Goal: Task Accomplishment & Management: Manage account settings

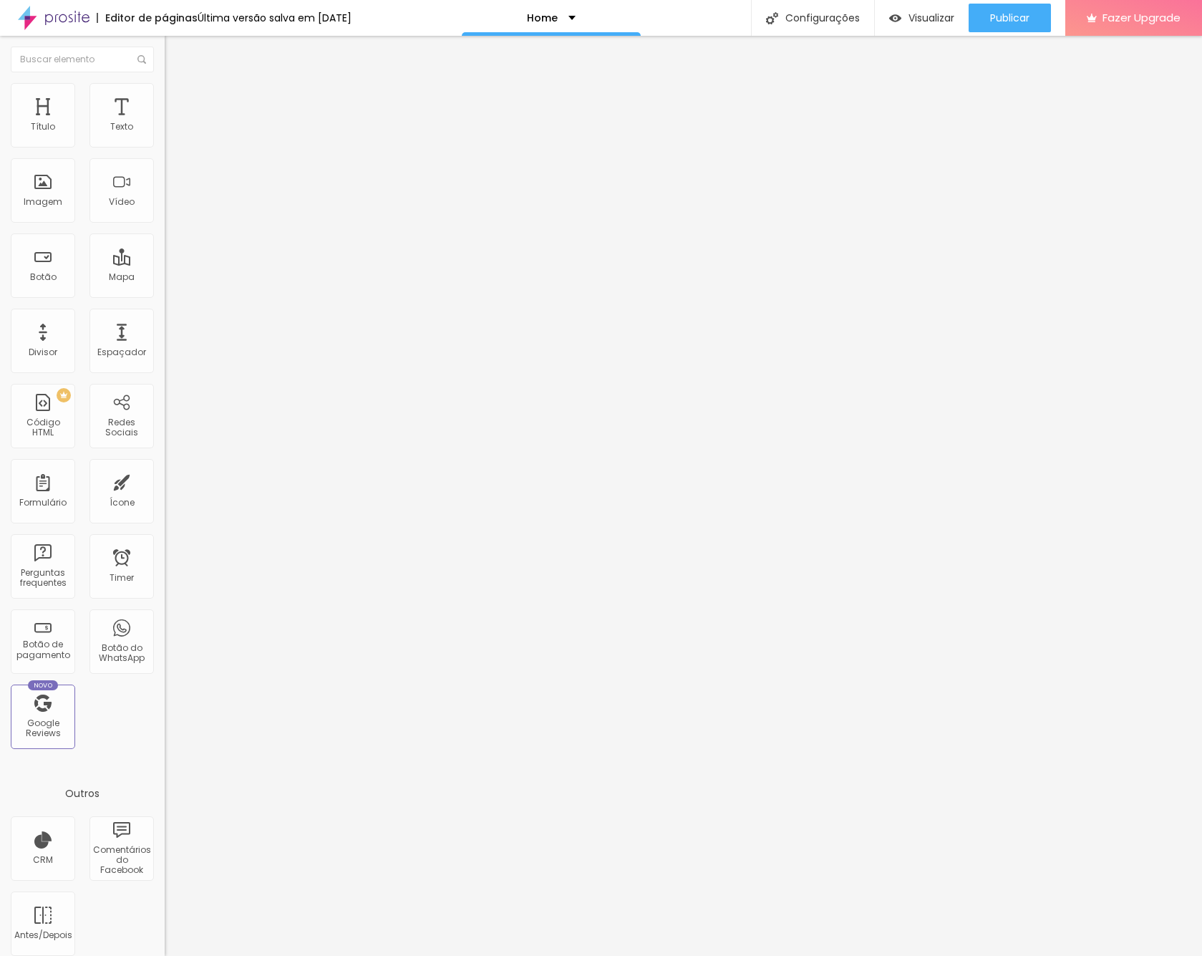
click at [165, 94] on li "Estilo" at bounding box center [247, 90] width 165 height 14
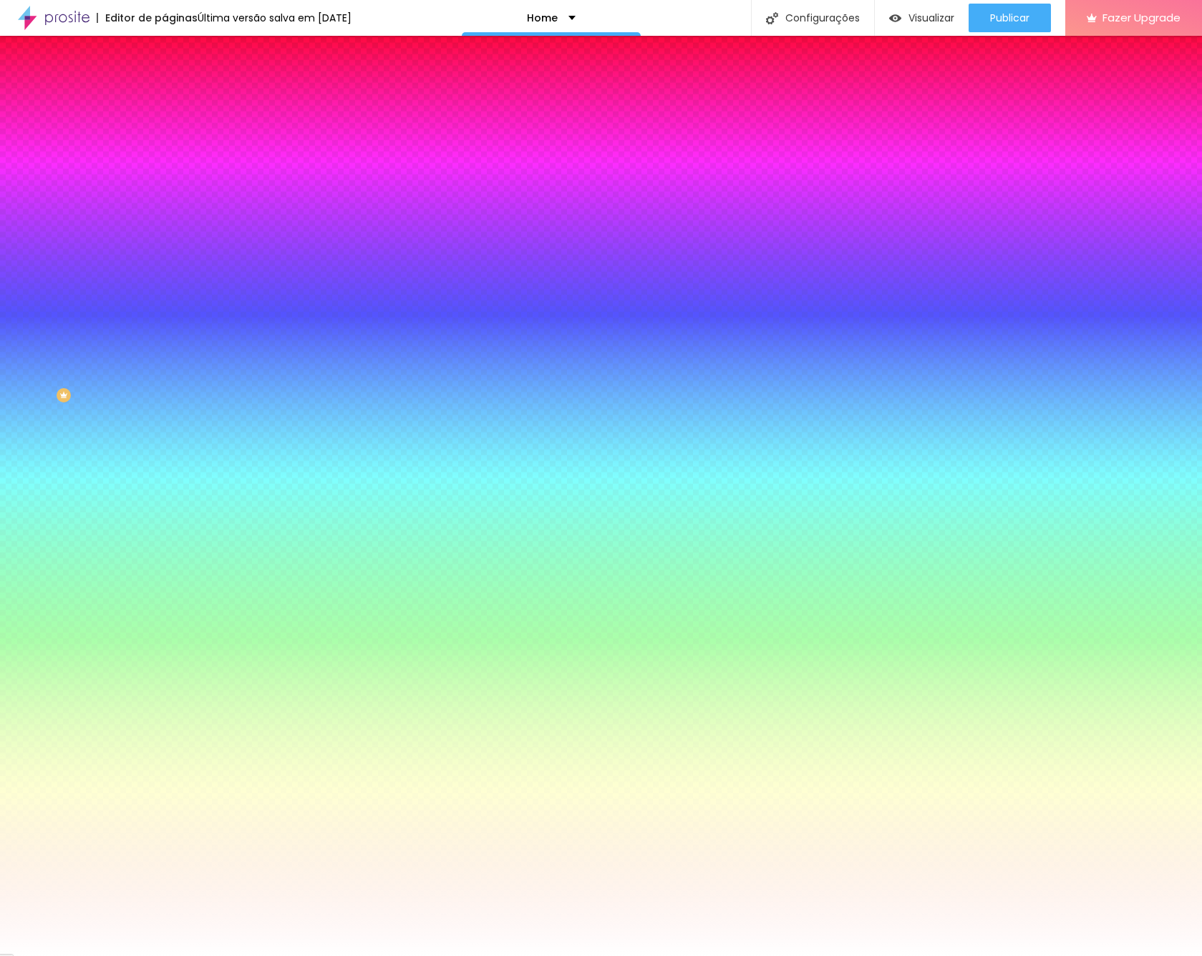
click at [165, 97] on li "Avançado" at bounding box center [247, 104] width 165 height 14
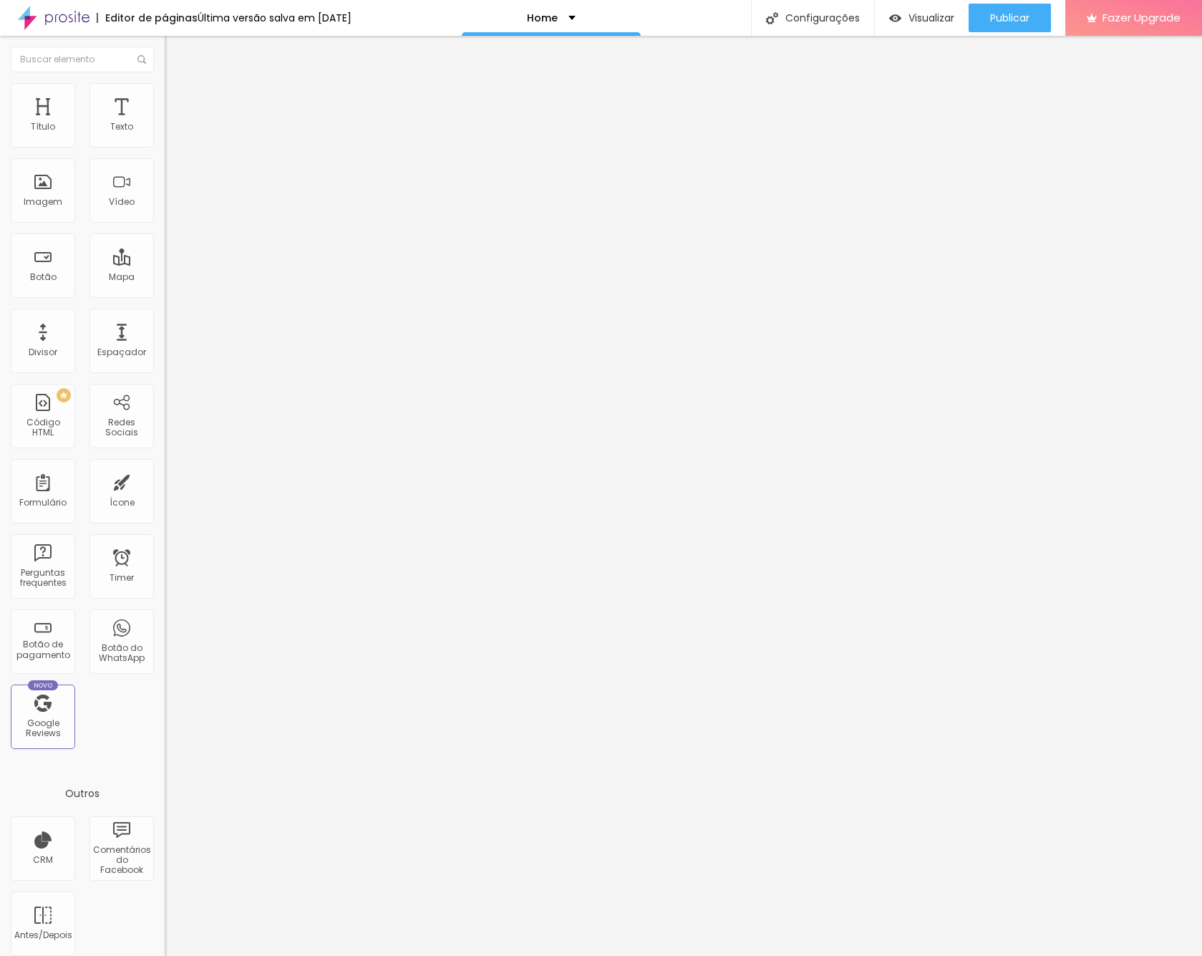
click at [165, 95] on li "Estilo" at bounding box center [247, 90] width 165 height 14
click at [160, 19] on div "Editor de páginas" at bounding box center [147, 18] width 101 height 10
click at [74, 18] on img at bounding box center [54, 18] width 72 height 36
click at [73, 16] on img at bounding box center [54, 18] width 72 height 36
click at [54, 16] on img at bounding box center [54, 18] width 72 height 36
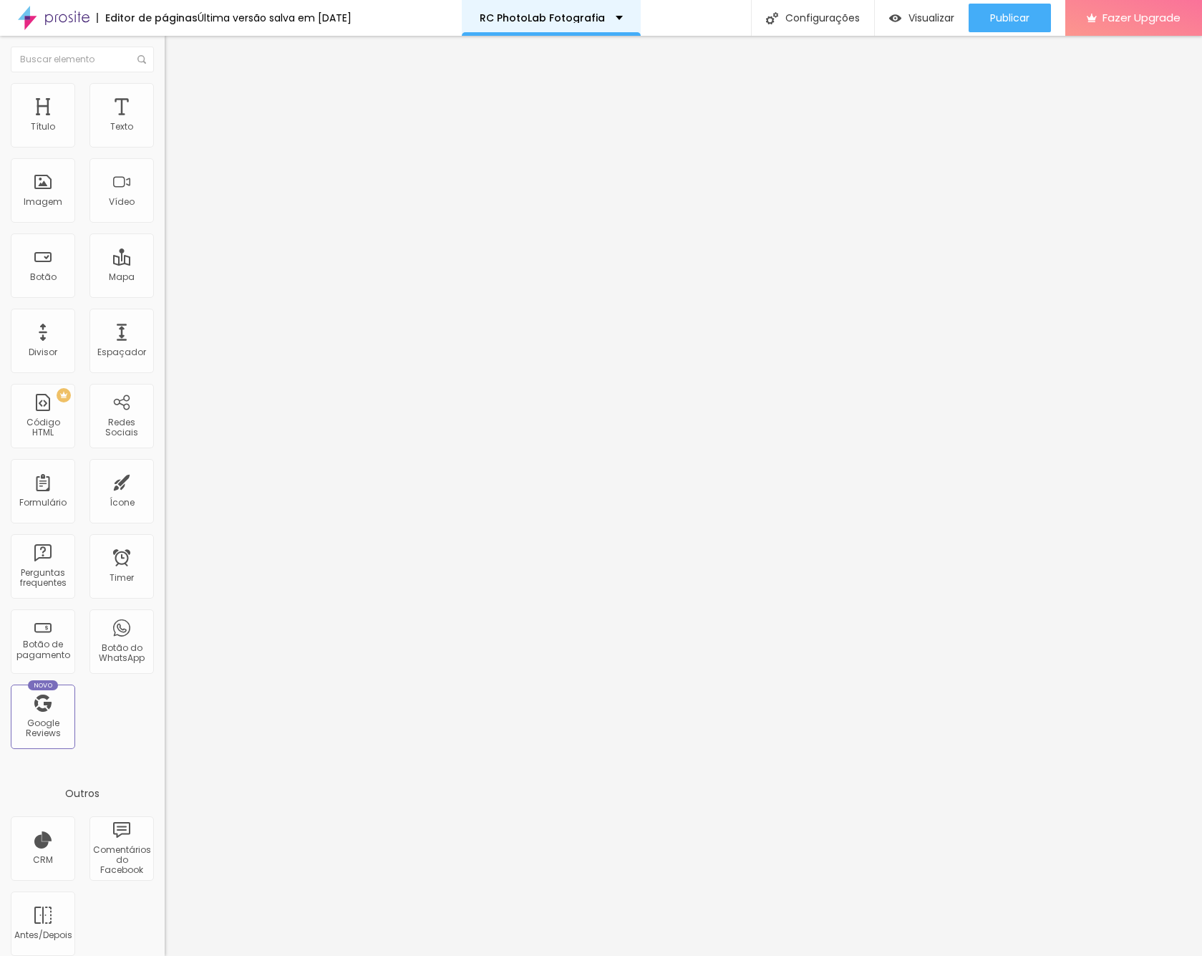
click at [553, 21] on p "RC PhotoLab Fotografia" at bounding box center [542, 18] width 125 height 10
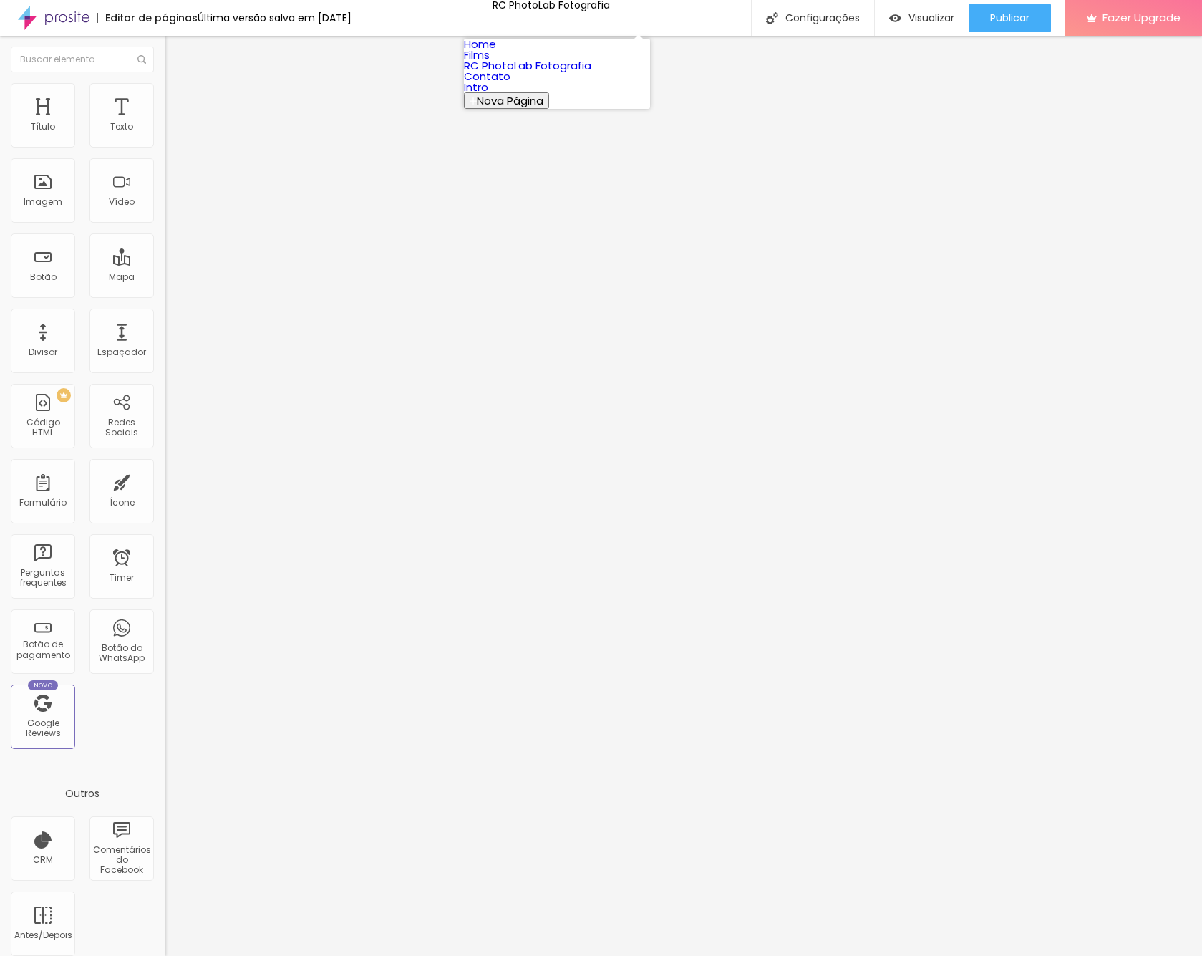
scroll to position [-7, 1]
click at [490, 62] on link "Films" at bounding box center [477, 54] width 26 height 15
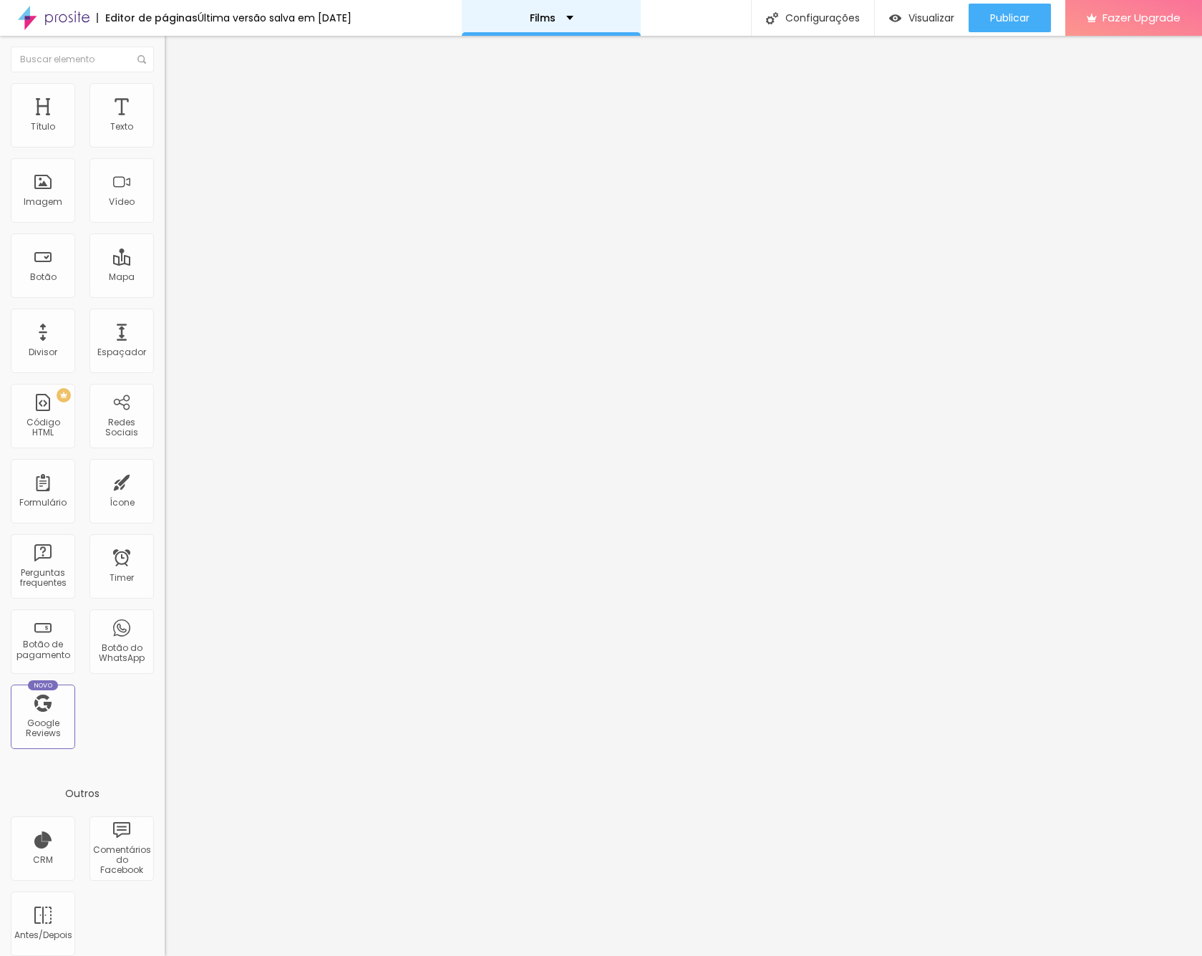
click at [601, 24] on div "Films" at bounding box center [551, 18] width 179 height 36
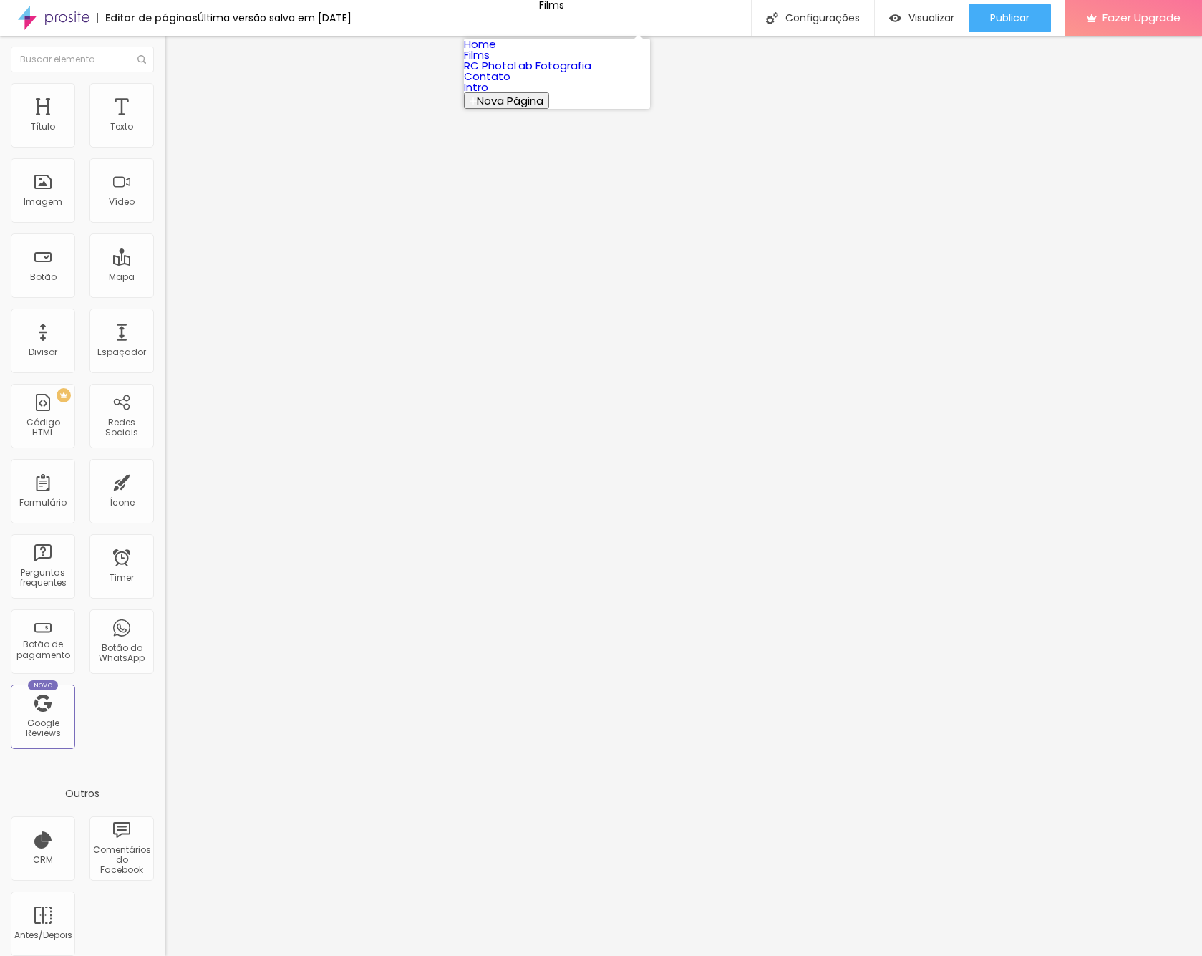
click at [510, 84] on link "Contato" at bounding box center [487, 76] width 47 height 15
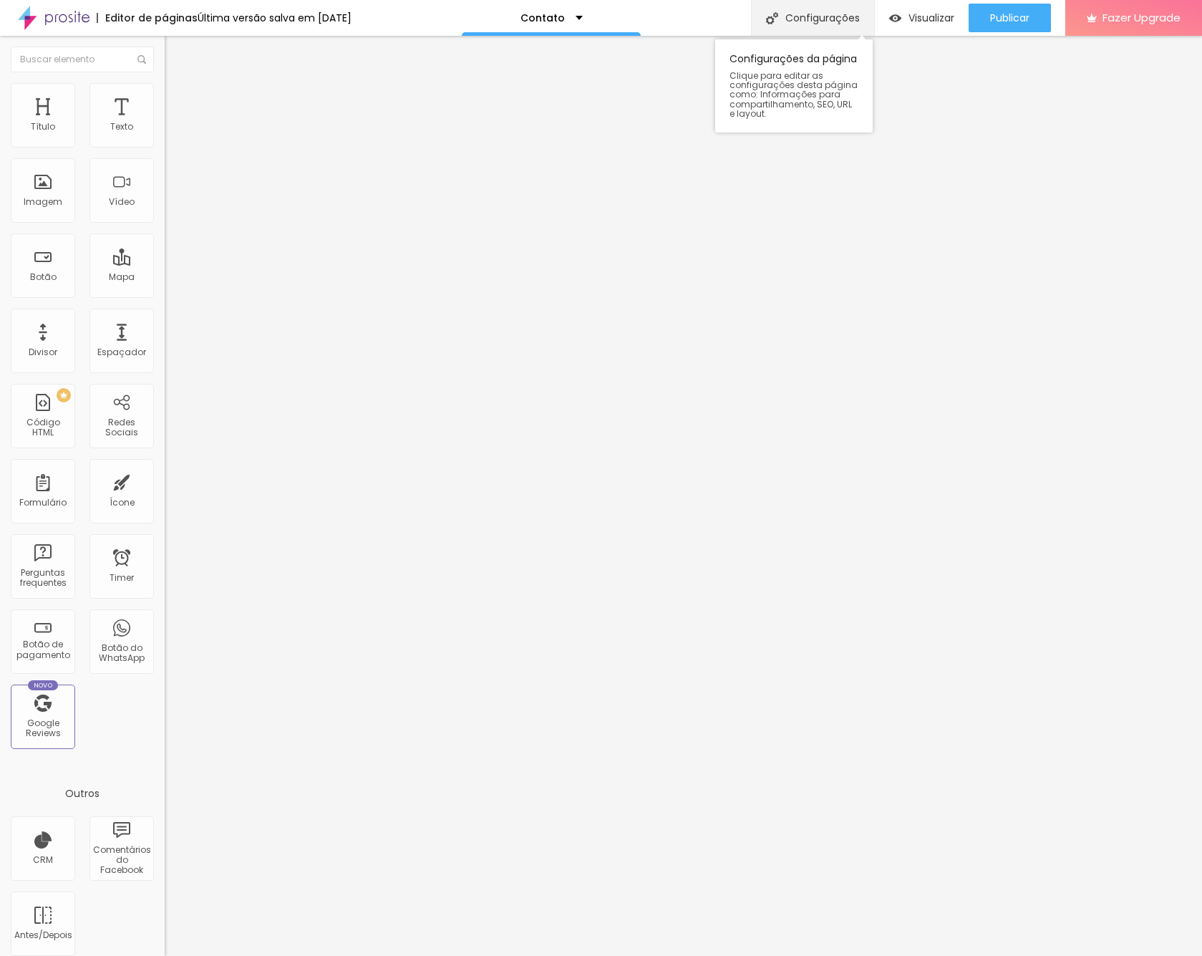
click at [779, 18] on div "Configurações" at bounding box center [812, 18] width 123 height 36
click at [860, 955] on div at bounding box center [601, 970] width 1202 height 13
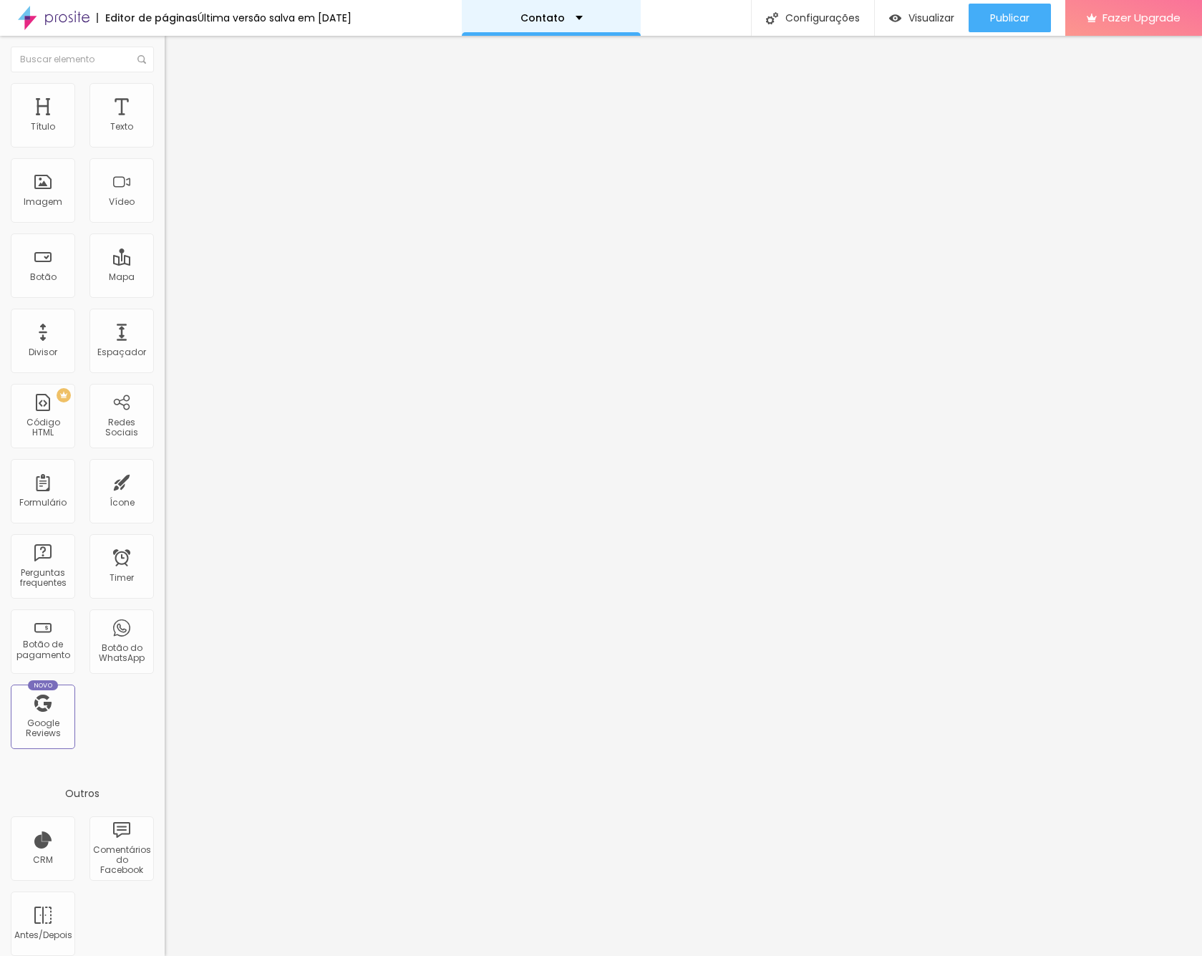
click at [560, 21] on p "Contato" at bounding box center [542, 18] width 44 height 10
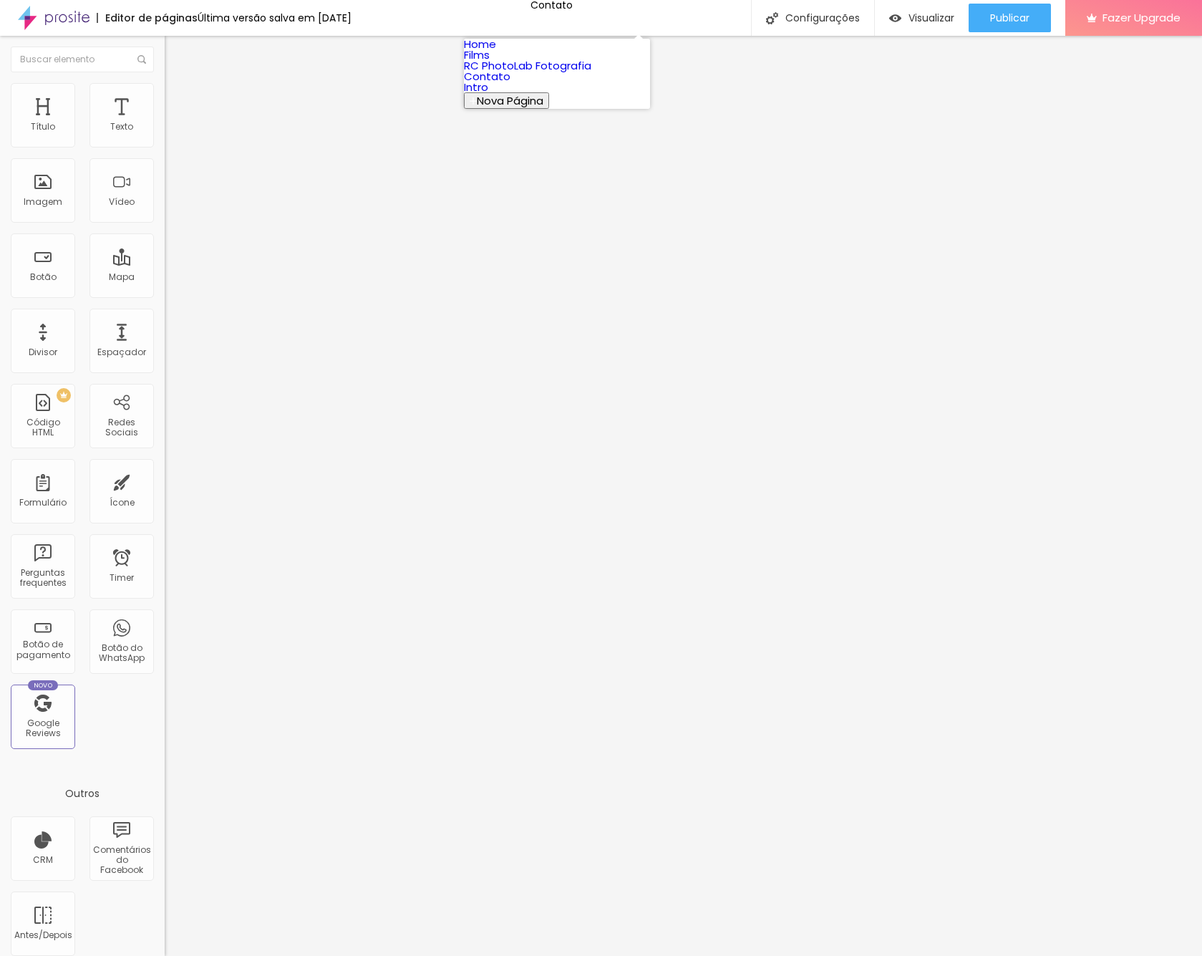
click at [496, 52] on link "Home" at bounding box center [480, 44] width 32 height 15
click at [67, 16] on img at bounding box center [54, 18] width 72 height 36
click at [165, 83] on li "Estilo" at bounding box center [247, 90] width 165 height 14
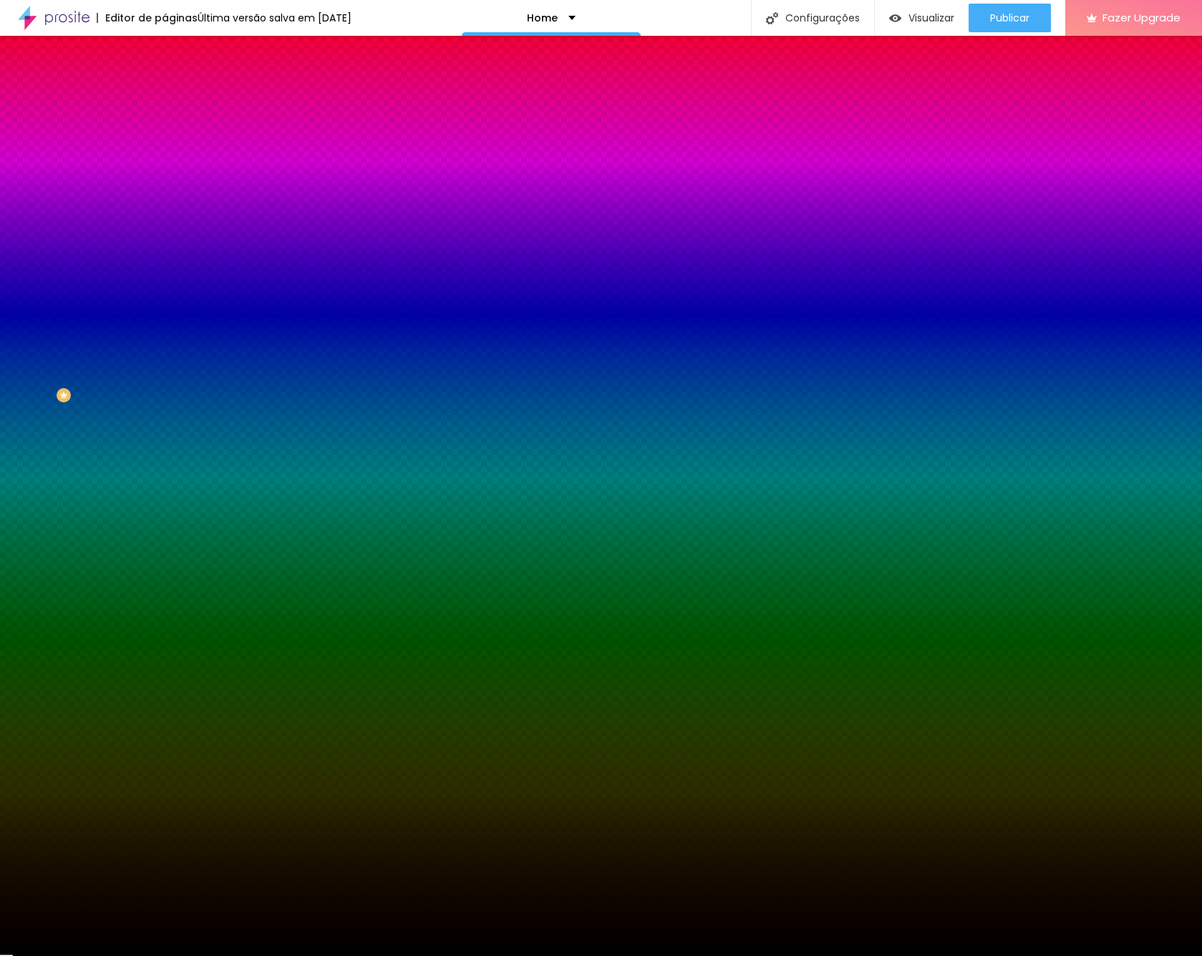
click at [165, 97] on li "Avançado" at bounding box center [247, 104] width 165 height 14
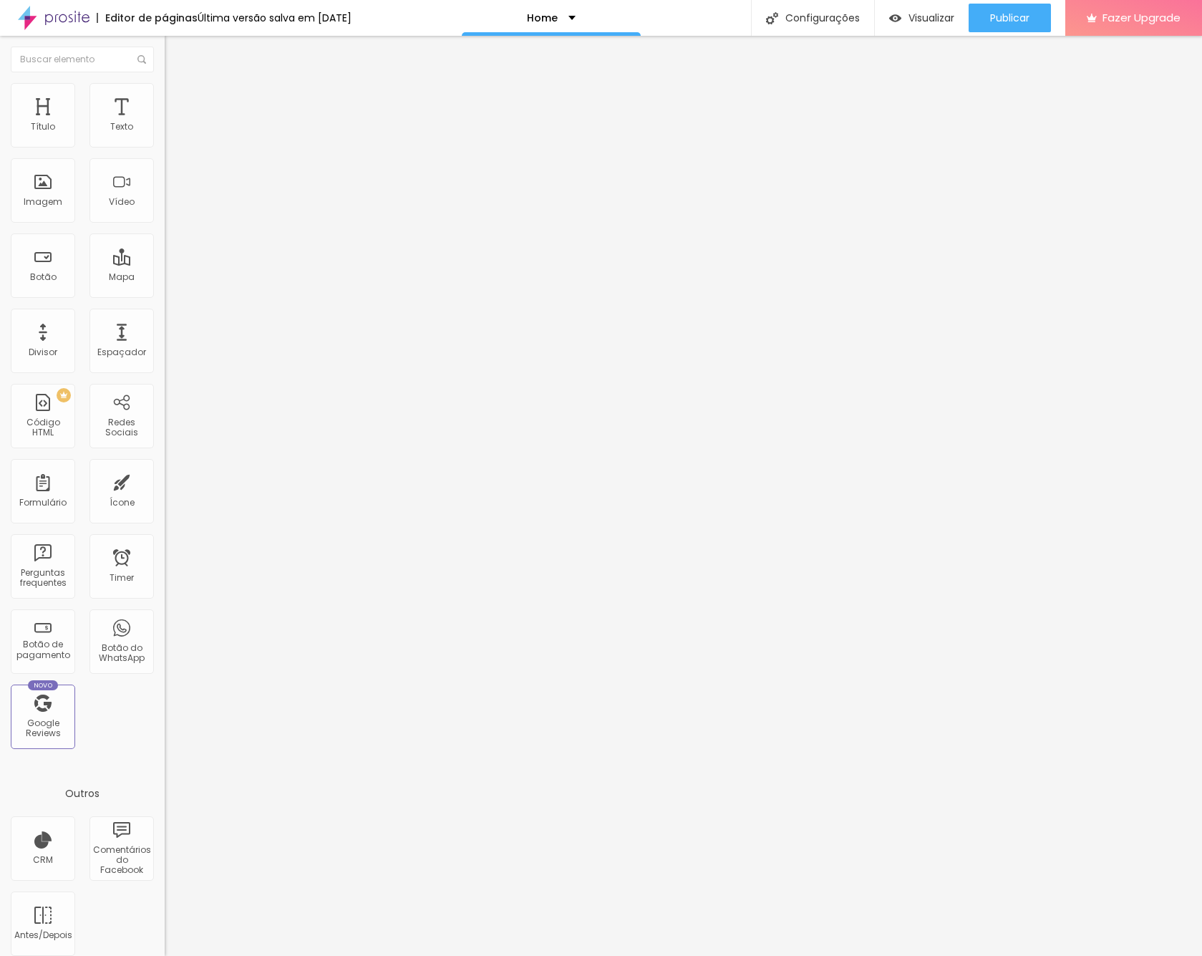
drag, startPoint x: 96, startPoint y: 87, endPoint x: 81, endPoint y: 89, distance: 15.1
click at [165, 88] on ul "Conteúdo Estilo Avançado" at bounding box center [247, 90] width 165 height 43
click at [175, 50] on img "button" at bounding box center [180, 52] width 11 height 11
click at [72, 21] on img at bounding box center [54, 18] width 72 height 36
click at [175, 52] on img "button" at bounding box center [180, 52] width 11 height 11
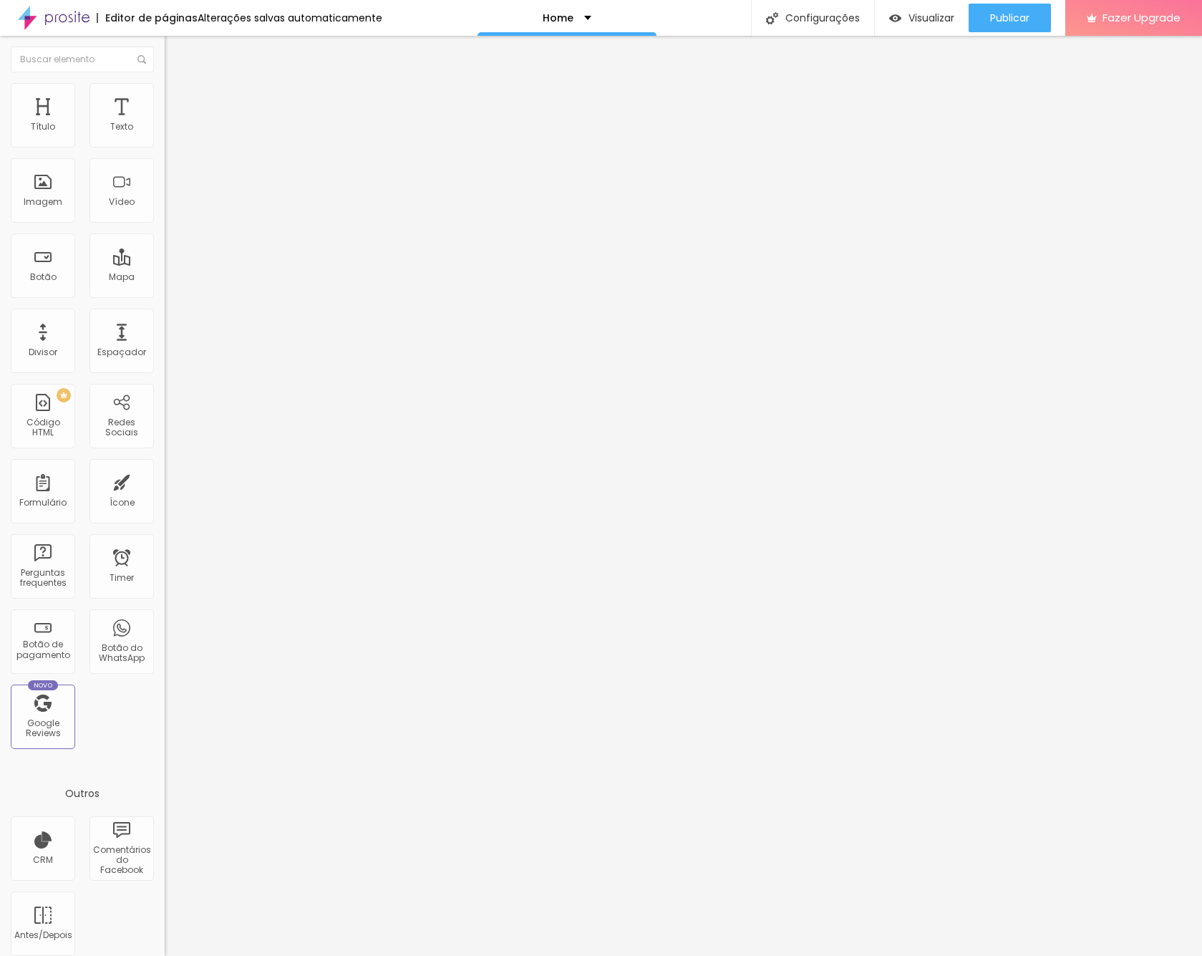
click at [165, 123] on span "Adicionar imagem" at bounding box center [211, 117] width 92 height 12
click at [1111, 955] on div at bounding box center [601, 970] width 1202 height 13
click at [175, 47] on img "button" at bounding box center [180, 52] width 11 height 11
click at [165, 58] on button "Editar Imagem" at bounding box center [247, 52] width 165 height 33
click at [173, 132] on span "Trocar icone" at bounding box center [205, 126] width 64 height 12
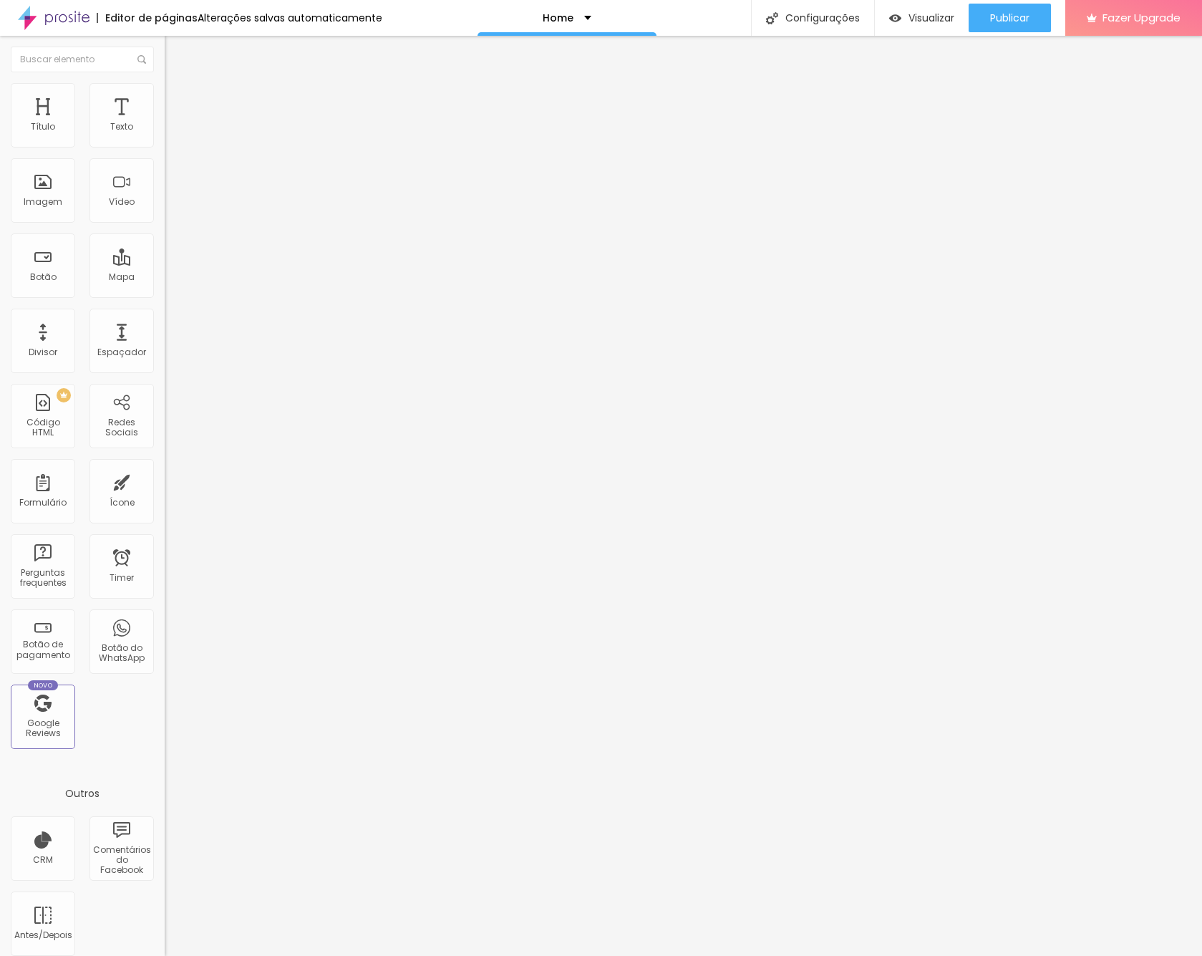
click at [862, 955] on div at bounding box center [601, 970] width 1202 height 13
click at [165, 88] on img at bounding box center [171, 89] width 13 height 13
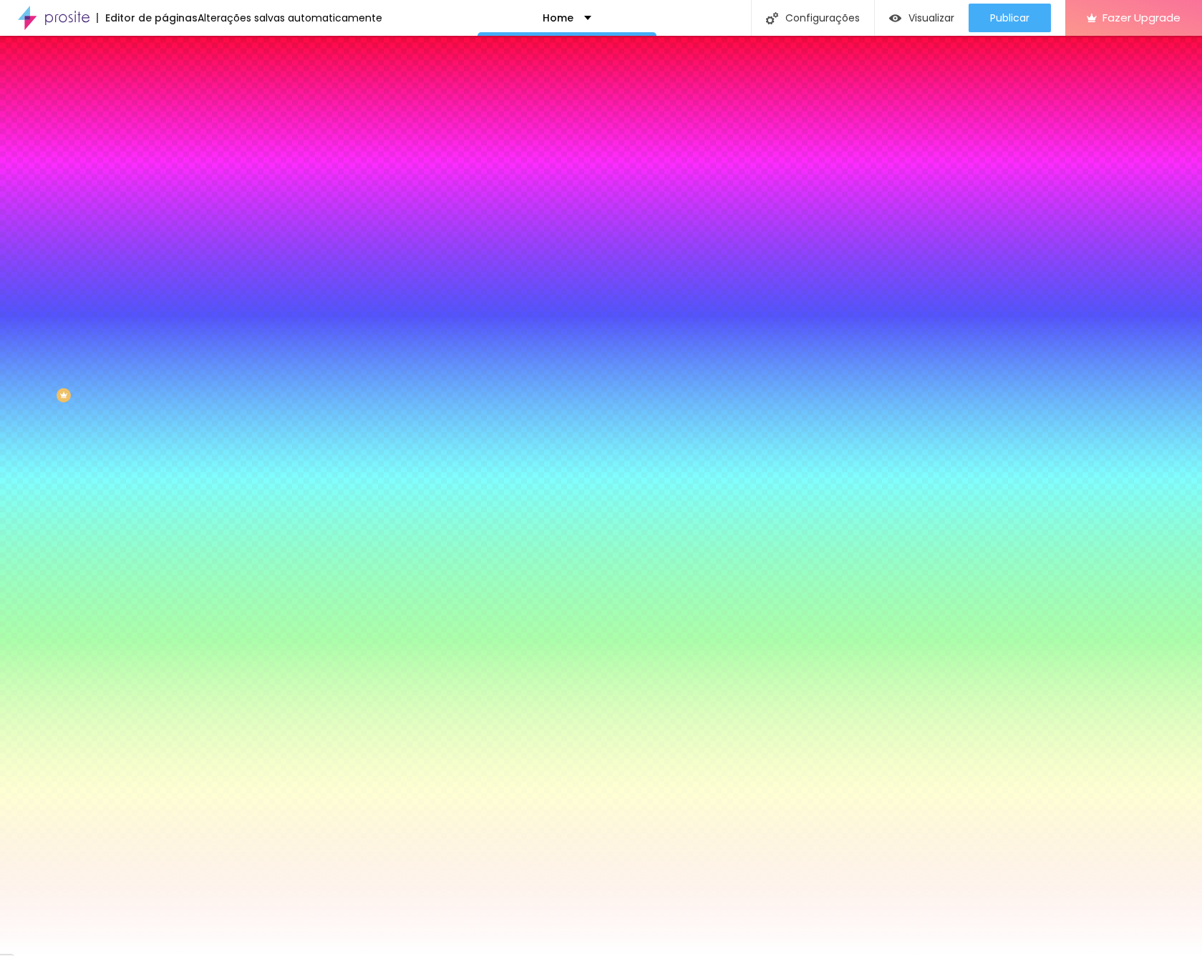
click at [165, 97] on li "Avançado" at bounding box center [247, 104] width 165 height 14
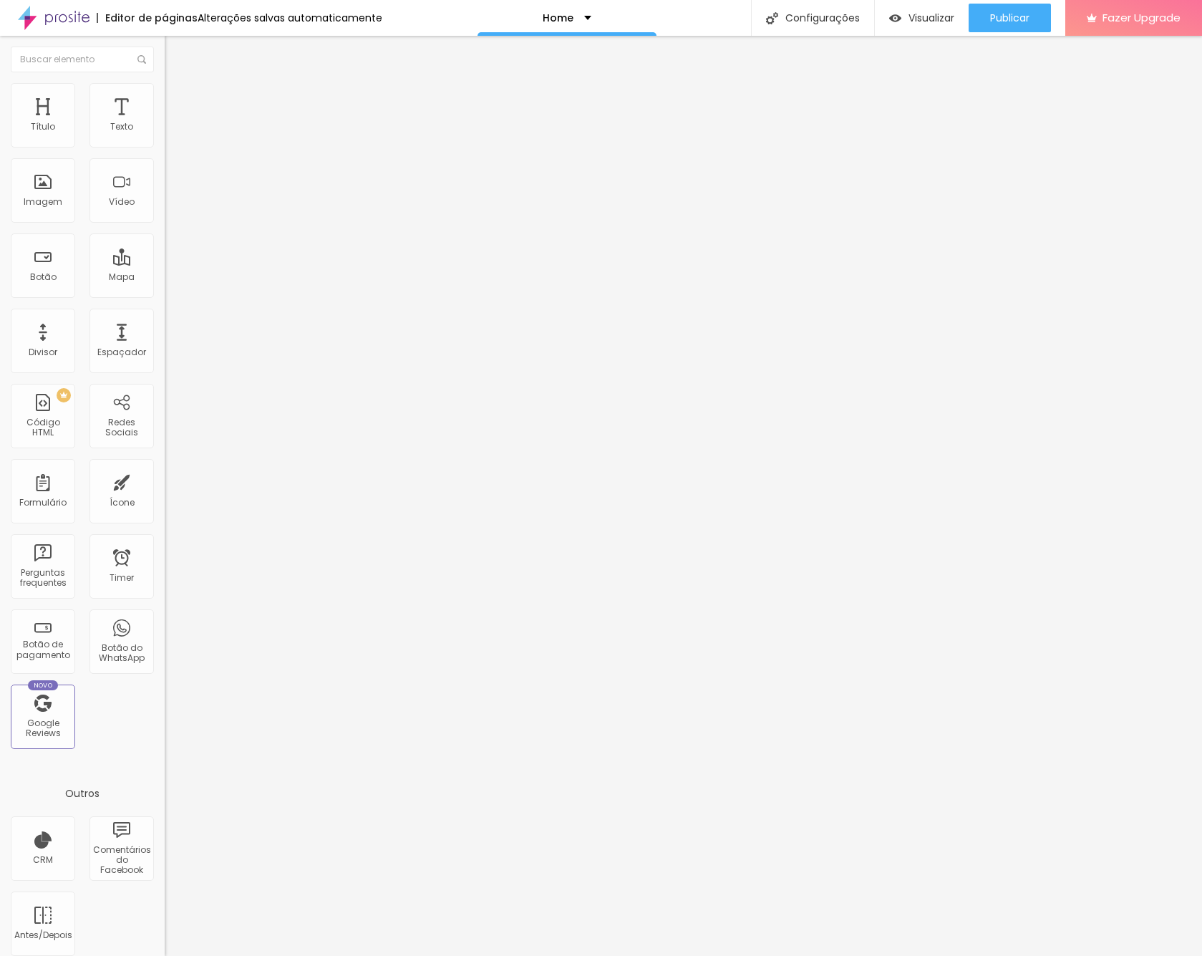
click at [165, 82] on img at bounding box center [171, 75] width 13 height 13
click at [175, 49] on img "button" at bounding box center [180, 52] width 11 height 11
click at [165, 123] on span "Adicionar imagem" at bounding box center [211, 117] width 92 height 12
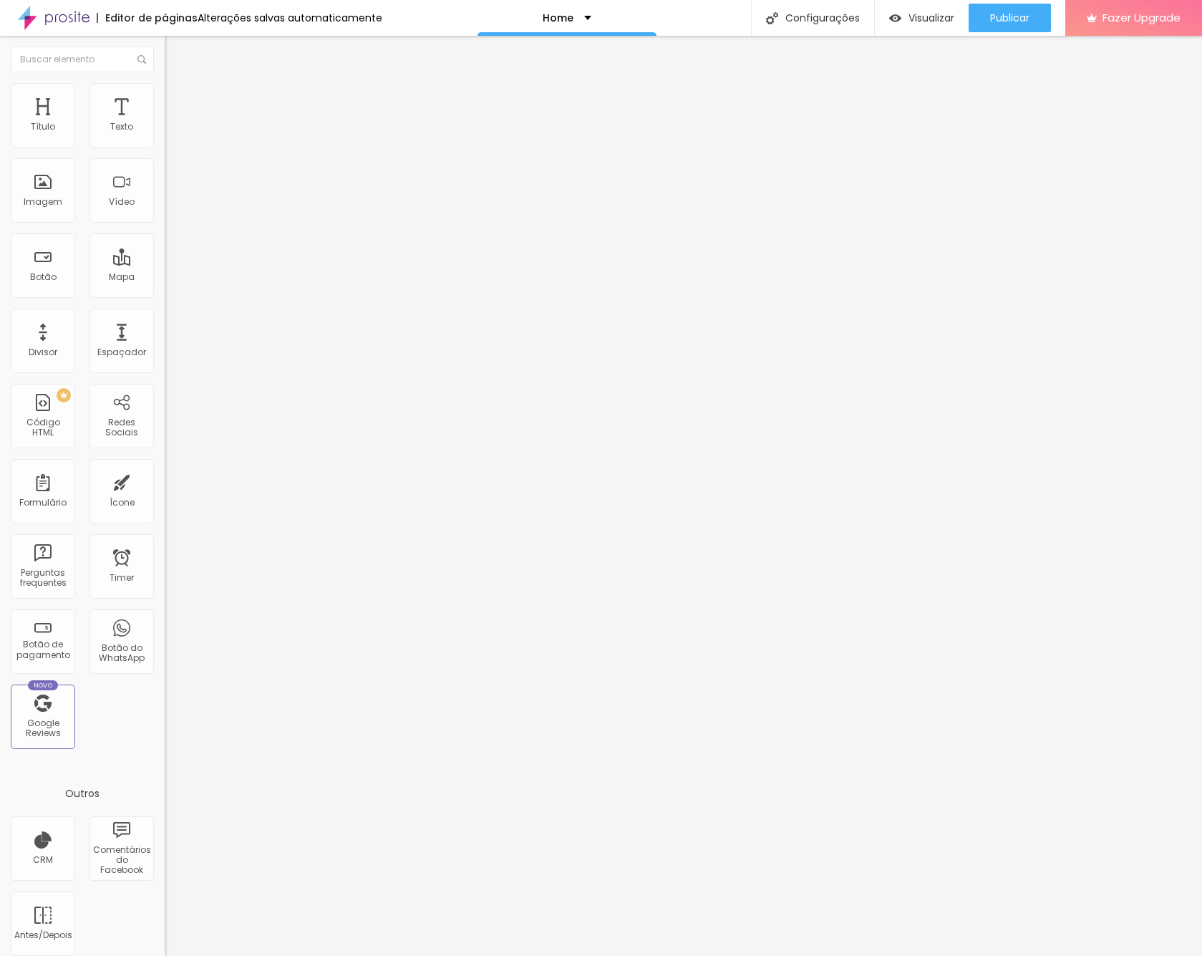
click at [165, 224] on span "Original" at bounding box center [182, 218] width 34 height 12
click at [165, 233] on span "Cinema" at bounding box center [183, 226] width 36 height 12
click at [165, 246] on span "Padrão" at bounding box center [181, 240] width 32 height 12
click at [165, 233] on span "Cinema" at bounding box center [183, 226] width 36 height 12
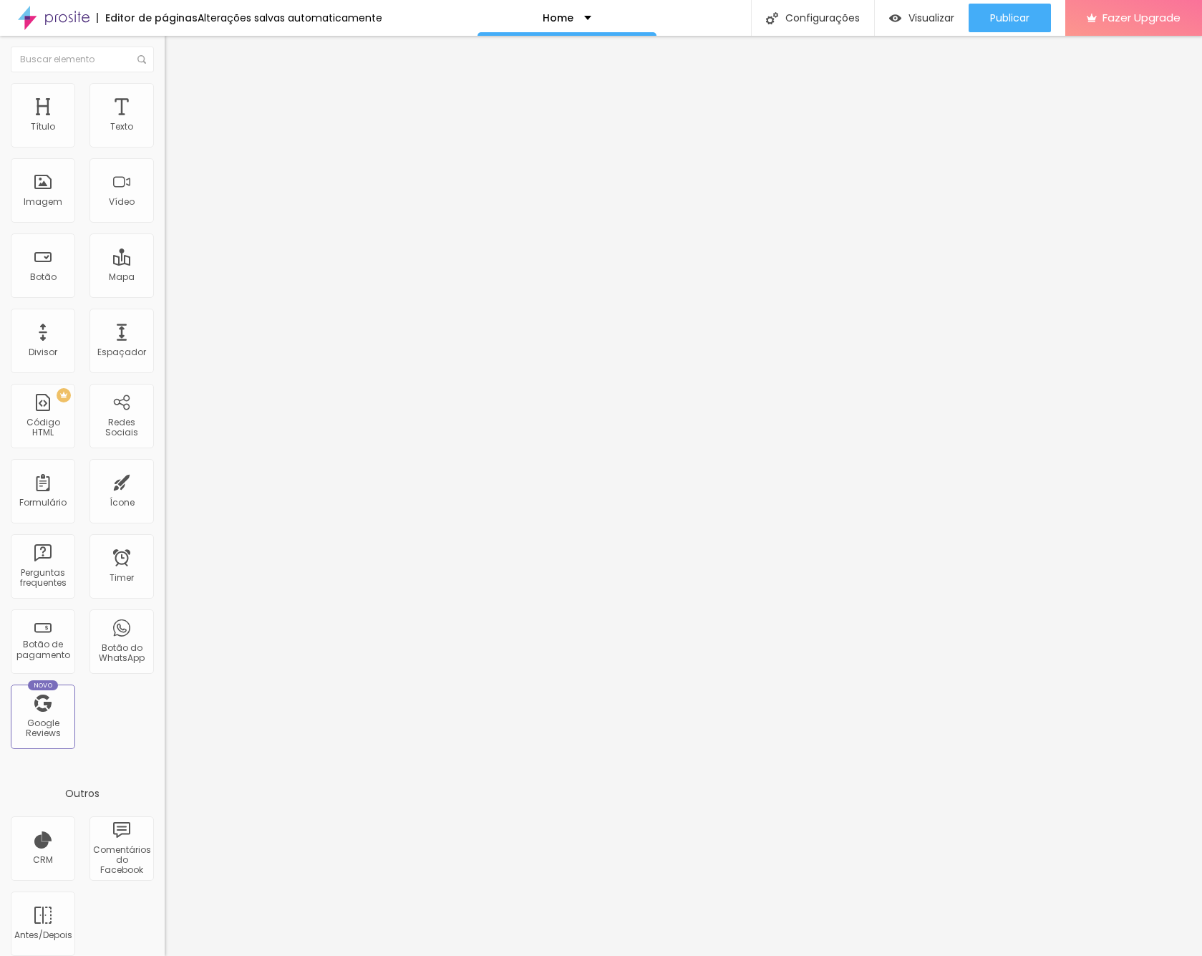
click at [165, 83] on li "Estilo" at bounding box center [247, 90] width 165 height 14
type input "95"
type input "85"
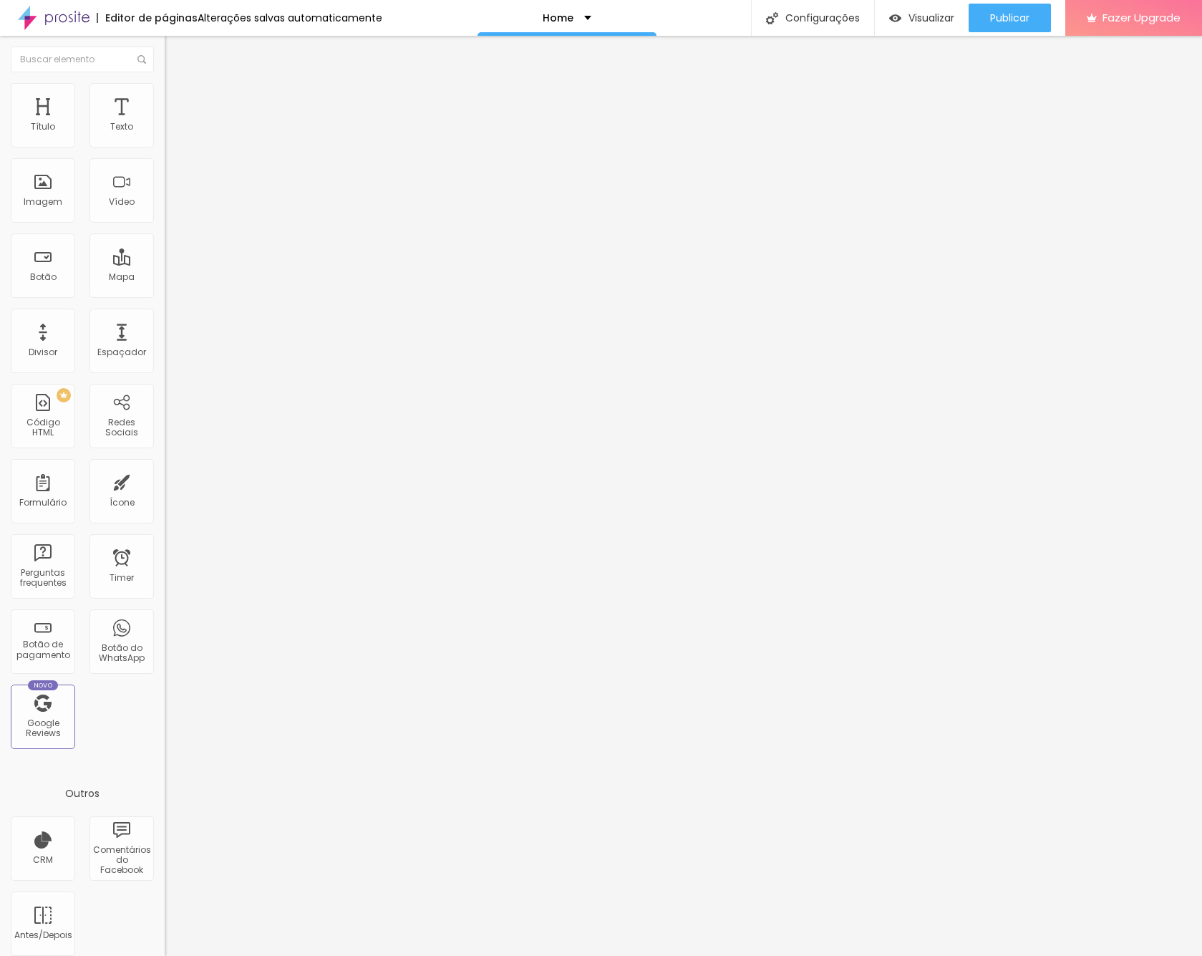
type input "80"
type input "75"
type input "65"
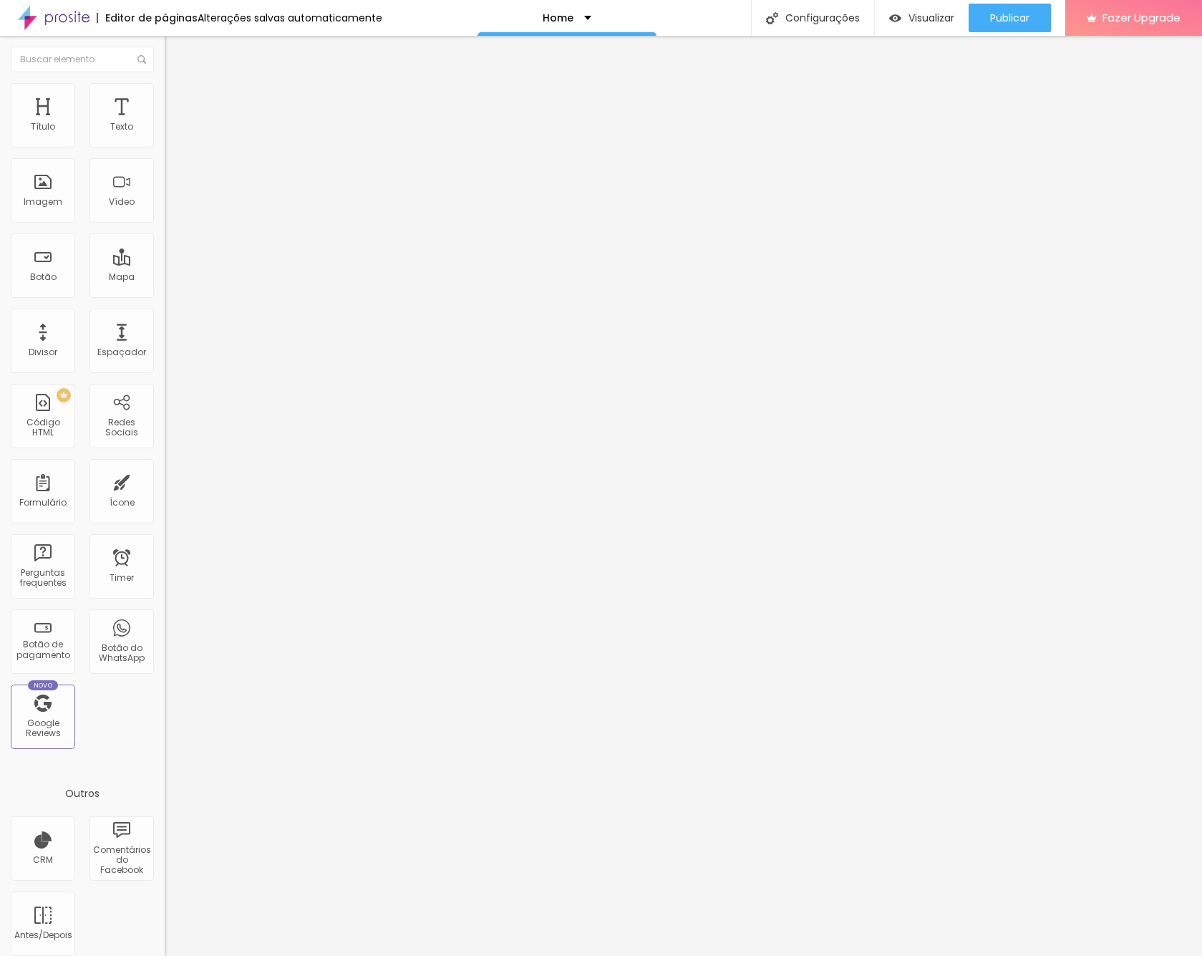
drag, startPoint x: 149, startPoint y: 156, endPoint x: 95, endPoint y: 158, distance: 53.7
type input "65"
click at [165, 147] on input "range" at bounding box center [211, 140] width 92 height 11
click at [165, 87] on img at bounding box center [171, 89] width 13 height 13
drag, startPoint x: 47, startPoint y: 96, endPoint x: 56, endPoint y: 110, distance: 17.1
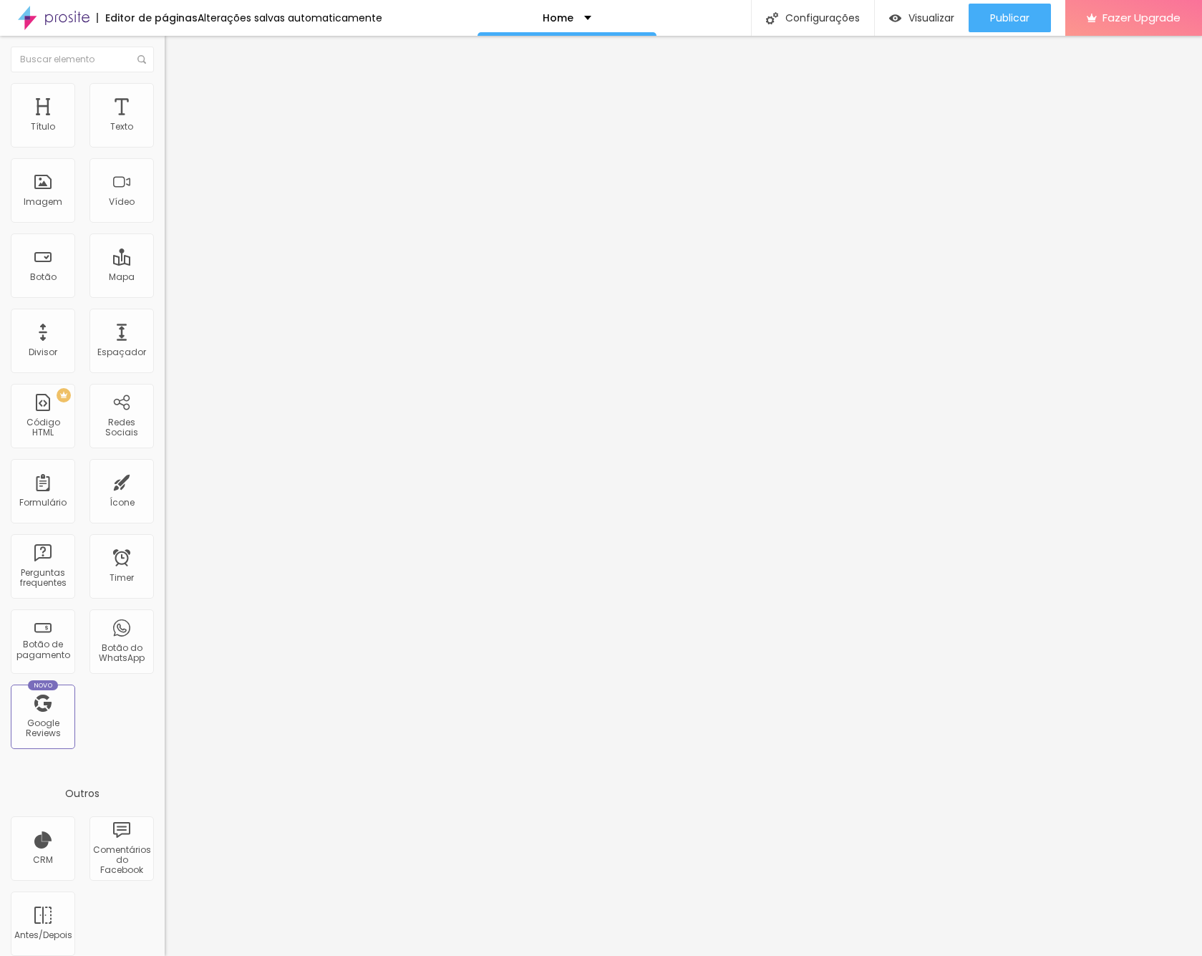
click at [178, 84] on span "Estilo" at bounding box center [189, 78] width 22 height 12
type input "17"
type input "18"
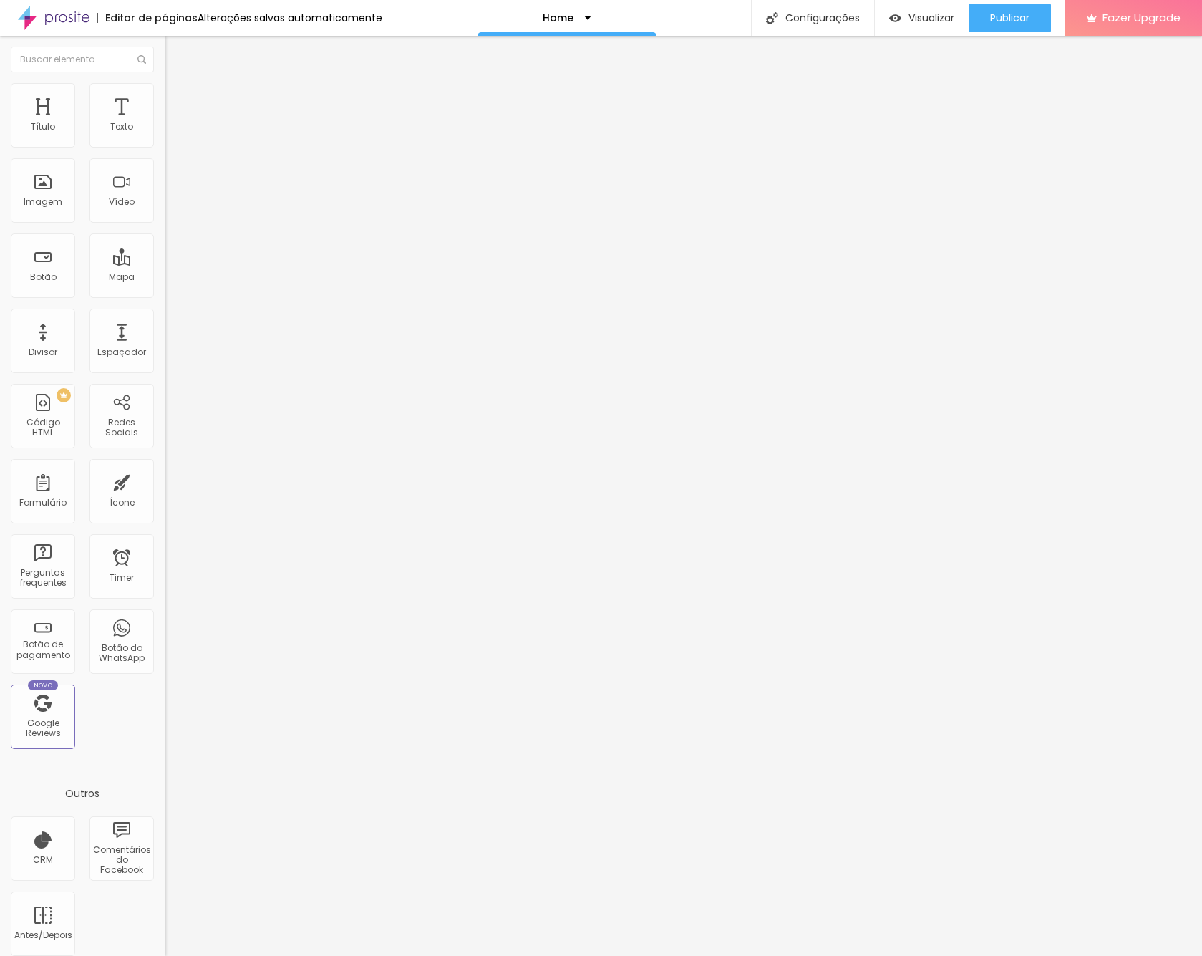
type input "17"
type input "16"
type input "15"
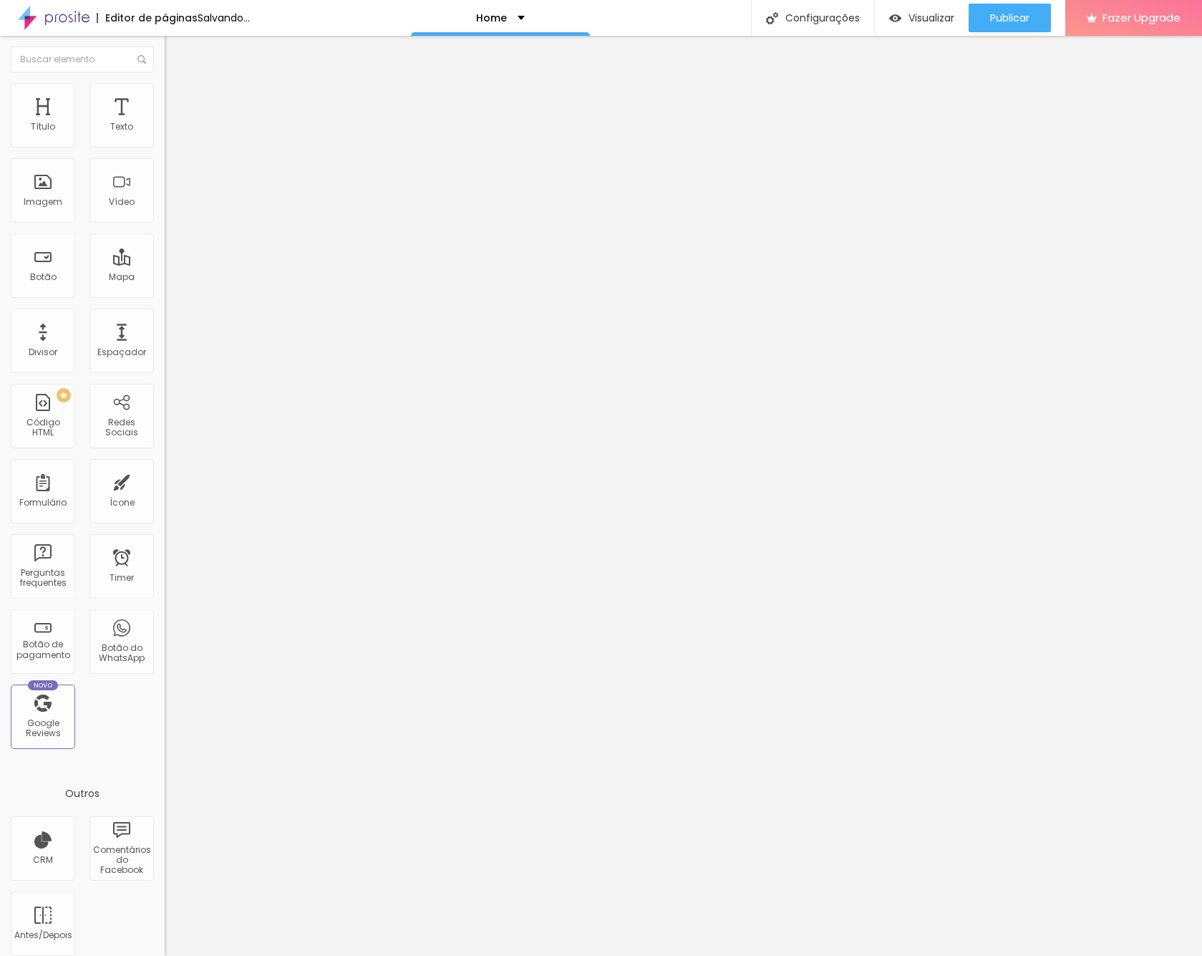
type input "15"
click at [165, 263] on input "range" at bounding box center [211, 268] width 92 height 11
type input "0.2"
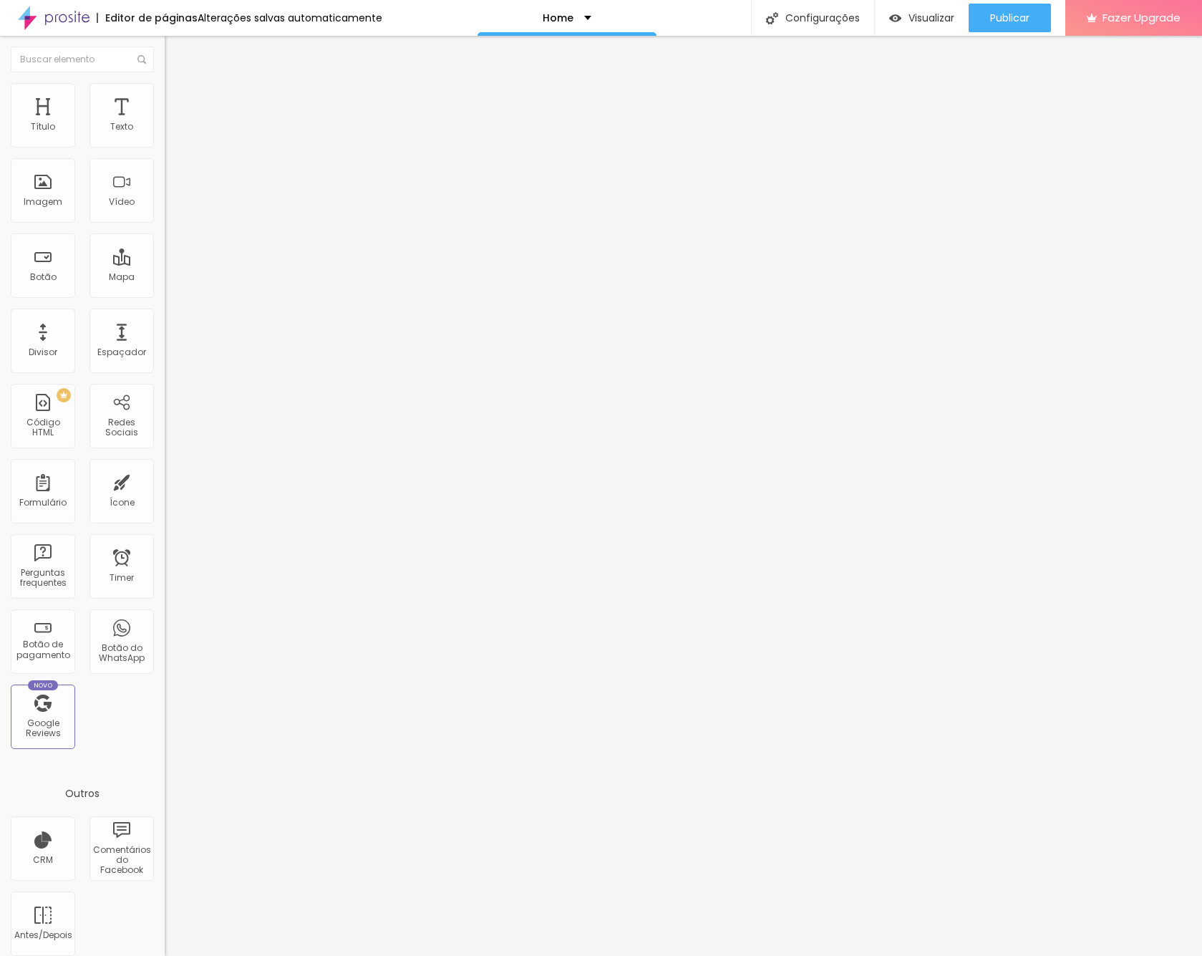
type input "1.2"
type input "1.5"
type input "1.7"
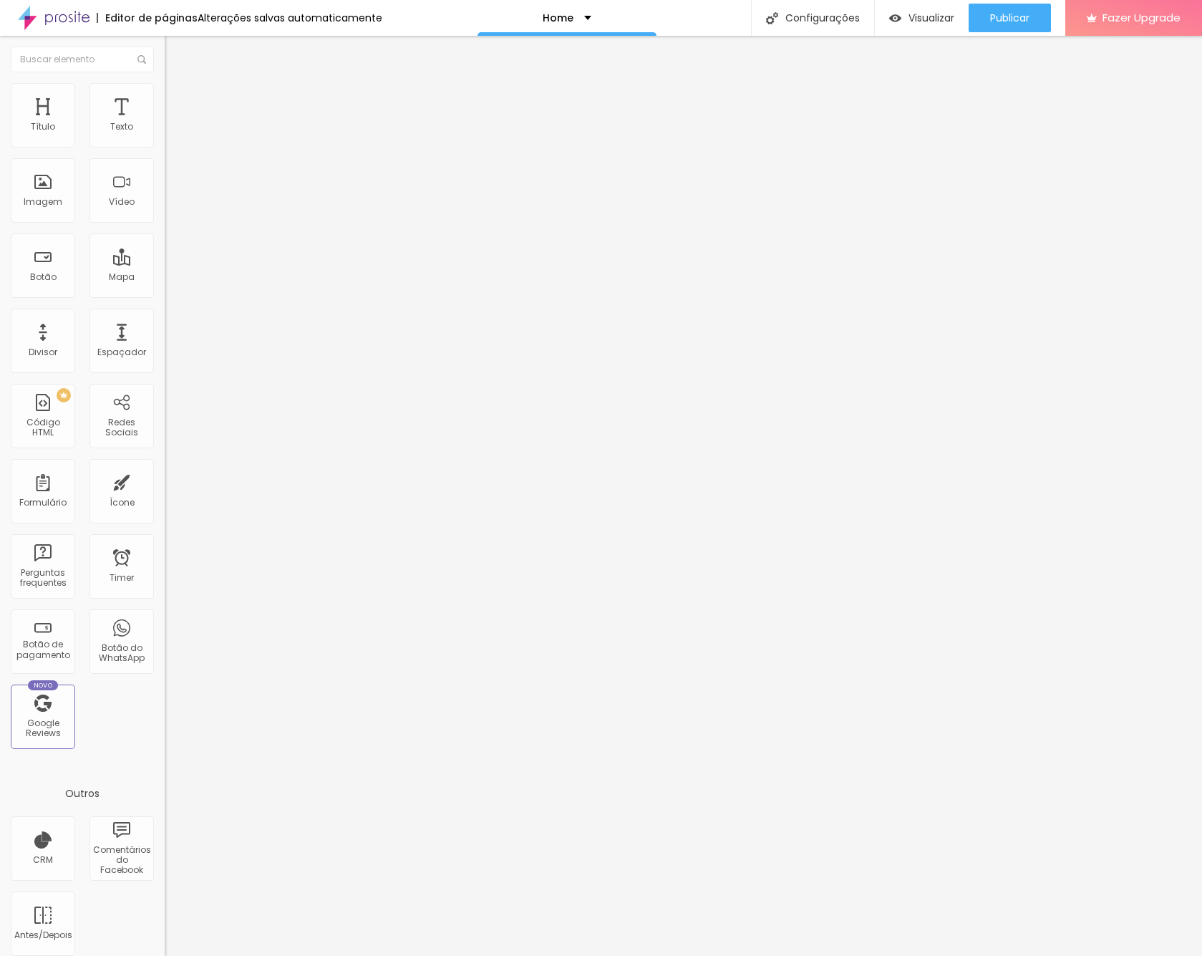
type input "1.7"
type input "2.1"
type input "1.8"
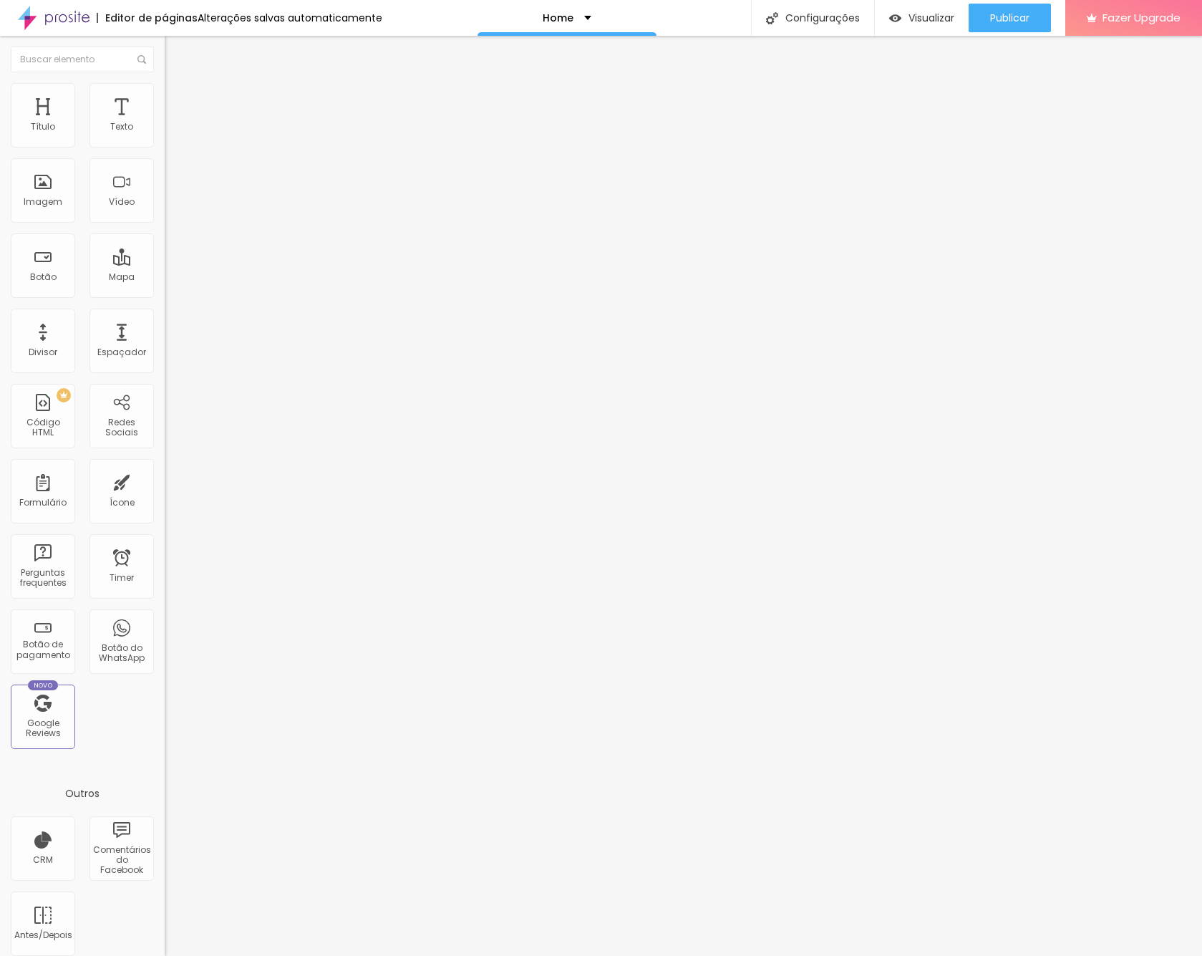
type input "0.9"
type input "0.4"
type input "0.2"
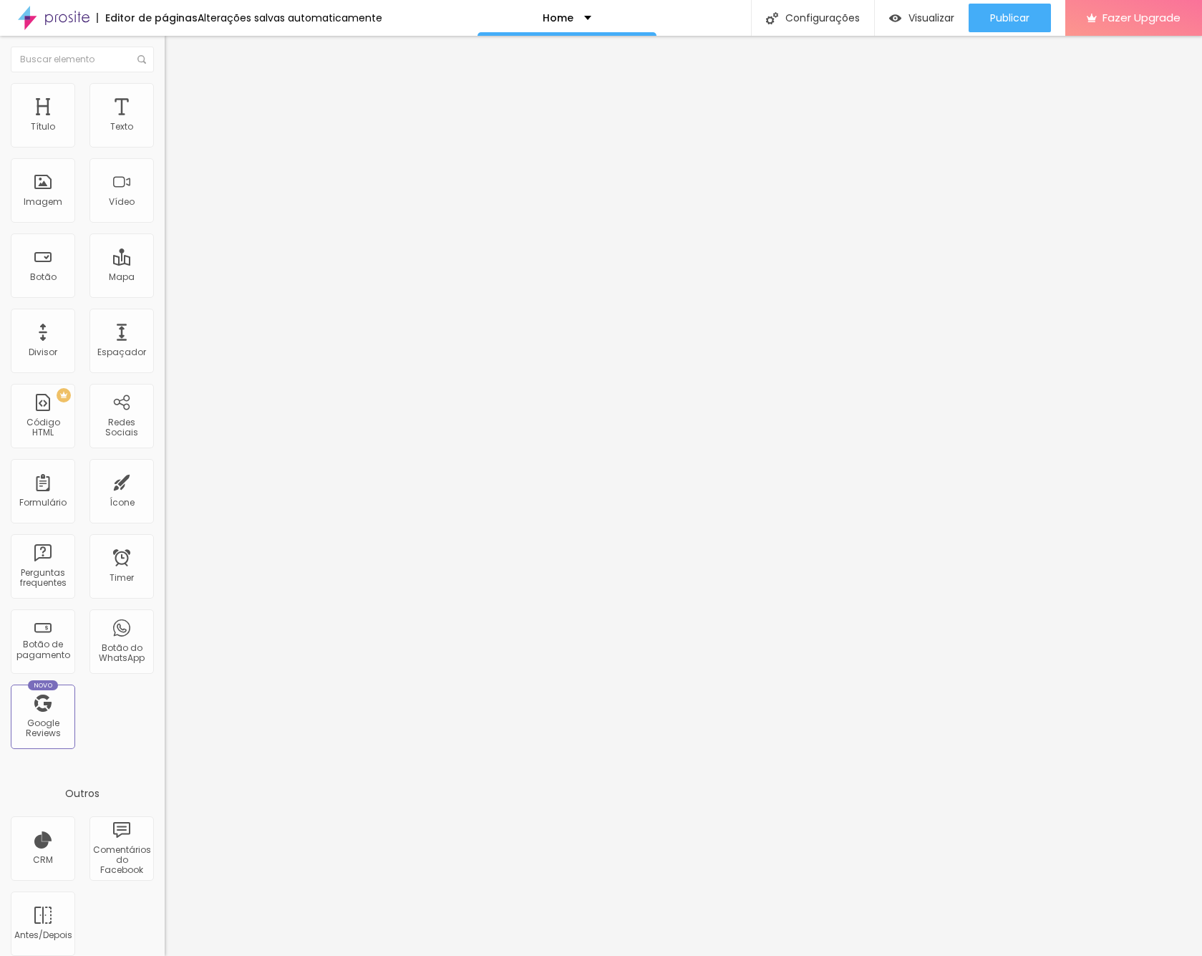
type input "0.2"
type input "0"
drag, startPoint x: 32, startPoint y: 175, endPoint x: 24, endPoint y: 175, distance: 8.6
click at [165, 300] on div "0 Espaço entre letras" at bounding box center [247, 401] width 165 height 203
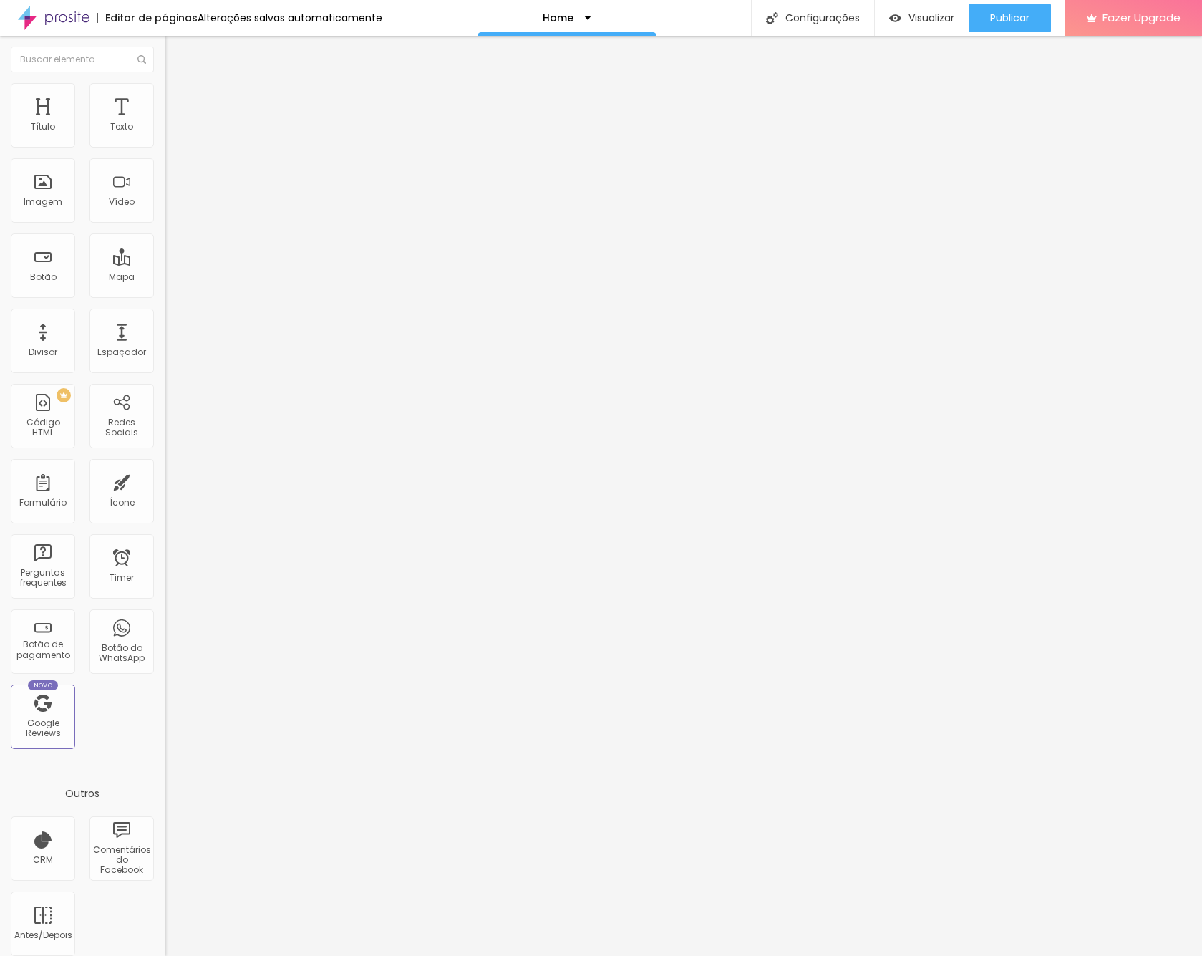
type input "1.4"
type input "1.5"
drag, startPoint x: 77, startPoint y: 205, endPoint x: 90, endPoint y: 204, distance: 12.9
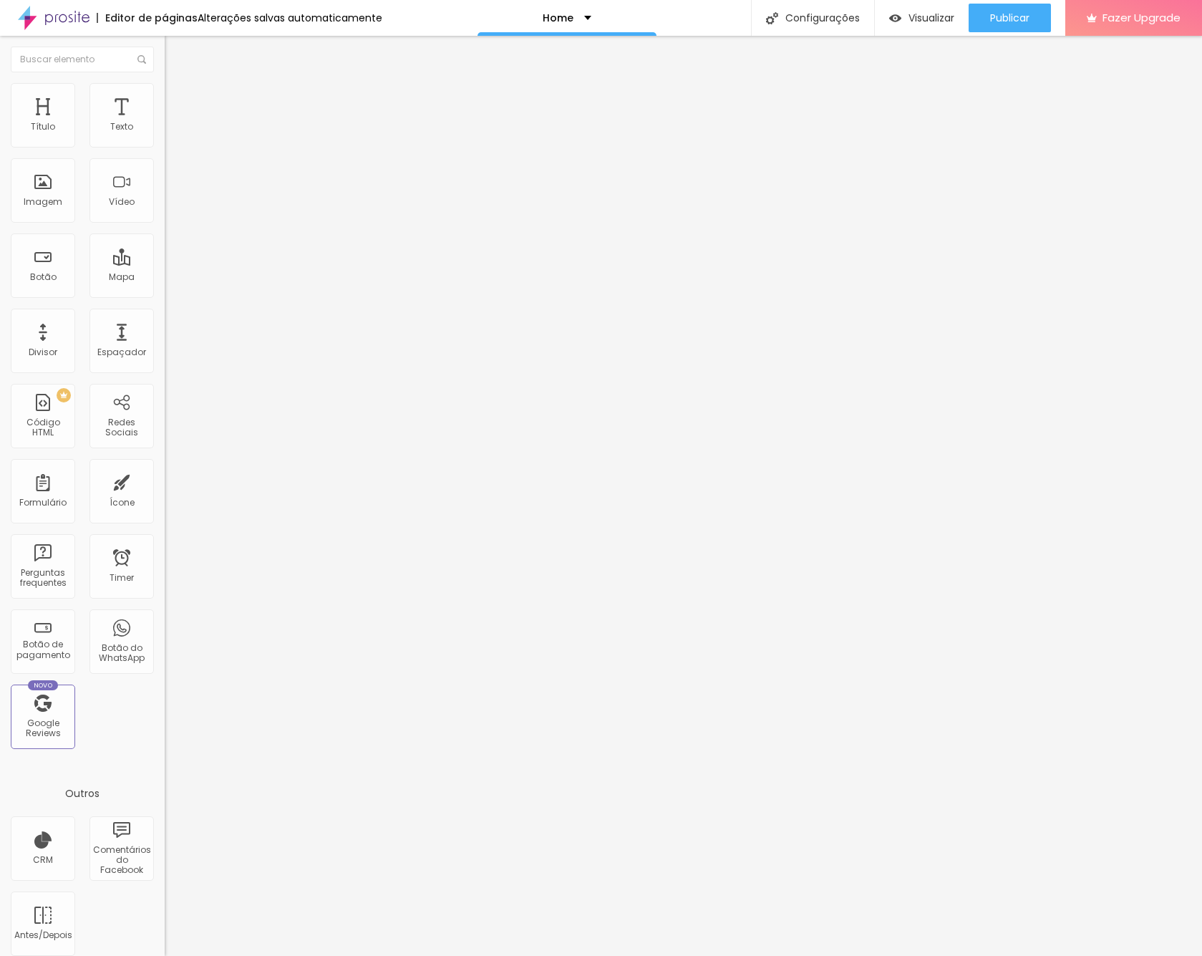
type input "1.5"
click at [165, 669] on input "range" at bounding box center [211, 674] width 92 height 11
type input "1"
type input "2"
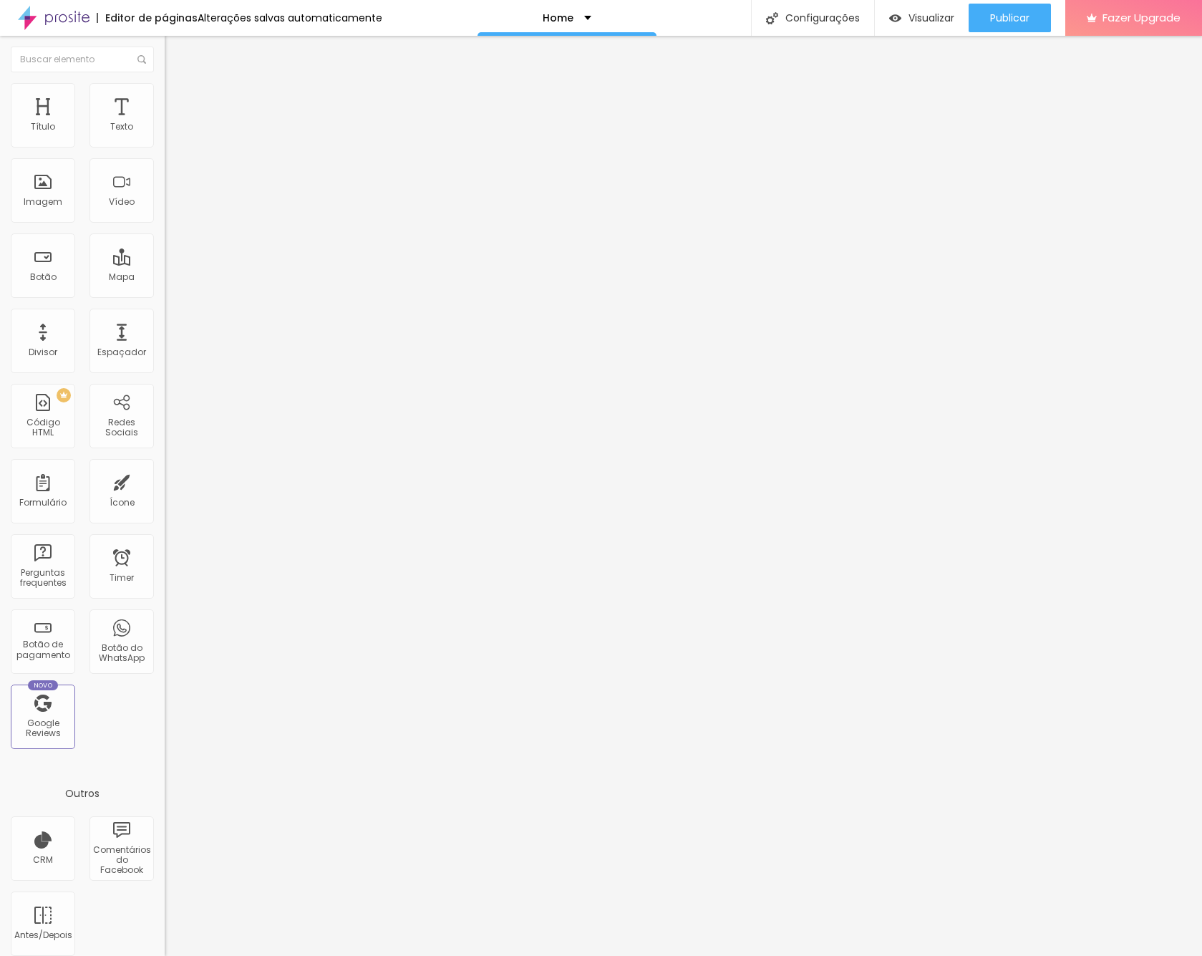
type input "2"
type input "3"
type input "4"
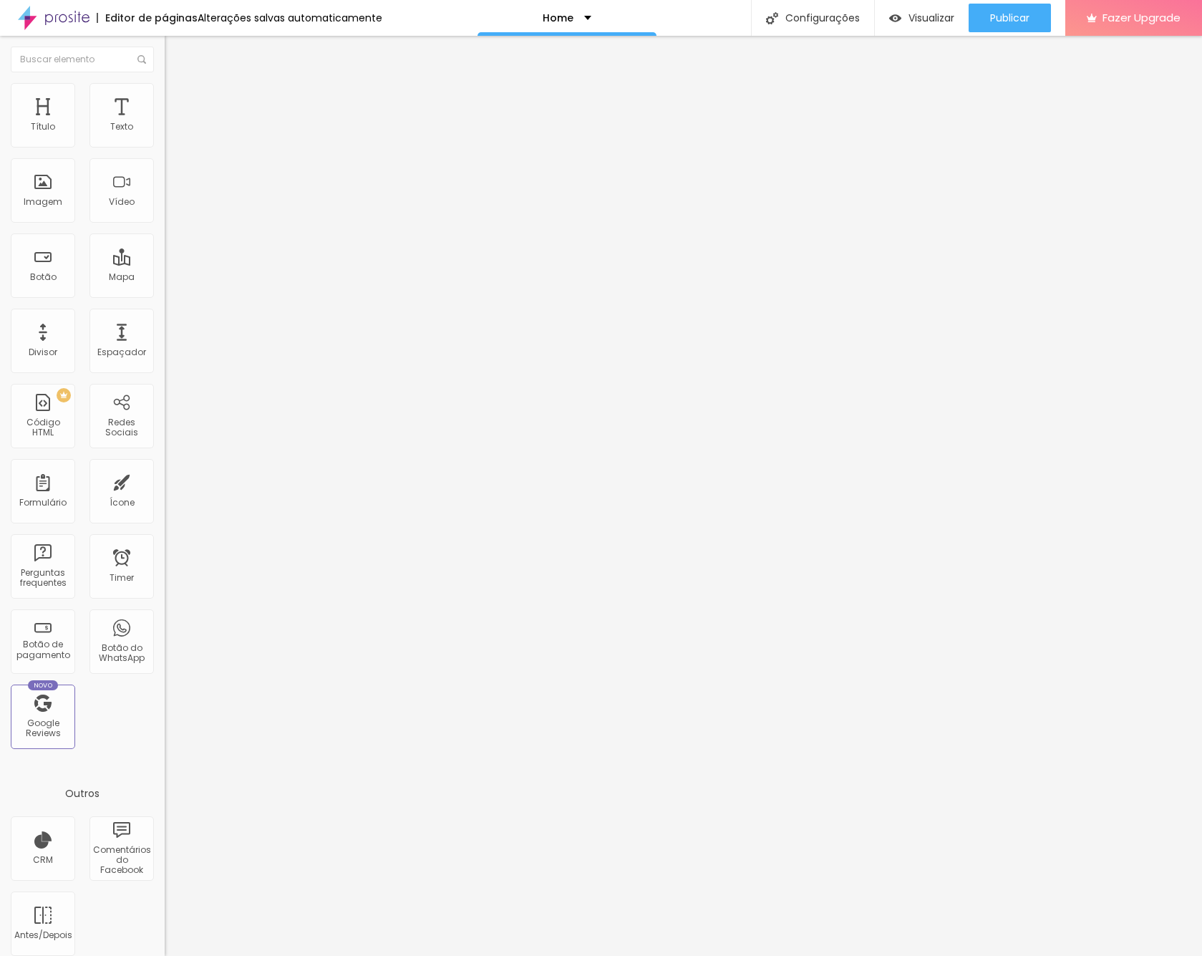
type input "5"
type input "7"
type input "8"
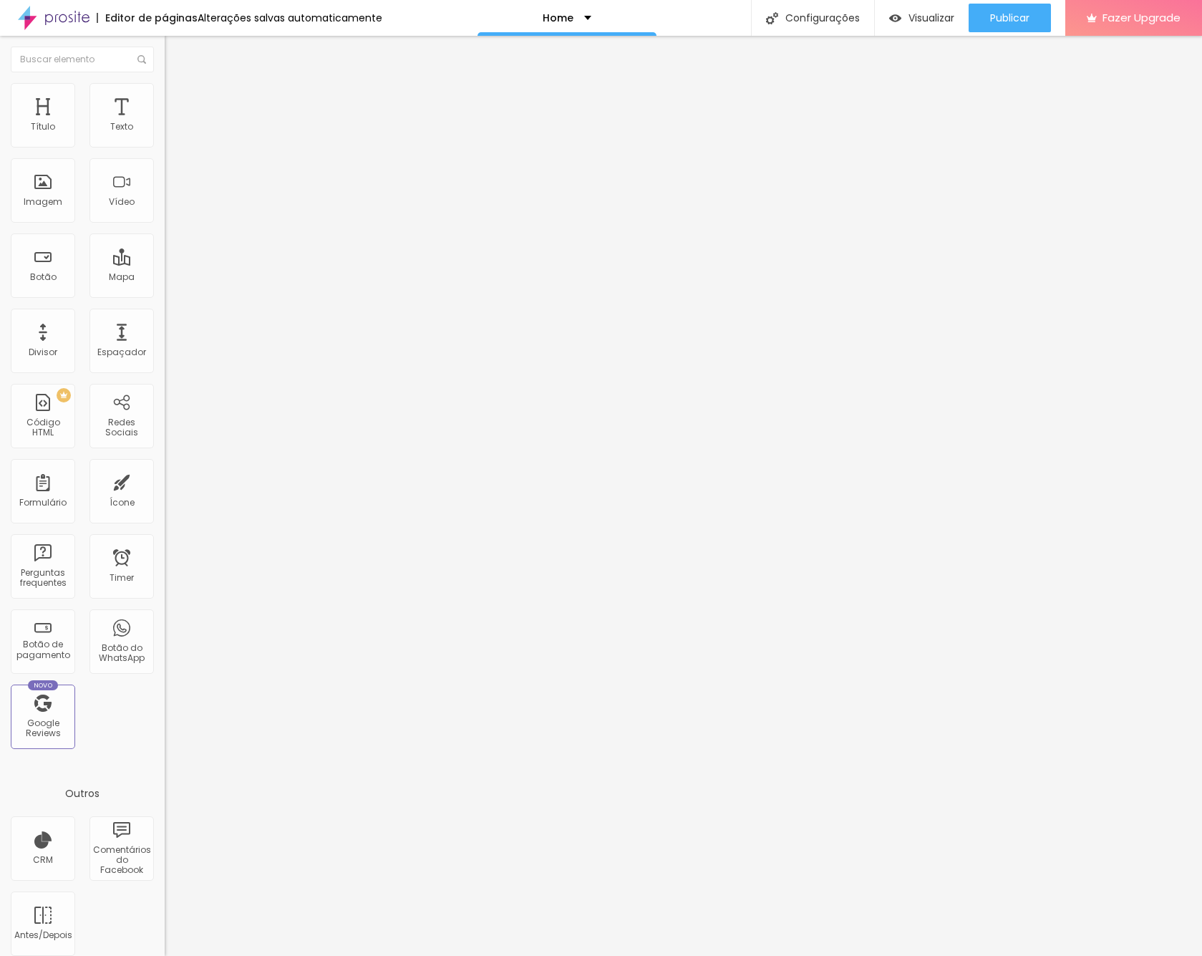
type input "8"
type input "7"
type input "6"
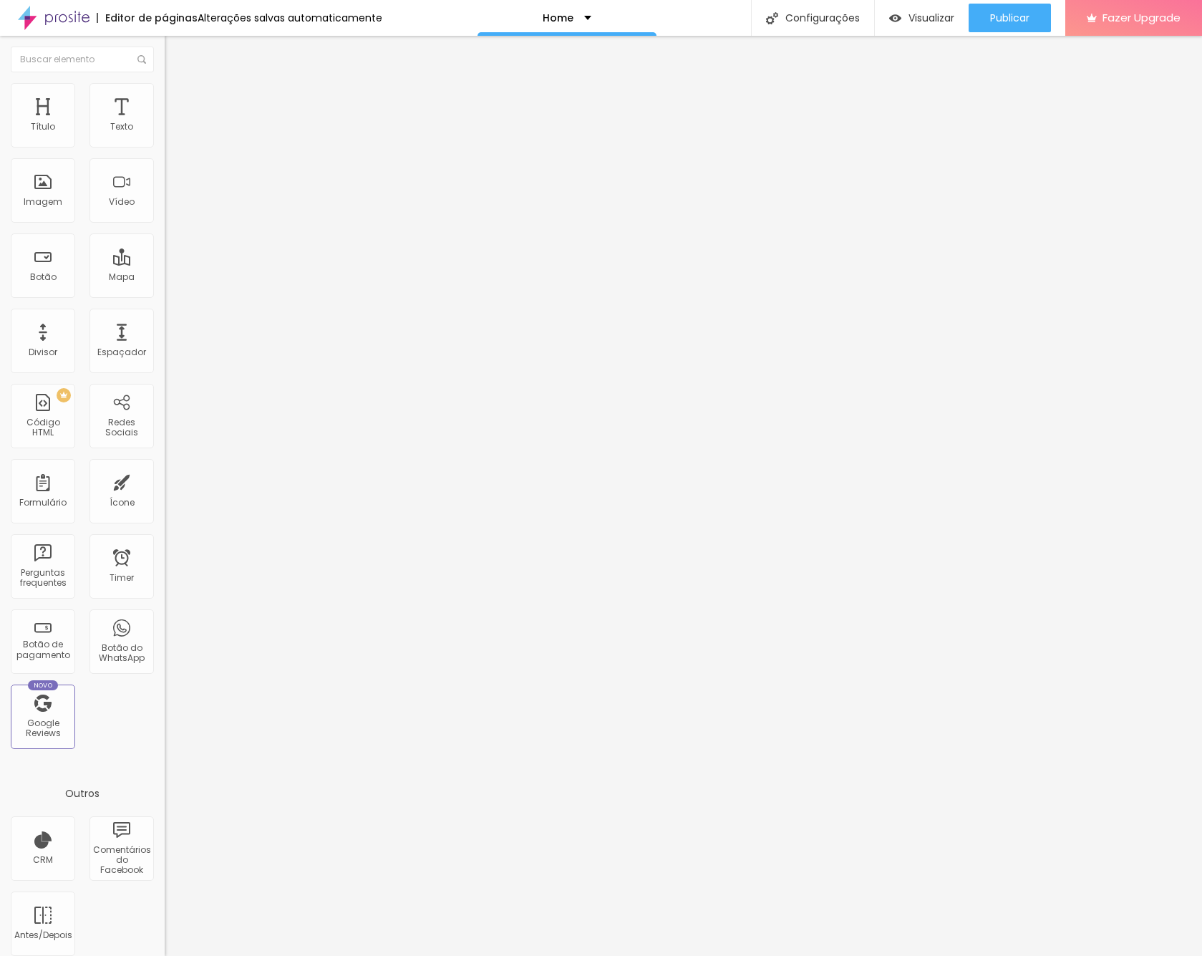
type input "5"
type input "4"
type input "3"
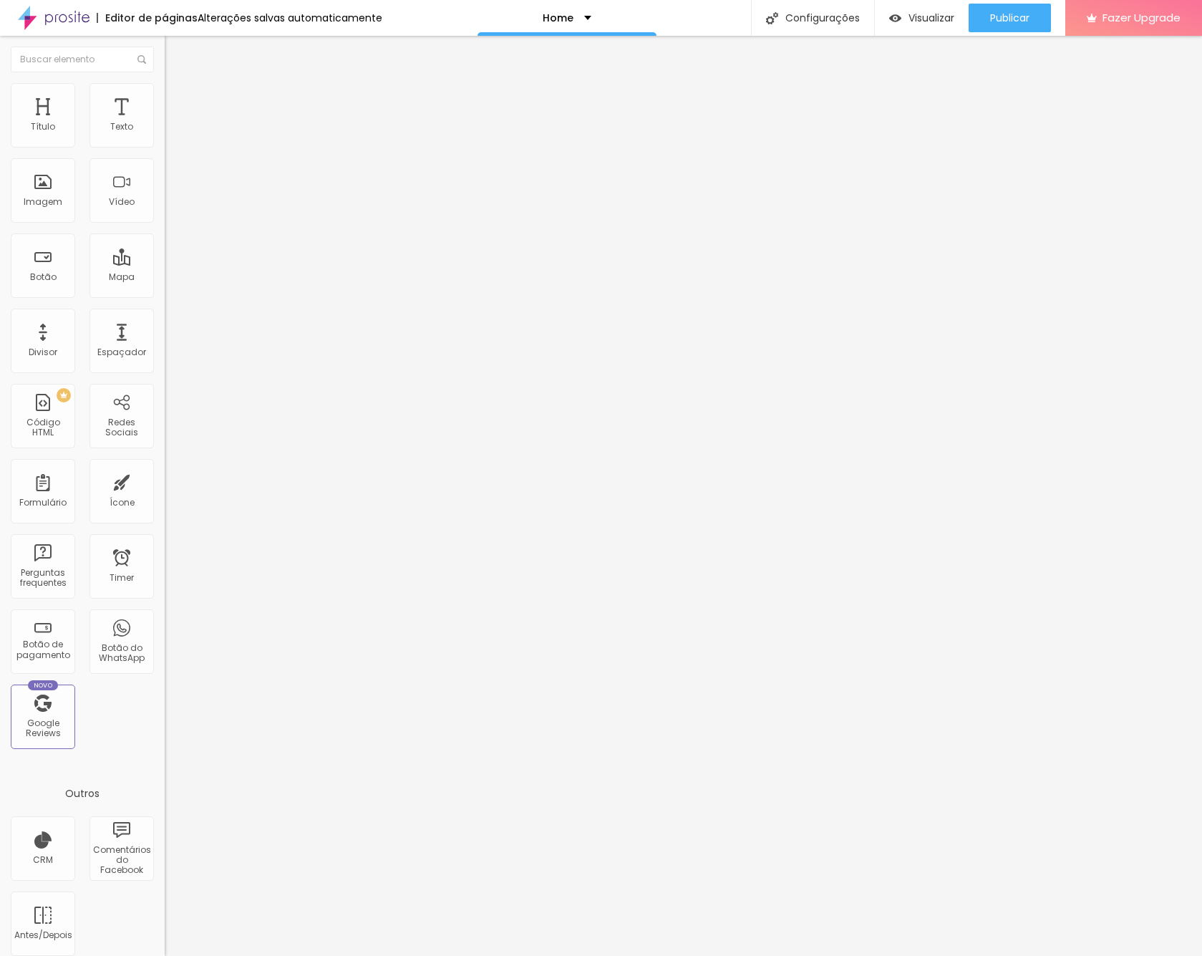
type input "3"
type input "2"
type input "1"
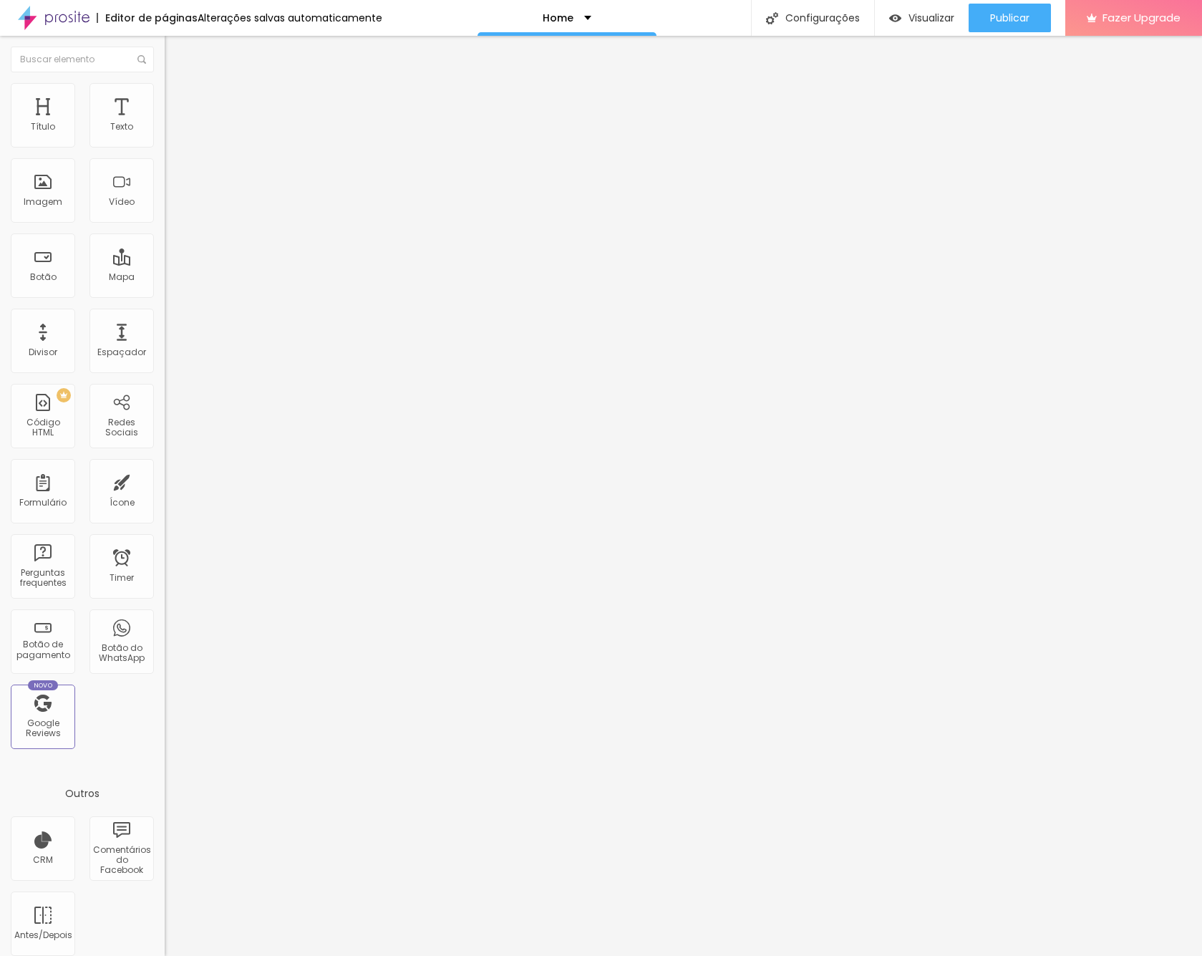
type input "0"
drag, startPoint x: 32, startPoint y: 239, endPoint x: 22, endPoint y: 240, distance: 10.1
click at [165, 705] on div "0 Espaço entre palavras" at bounding box center [247, 806] width 165 height 203
click at [165, 97] on li "Avançado" at bounding box center [247, 104] width 165 height 14
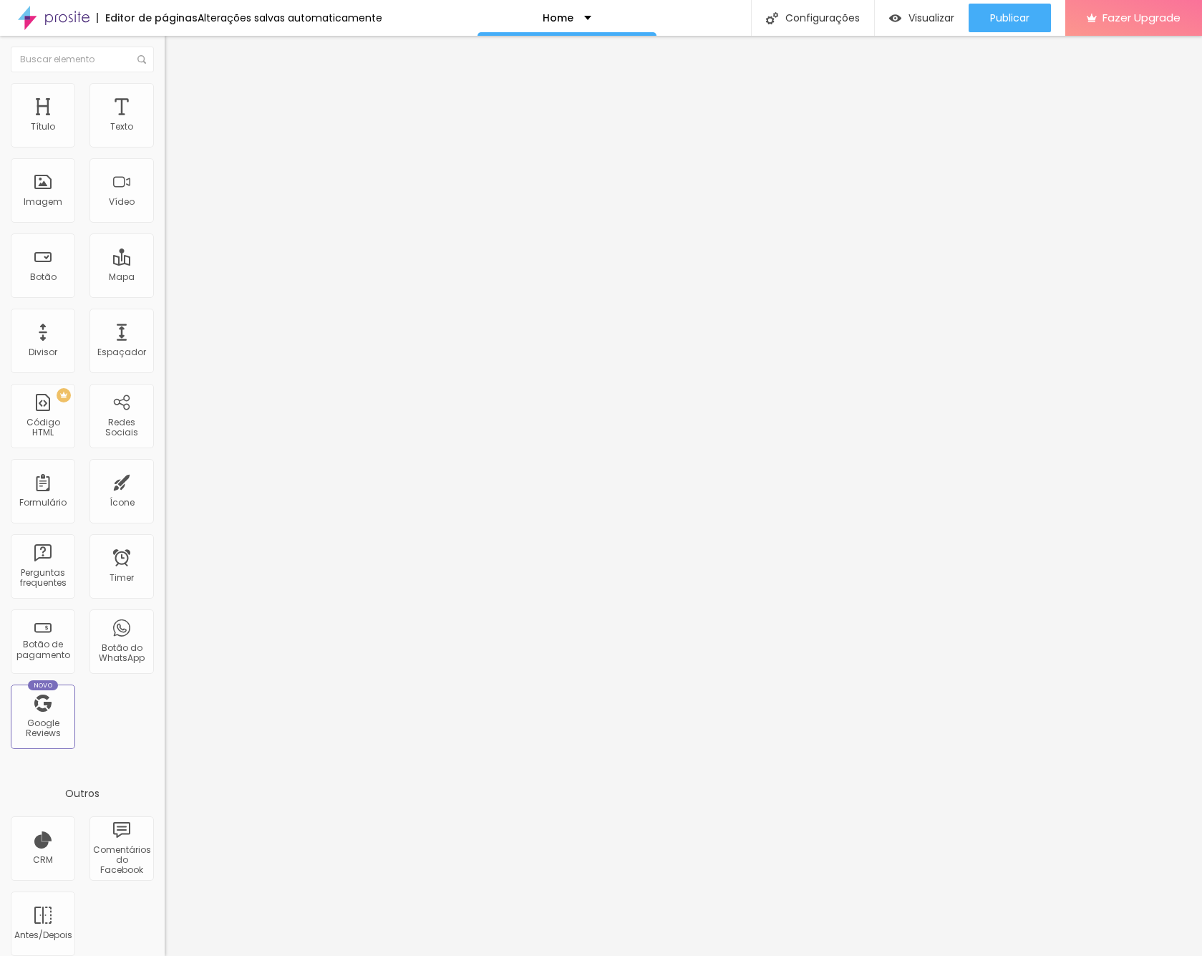
click at [165, 93] on li "Estilo" at bounding box center [247, 90] width 165 height 14
type input "10"
type input "105"
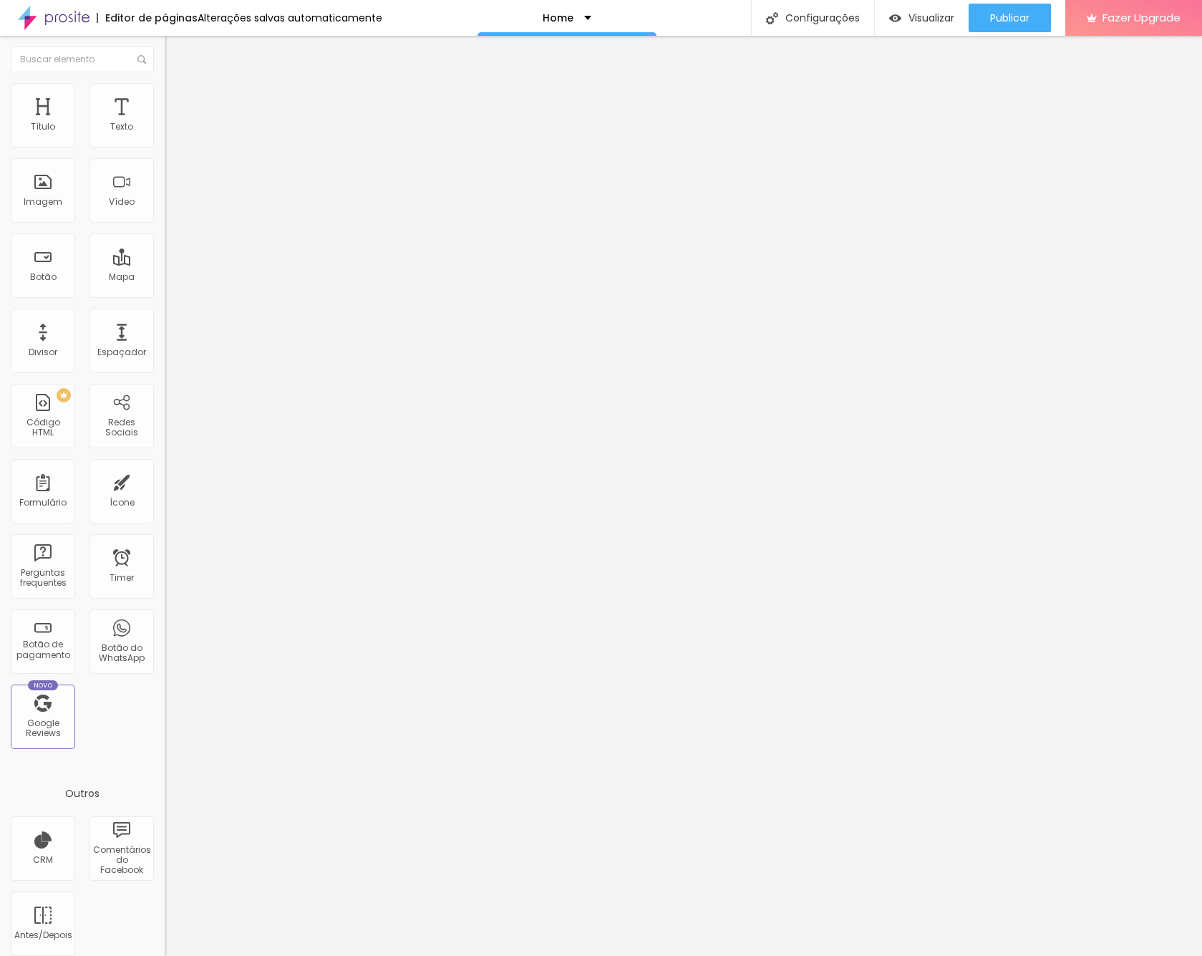
type input "175"
type input "186"
type input "189"
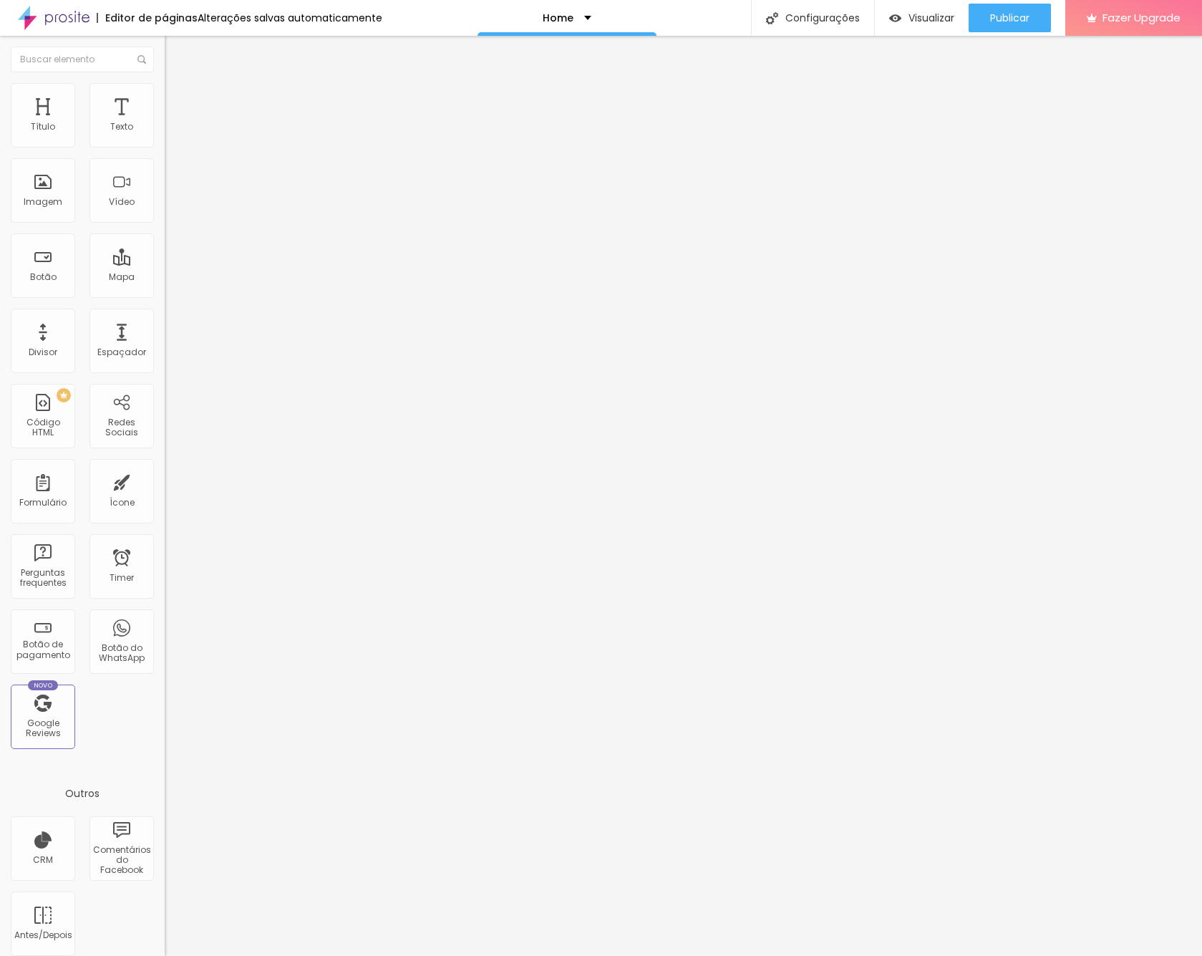
type input "189"
type input "178"
type input "114"
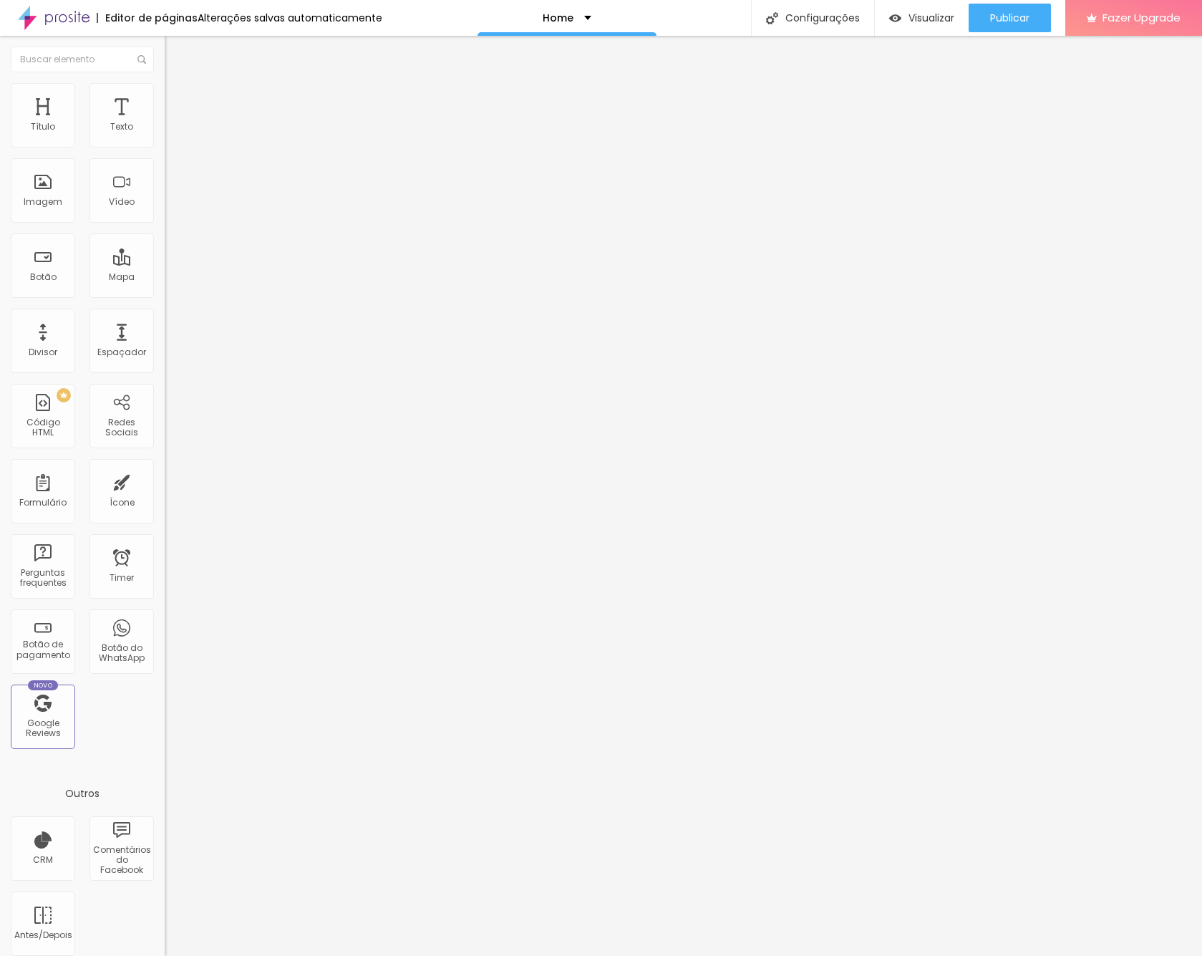
type input "28"
type input "10"
type input "1"
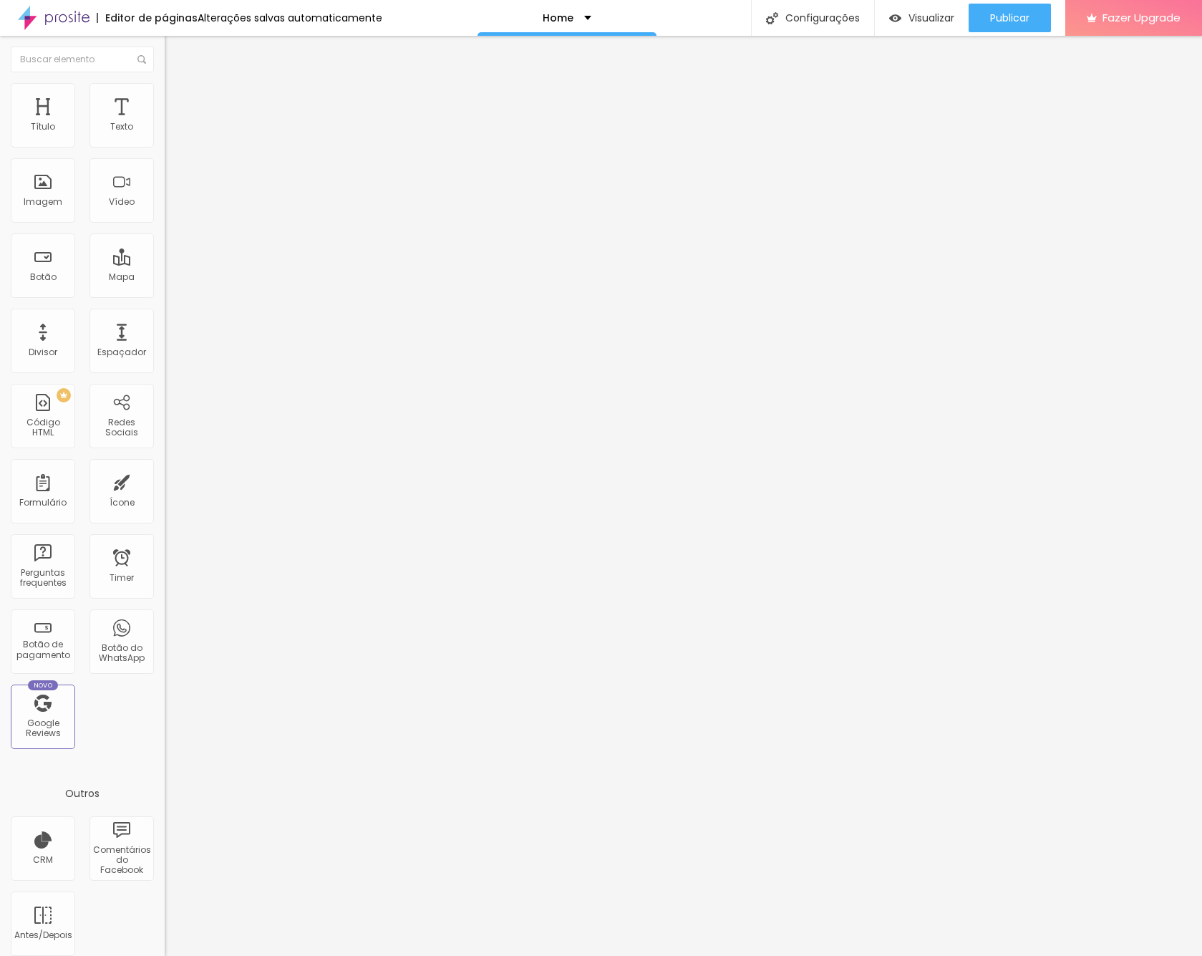
type input "1"
type input "0"
drag, startPoint x: 31, startPoint y: 185, endPoint x: 15, endPoint y: 187, distance: 15.9
click at [165, 187] on div "0 Borda arredondada" at bounding box center [247, 249] width 165 height 203
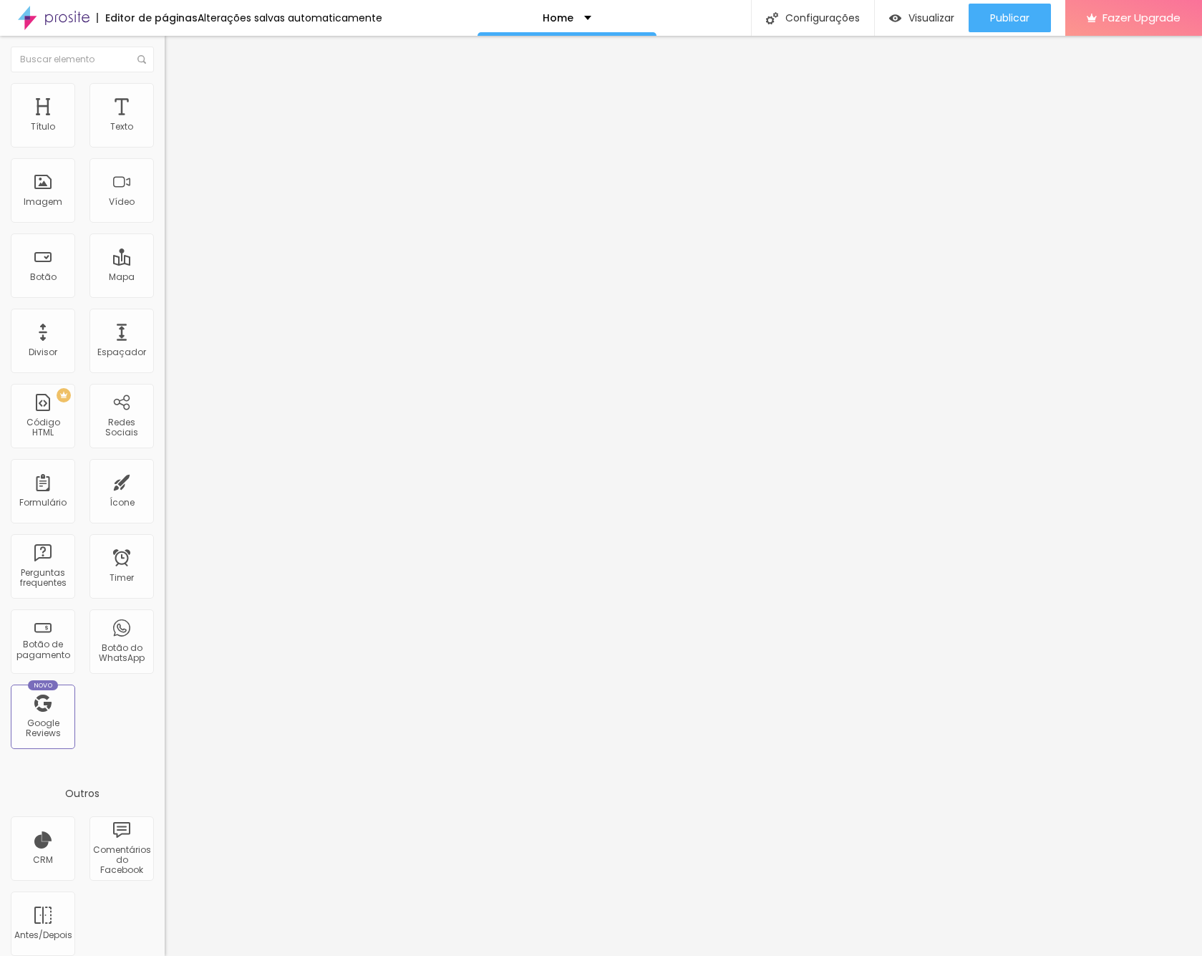
type input "5"
type input "21"
type input "28"
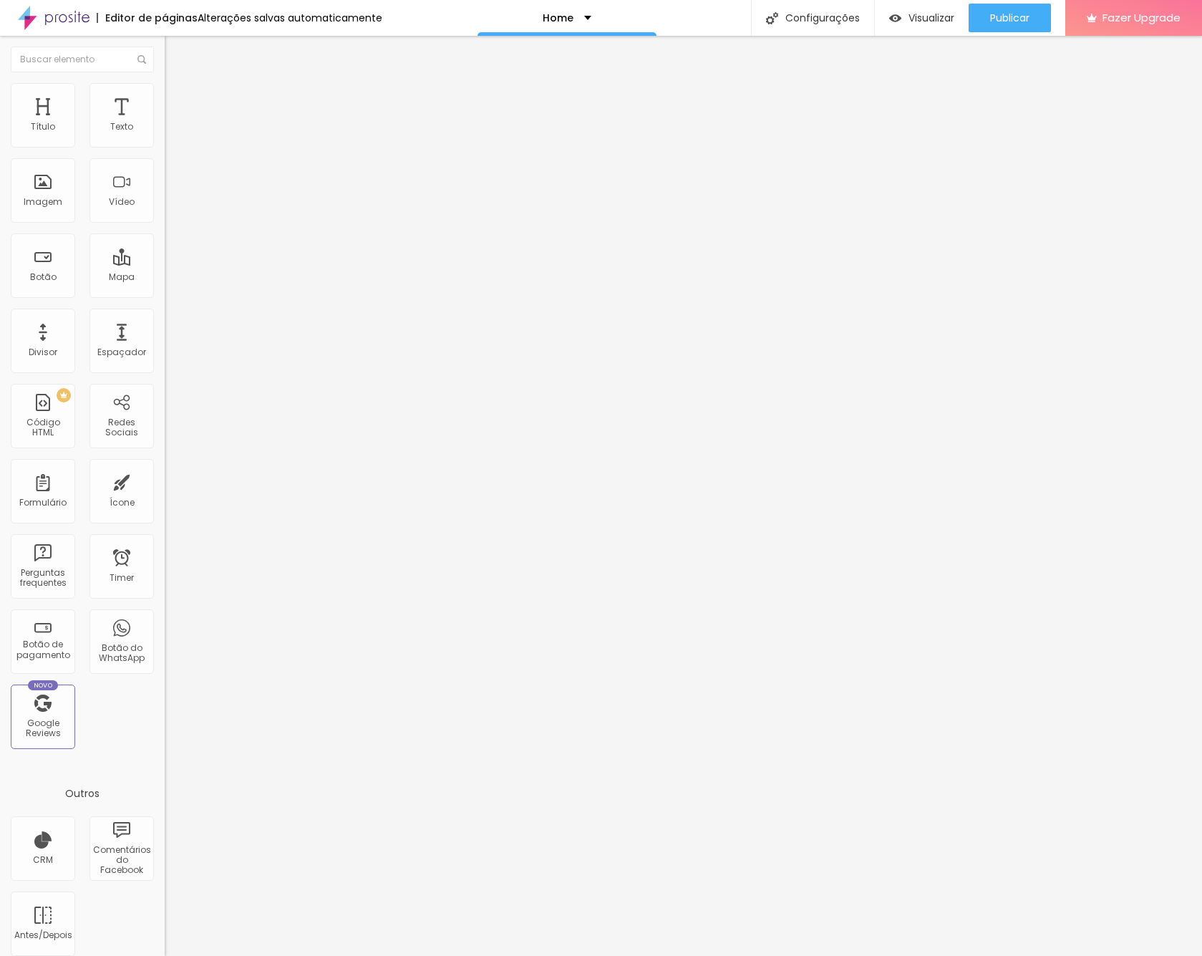
type input "28"
type input "35"
type input "36"
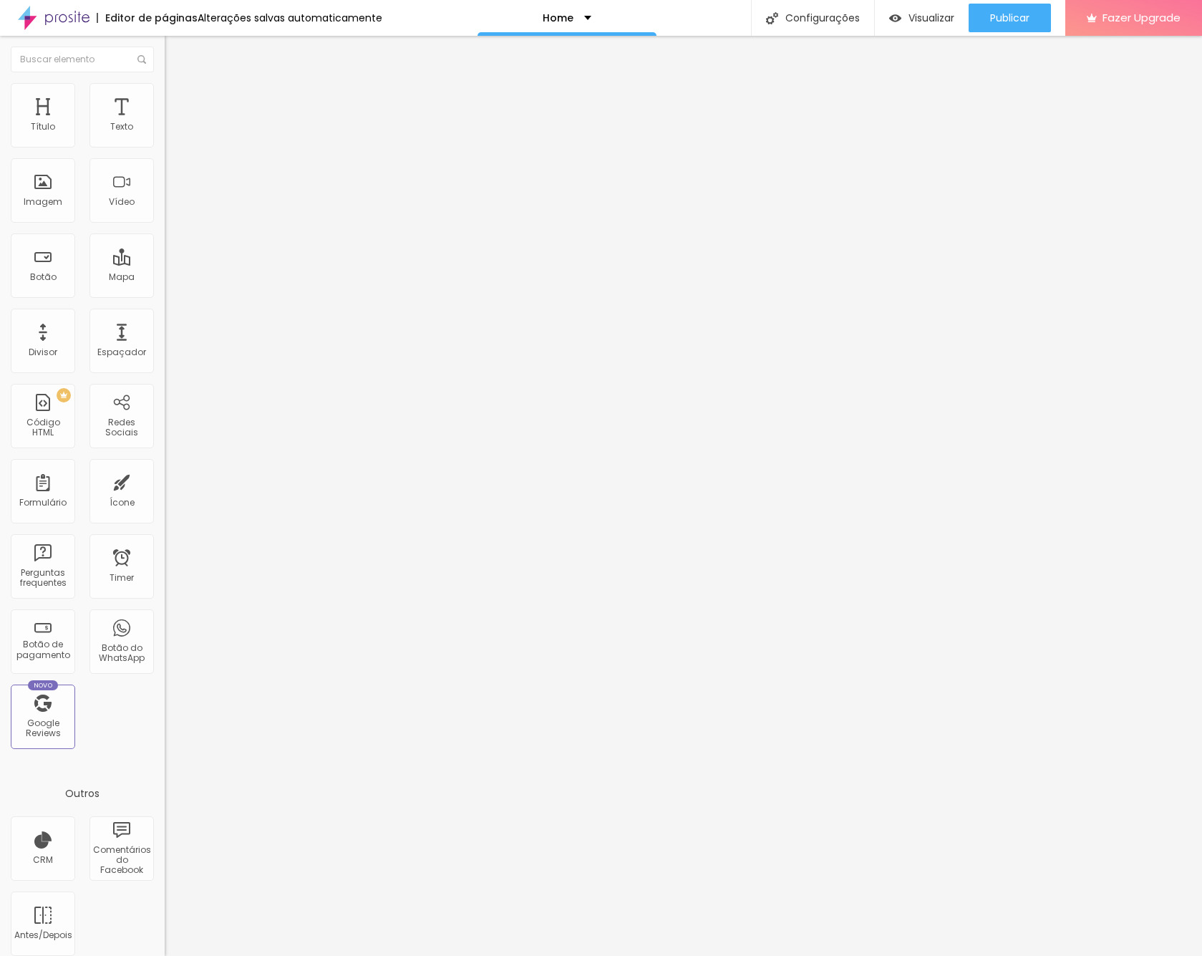
type input "38"
type input "36"
type input "26"
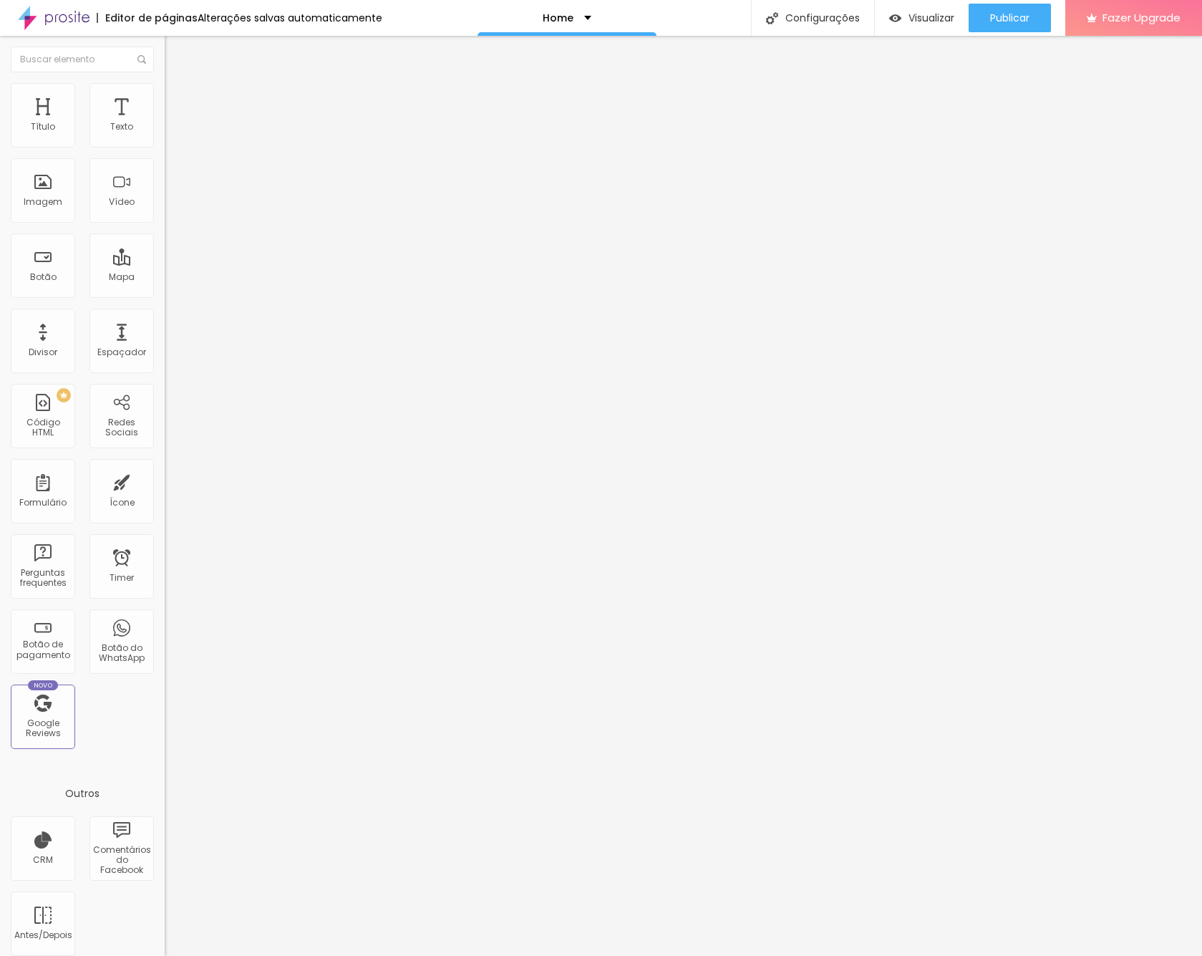
type input "26"
type input "0"
drag, startPoint x: 30, startPoint y: 186, endPoint x: 14, endPoint y: 188, distance: 16.5
click at [165, 188] on div "0 Borda arredondada" at bounding box center [247, 249] width 165 height 203
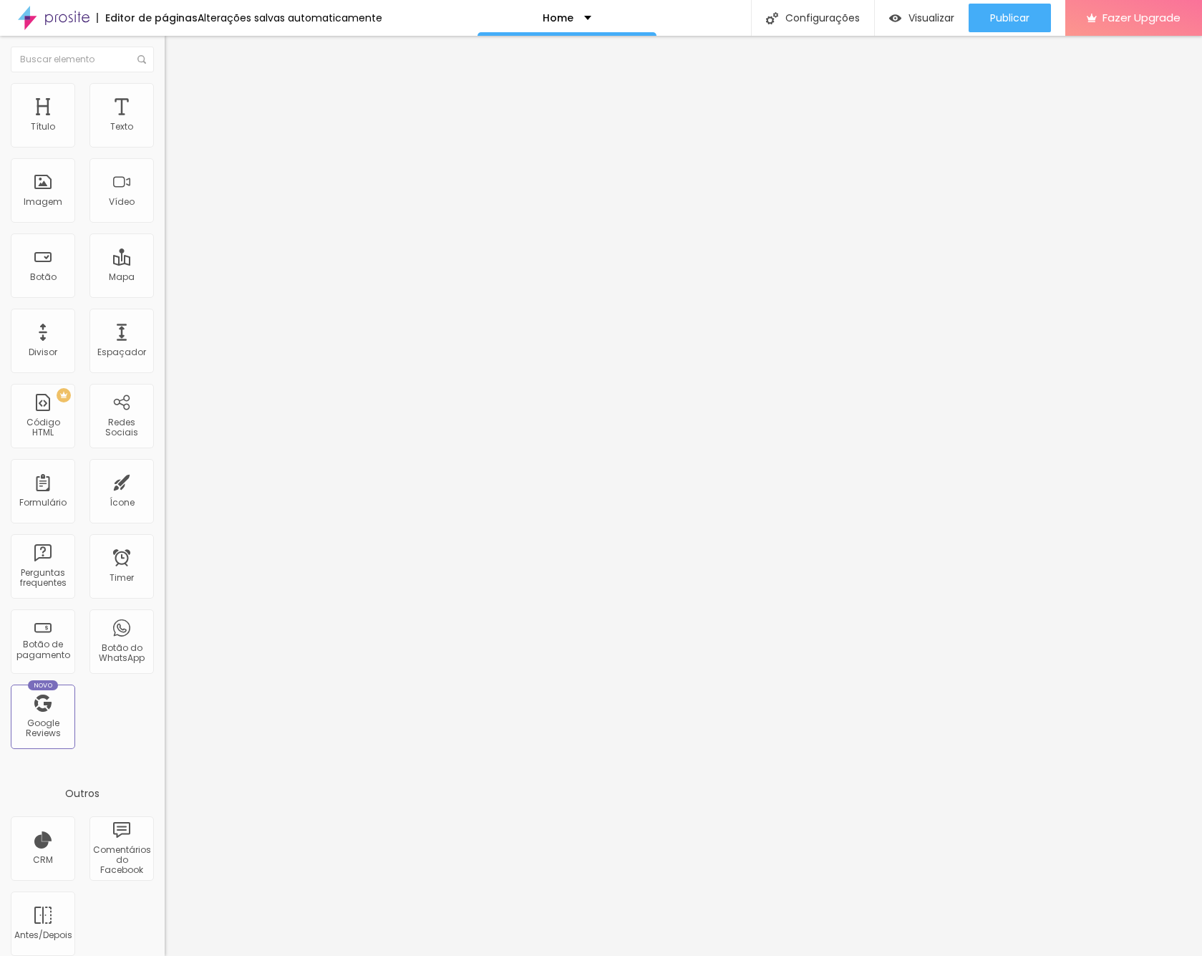
click at [165, 97] on li "Avançado" at bounding box center [247, 104] width 165 height 14
click at [165, 82] on img at bounding box center [171, 75] width 13 height 13
click at [165, 327] on div "URL https:// Abrir em uma nova aba" at bounding box center [247, 299] width 165 height 57
click at [175, 49] on img "button" at bounding box center [180, 52] width 11 height 11
click at [165, 84] on img at bounding box center [171, 89] width 13 height 13
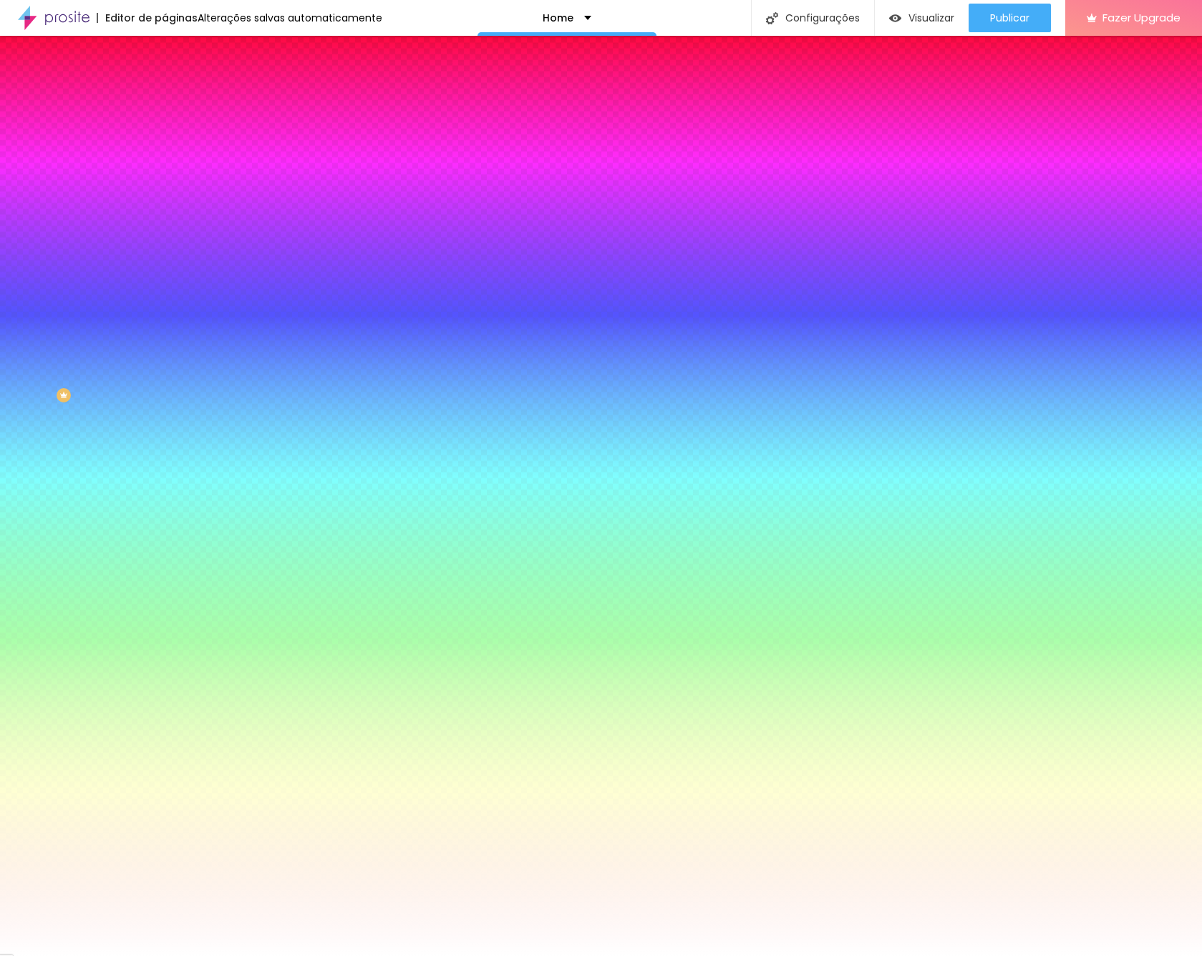
click at [170, 180] on icon "button" at bounding box center [174, 182] width 9 height 9
drag, startPoint x: 329, startPoint y: 337, endPoint x: 288, endPoint y: 340, distance: 40.9
click at [305, 955] on div at bounding box center [601, 956] width 1202 height 0
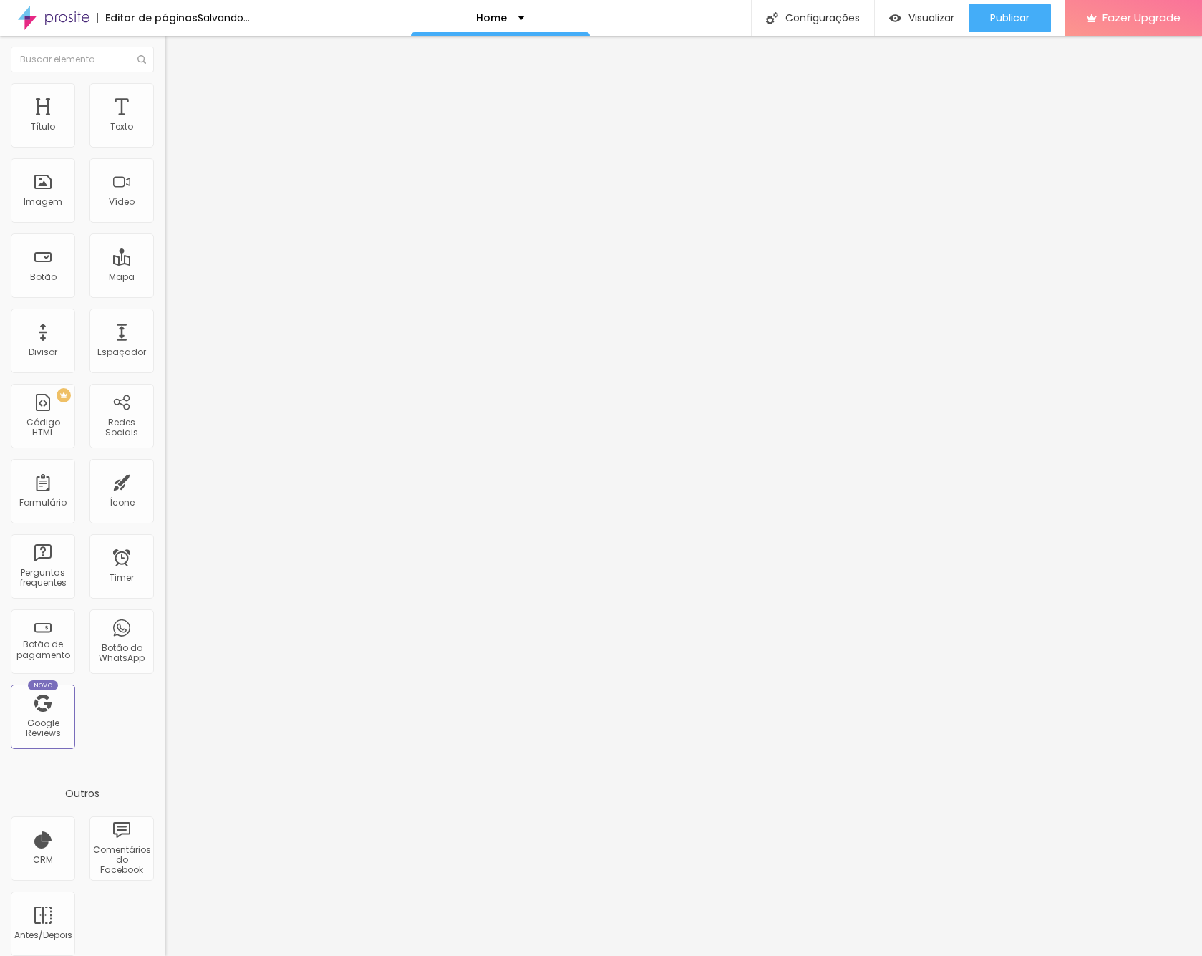
click at [165, 123] on span "Trocar imagem" at bounding box center [204, 117] width 78 height 12
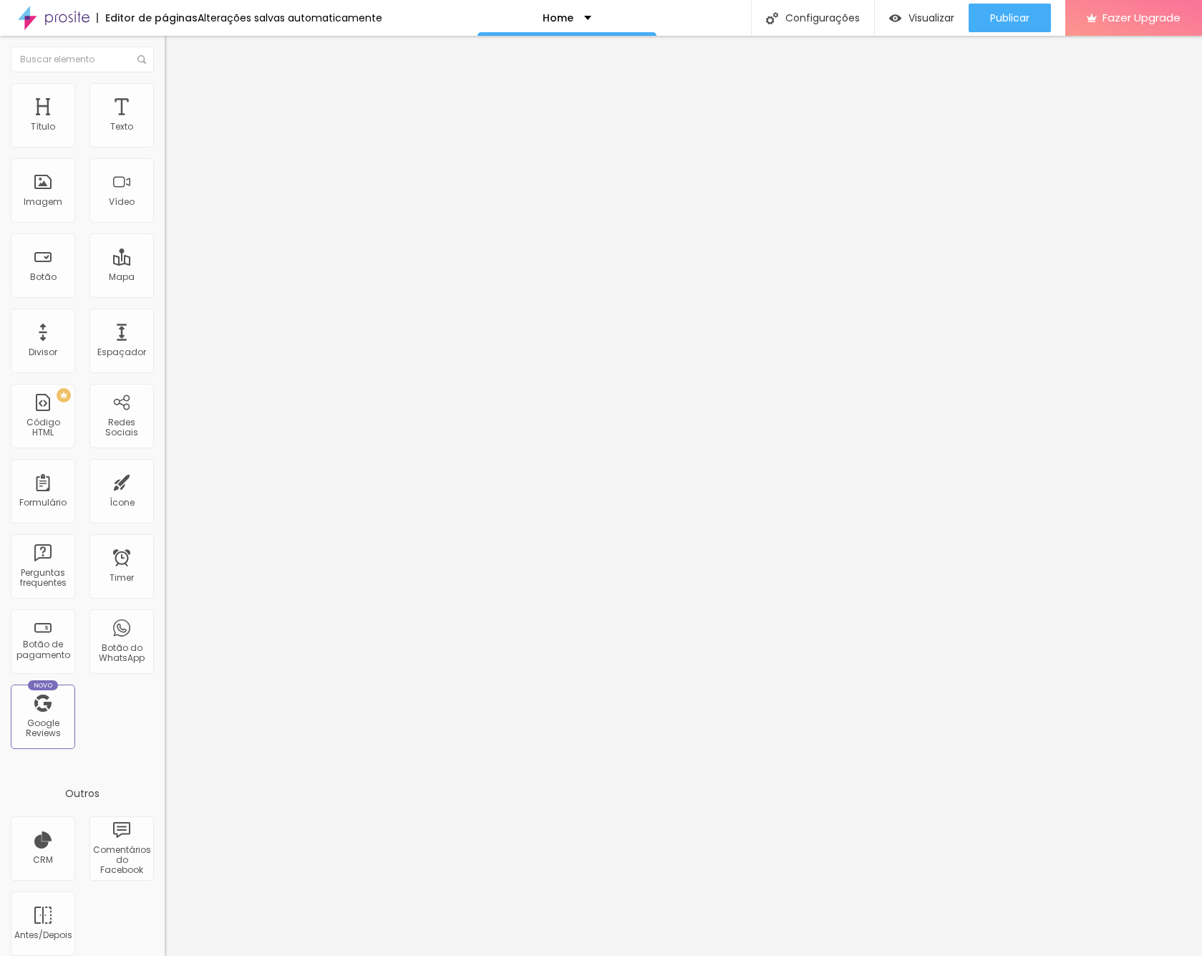
click at [1108, 955] on div at bounding box center [601, 970] width 1202 height 13
click at [165, 123] on span "Trocar imagem" at bounding box center [204, 117] width 78 height 12
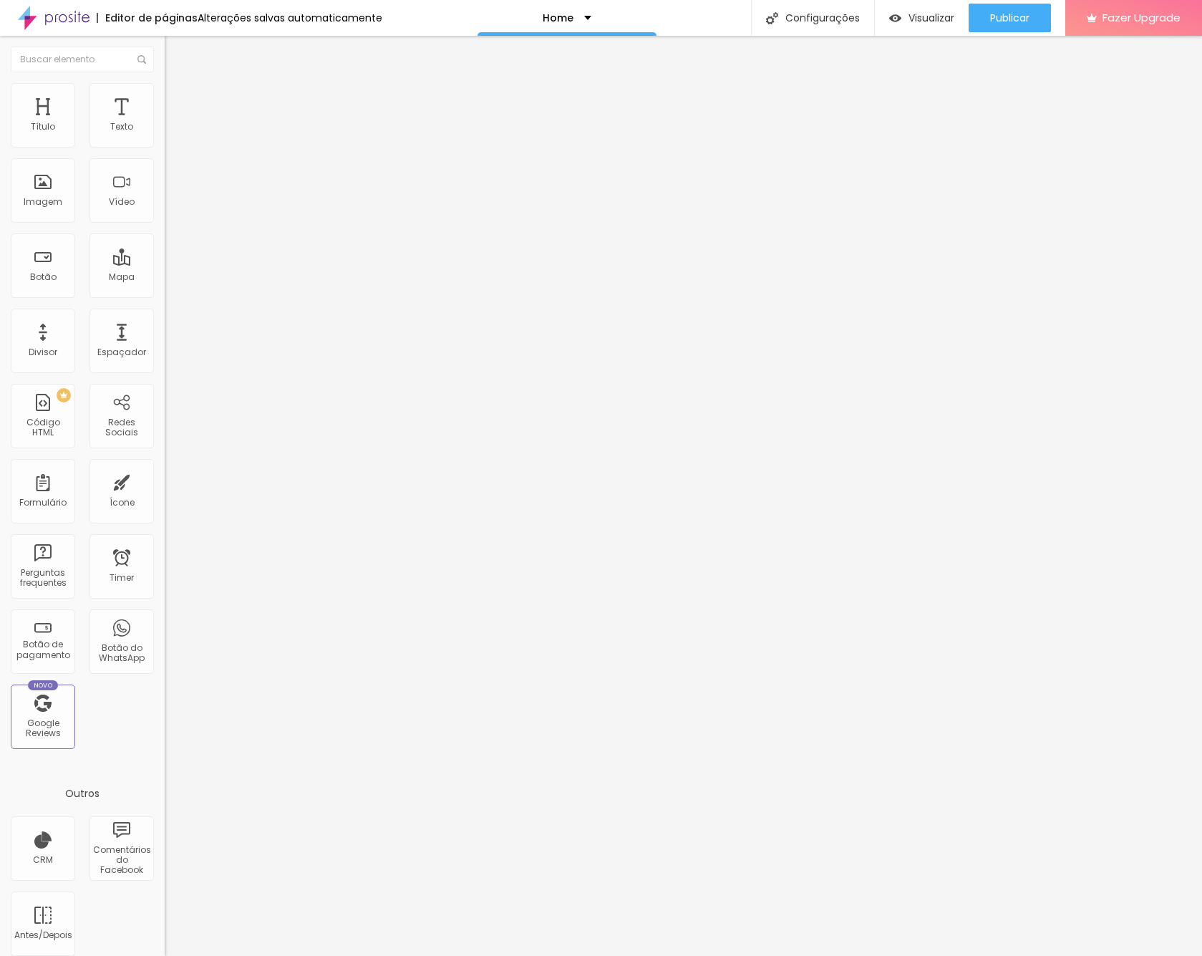
click at [165, 92] on img at bounding box center [171, 89] width 13 height 13
click at [165, 97] on li "Avançado" at bounding box center [247, 104] width 165 height 14
type input "8"
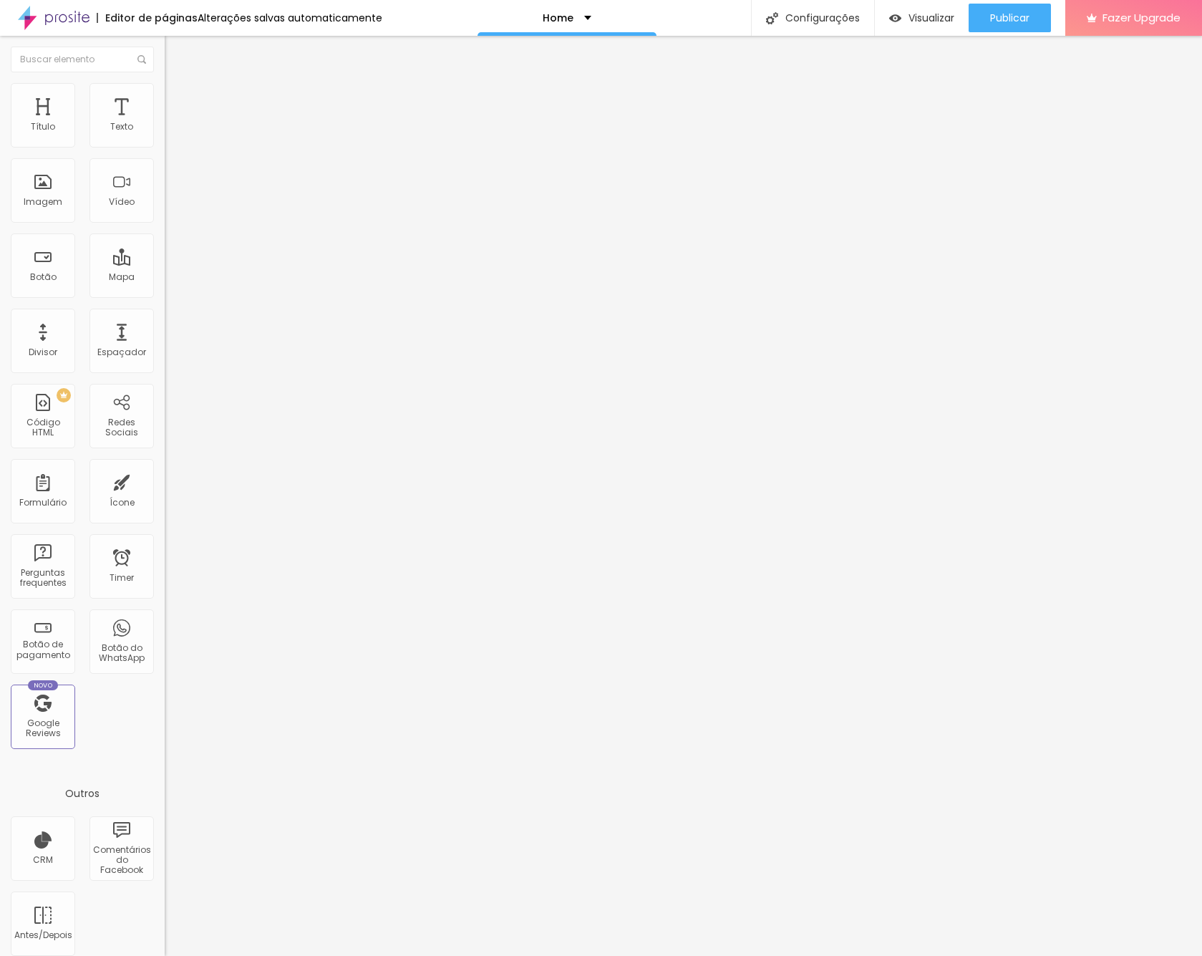
type input "8"
type input "5"
type input "4"
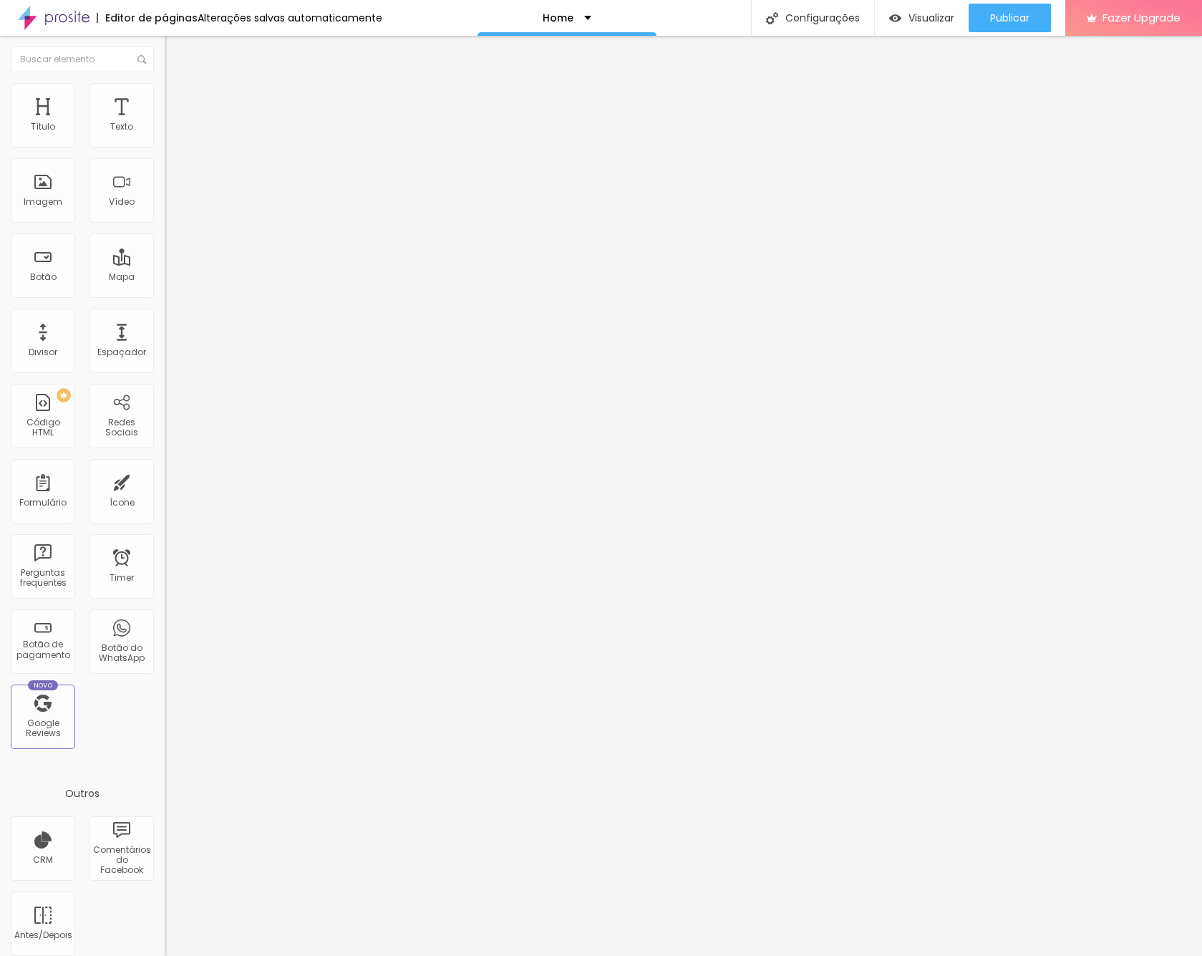
type input "2"
type input "0"
type input "2"
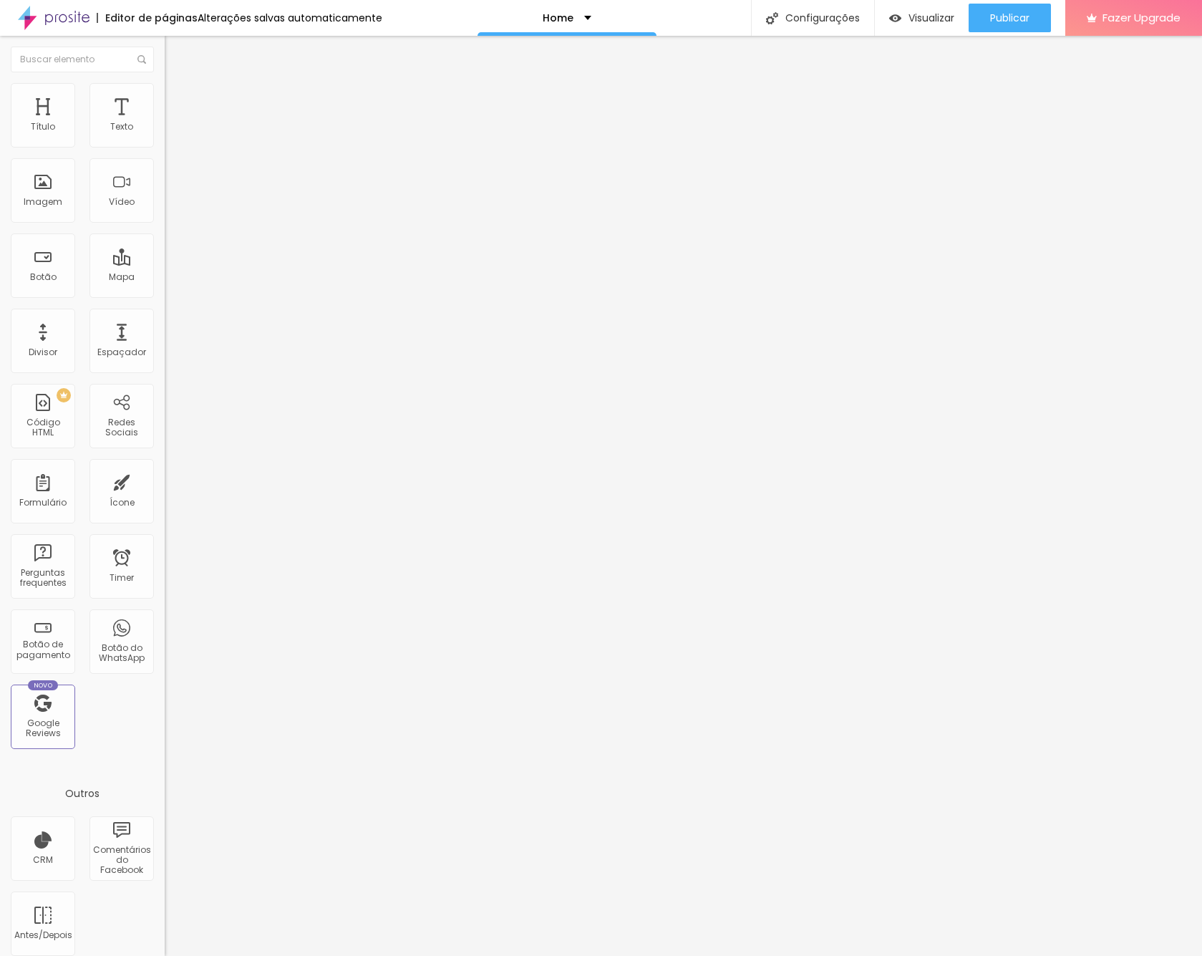
type input "2"
type input "3"
type input "4"
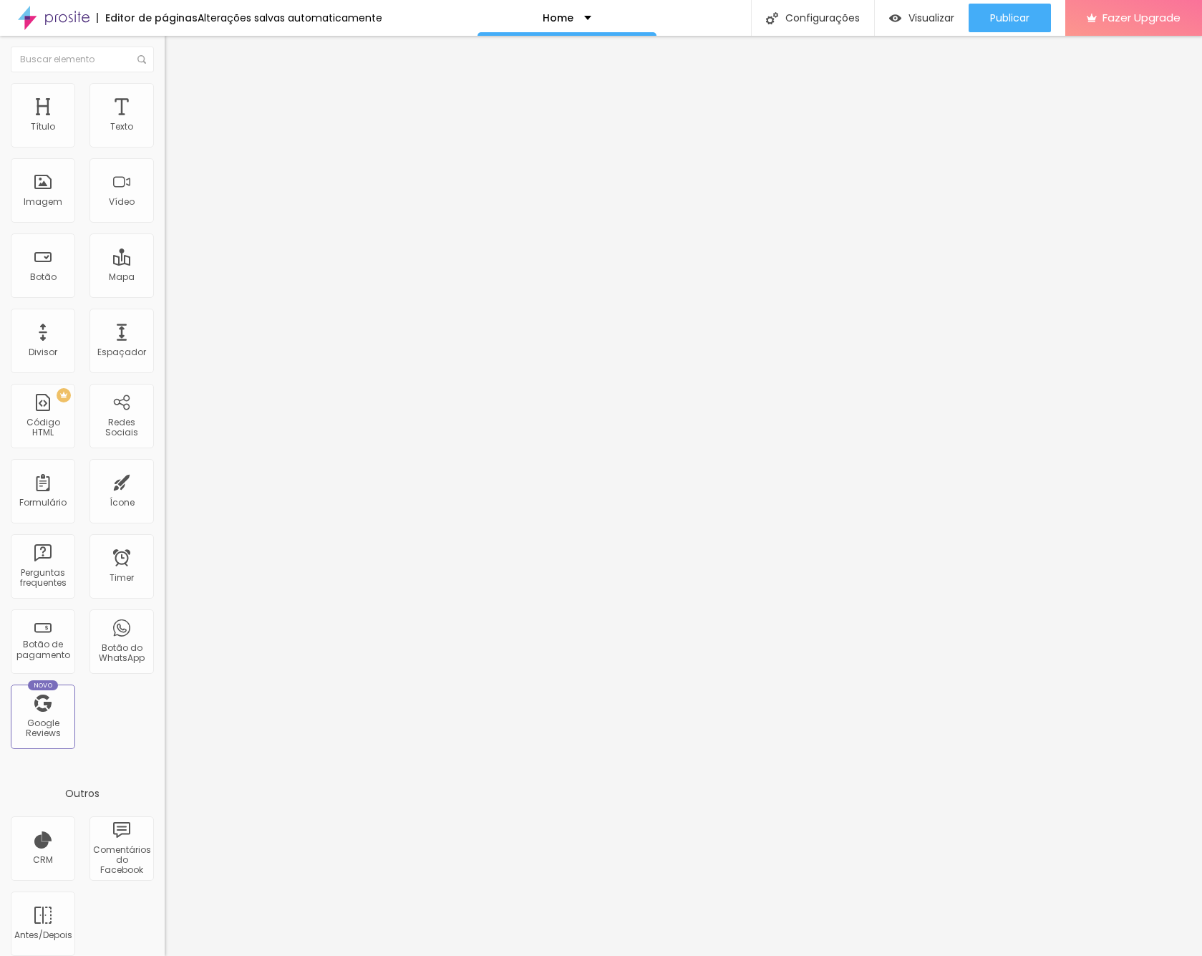
type input "5"
type input "8"
type input "9"
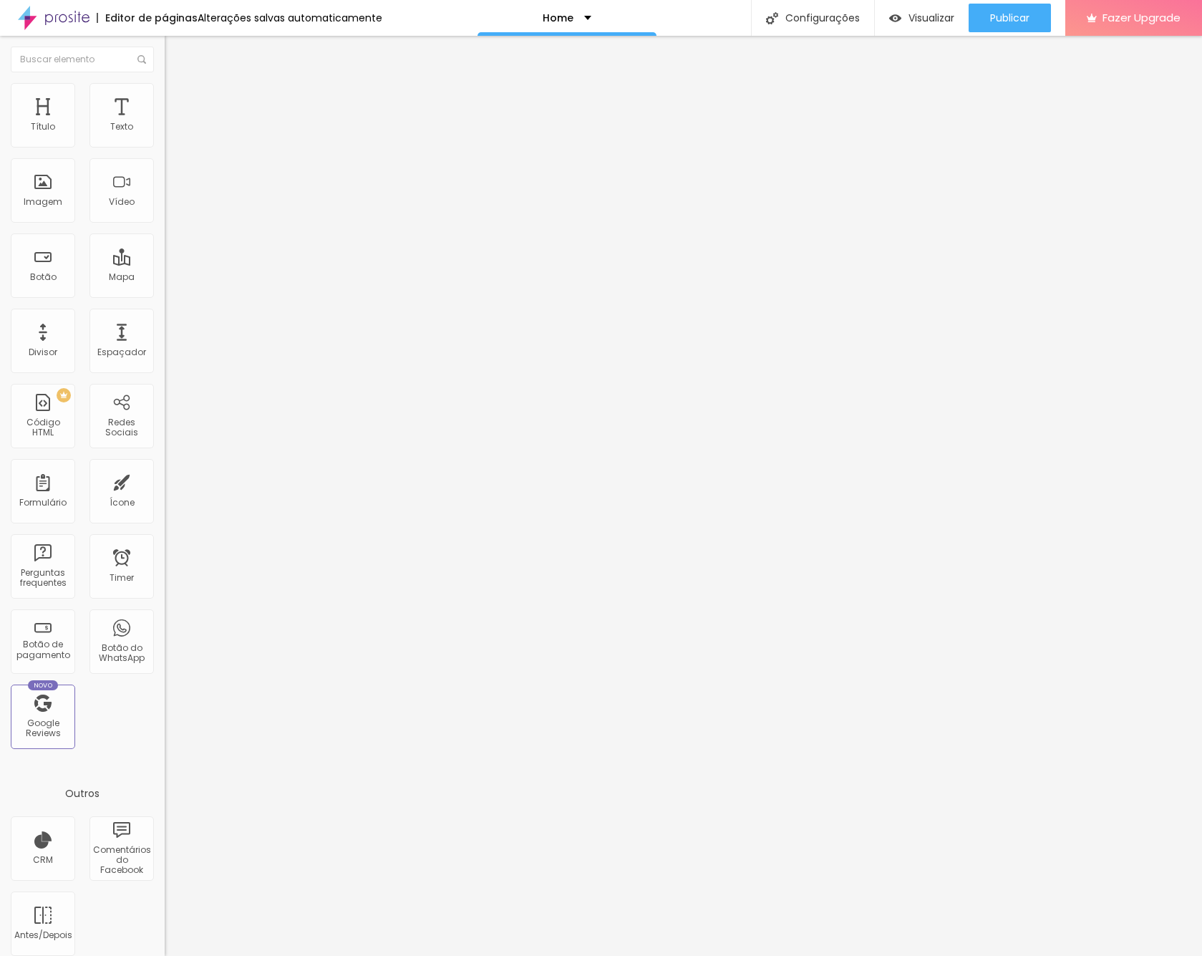
type input "9"
type input "10"
type input "11"
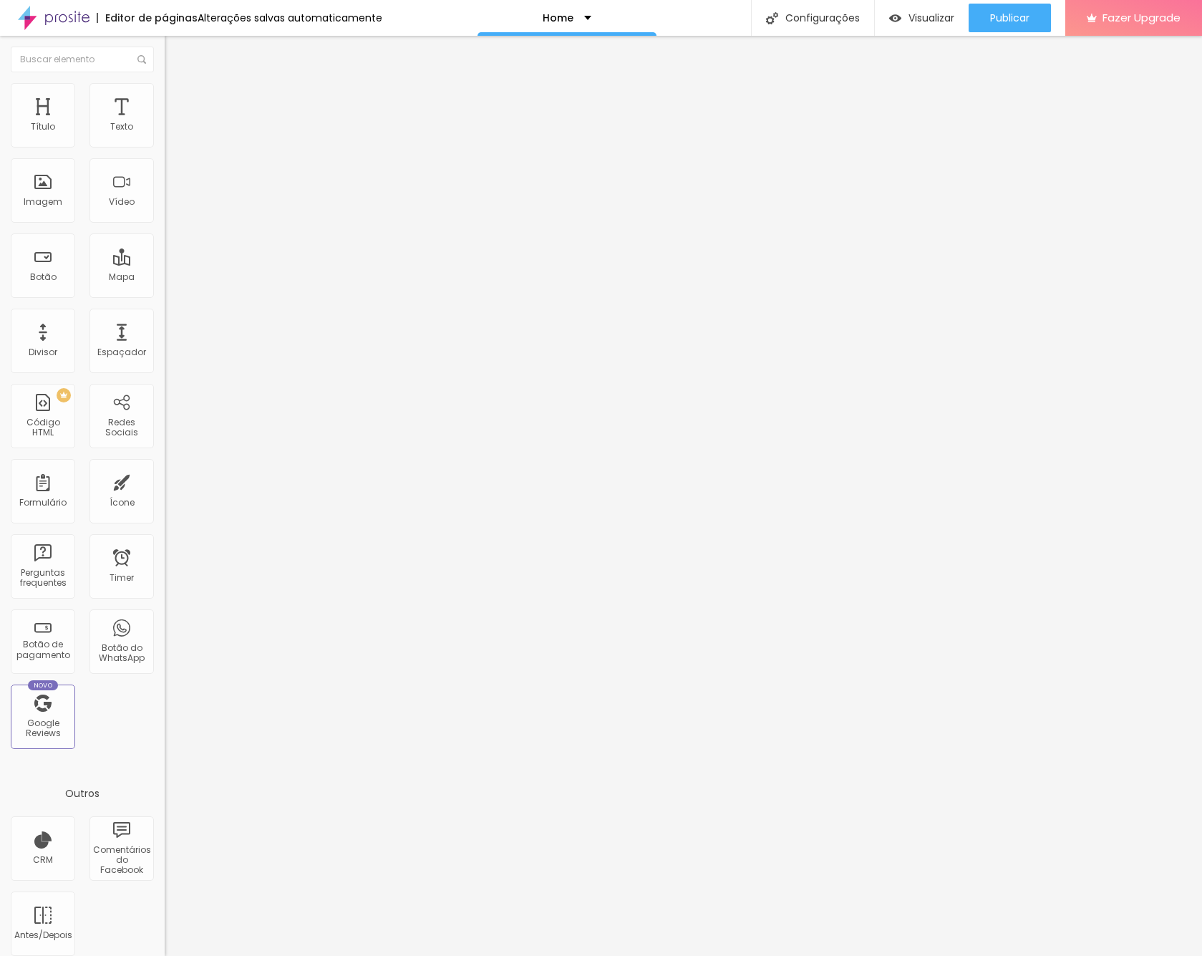
type input "12"
type input "14"
type input "16"
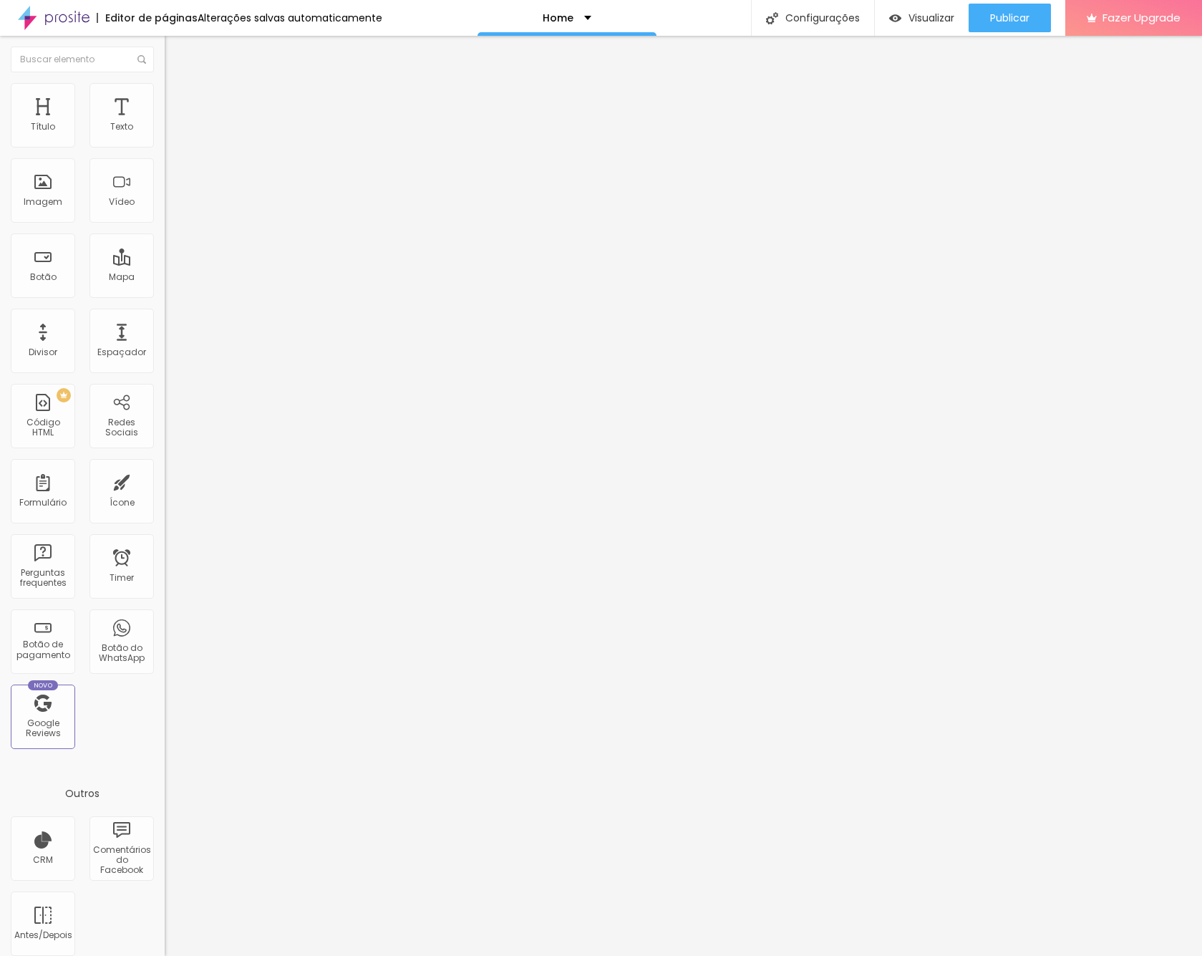
type input "16"
type input "18"
type input "21"
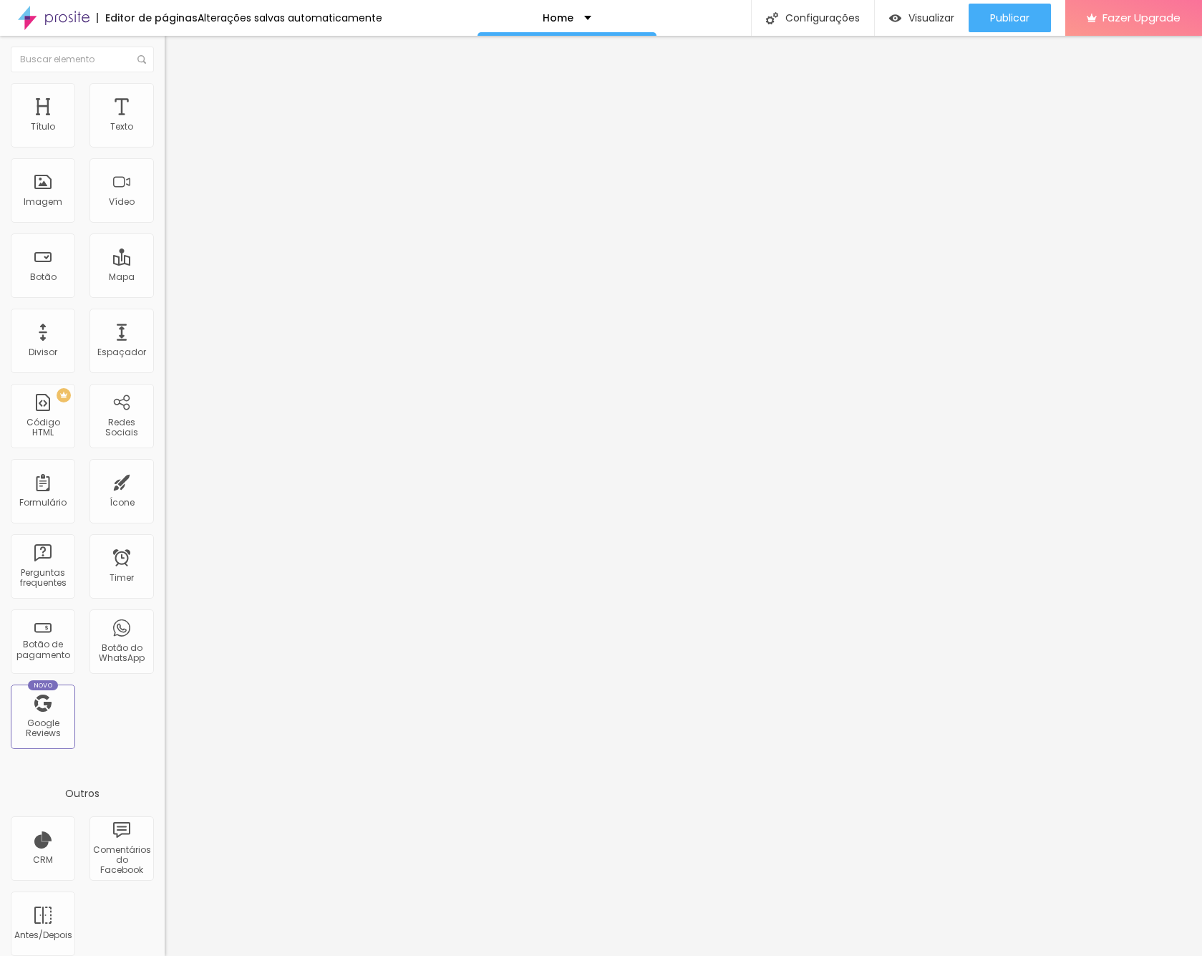
type input "24"
type input "25"
type input "24"
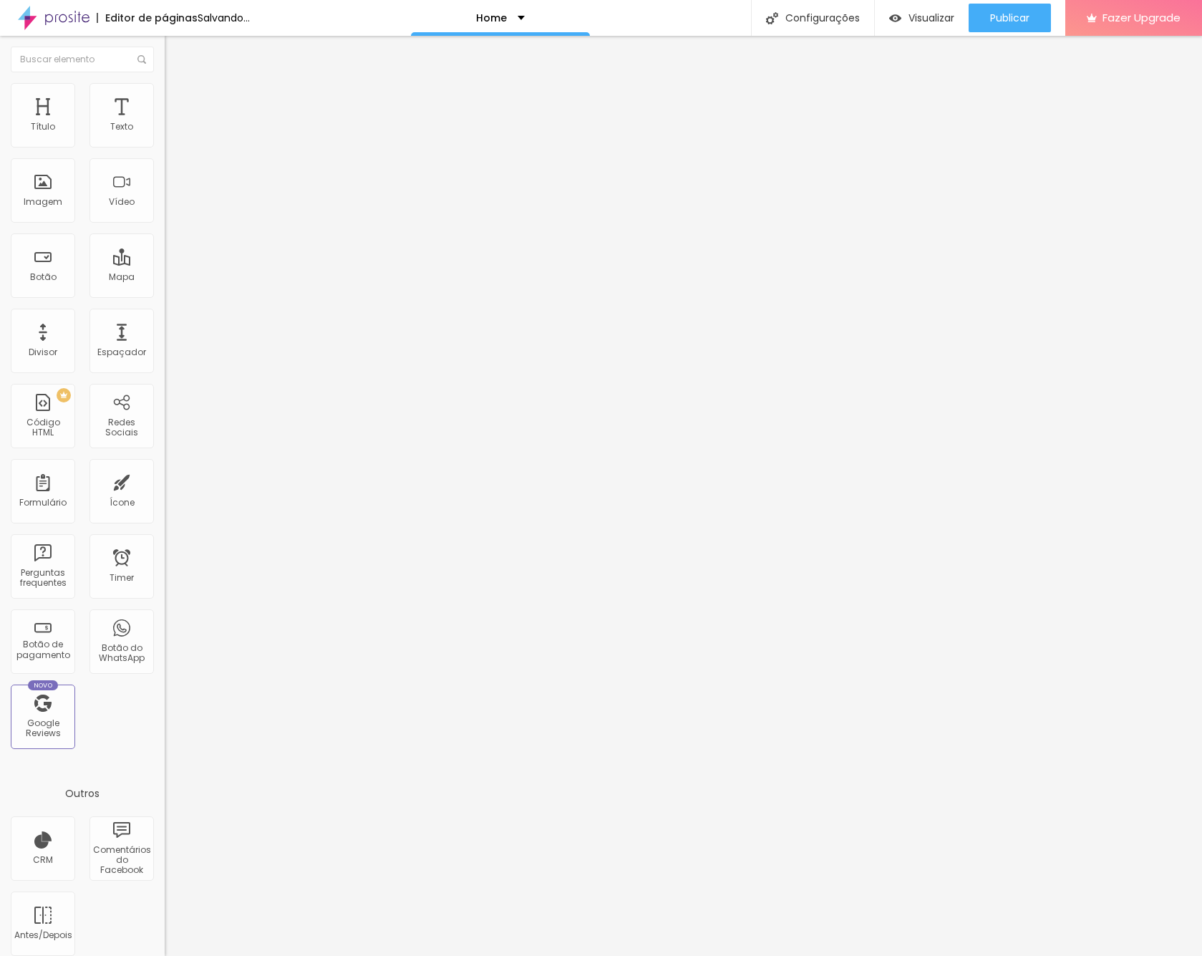
type input "24"
type input "23"
drag, startPoint x: 41, startPoint y: 176, endPoint x: 54, endPoint y: 176, distance: 12.9
click at [165, 480] on input "range" at bounding box center [211, 485] width 92 height 11
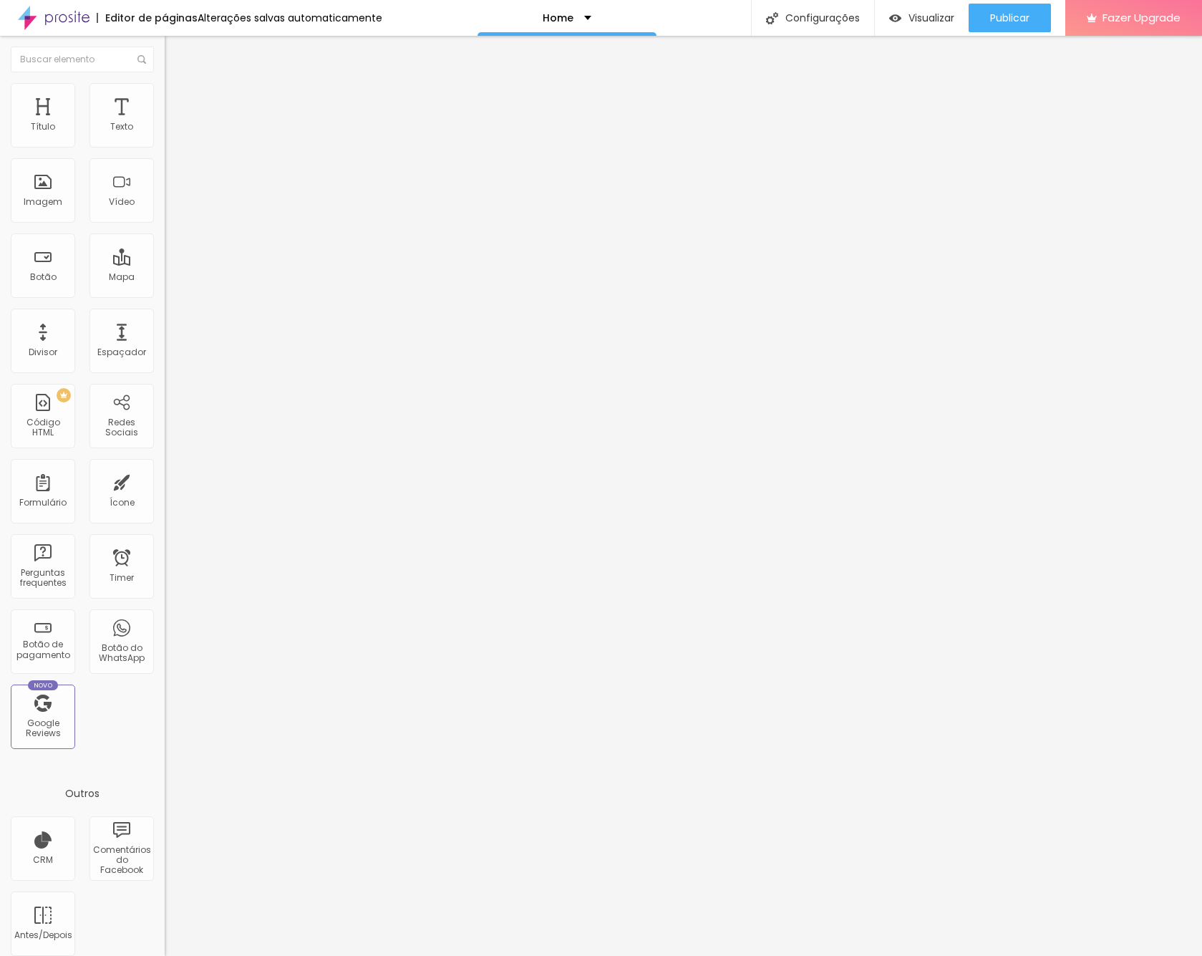
type input "24"
type input "23"
type input "21"
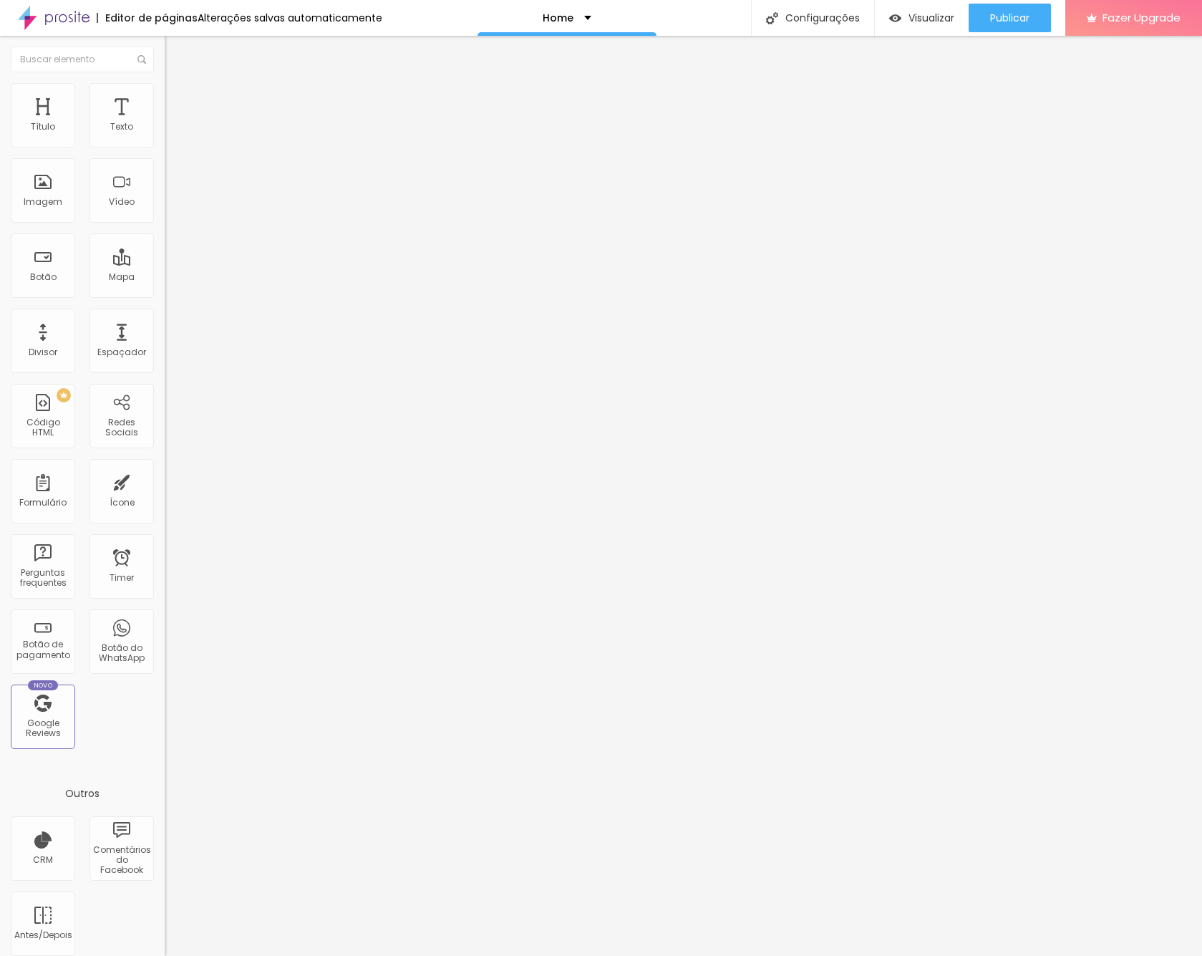
type input "21"
type input "20"
type input "19"
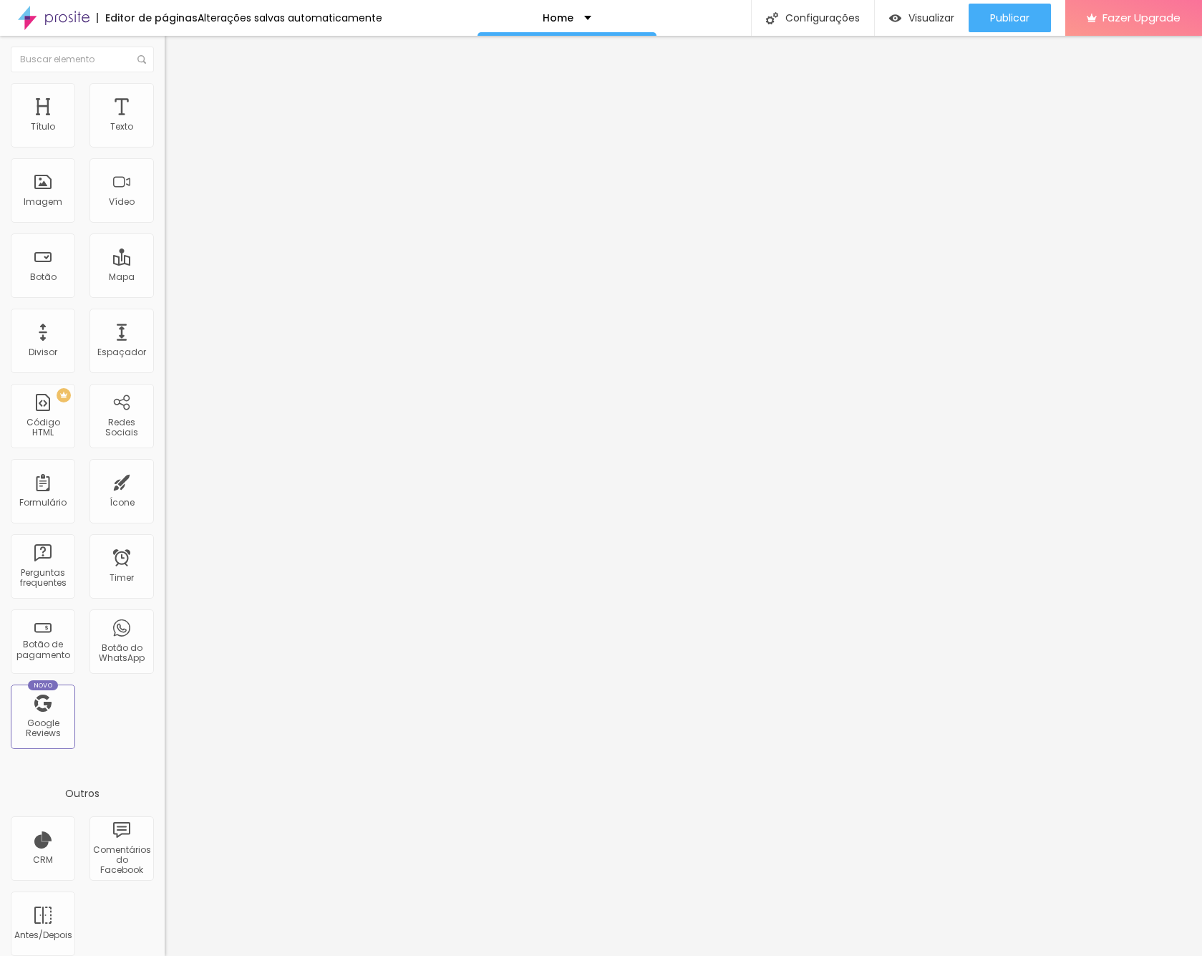
type input "18"
type input "17"
type input "16"
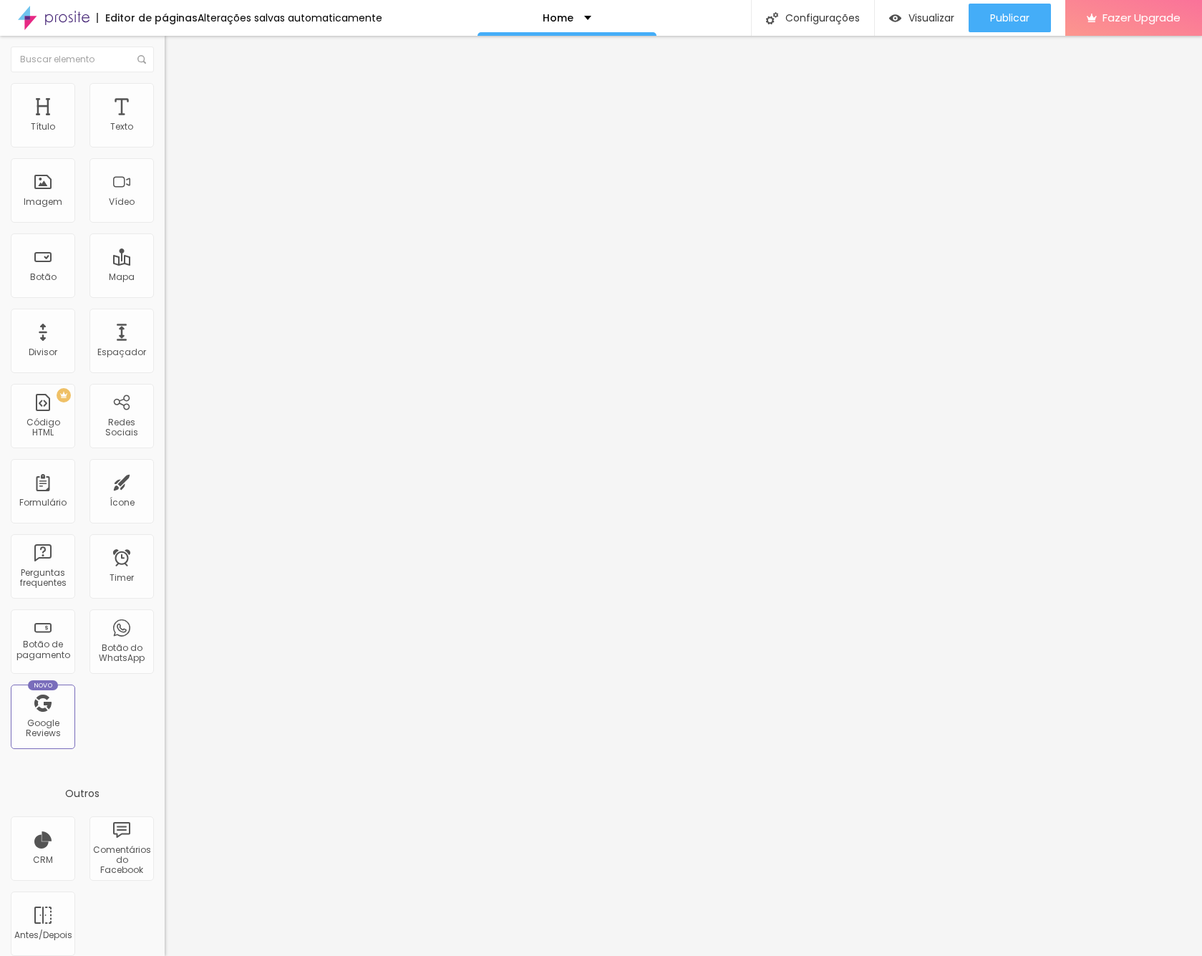
type input "16"
type input "15"
type input "14"
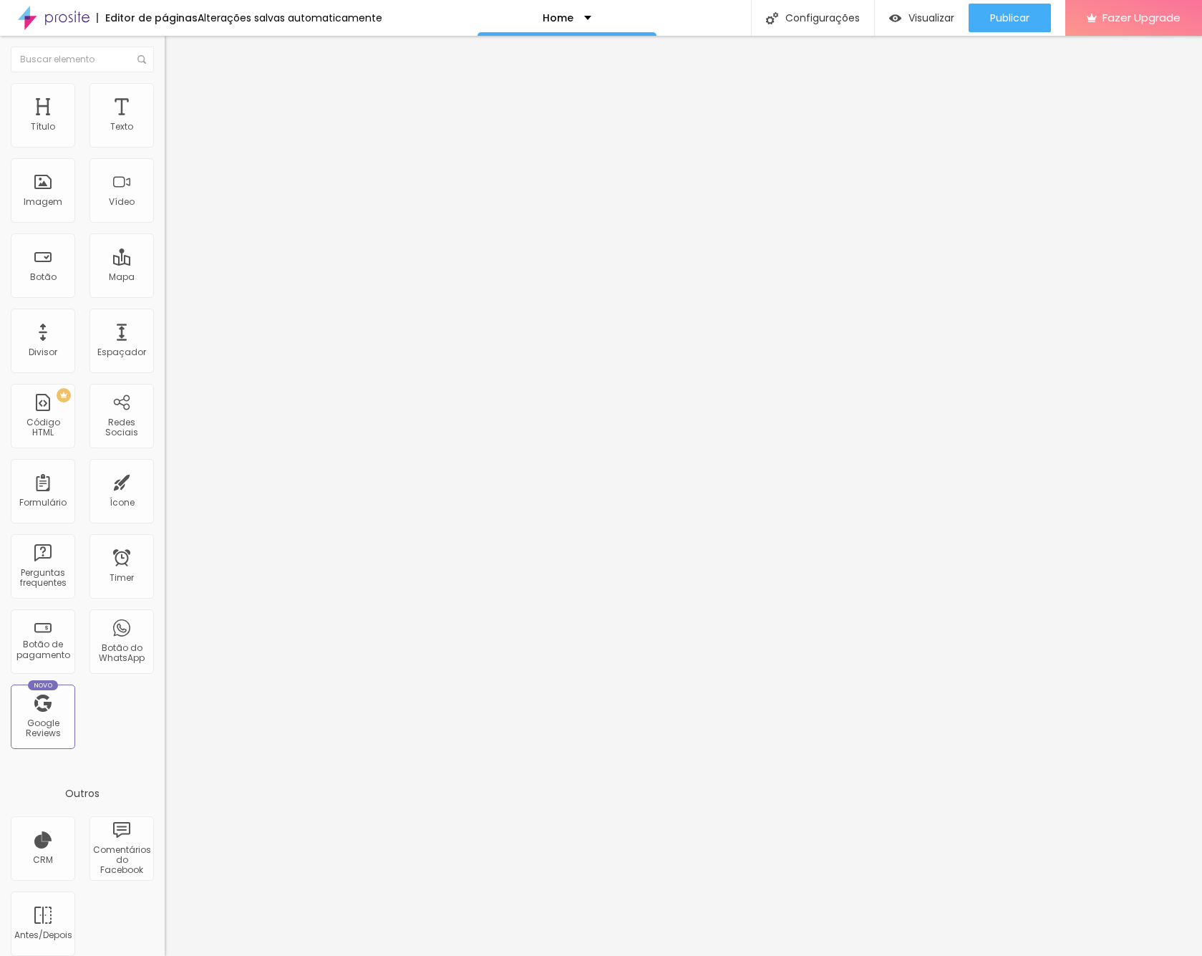
type input "13"
type input "12"
type input "11"
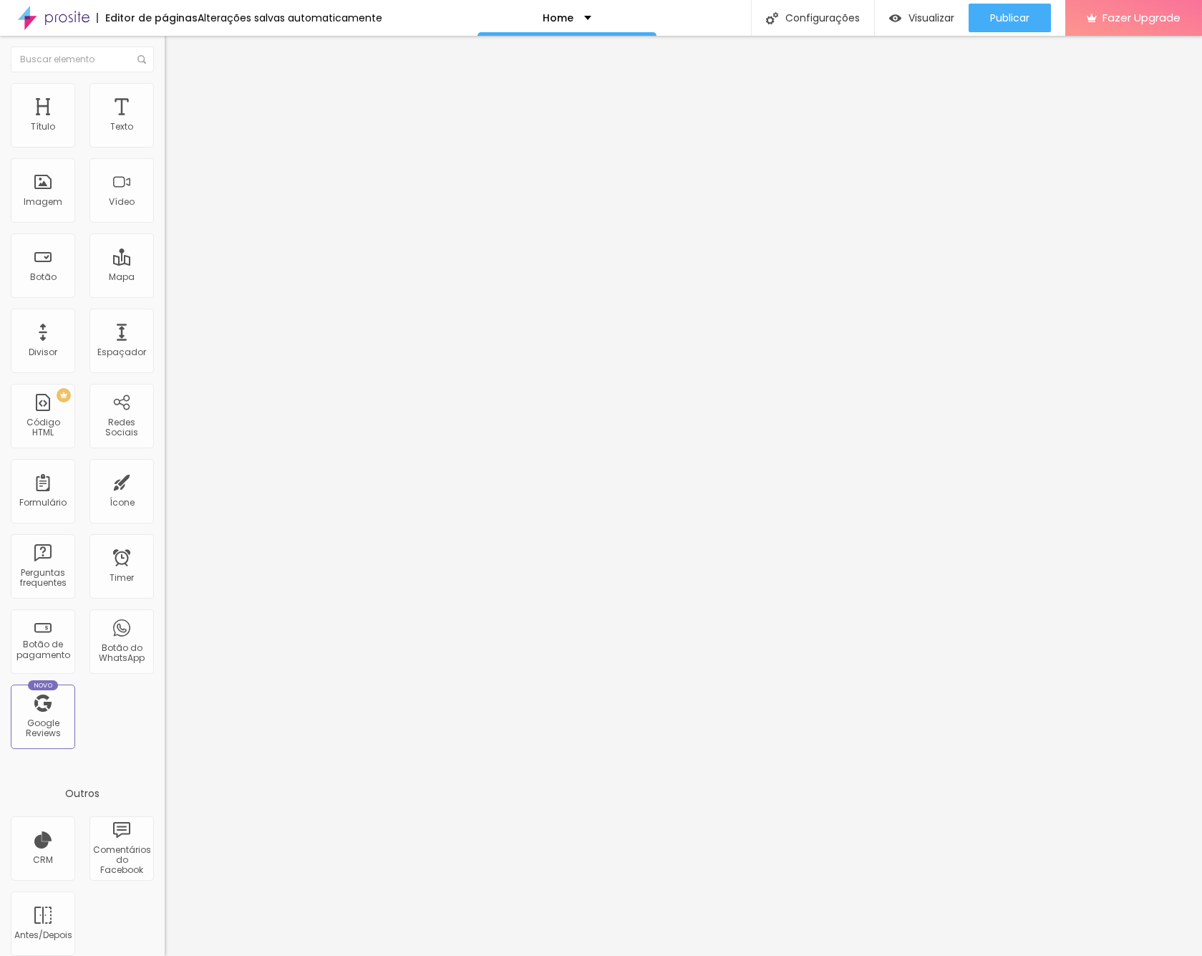
type input "11"
type input "10"
drag, startPoint x: 54, startPoint y: 173, endPoint x: 42, endPoint y: 175, distance: 12.4
type input "10"
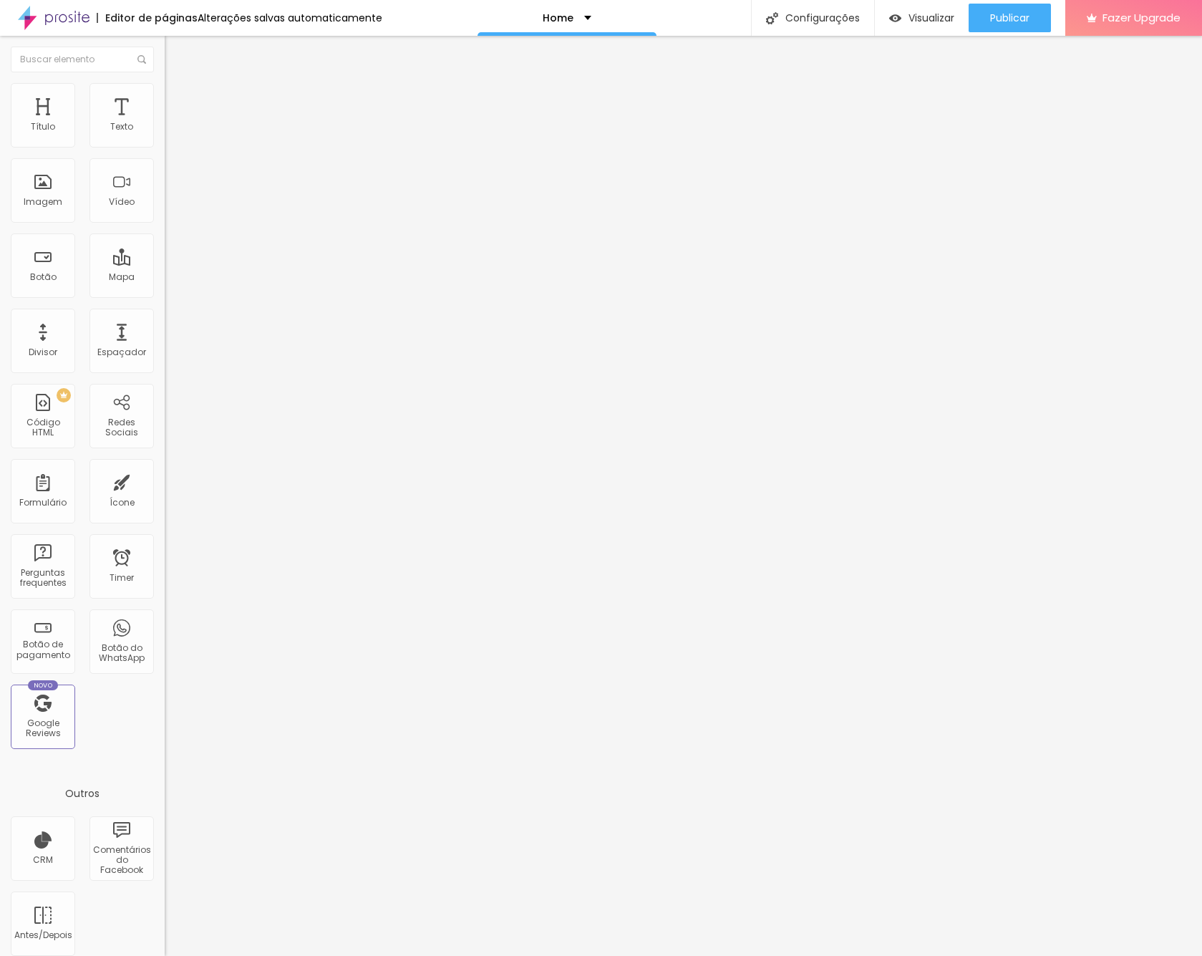
click at [165, 480] on input "range" at bounding box center [211, 485] width 92 height 11
click at [175, 54] on img "button" at bounding box center [180, 52] width 11 height 11
click at [165, 123] on span "Trocar imagem" at bounding box center [204, 117] width 78 height 12
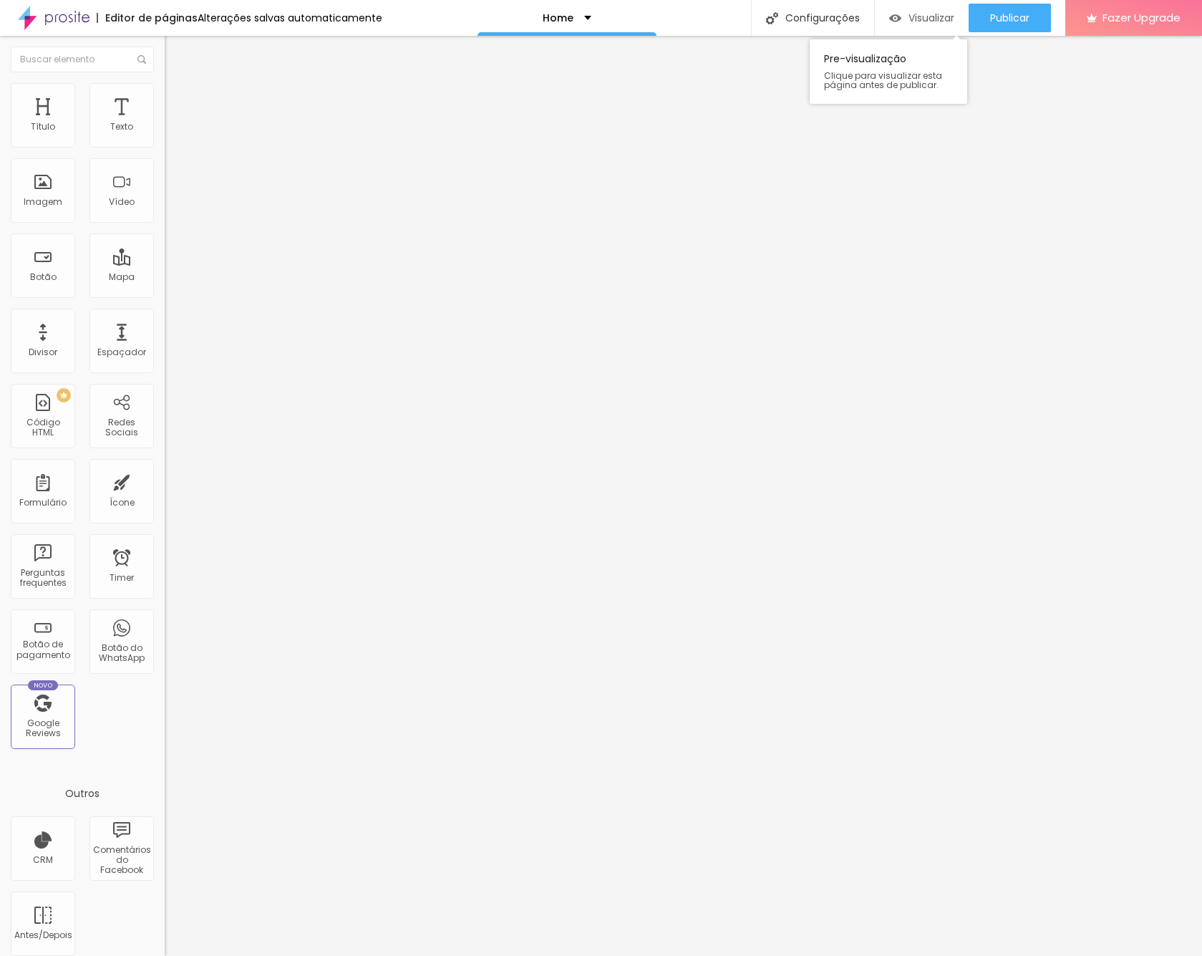
click at [928, 20] on span "Visualizar" at bounding box center [931, 17] width 46 height 11
click at [165, 123] on span "Trocar imagem" at bounding box center [204, 117] width 78 height 12
click at [1111, 955] on div at bounding box center [601, 970] width 1202 height 13
click at [916, 20] on span "Visualizar" at bounding box center [931, 17] width 46 height 11
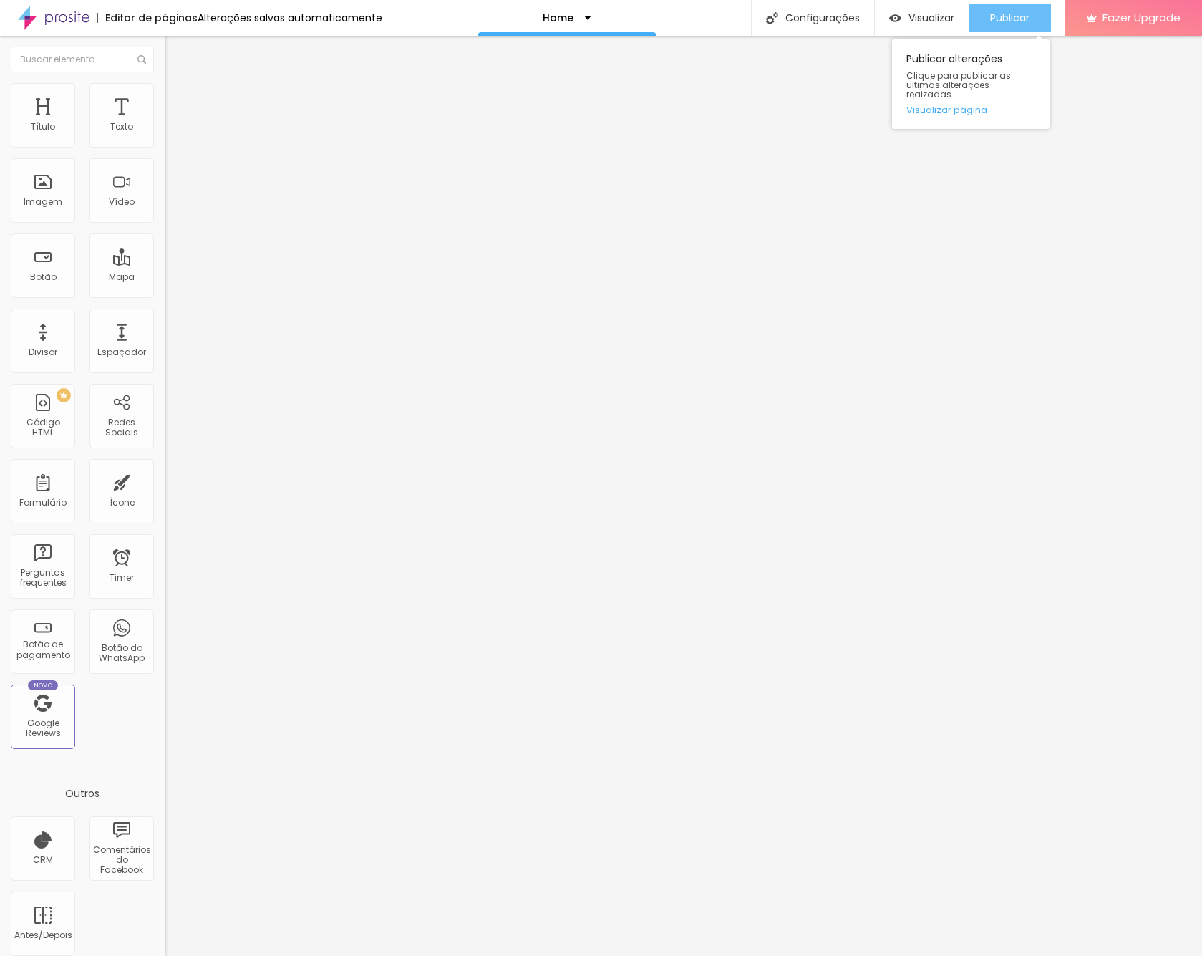
click at [1010, 24] on span "Publicar" at bounding box center [1009, 17] width 39 height 11
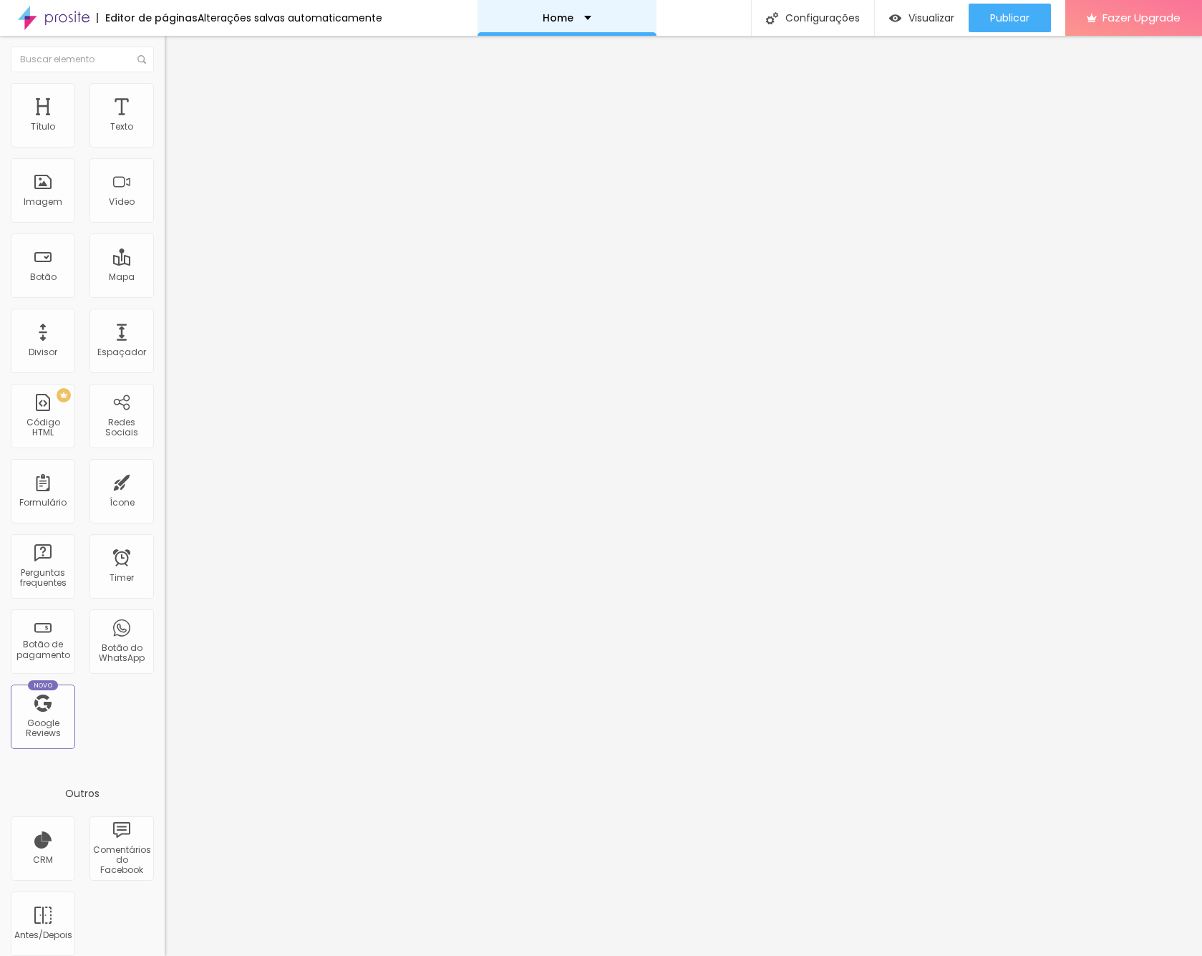
click at [580, 16] on div "Home" at bounding box center [567, 18] width 49 height 10
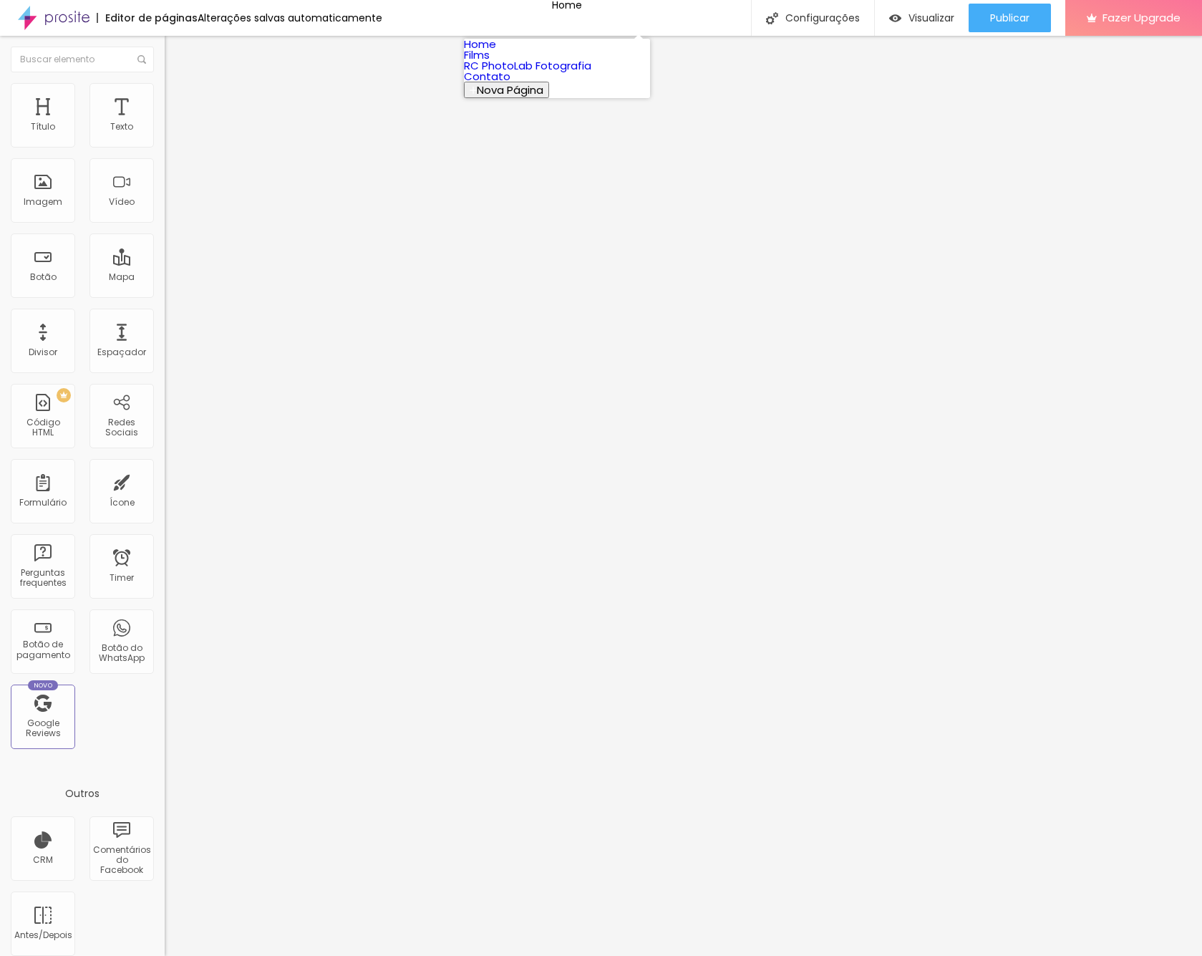
click at [510, 84] on link "Contato" at bounding box center [487, 76] width 47 height 15
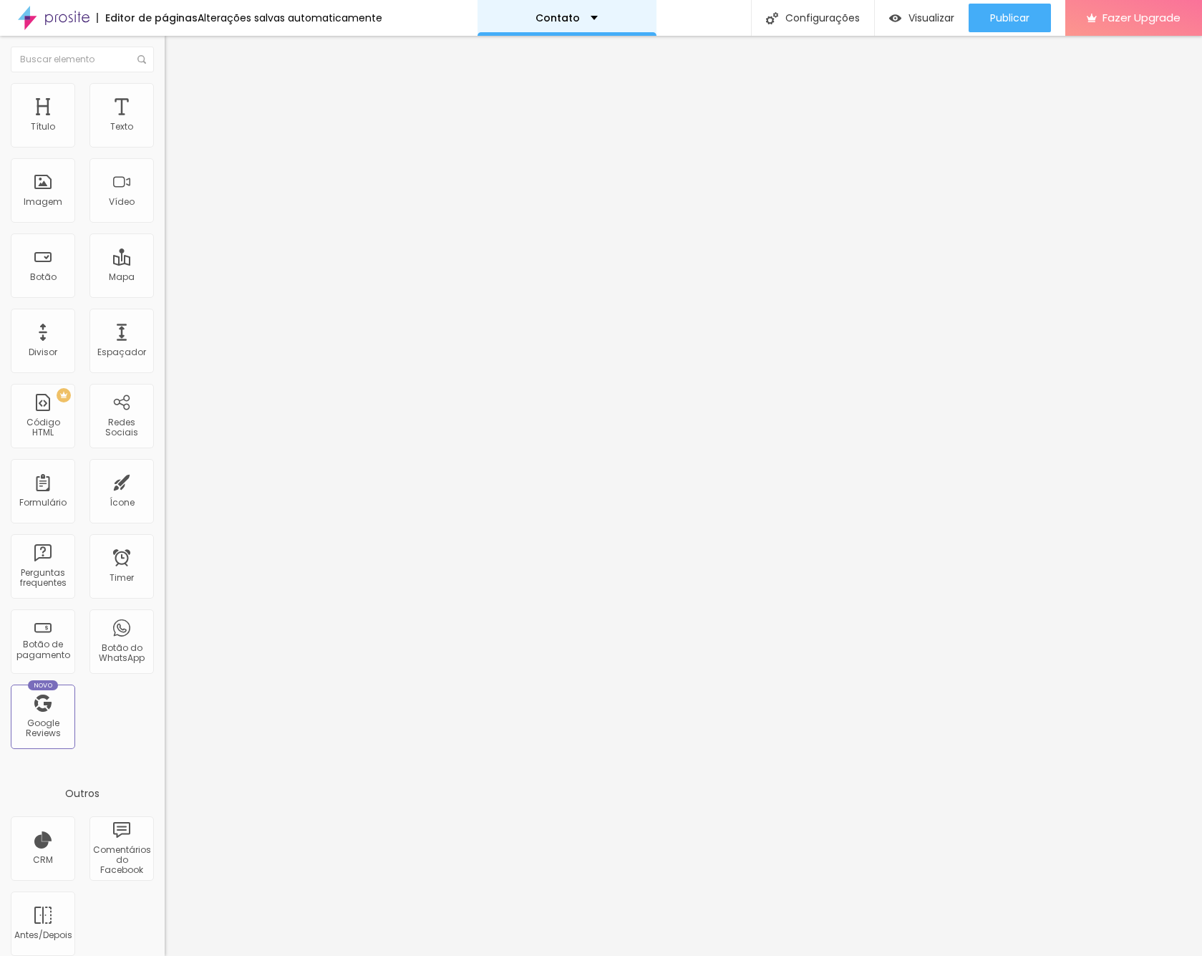
click at [573, 17] on div "Contato" at bounding box center [566, 18] width 62 height 10
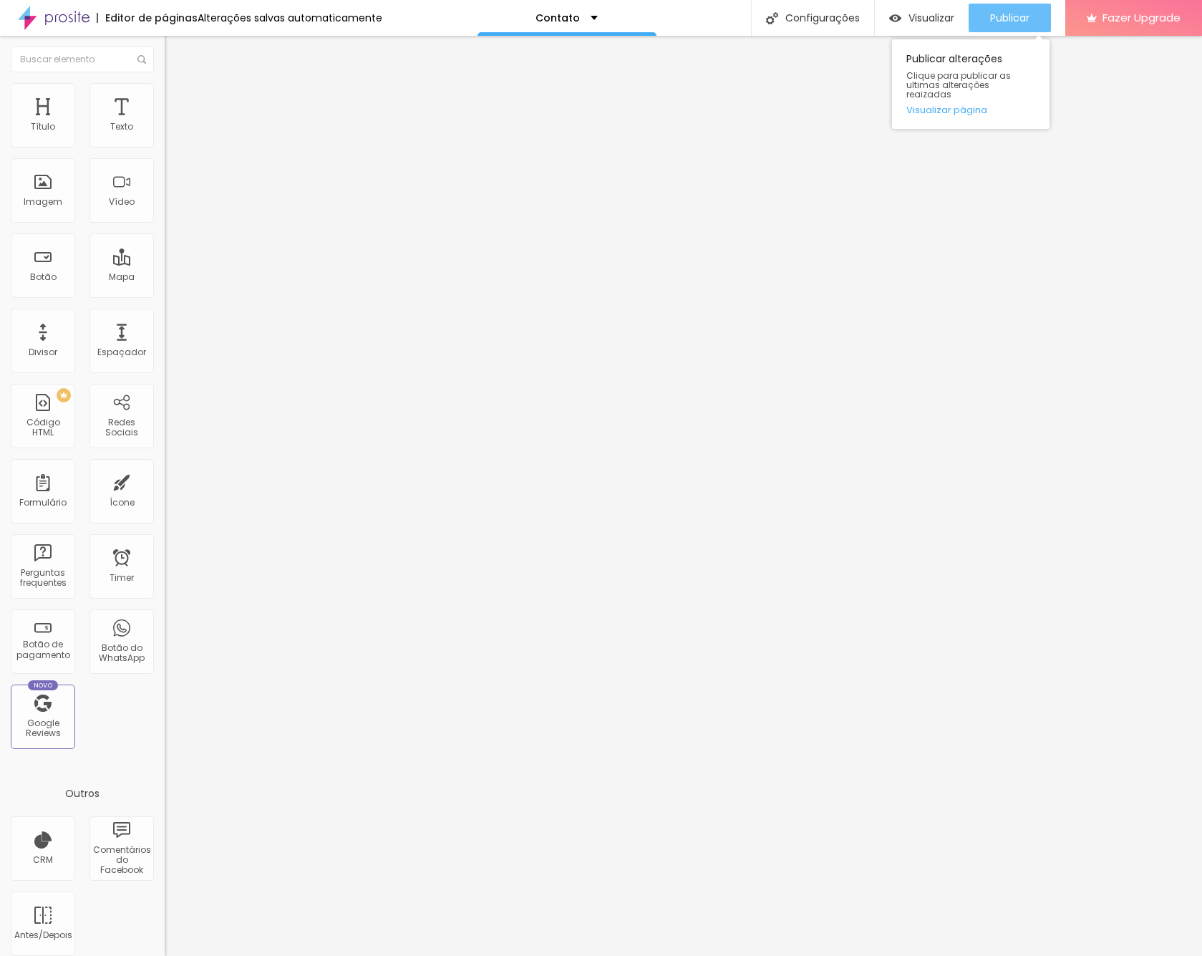
click at [998, 15] on span "Publicar" at bounding box center [1009, 17] width 39 height 11
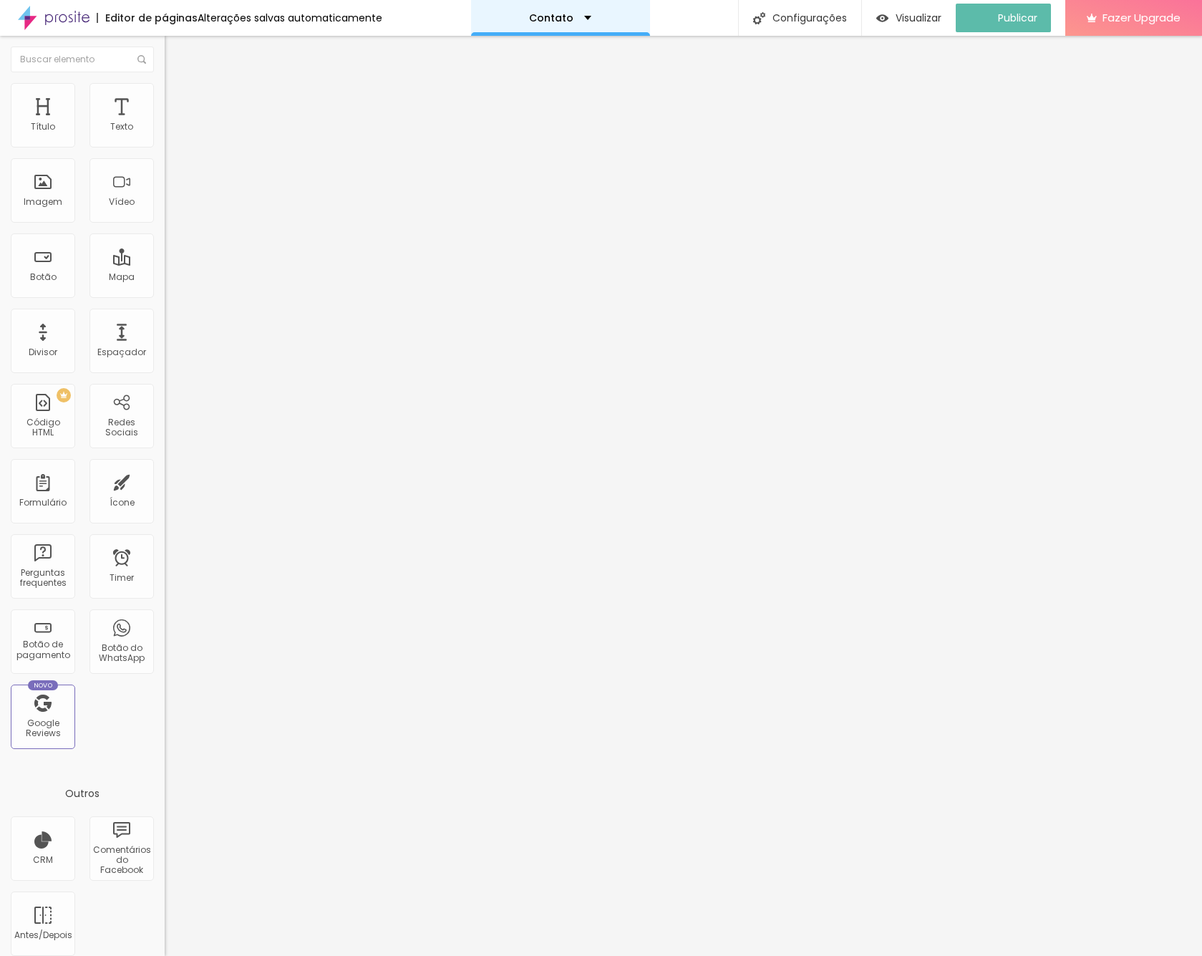
click at [582, 21] on div "Contato" at bounding box center [560, 18] width 62 height 10
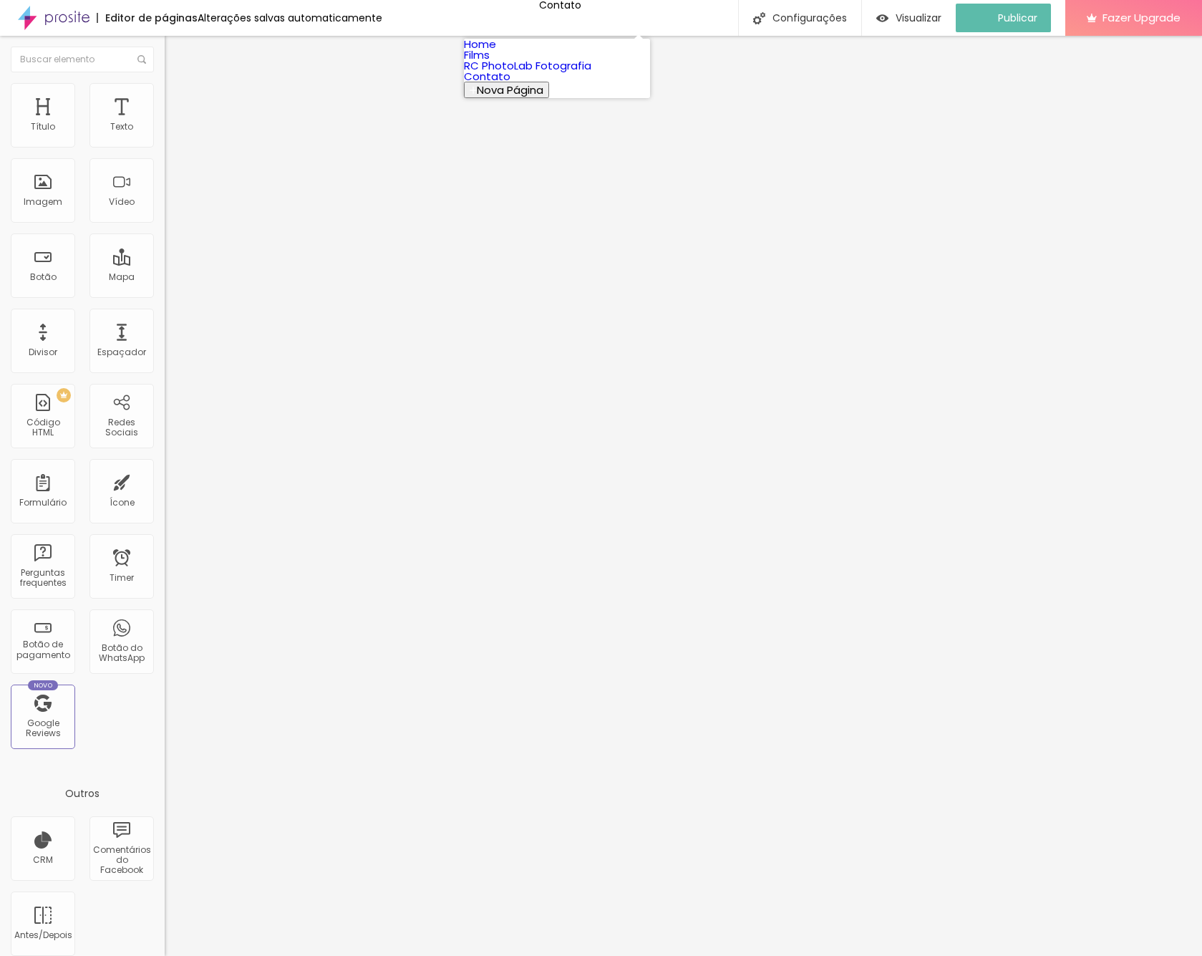
click at [496, 52] on link "Home" at bounding box center [480, 44] width 32 height 15
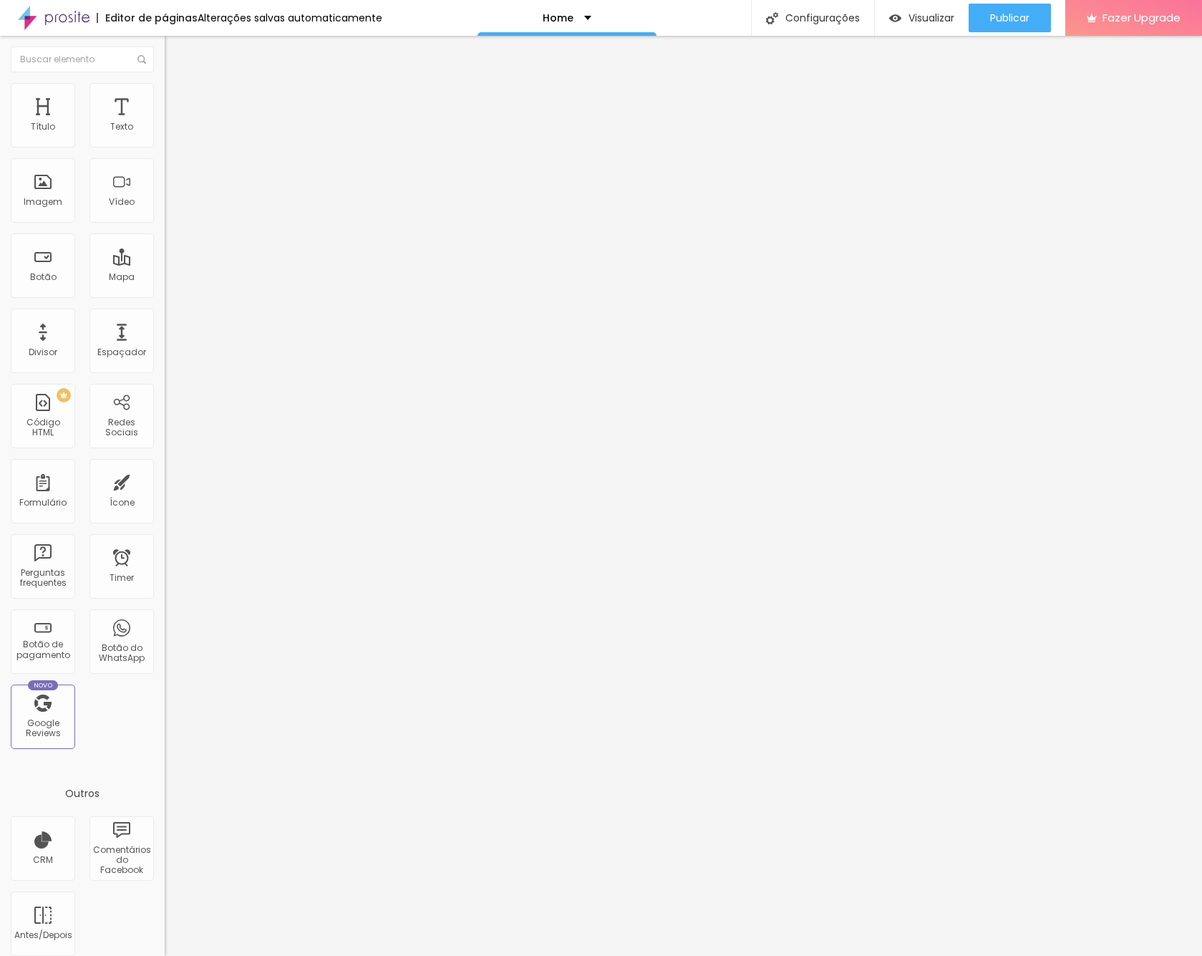
click at [70, 19] on img at bounding box center [54, 18] width 72 height 36
click at [165, 125] on div "318 caracteres" at bounding box center [247, 115] width 165 height 19
click at [165, 123] on img at bounding box center [169, 119] width 9 height 9
drag, startPoint x: 419, startPoint y: 344, endPoint x: 322, endPoint y: 292, distance: 110.5
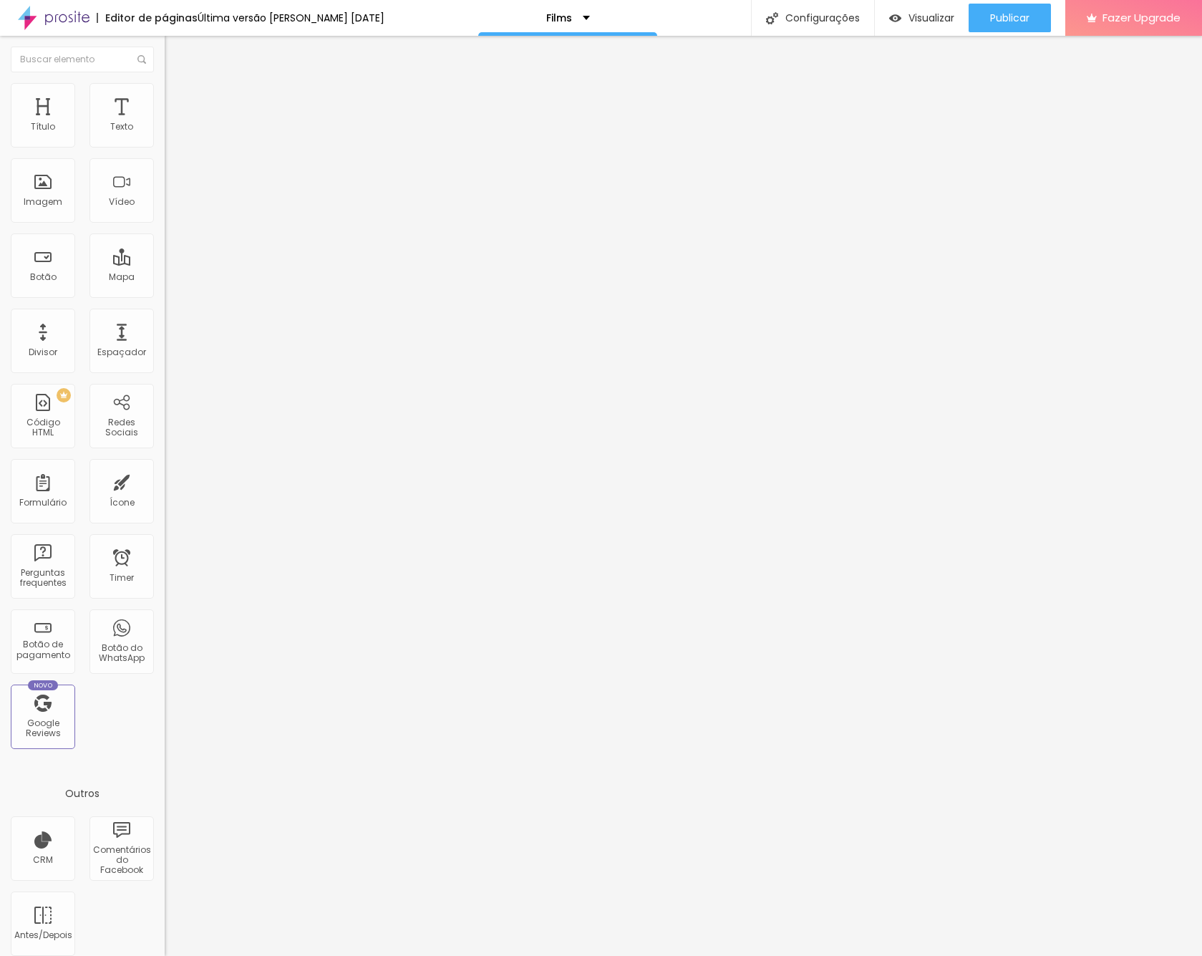
click at [165, 123] on img at bounding box center [169, 119] width 9 height 9
drag, startPoint x: 604, startPoint y: 301, endPoint x: 580, endPoint y: 303, distance: 24.4
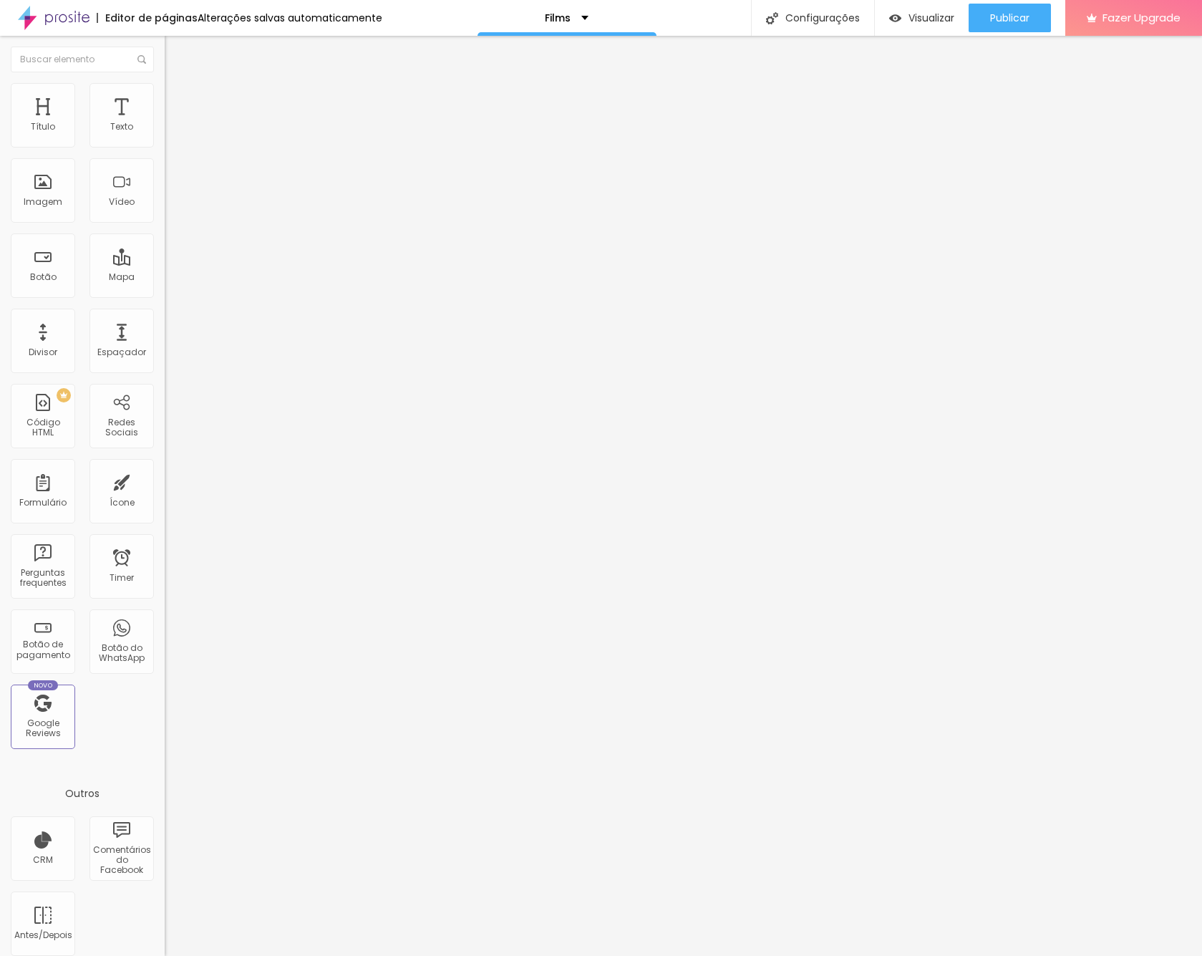
click at [165, 86] on li "Avançado" at bounding box center [247, 90] width 165 height 14
click at [165, 82] on img at bounding box center [171, 75] width 13 height 13
click at [175, 54] on img "button" at bounding box center [180, 52] width 11 height 11
click at [165, 137] on div "Insira teu código aqui" at bounding box center [220, 131] width 110 height 13
drag, startPoint x: 92, startPoint y: 208, endPoint x: 16, endPoint y: 162, distance: 88.3
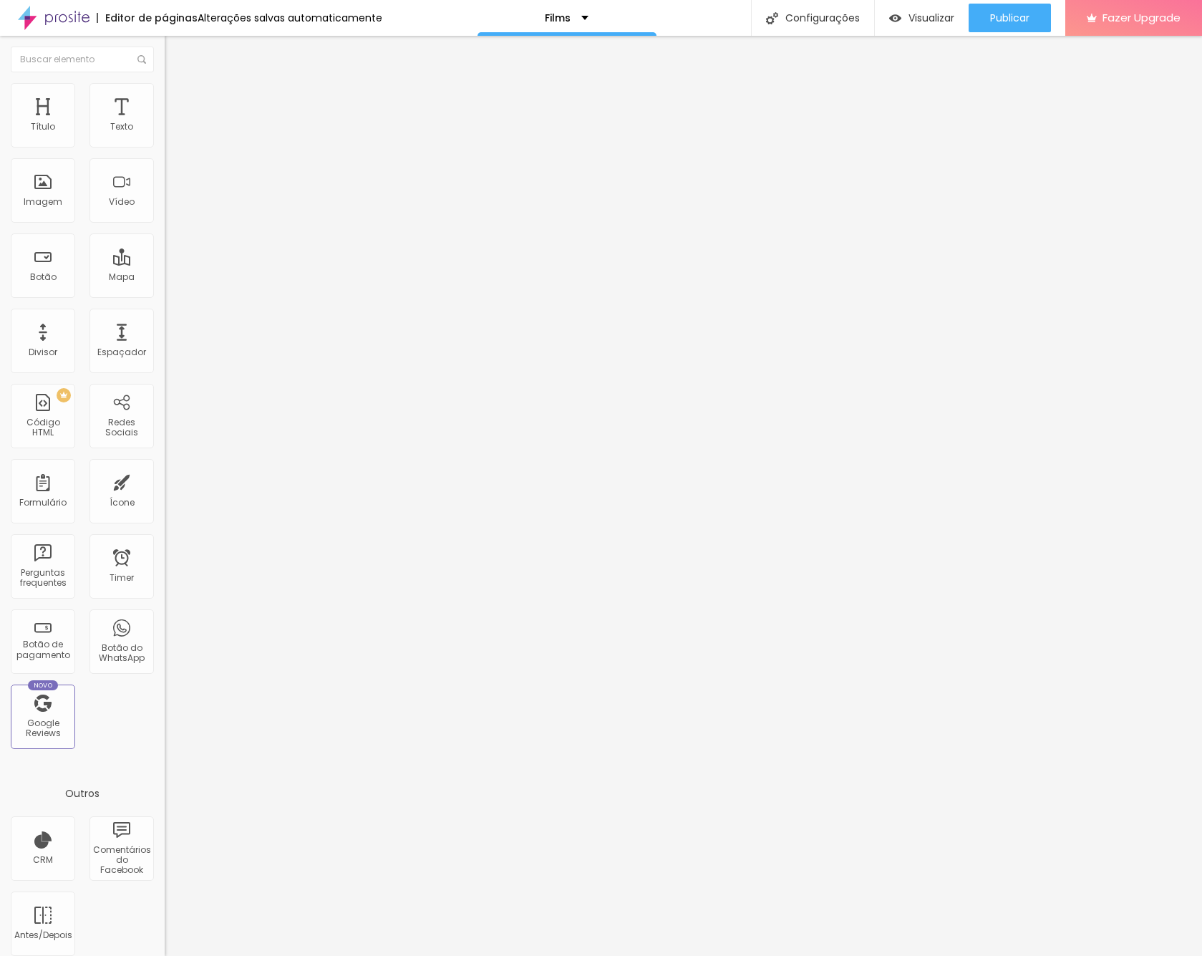
click at [165, 162] on div "< div style = "position: relative; padding: 0 0 56.25% 0; height: 0;" > < ifram…" at bounding box center [522, 180] width 714 height 110
click at [165, 123] on img at bounding box center [169, 119] width 9 height 9
drag, startPoint x: 606, startPoint y: 301, endPoint x: 578, endPoint y: 303, distance: 27.2
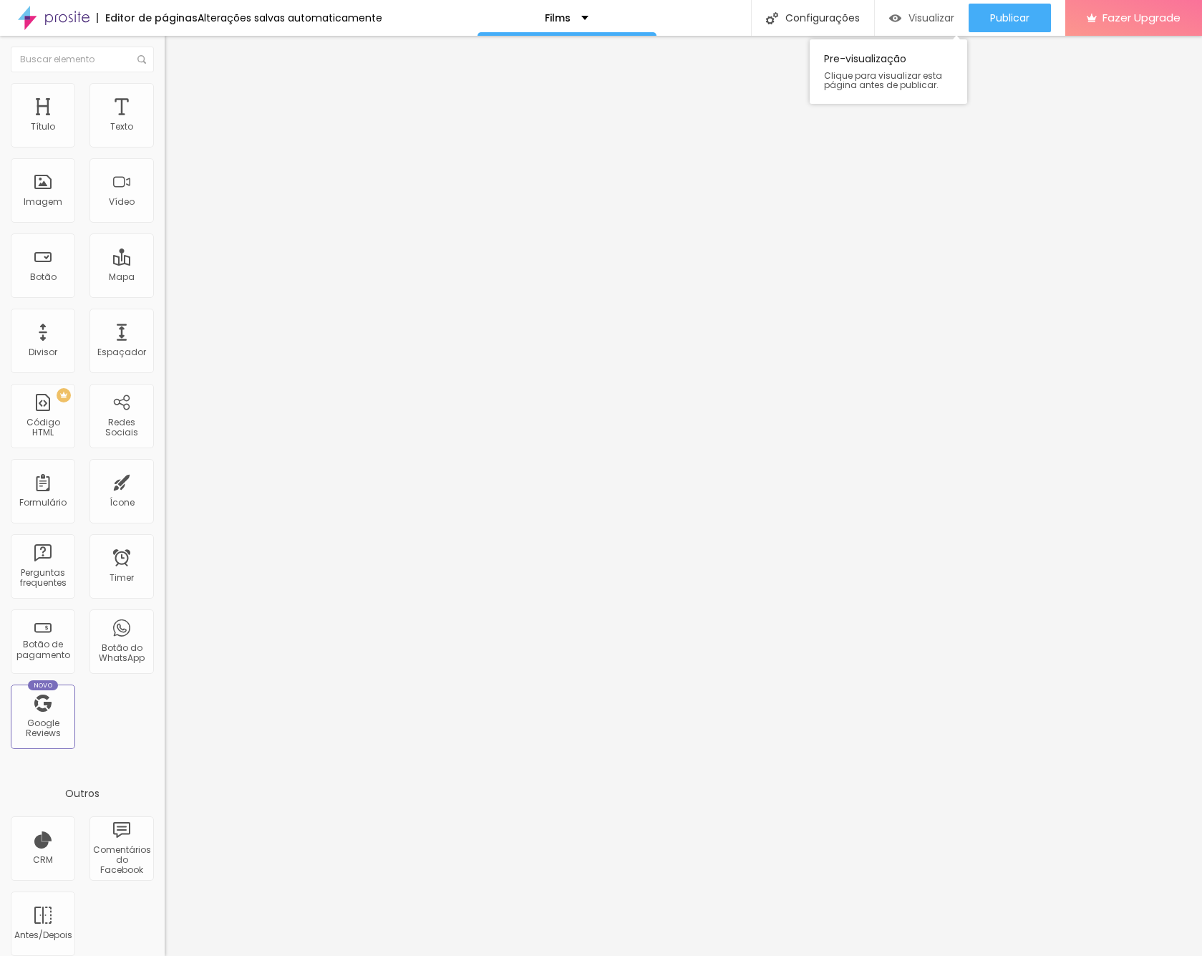
click at [916, 16] on span "Visualizar" at bounding box center [931, 17] width 46 height 11
click at [165, 137] on div "Insira teu código aqui" at bounding box center [220, 131] width 110 height 13
click at [165, 123] on img at bounding box center [169, 119] width 9 height 9
drag, startPoint x: 581, startPoint y: 301, endPoint x: 604, endPoint y: 301, distance: 22.9
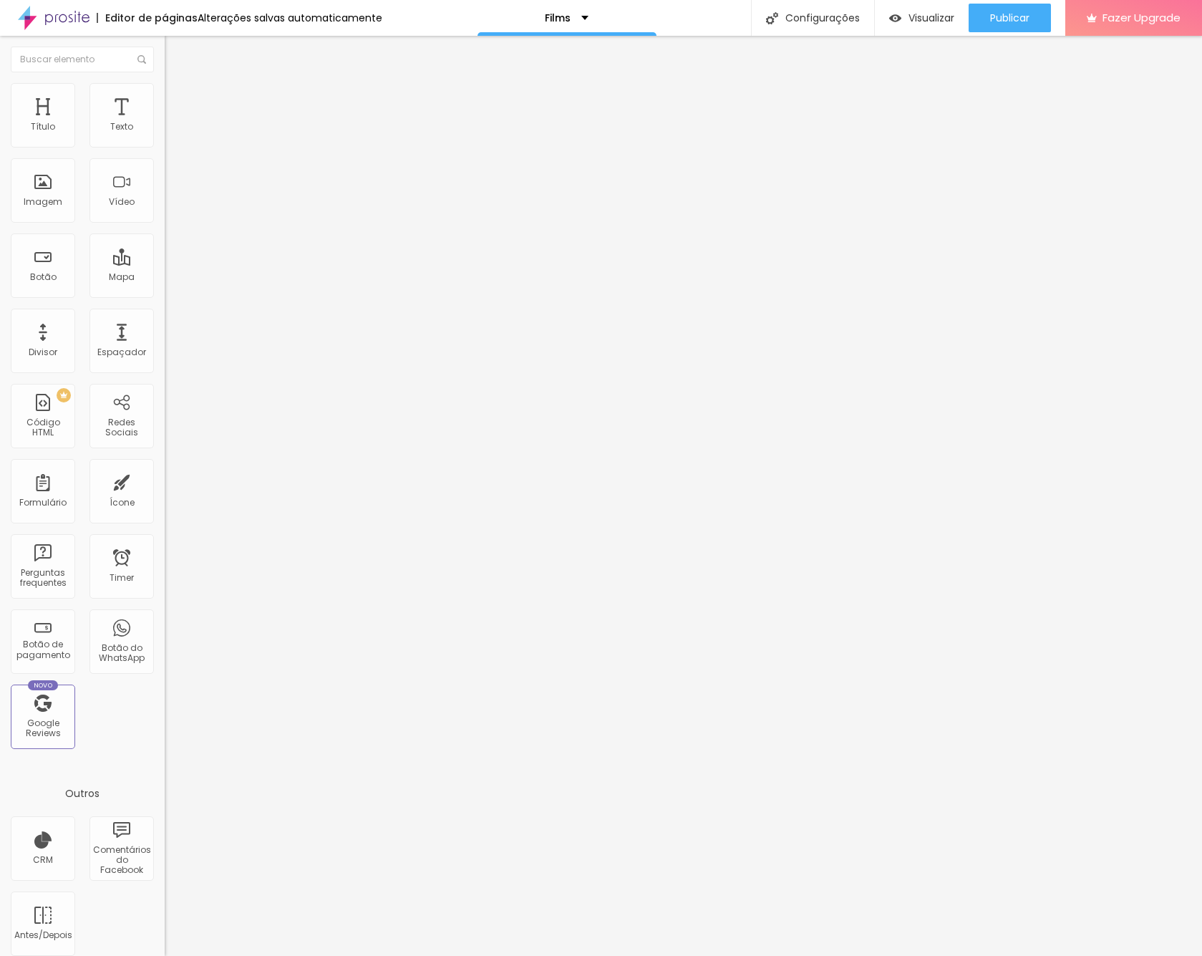
click at [165, 188] on div at bounding box center [247, 180] width 165 height 110
click at [165, 123] on img at bounding box center [169, 119] width 9 height 9
drag, startPoint x: 605, startPoint y: 301, endPoint x: 580, endPoint y: 303, distance: 24.4
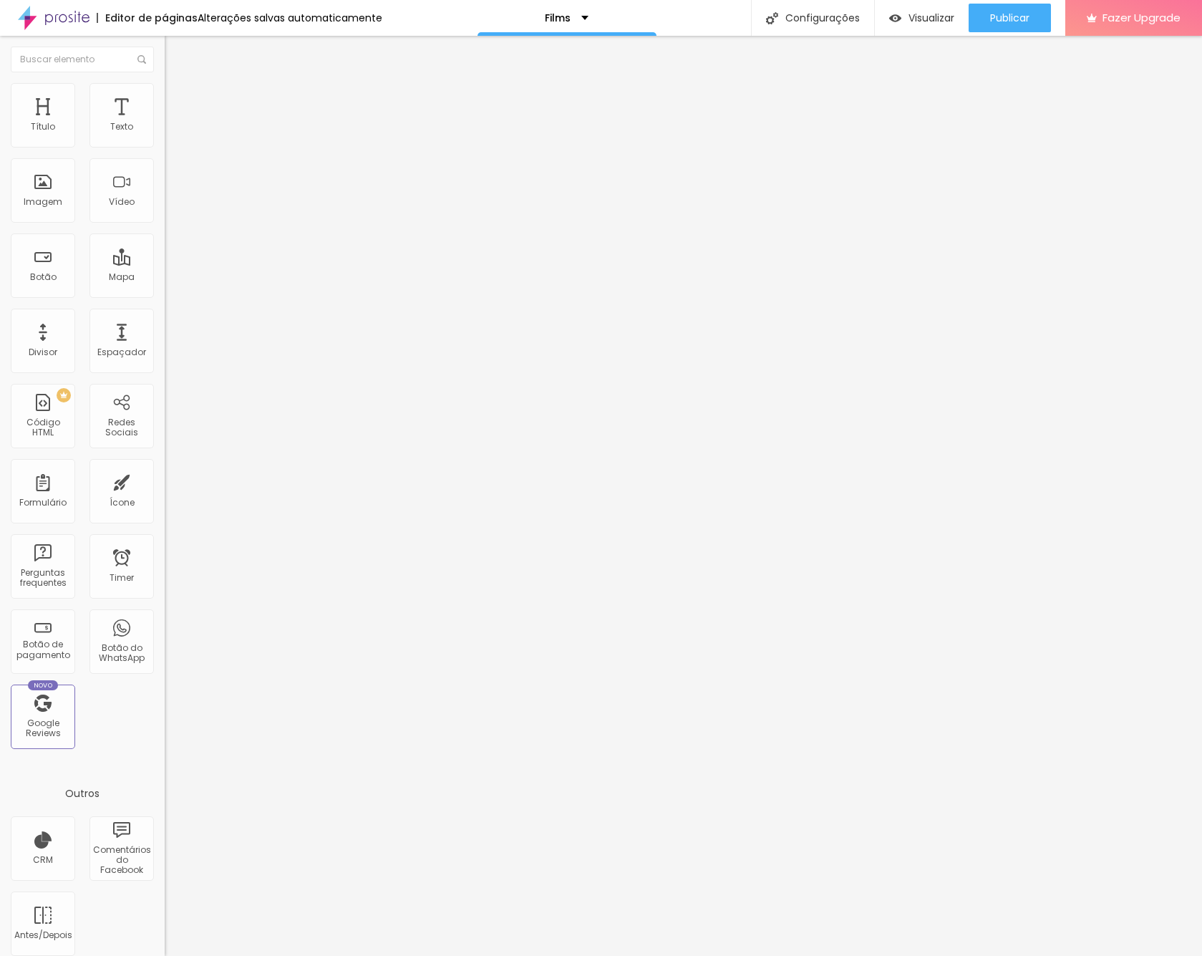
click at [988, 22] on button "Publicar" at bounding box center [1009, 18] width 82 height 29
click at [926, 20] on span "Visualizar" at bounding box center [918, 17] width 46 height 11
click at [165, 182] on div at bounding box center [247, 180] width 165 height 110
click at [165, 123] on img at bounding box center [169, 119] width 9 height 9
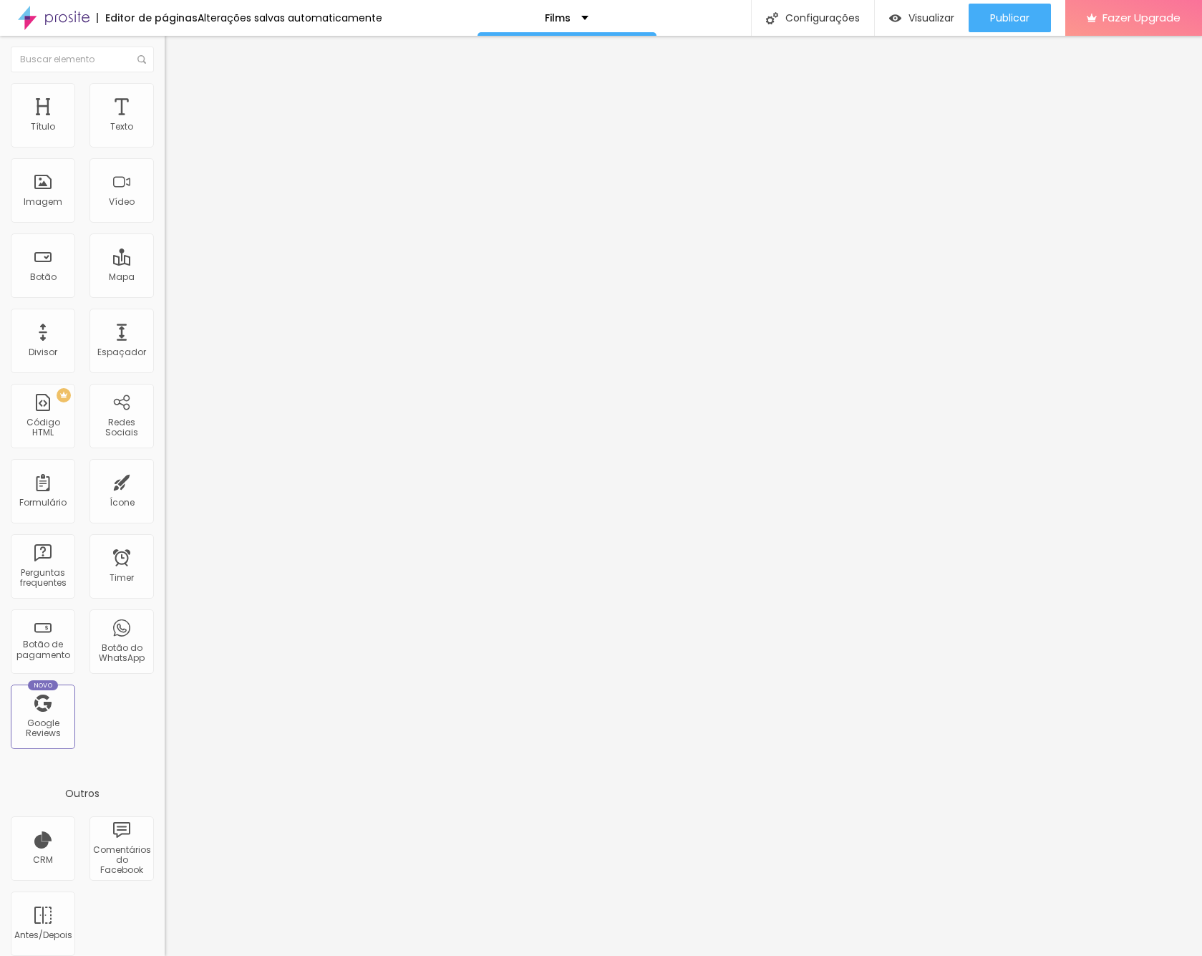
drag, startPoint x: 605, startPoint y: 302, endPoint x: 583, endPoint y: 358, distance: 60.1
click at [165, 203] on div at bounding box center [247, 180] width 165 height 110
click at [165, 185] on div "< div style = "position: relative; padding: 0 0 56.25% 0; height: 0;" > < ifram…" at bounding box center [522, 180] width 714 height 110
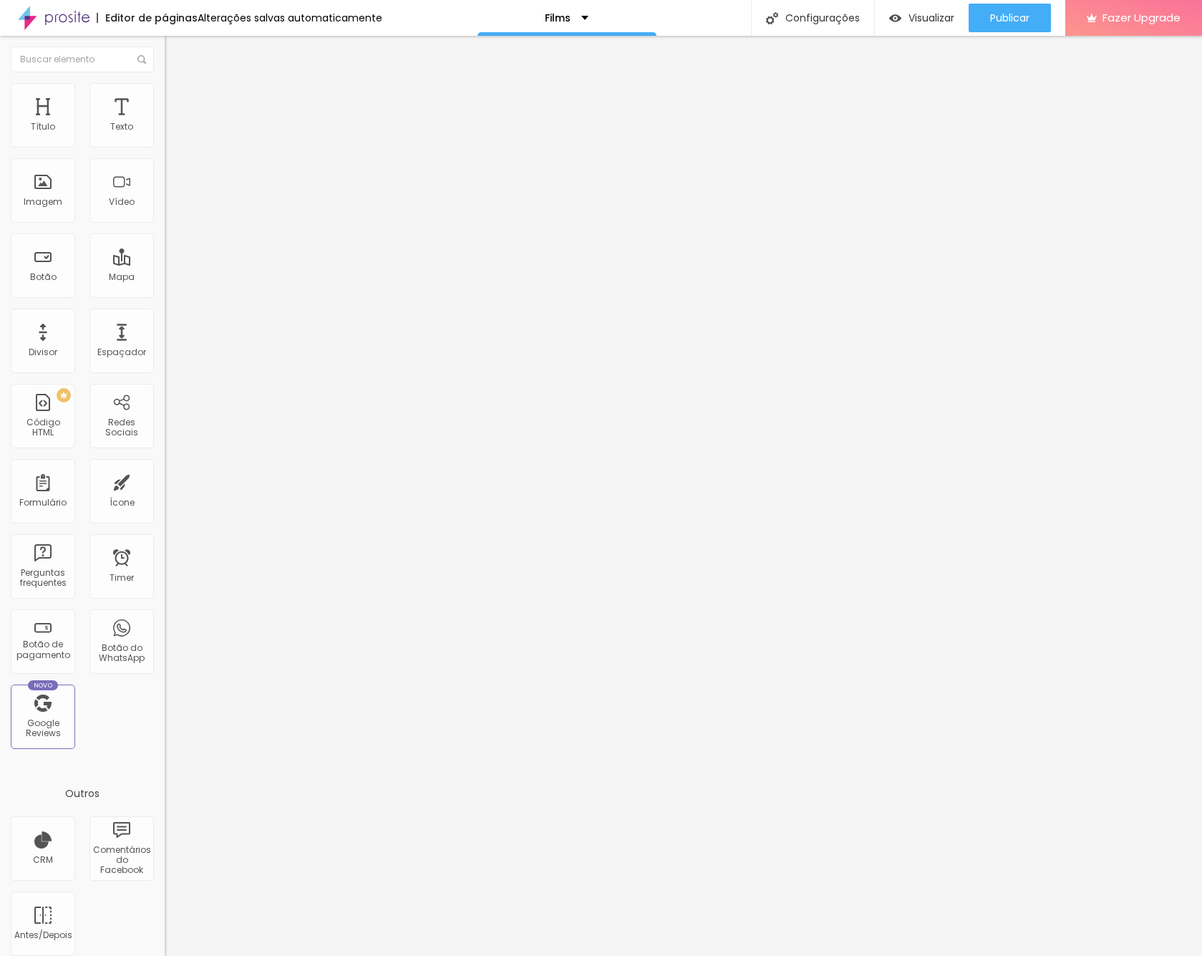
click at [165, 123] on img at bounding box center [169, 119] width 9 height 9
drag, startPoint x: 604, startPoint y: 300, endPoint x: 599, endPoint y: 349, distance: 48.9
click at [165, 206] on div at bounding box center [247, 180] width 165 height 110
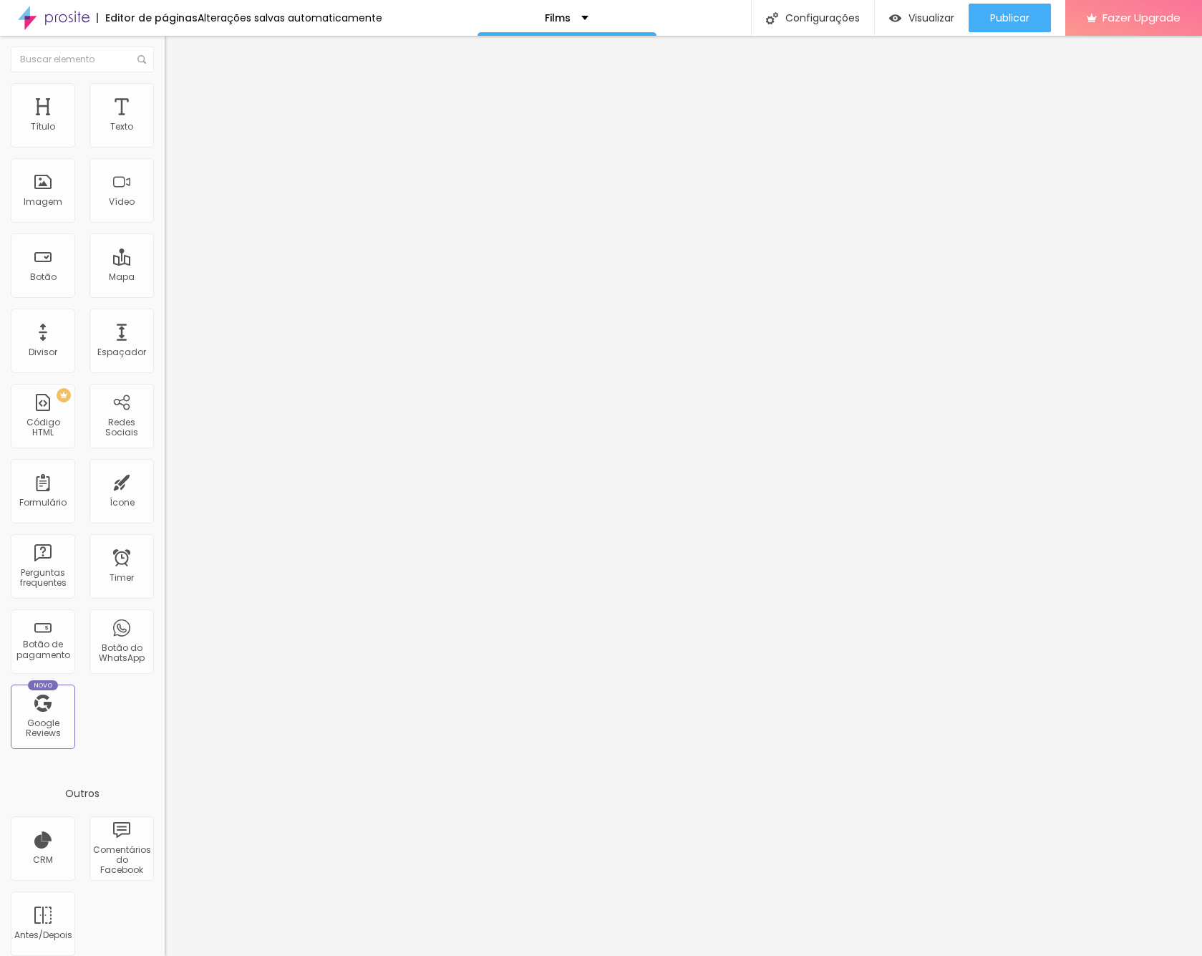
click at [165, 203] on div at bounding box center [247, 180] width 165 height 110
click at [165, 123] on img at bounding box center [169, 119] width 9 height 9
drag, startPoint x: 605, startPoint y: 301, endPoint x: 581, endPoint y: 303, distance: 23.7
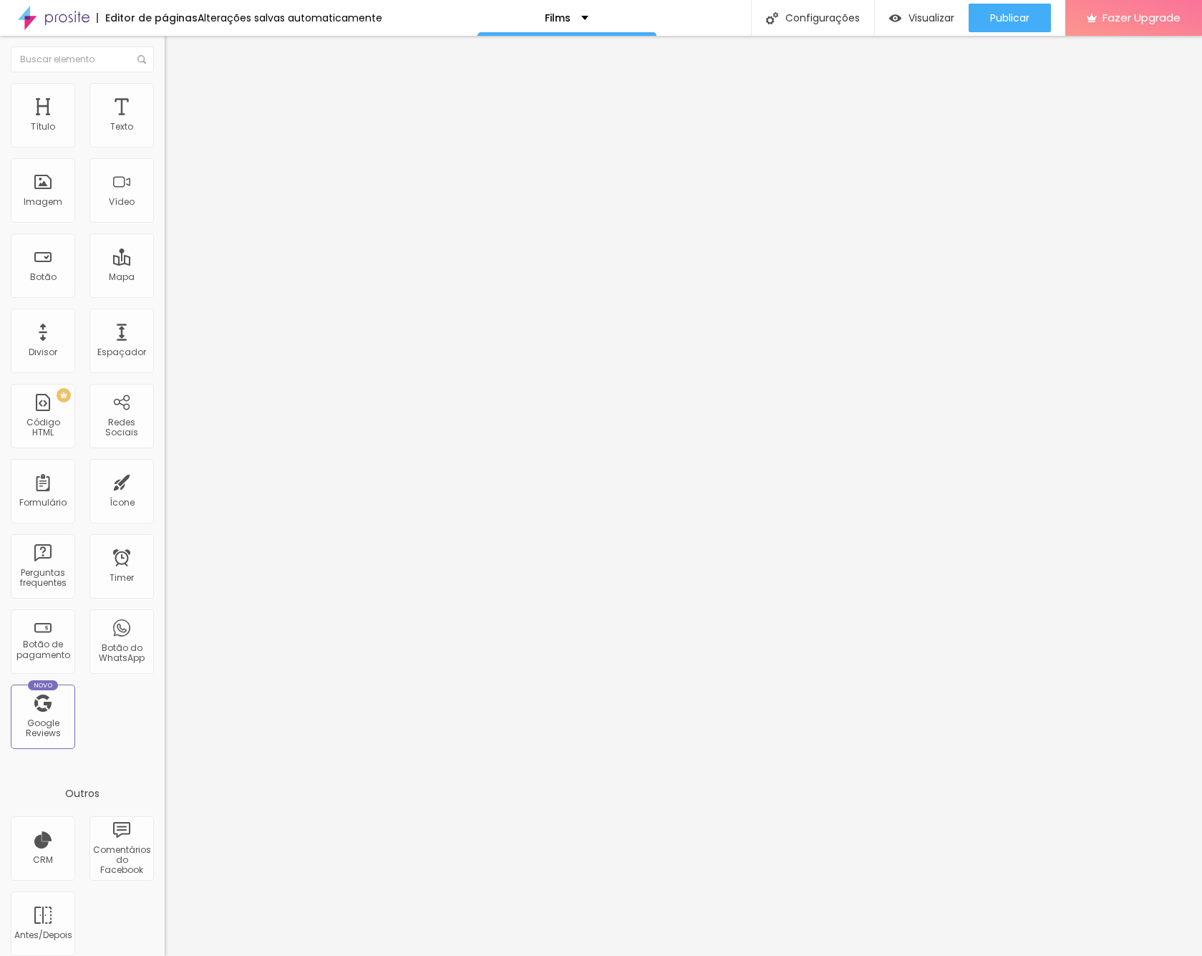
click at [165, 190] on div at bounding box center [247, 180] width 165 height 110
drag, startPoint x: 89, startPoint y: 212, endPoint x: 9, endPoint y: 153, distance: 99.4
click at [165, 153] on div "Código HTML 318 caracteres < div style = "position: relative; padding: 0 0 56.2…" at bounding box center [247, 132] width 165 height 70
click at [926, 18] on span "Visualizar" at bounding box center [931, 17] width 46 height 11
click at [175, 52] on div "Editar Código HTML" at bounding box center [233, 52] width 117 height 11
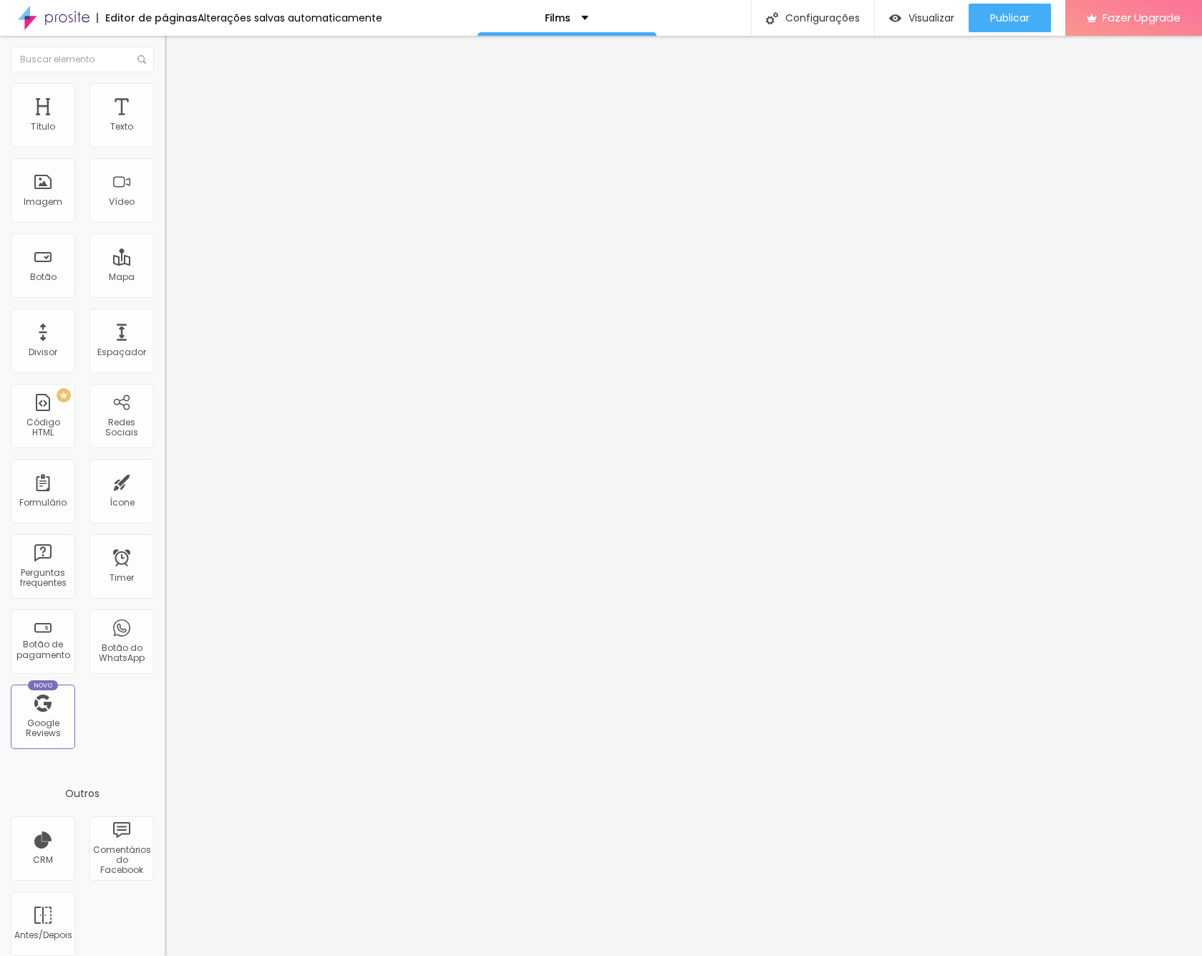
click at [175, 53] on img "button" at bounding box center [180, 52] width 11 height 11
drag, startPoint x: 82, startPoint y: 90, endPoint x: 94, endPoint y: 115, distance: 27.2
click at [165, 92] on li "Estilo" at bounding box center [247, 90] width 165 height 14
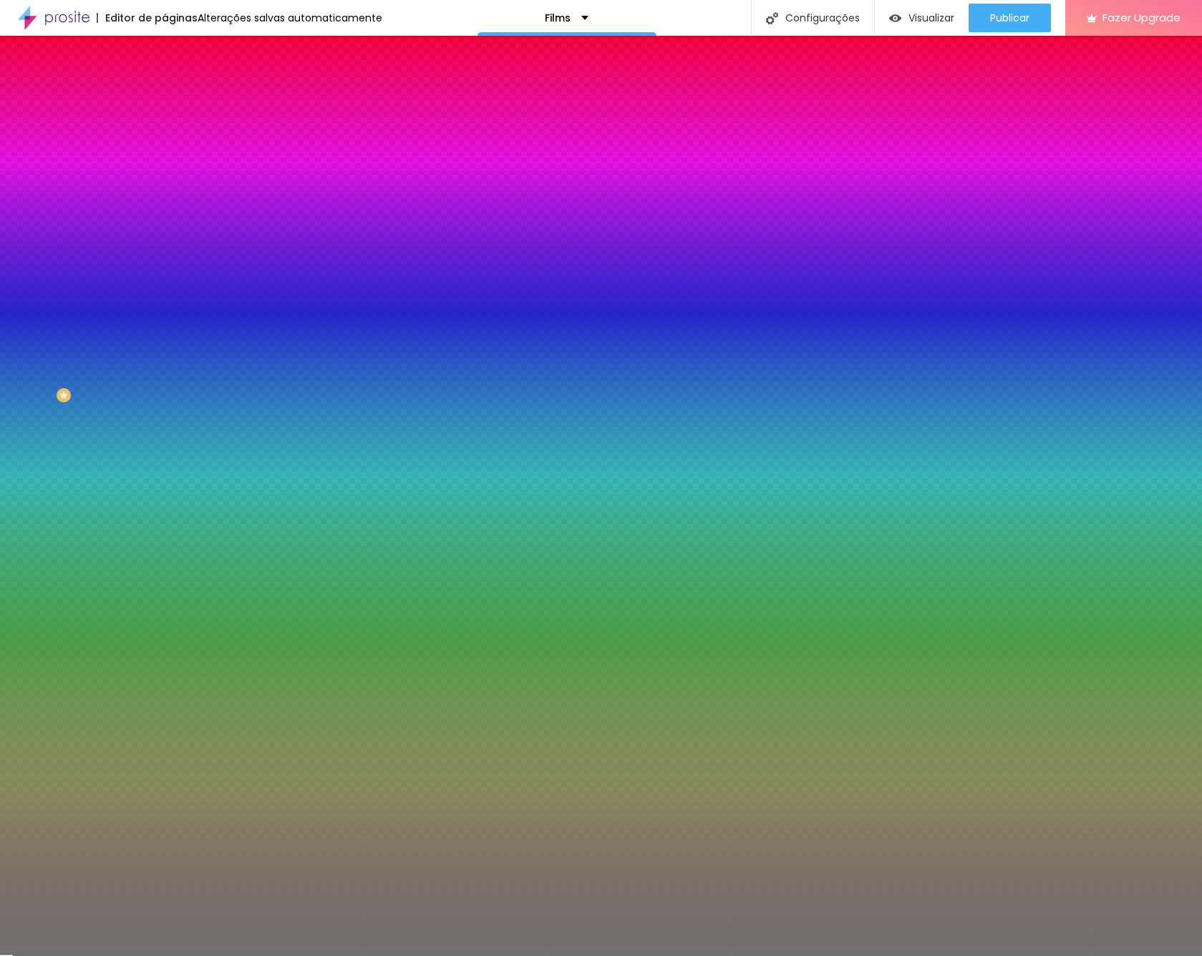
type input "51"
type input "55"
type input "67"
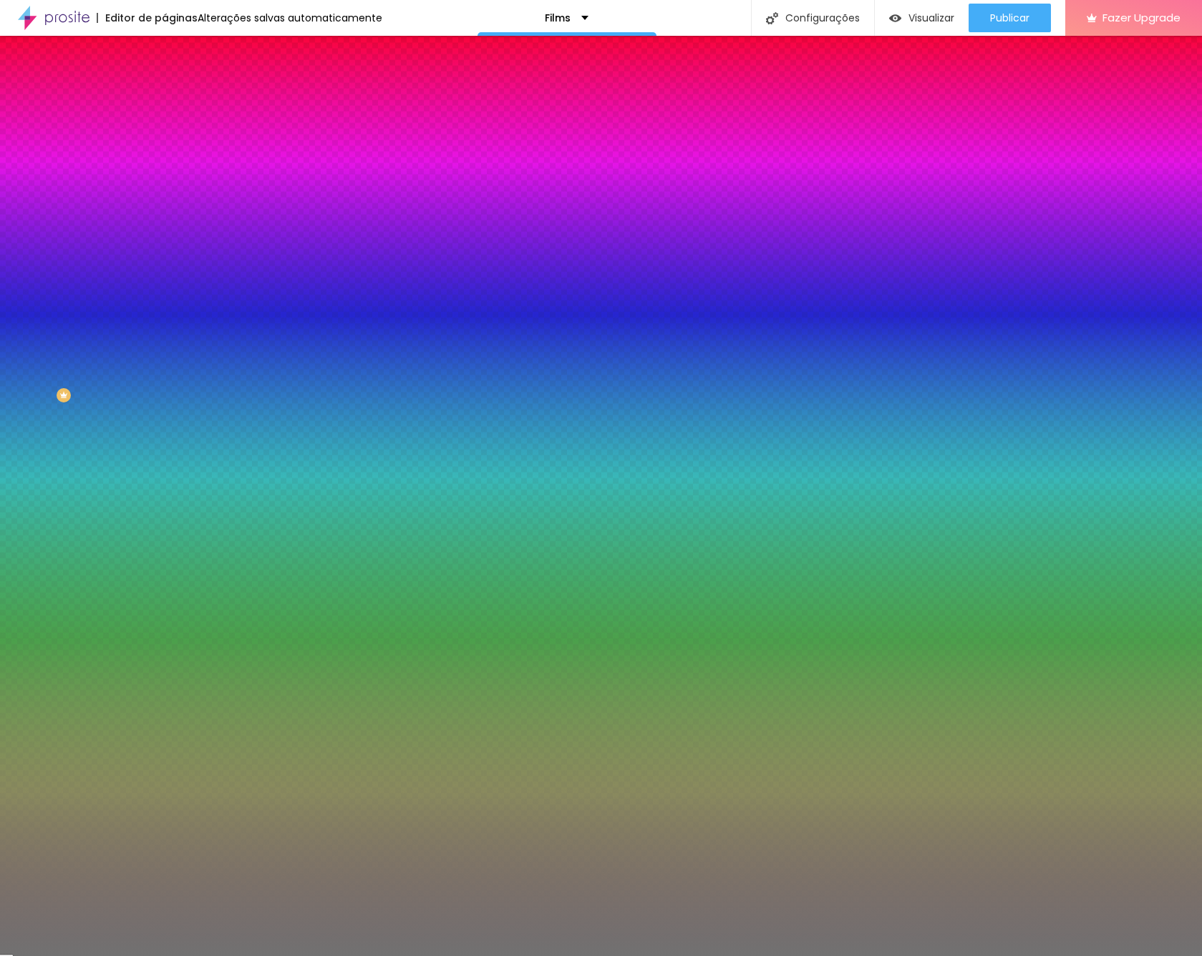
type input "67"
type input "83"
type input "97"
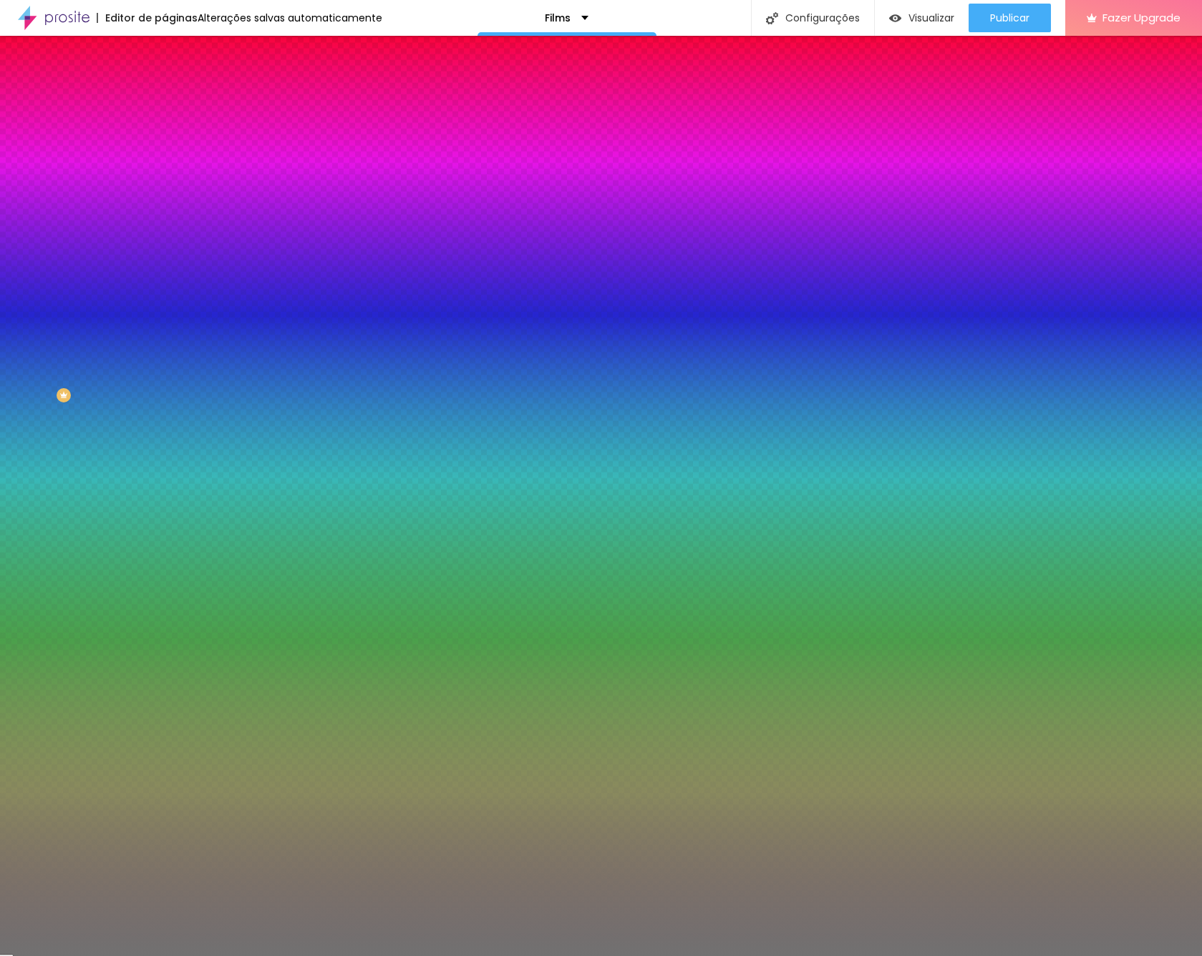
type input "100"
drag, startPoint x: 75, startPoint y: 190, endPoint x: 176, endPoint y: 190, distance: 100.9
type input "100"
click at [176, 190] on div "Título Texto Imagem Vídeo Botão Mapa Divisor Espaçador PREMIUM Código HTML Rede…" at bounding box center [601, 496] width 1202 height 920
type input "9"
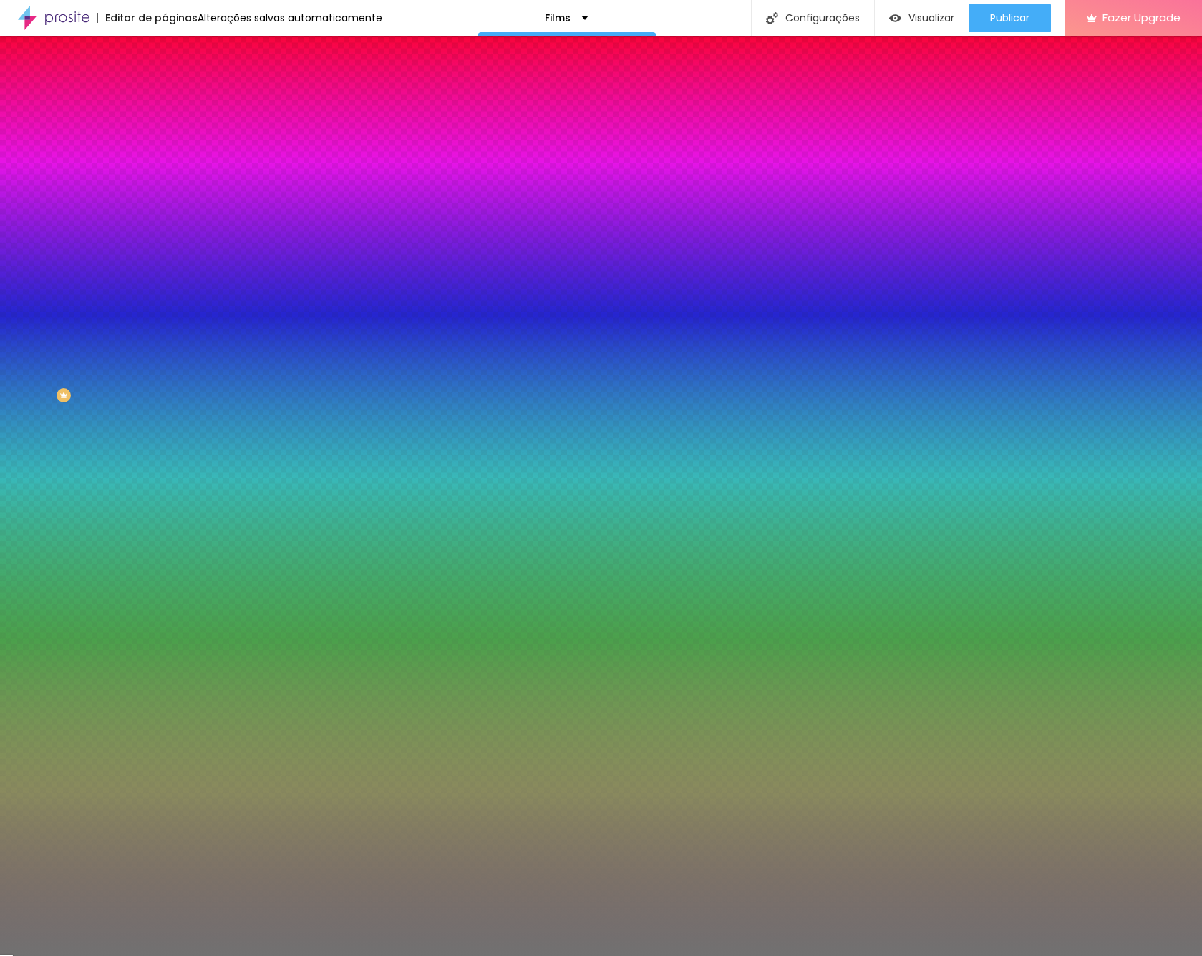
type input "9"
type input "8"
type input "7"
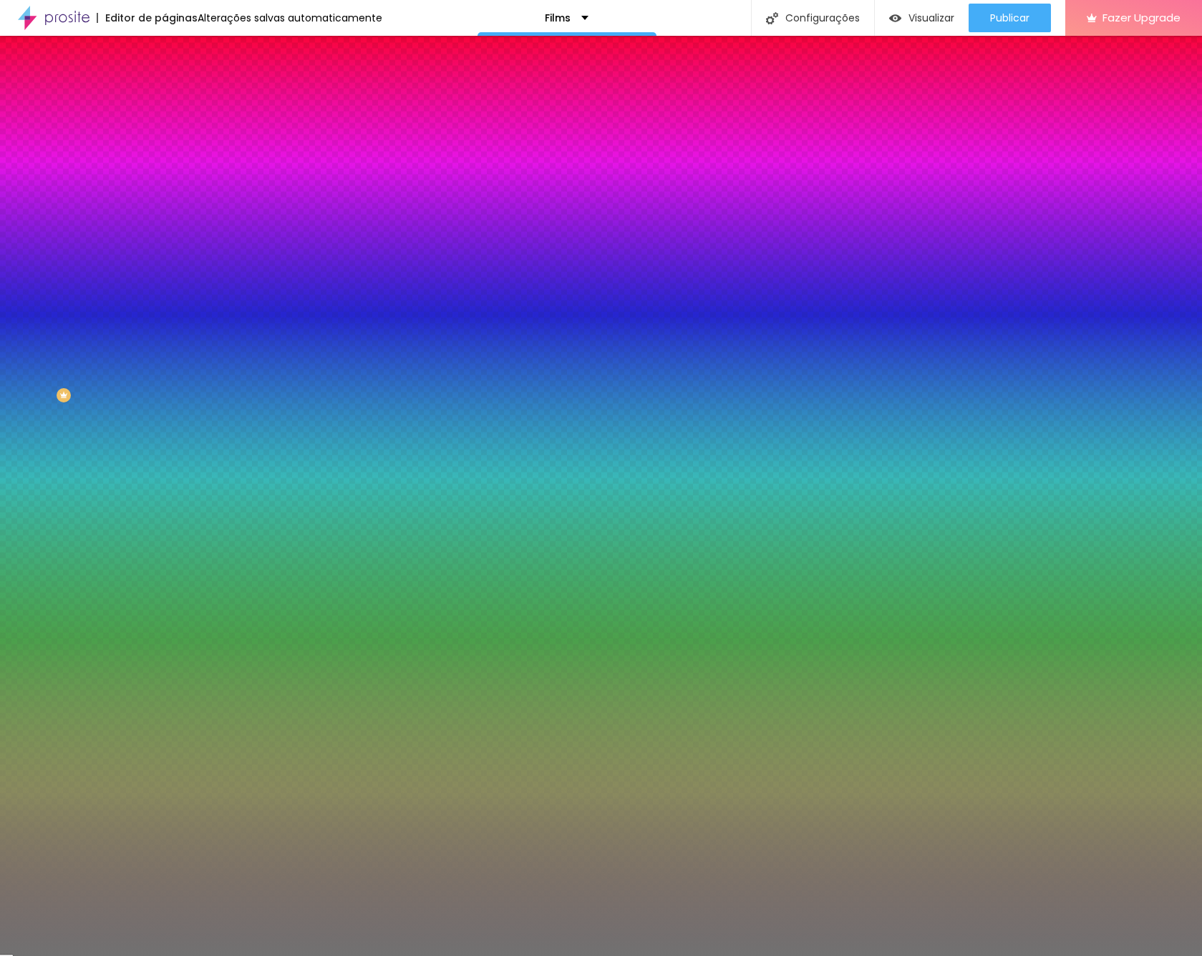
type input "3"
type input "1"
drag, startPoint x: 60, startPoint y: 235, endPoint x: -19, endPoint y: 238, distance: 78.8
type input "1"
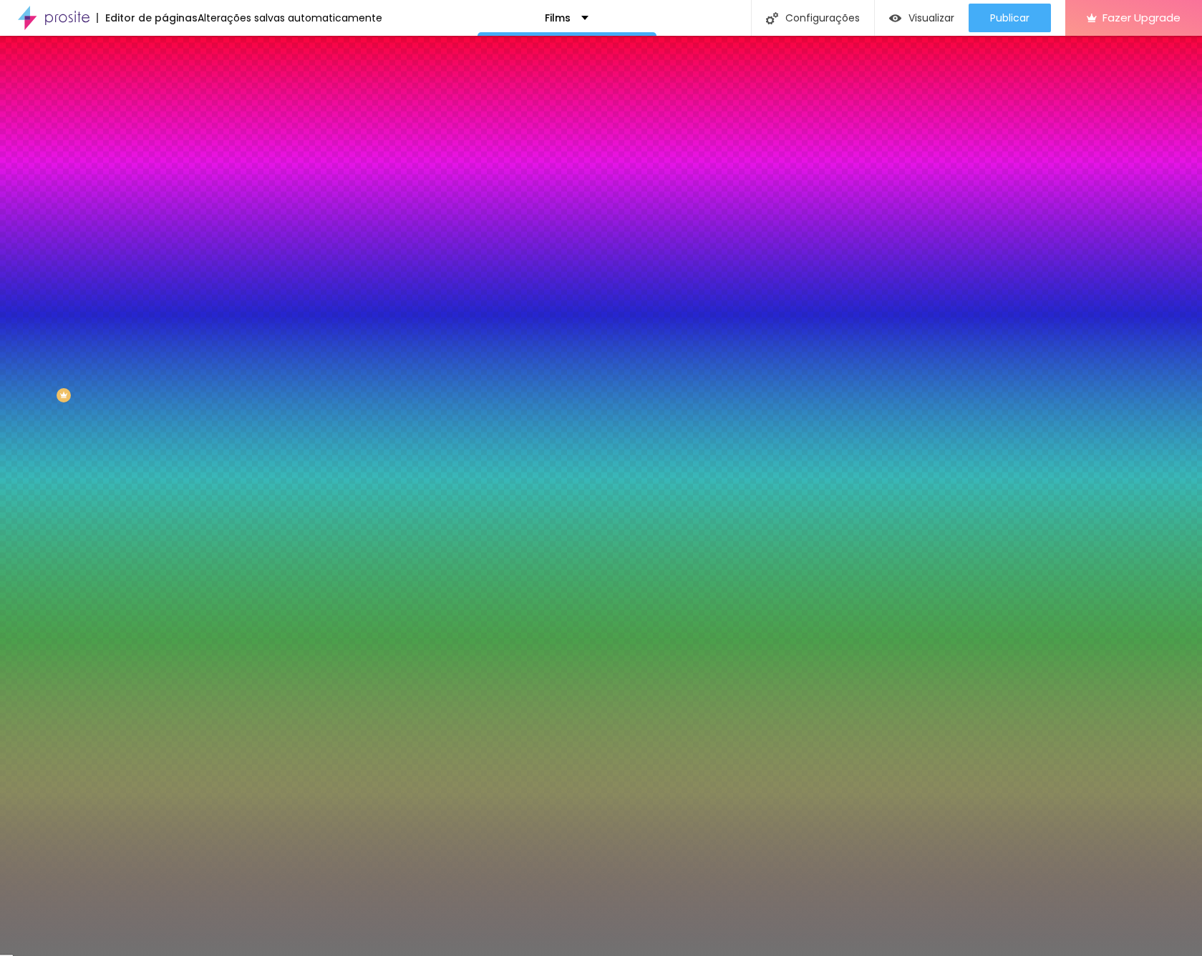
click at [0, 238] on html "Editor de páginas Alterações salvas automaticamente Films Configurações Configu…" at bounding box center [601, 478] width 1202 height 956
click at [165, 137] on div at bounding box center [247, 137] width 165 height 0
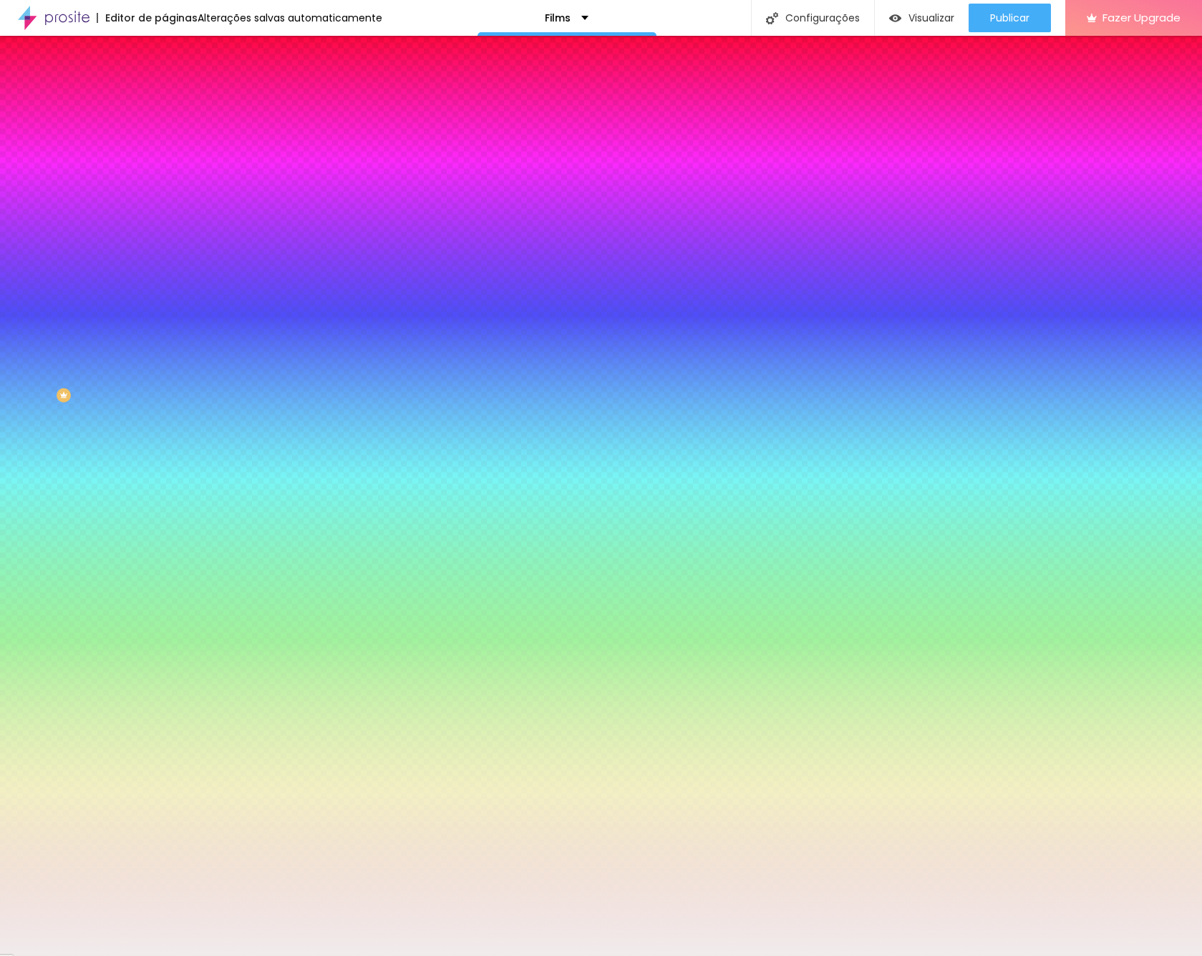
type input "#FFFFFF"
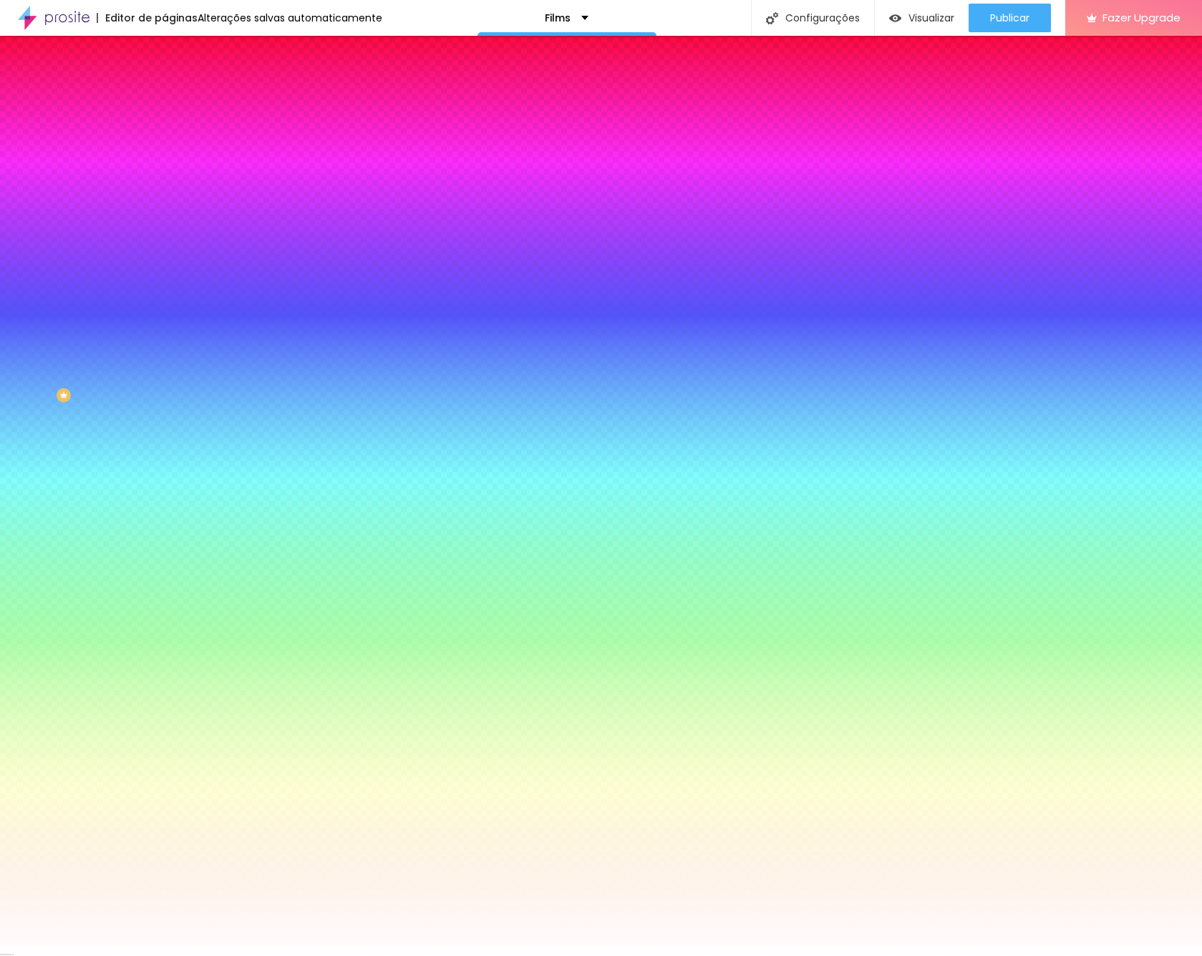
drag, startPoint x: 22, startPoint y: 218, endPoint x: 13, endPoint y: 159, distance: 60.1
click at [165, 151] on div "Cor Voltar ao padrão #FFFFFF" at bounding box center [247, 131] width 165 height 39
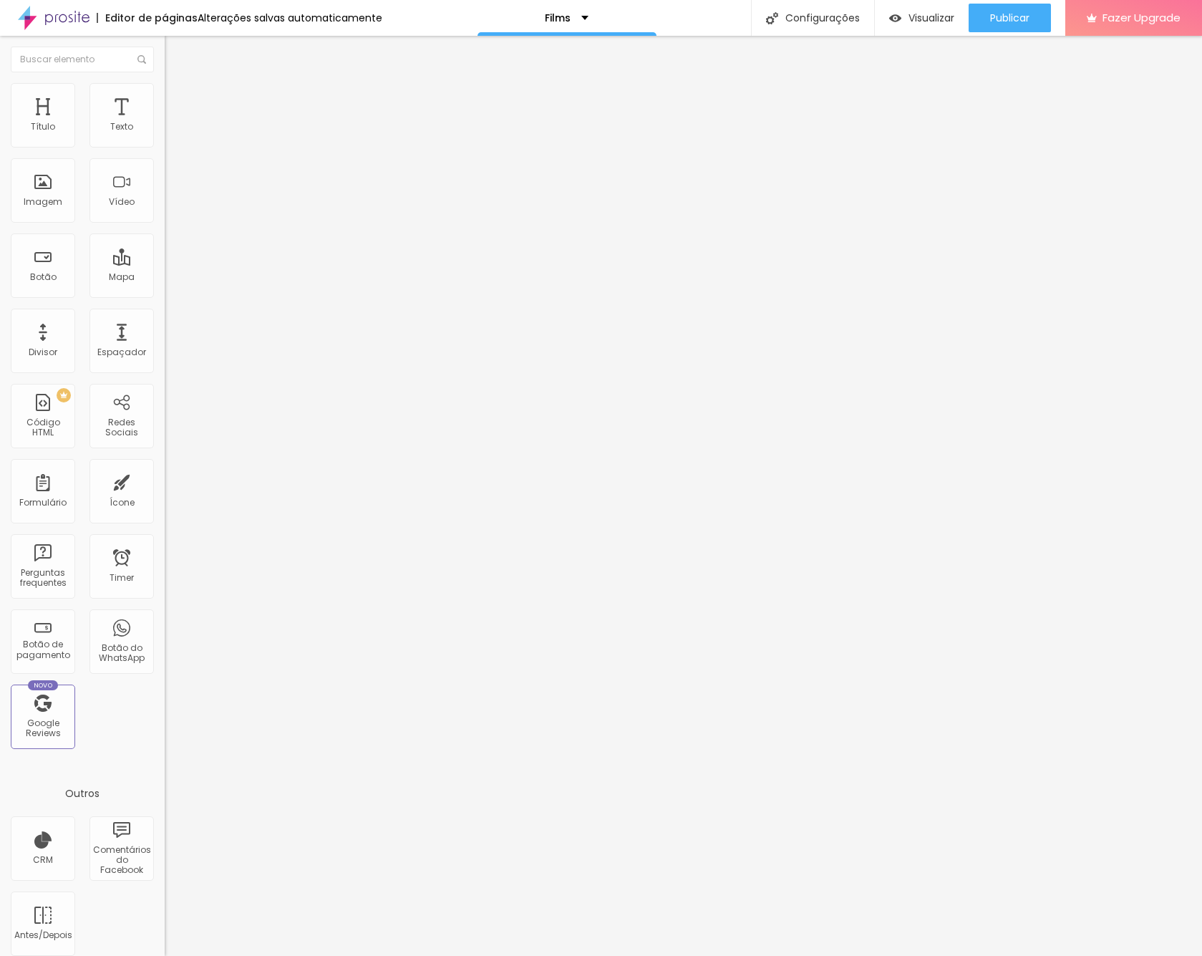
drag, startPoint x: 17, startPoint y: 54, endPoint x: 29, endPoint y: 76, distance: 24.3
click at [175, 54] on img "button" at bounding box center [180, 52] width 11 height 11
click at [170, 133] on icon "button" at bounding box center [174, 129] width 9 height 9
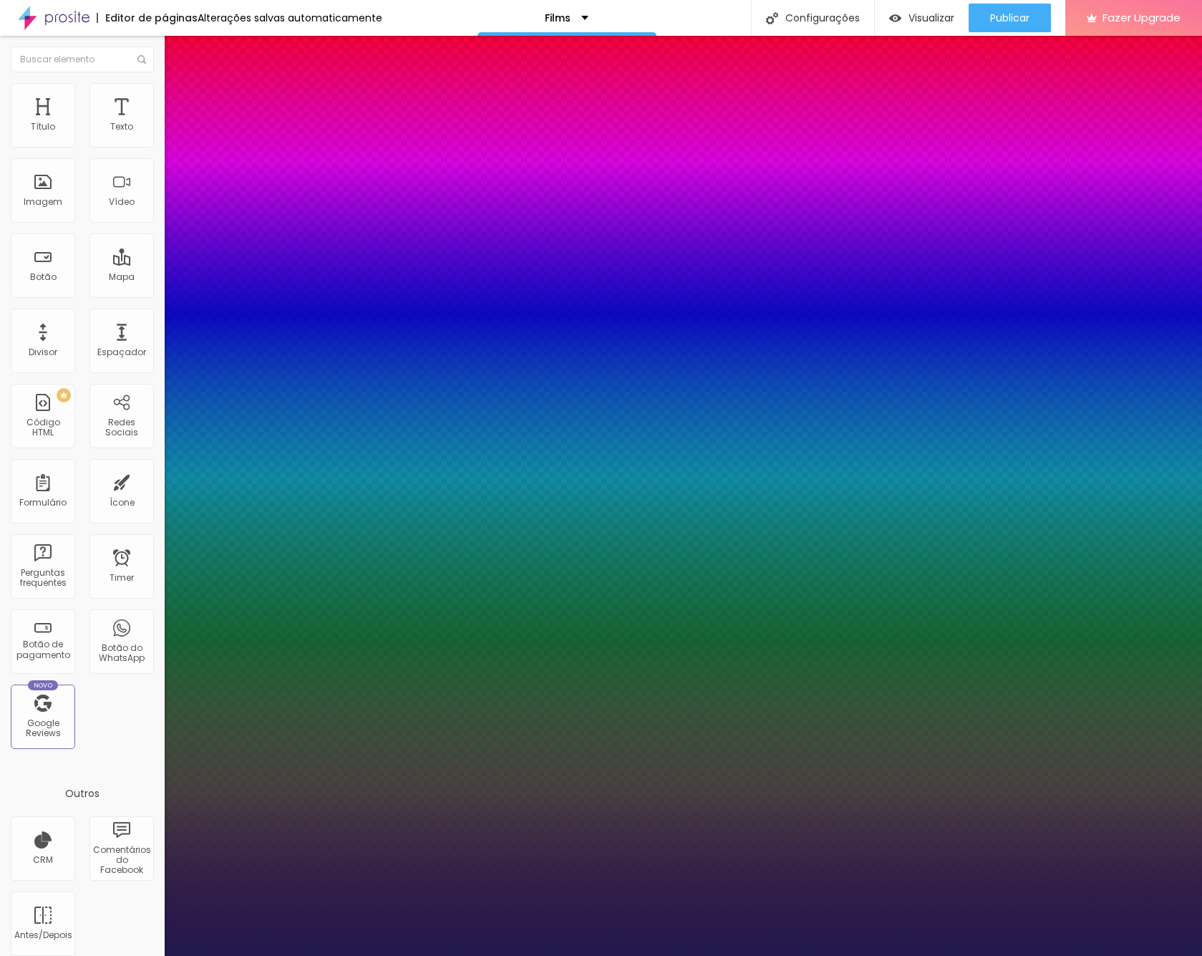
type input "1"
select select "LatoLight"
type input "1"
type input "18"
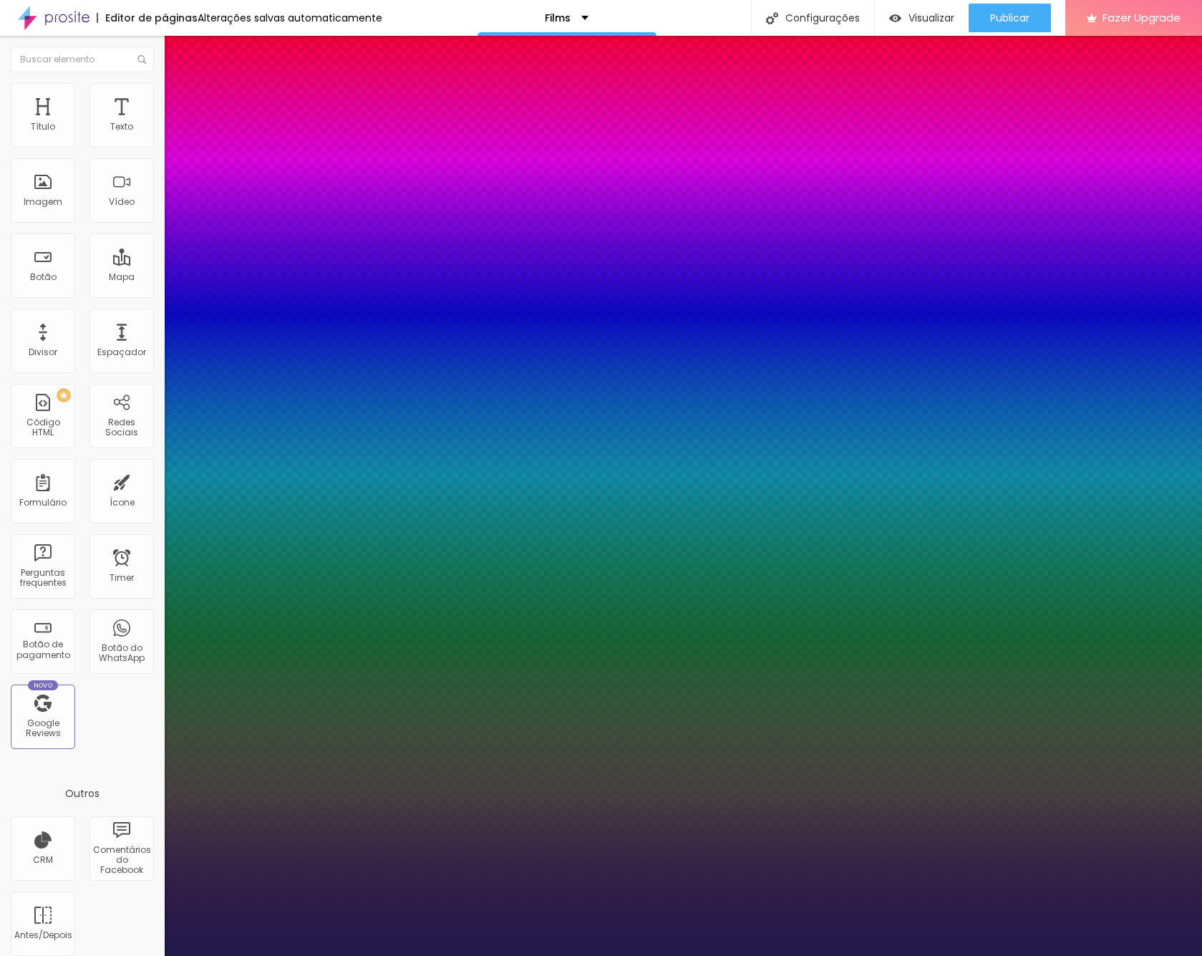
type input "1"
type input "24"
type input "1"
type input "26"
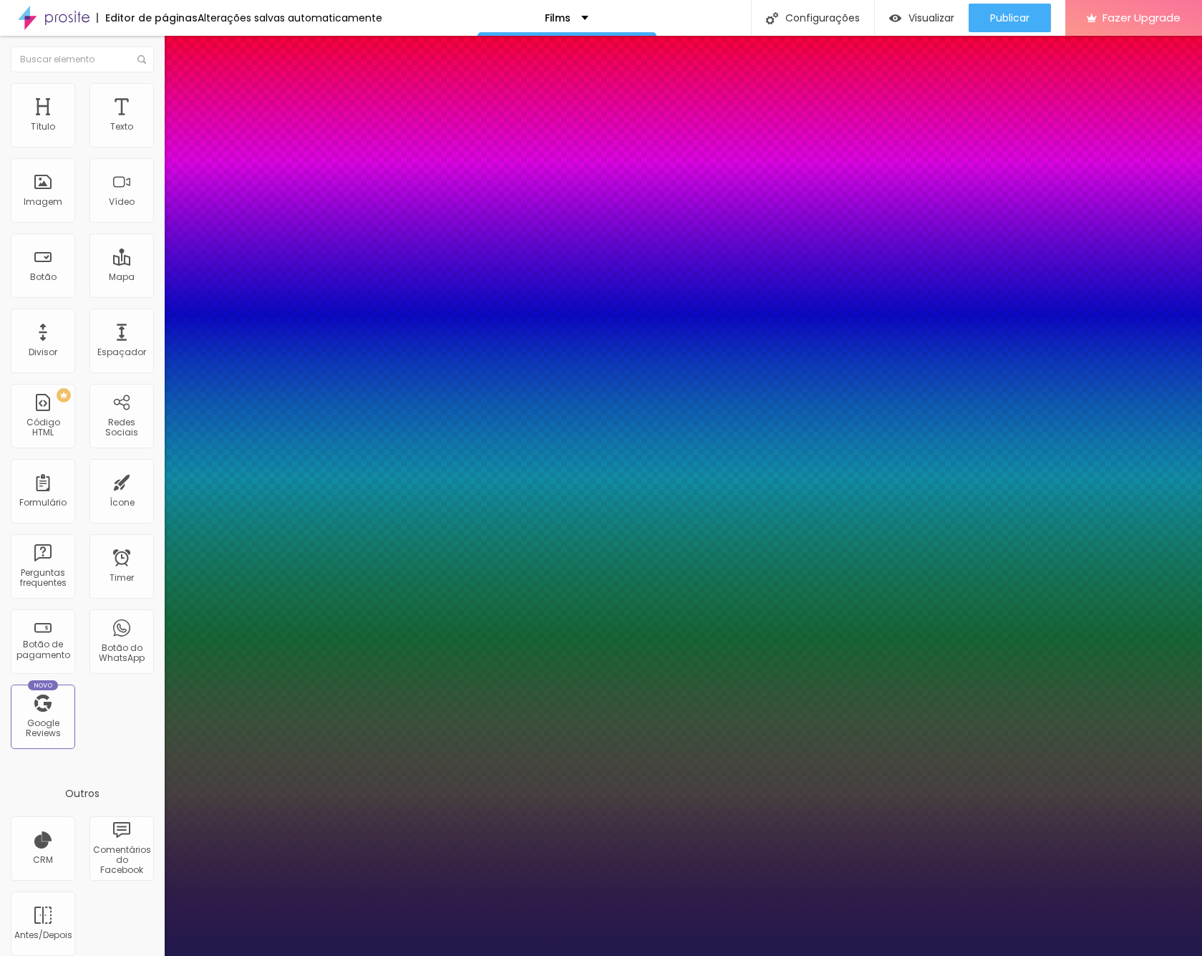
type input "26"
type input "1"
type input "27"
type input "1"
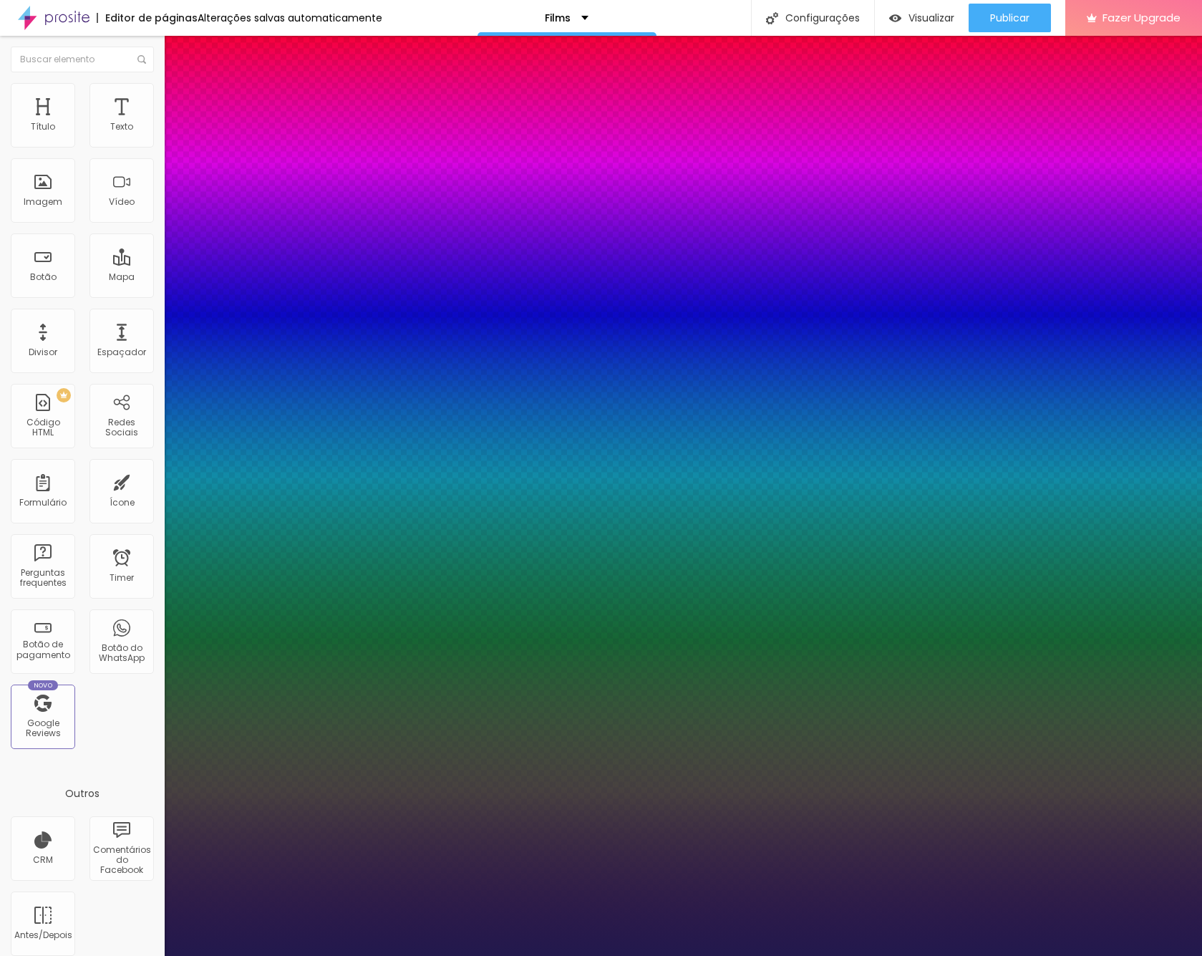
type input "28"
type input "1"
type input "29"
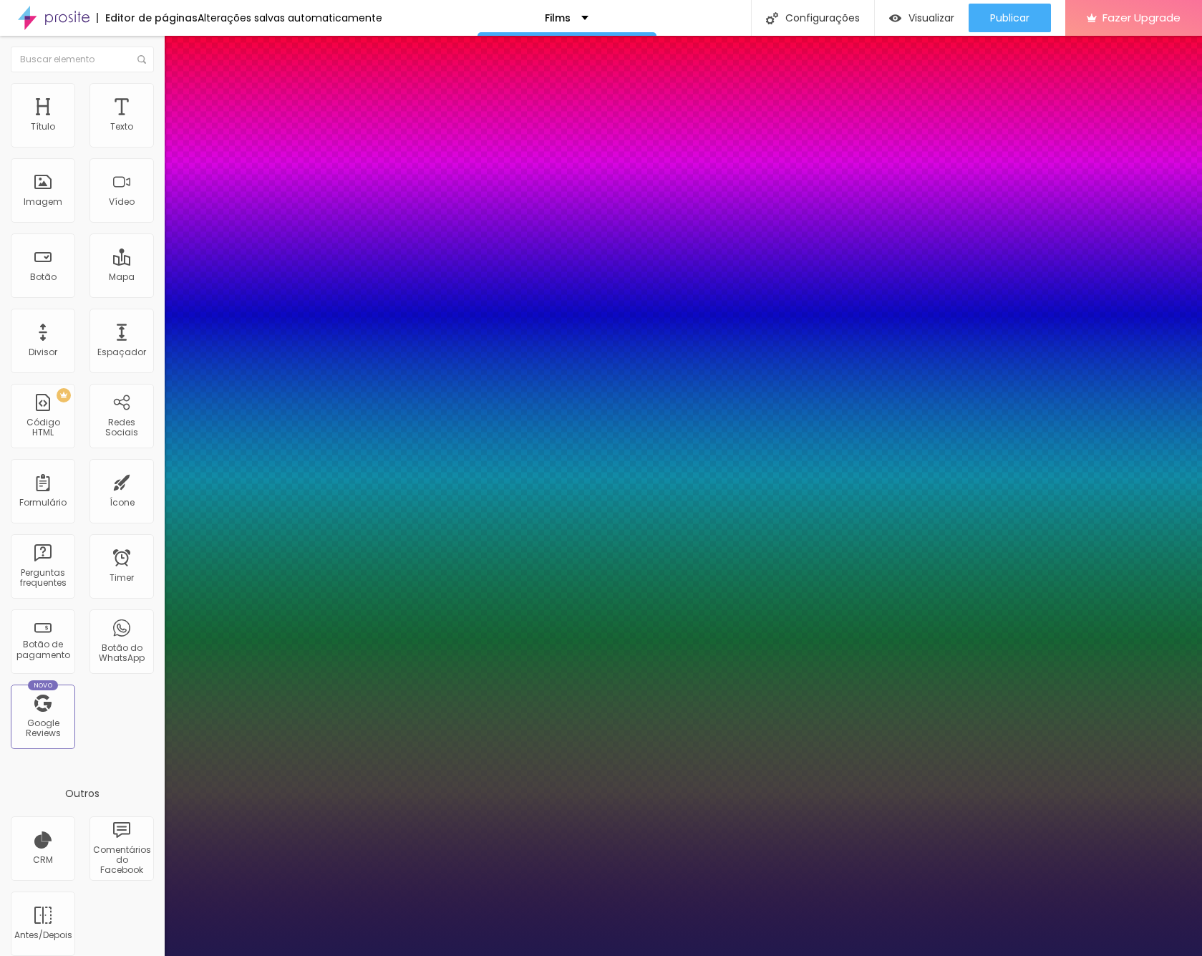
type input "1"
type input "30"
type input "1"
type input "31"
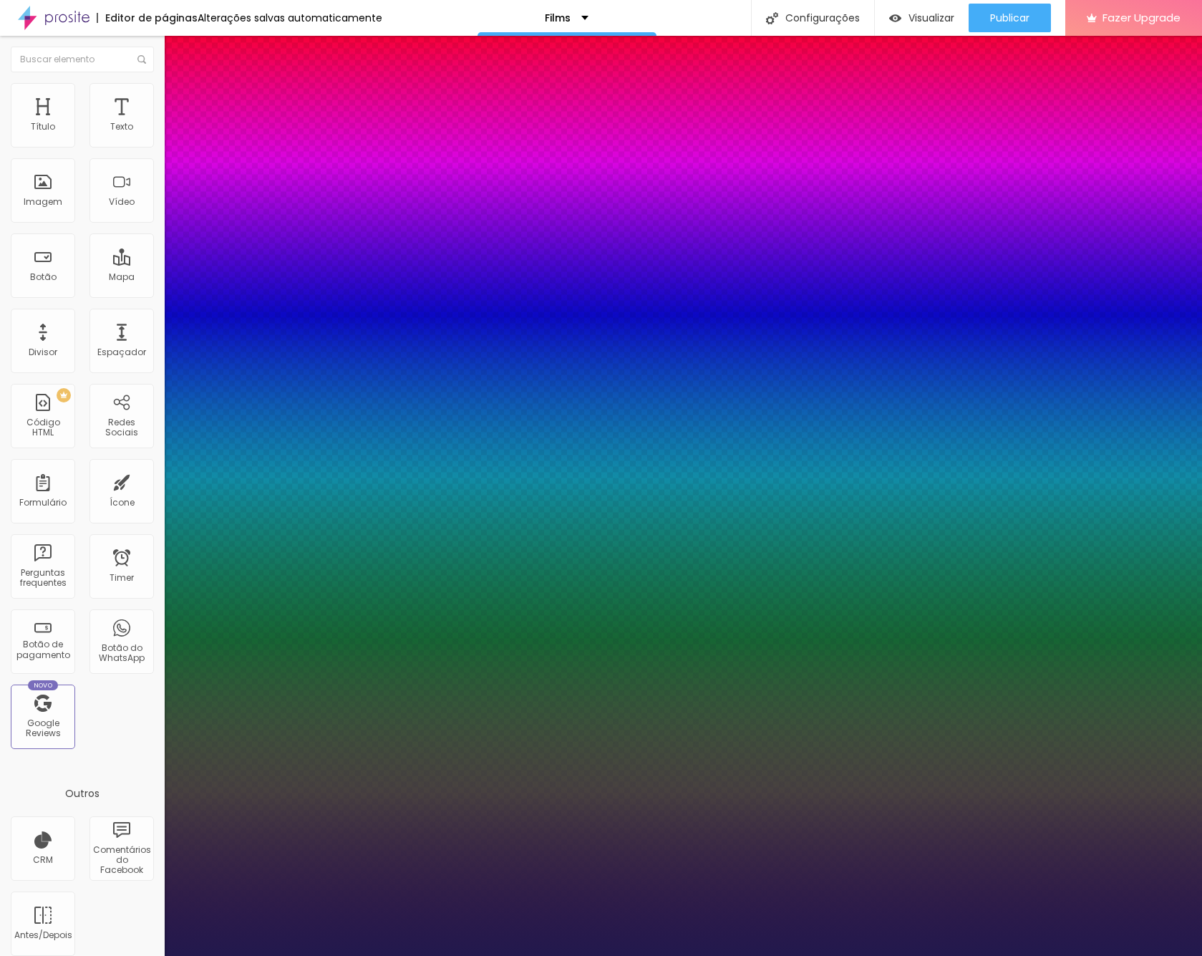
type input "31"
type input "1"
drag, startPoint x: 195, startPoint y: 238, endPoint x: 210, endPoint y: 238, distance: 15.0
type input "31"
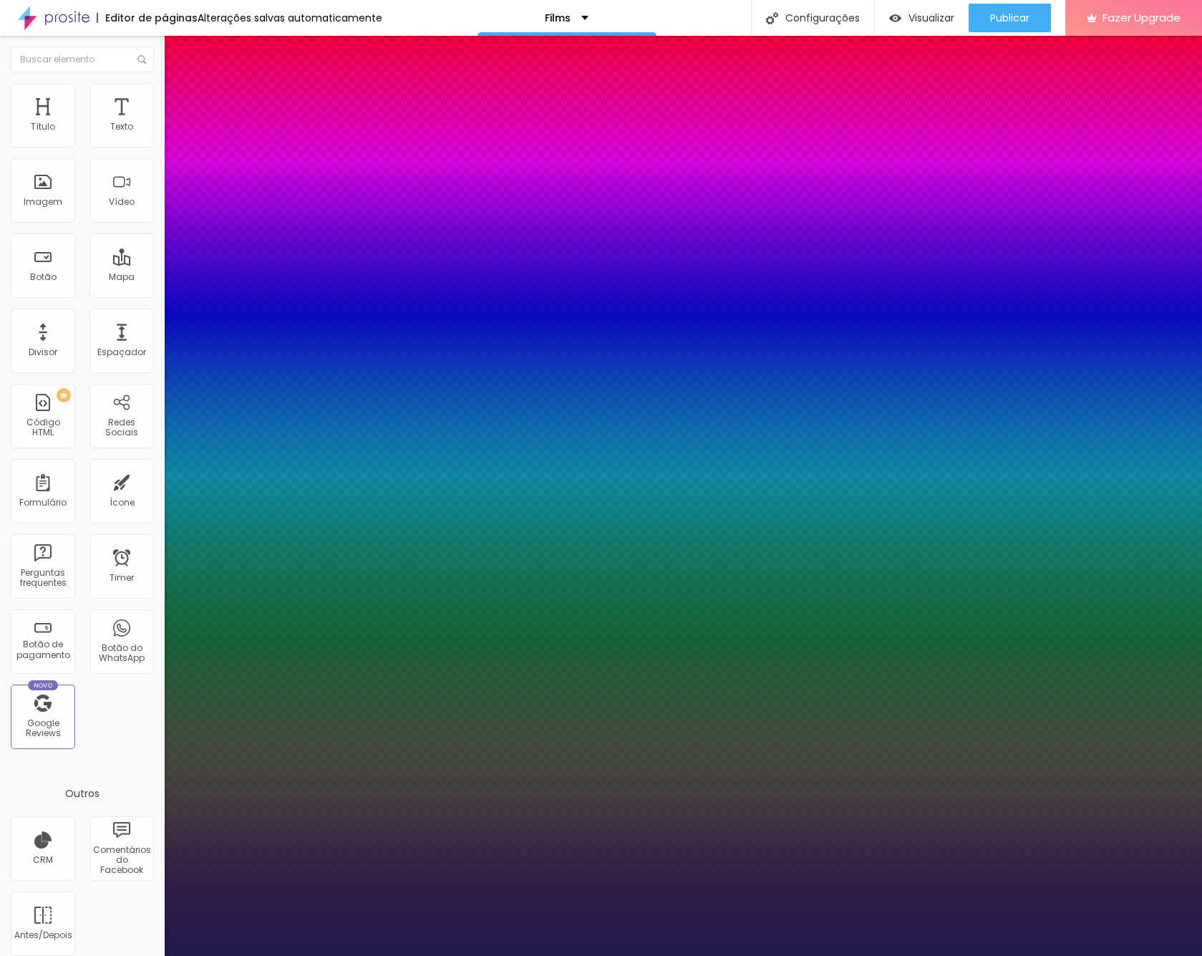
type input "2"
type input "8"
type input "9"
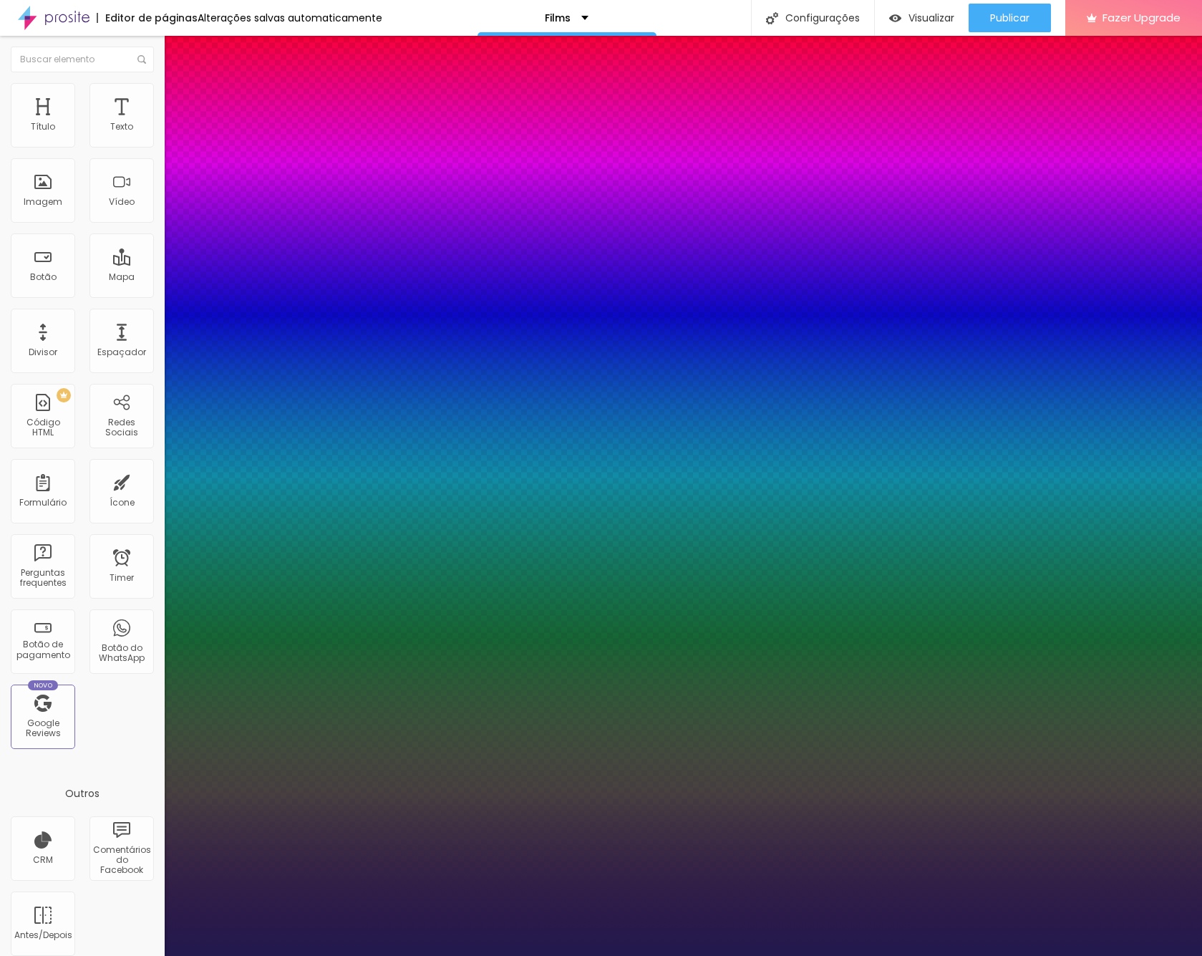
type input "9"
type input "10"
type input "11"
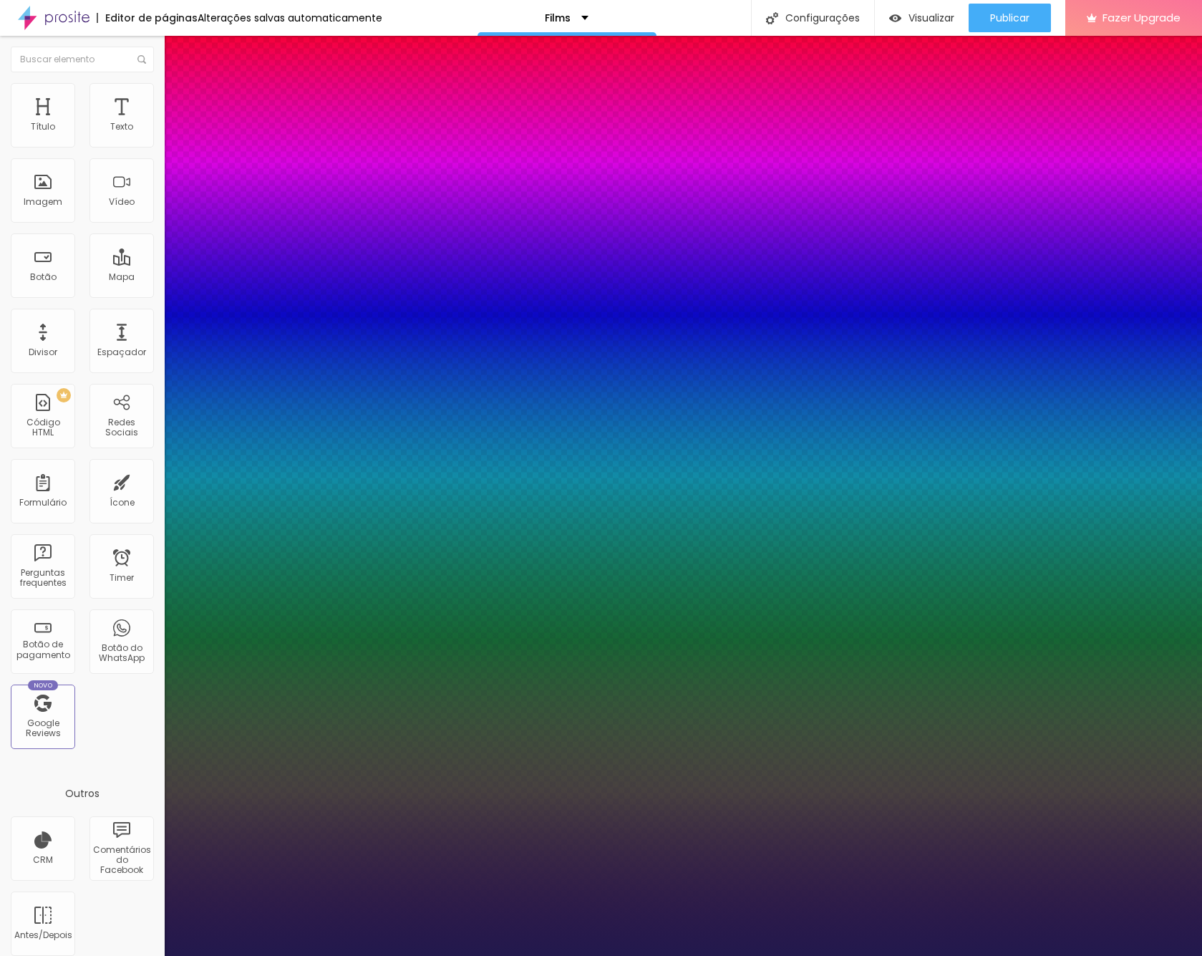
type input "12"
type input "13"
type input "17"
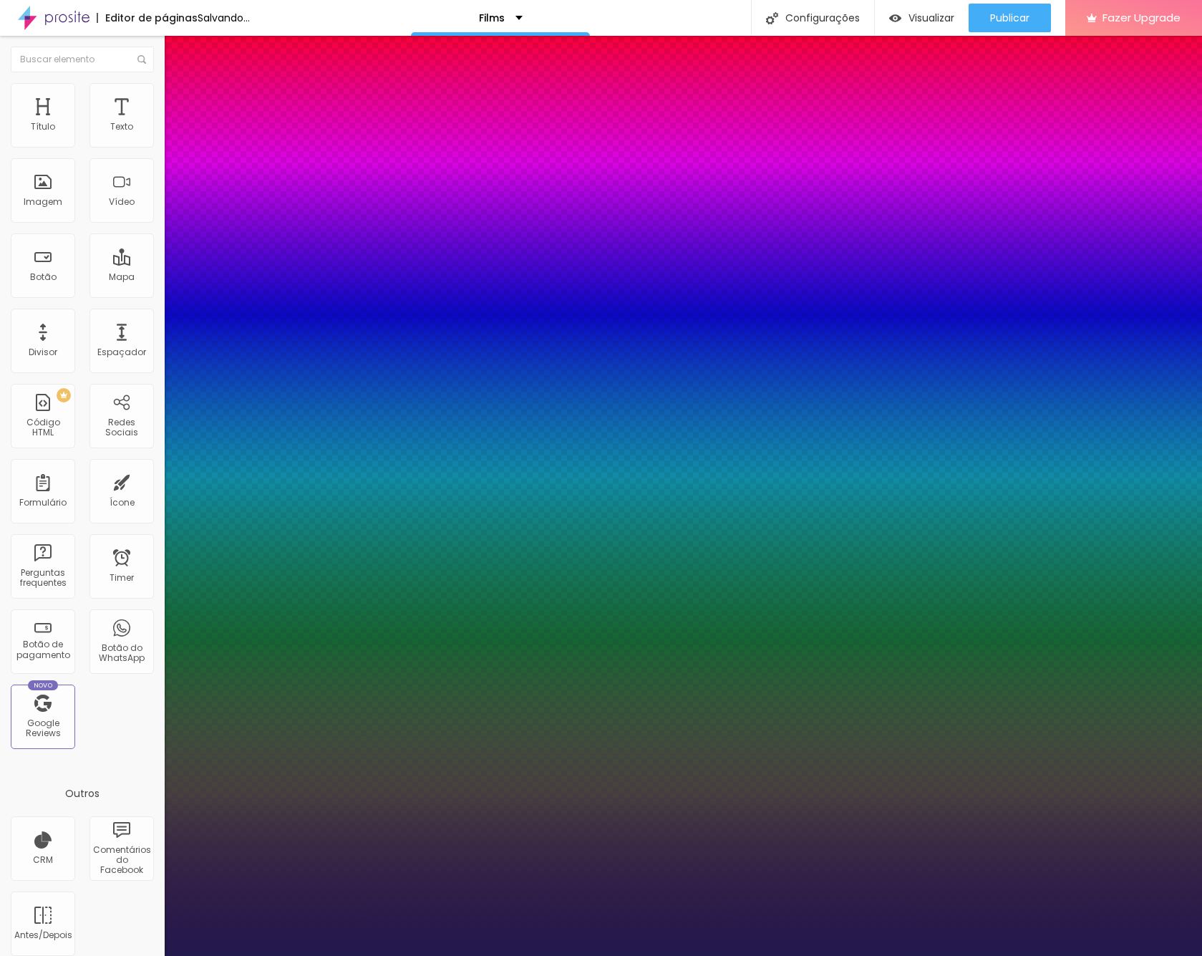
type input "17"
type input "18"
type input "17"
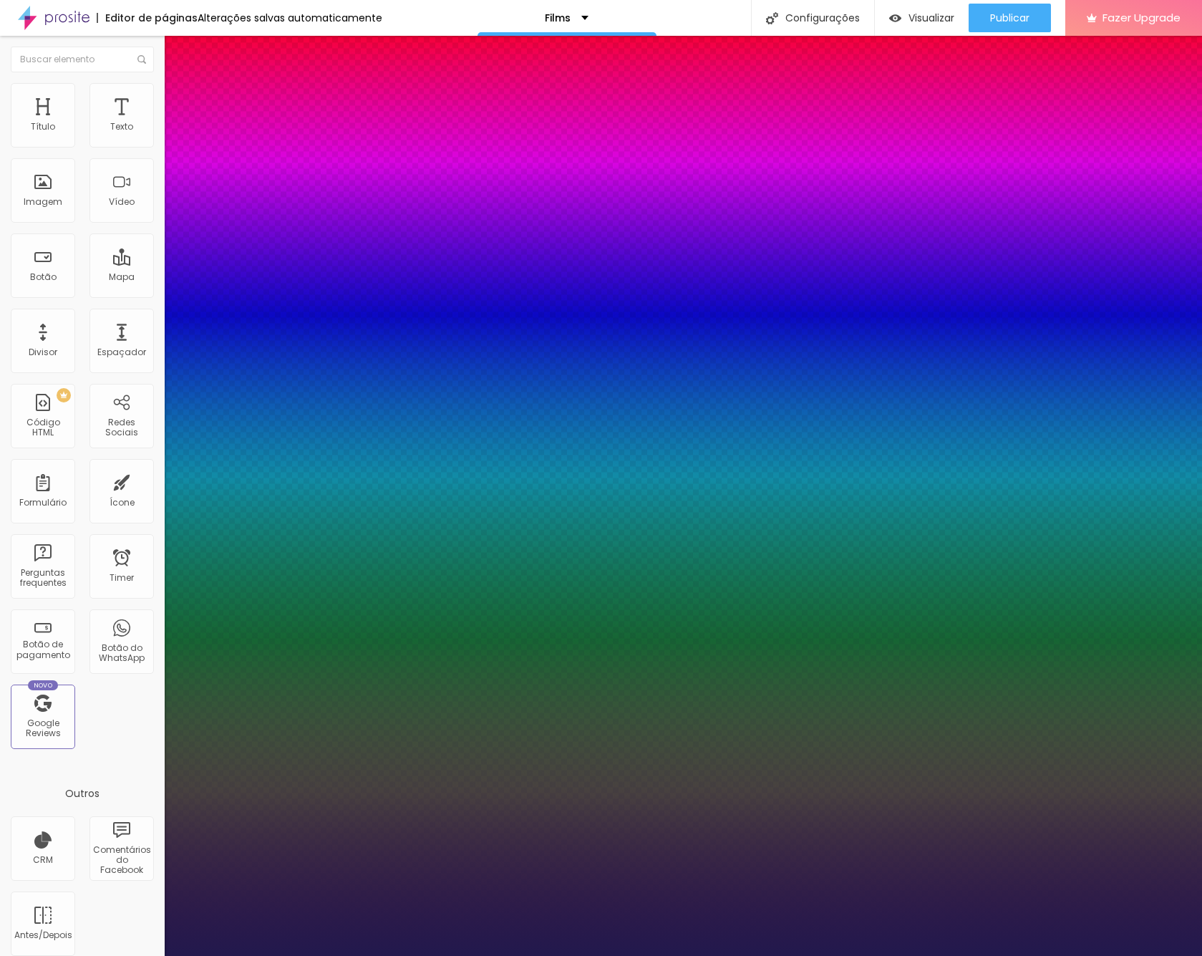
type input "16"
drag, startPoint x: 186, startPoint y: 308, endPoint x: 200, endPoint y: 308, distance: 14.3
type input "16"
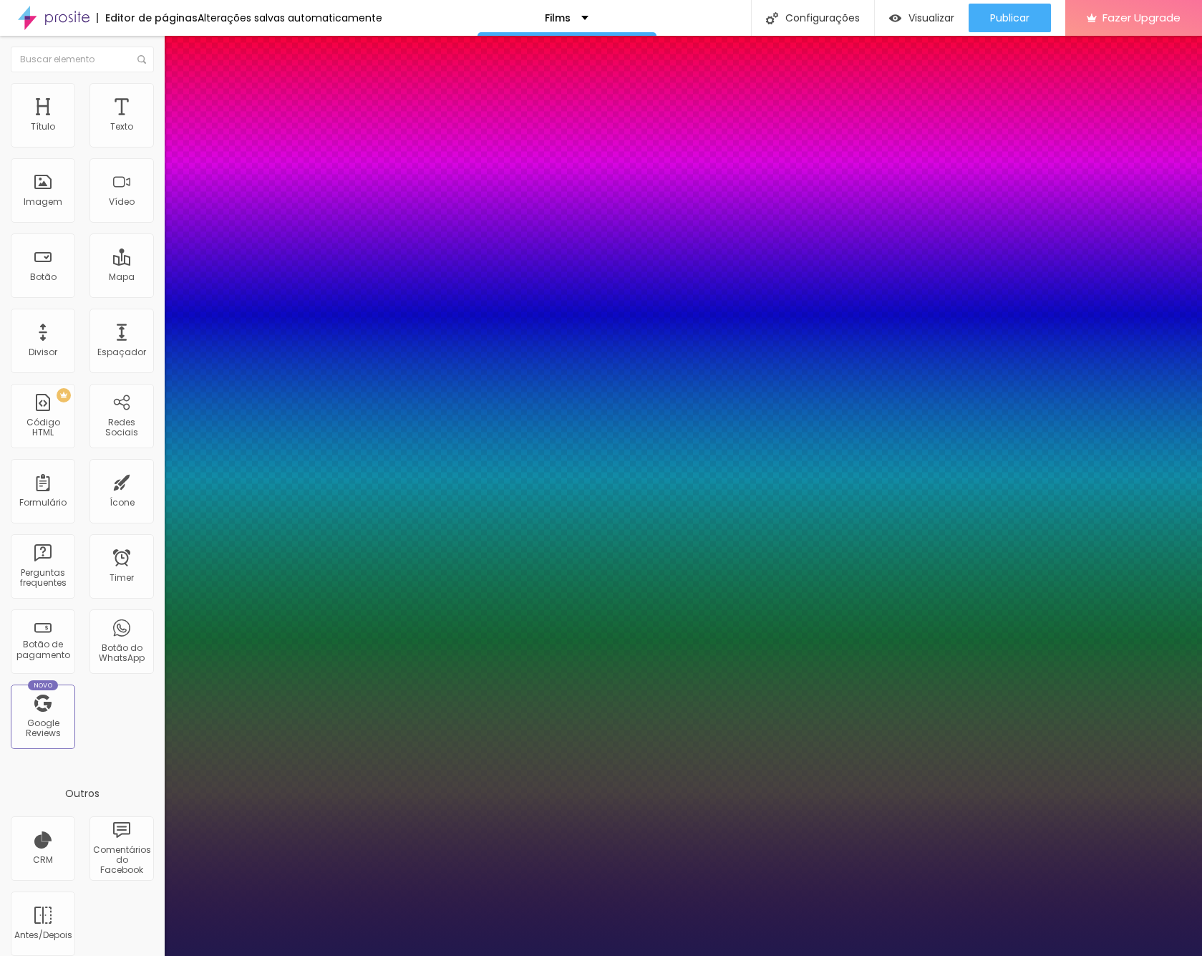
type input "0.1"
type input "0.3"
type input "0.6"
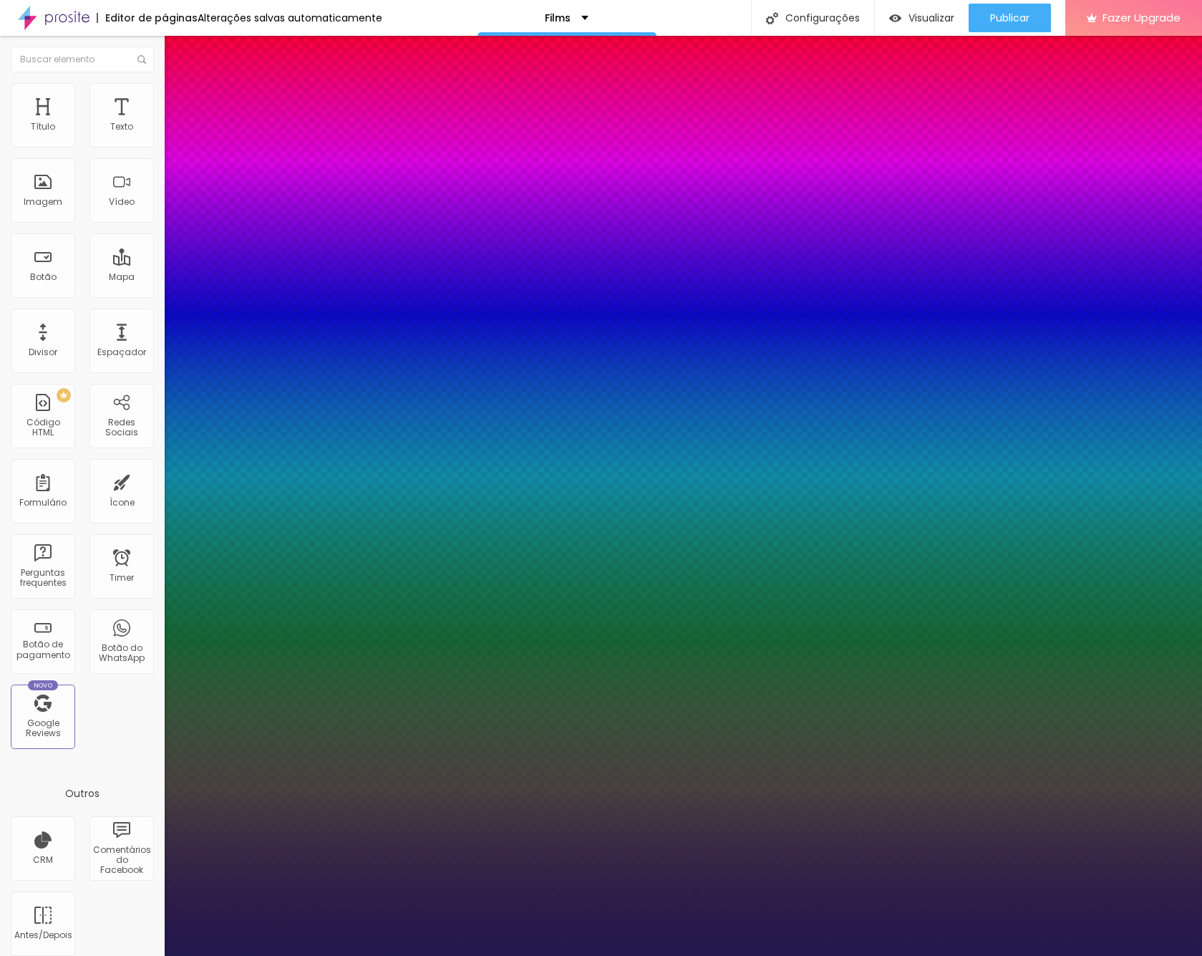
type input "0.6"
type input "0.9"
type input "1"
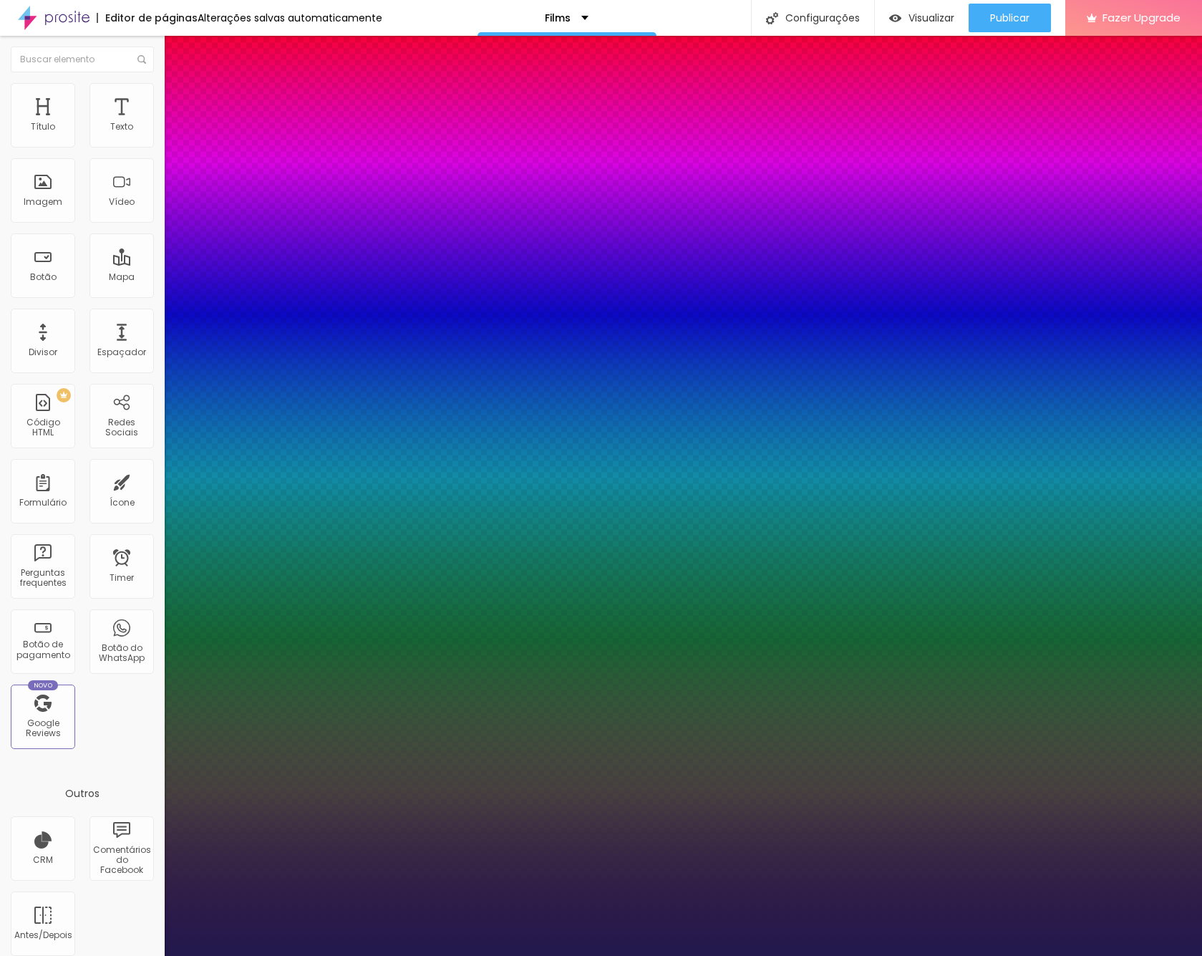
type input "1.1"
type input "1.2"
type input "1.3"
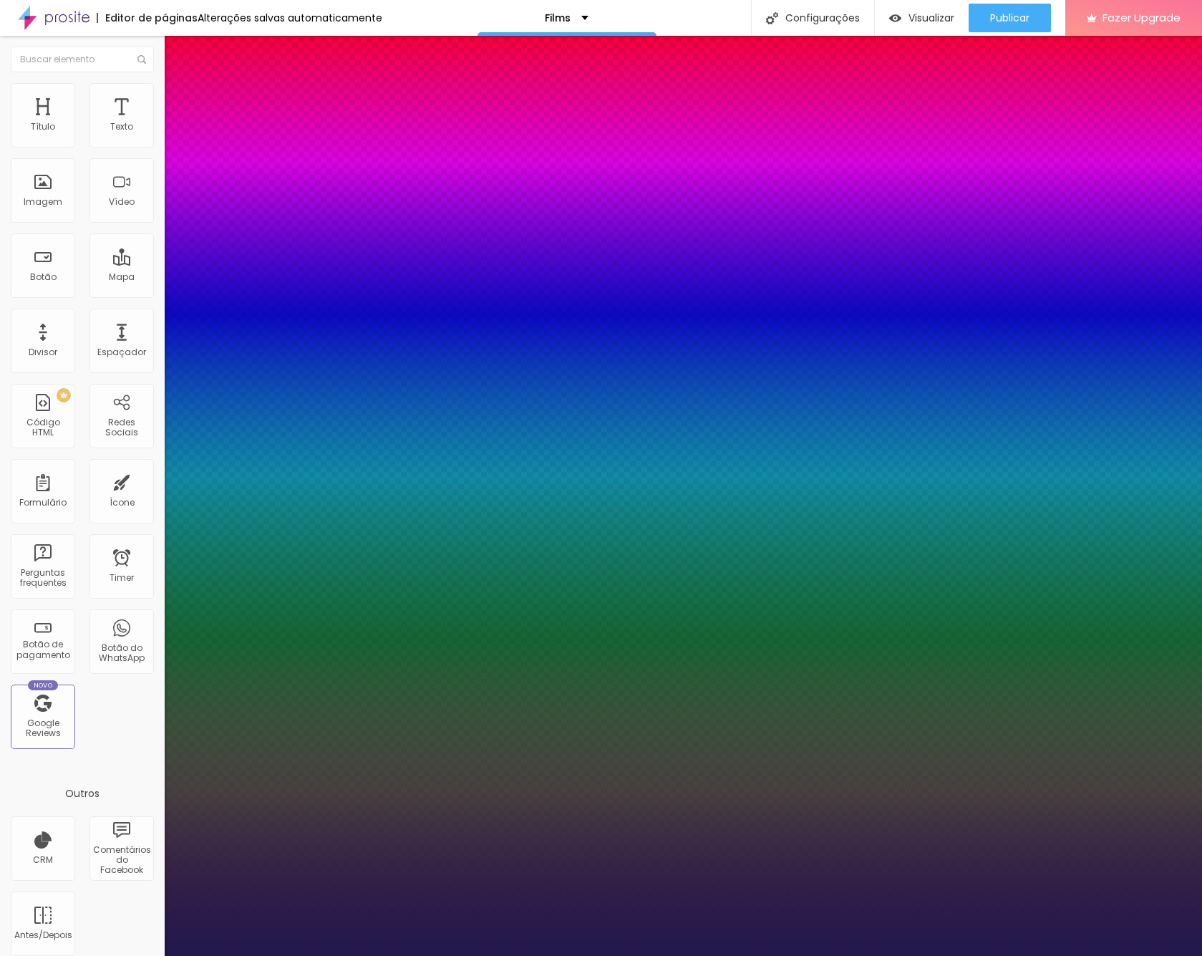
type input "1.3"
type input "1.4"
type input "1.5"
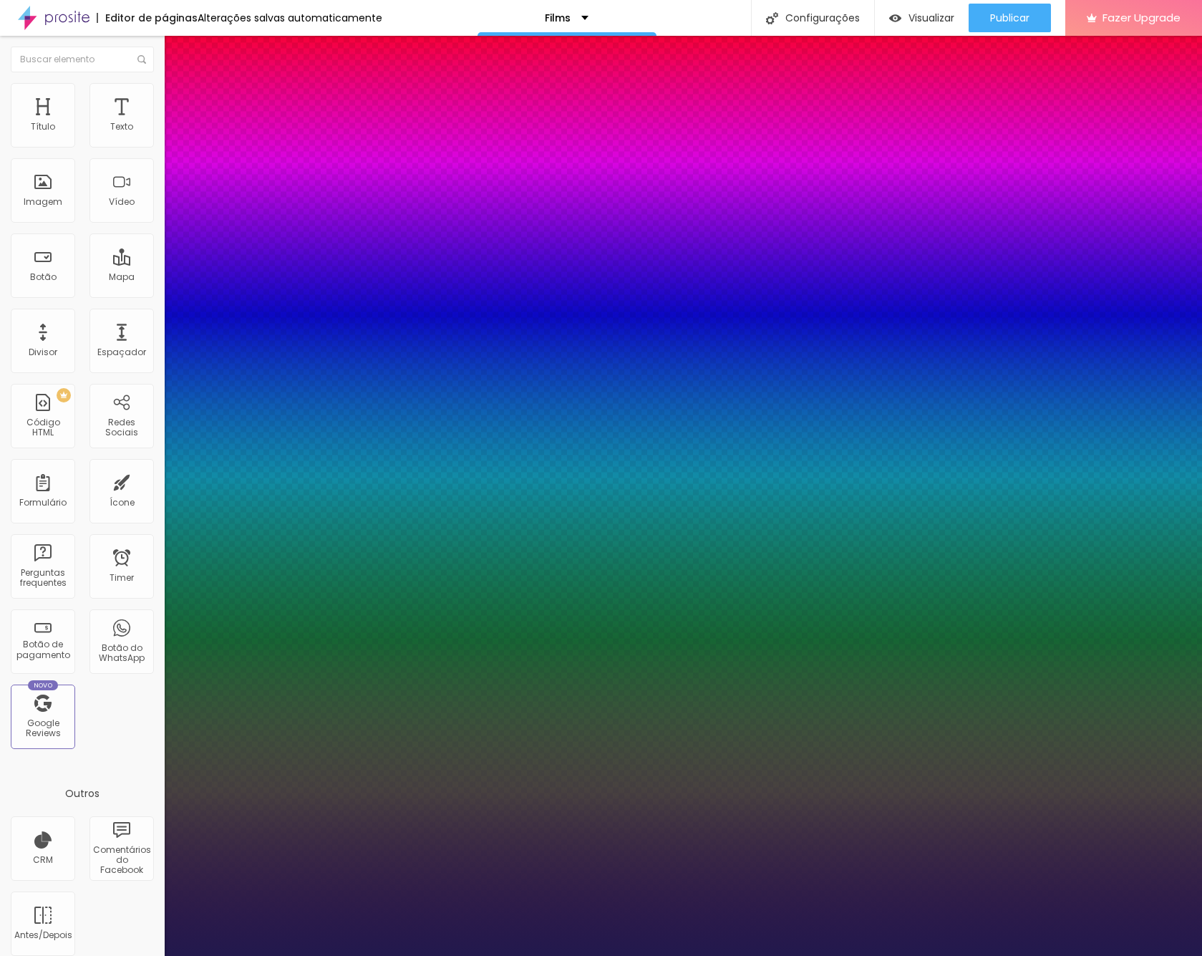
type input "1.6"
type input "1.7"
type input "1.9"
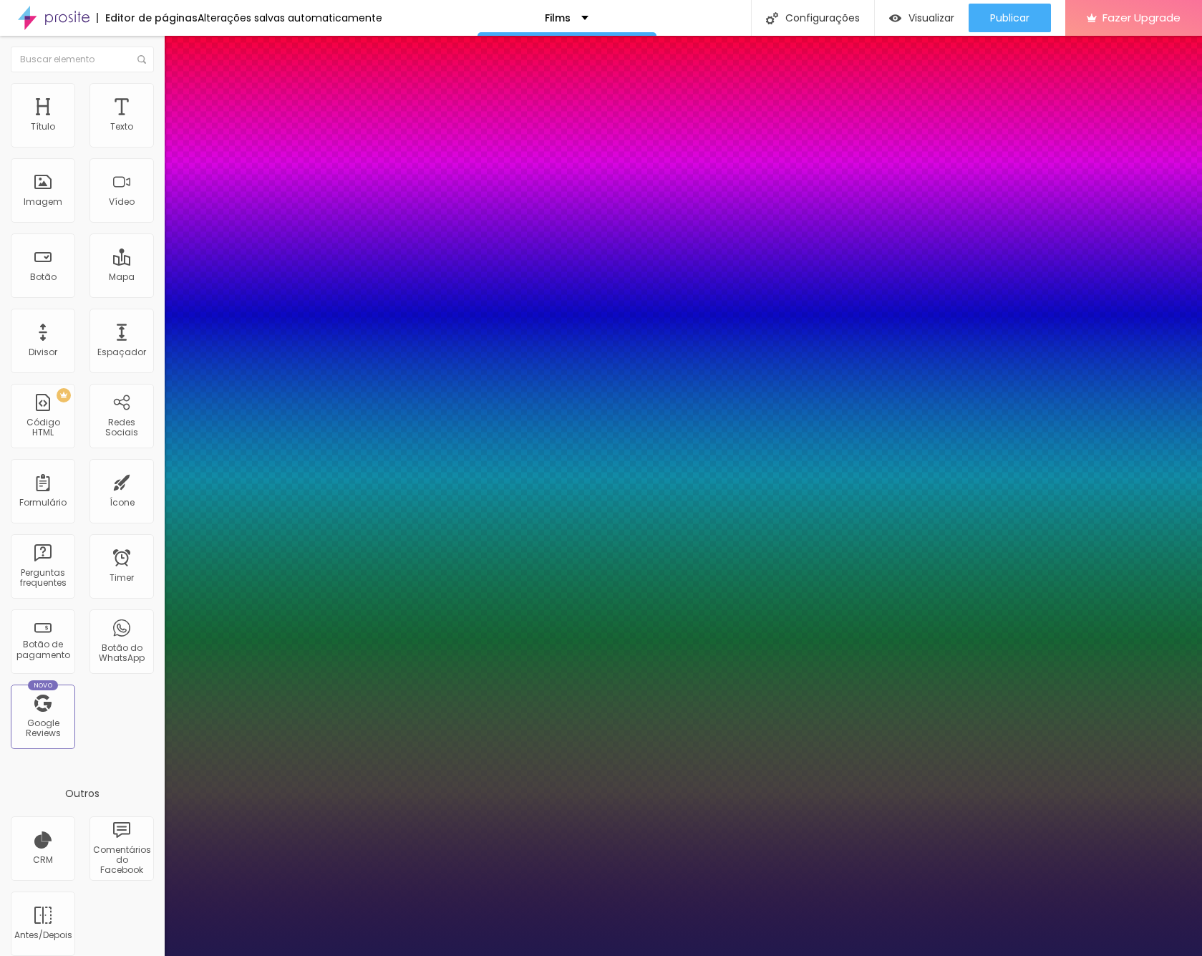
type input "1.9"
type input "2.1"
type input "2.3"
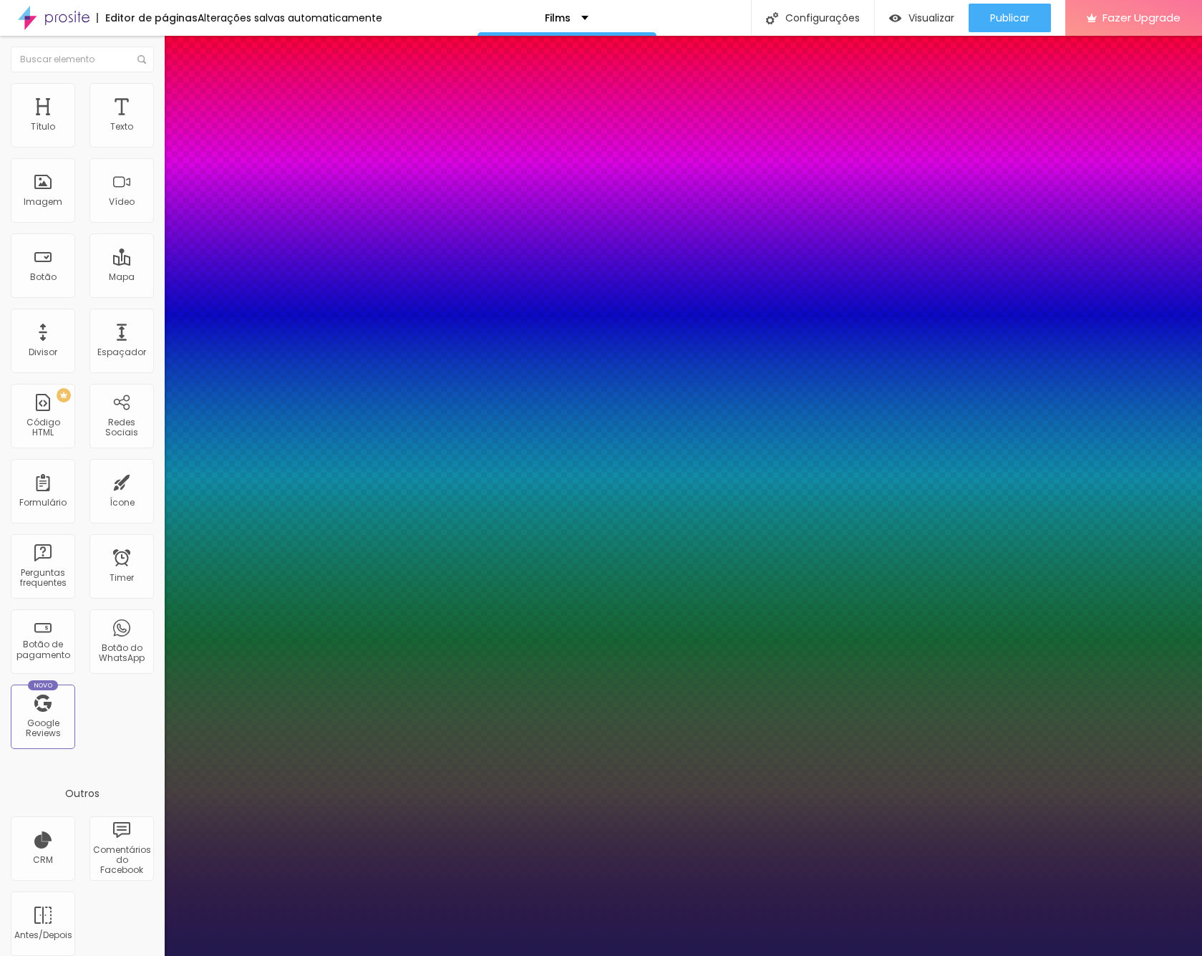
type input "2.4"
type input "2.5"
type input "2.7"
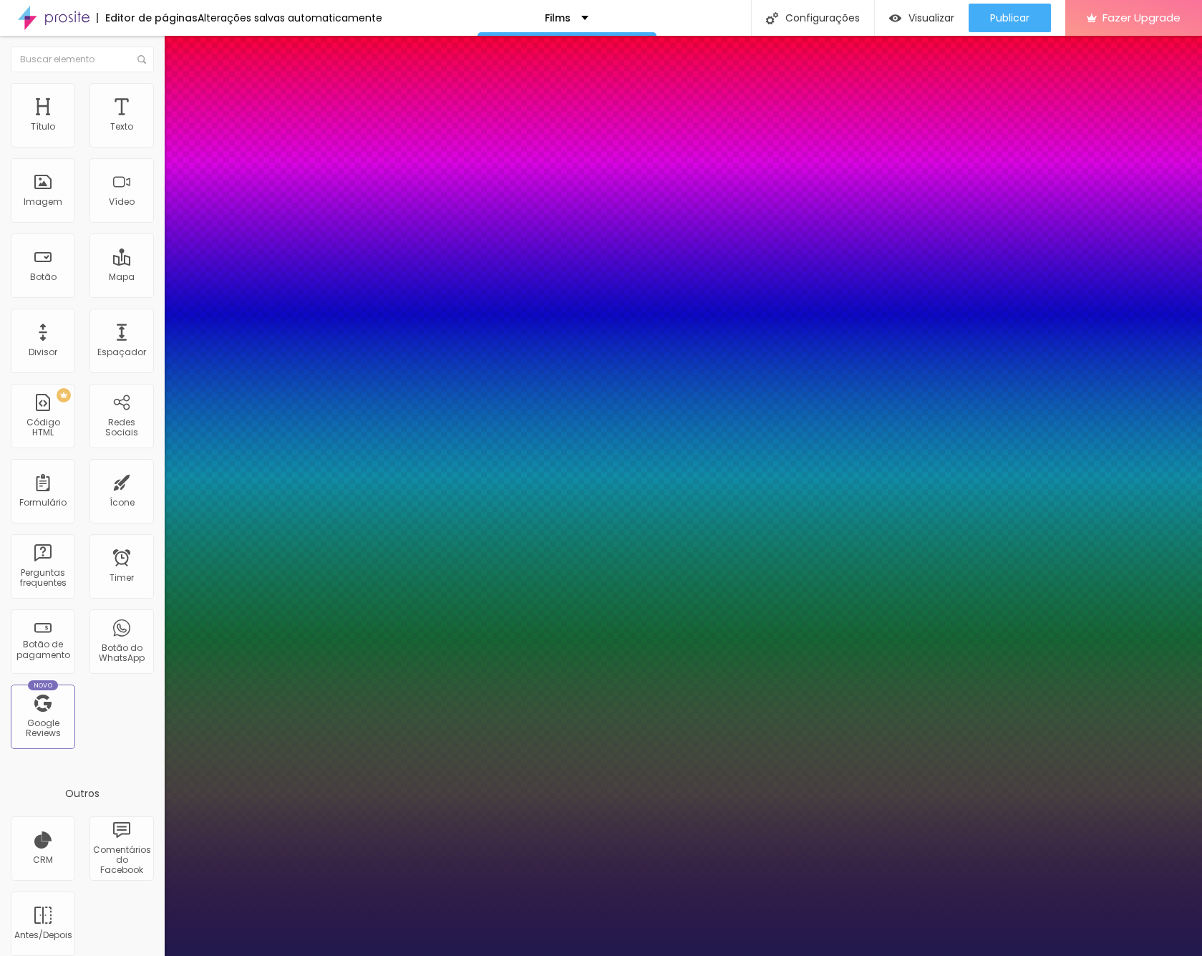
type input "2.7"
type input "3"
type input "3.2"
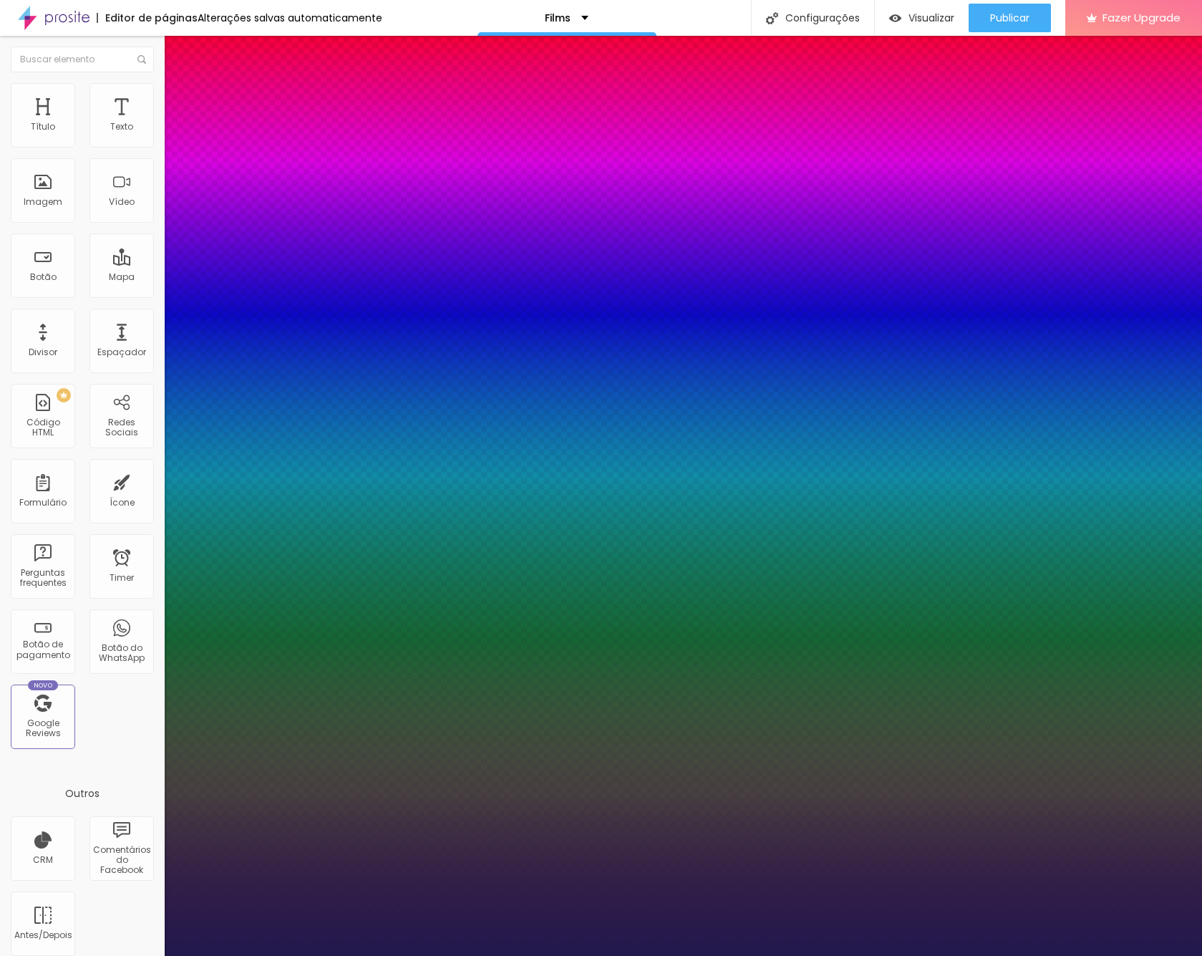
type input "3.5"
type input "3.7"
type input "3.8"
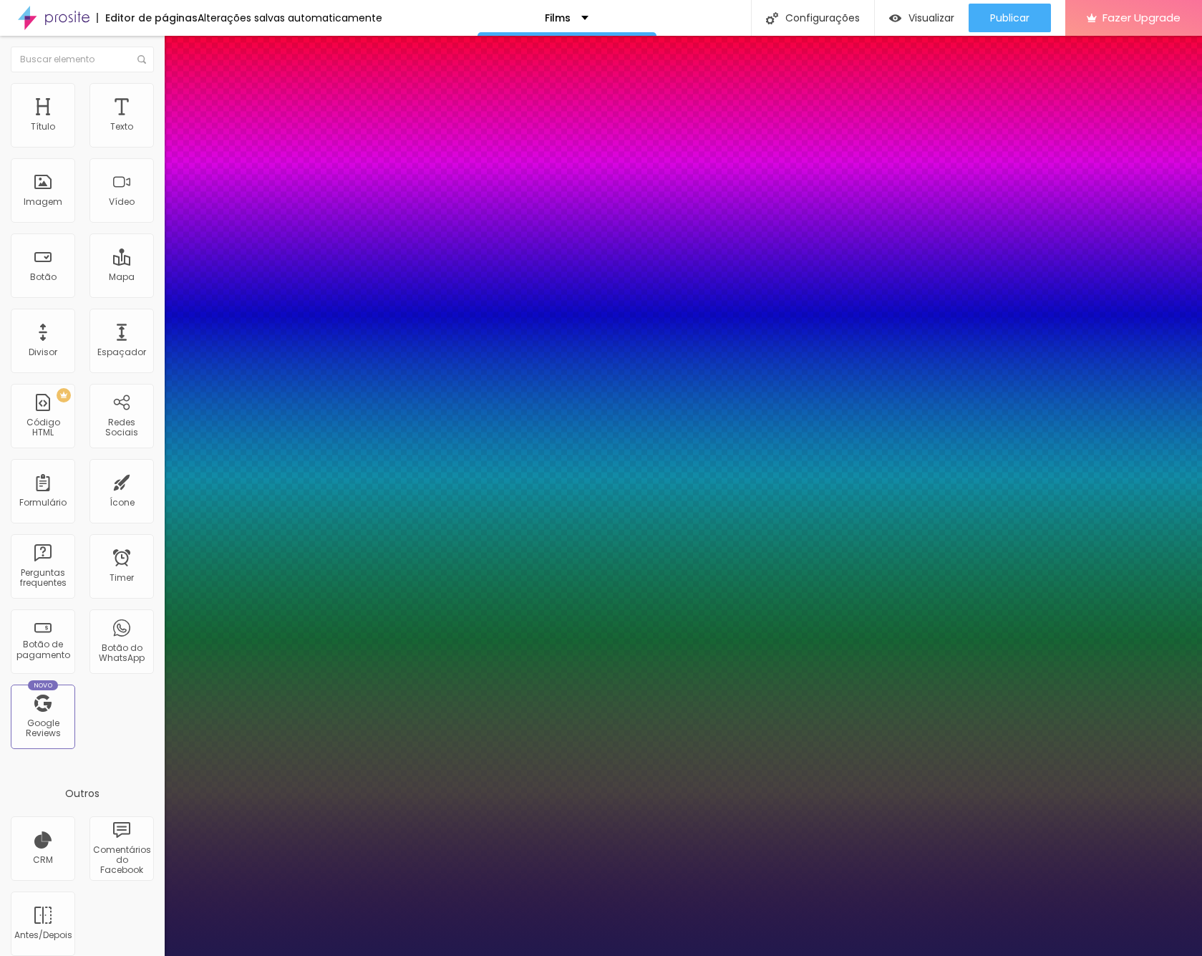
type input "3.8"
type input "3.9"
type input "4"
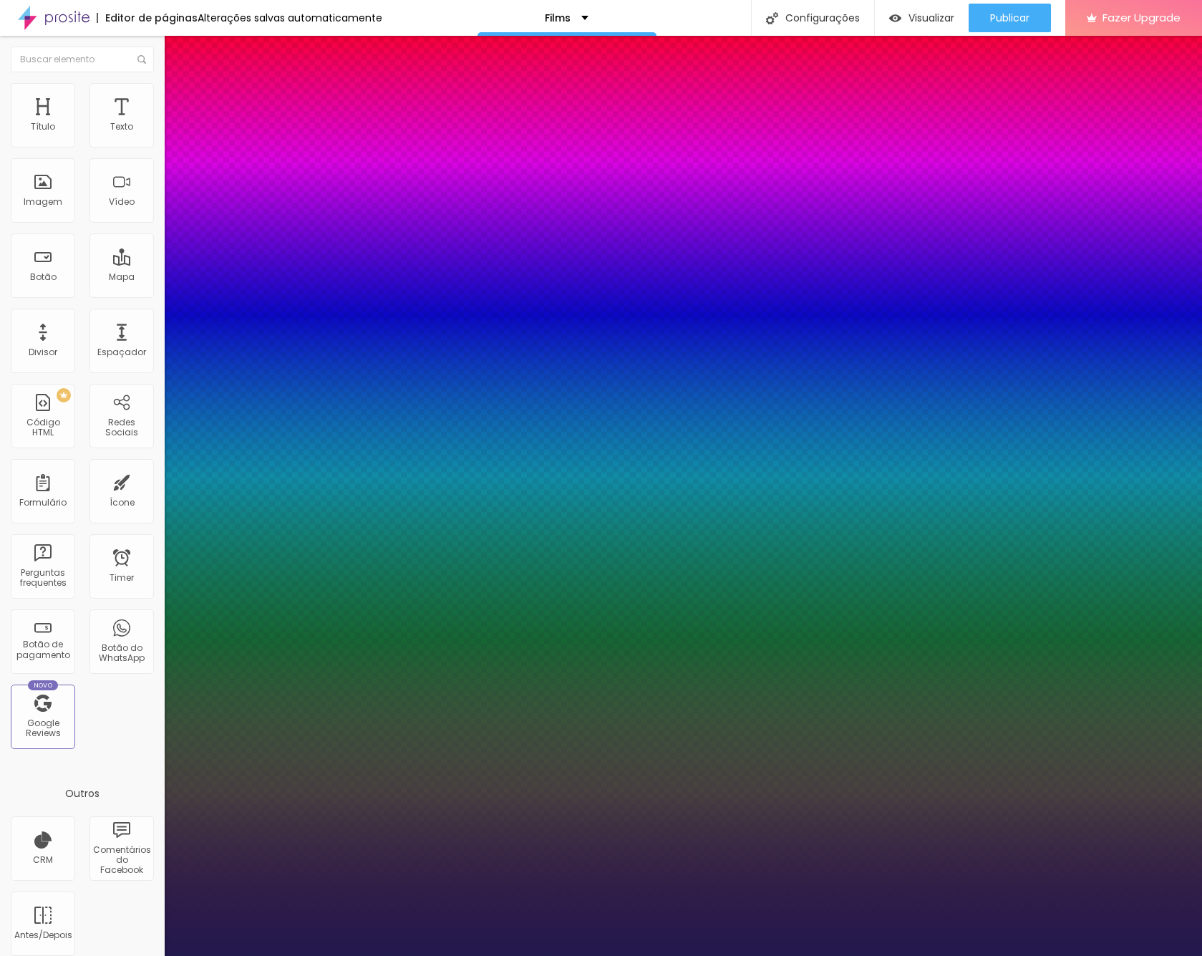
type input "4.1"
type input "4.2"
type input "4.6"
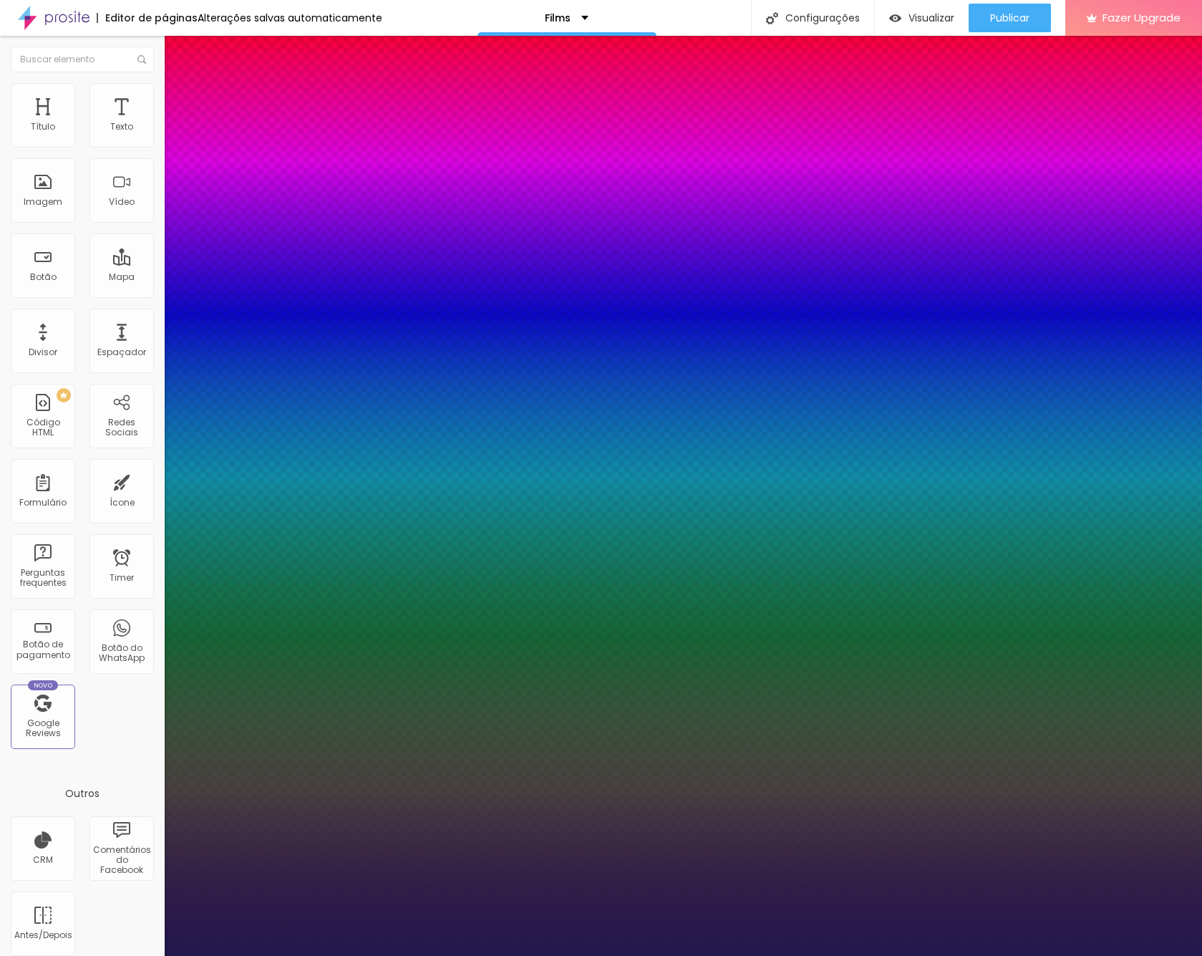
type input "4.6"
type input "5.2"
type input "5.9"
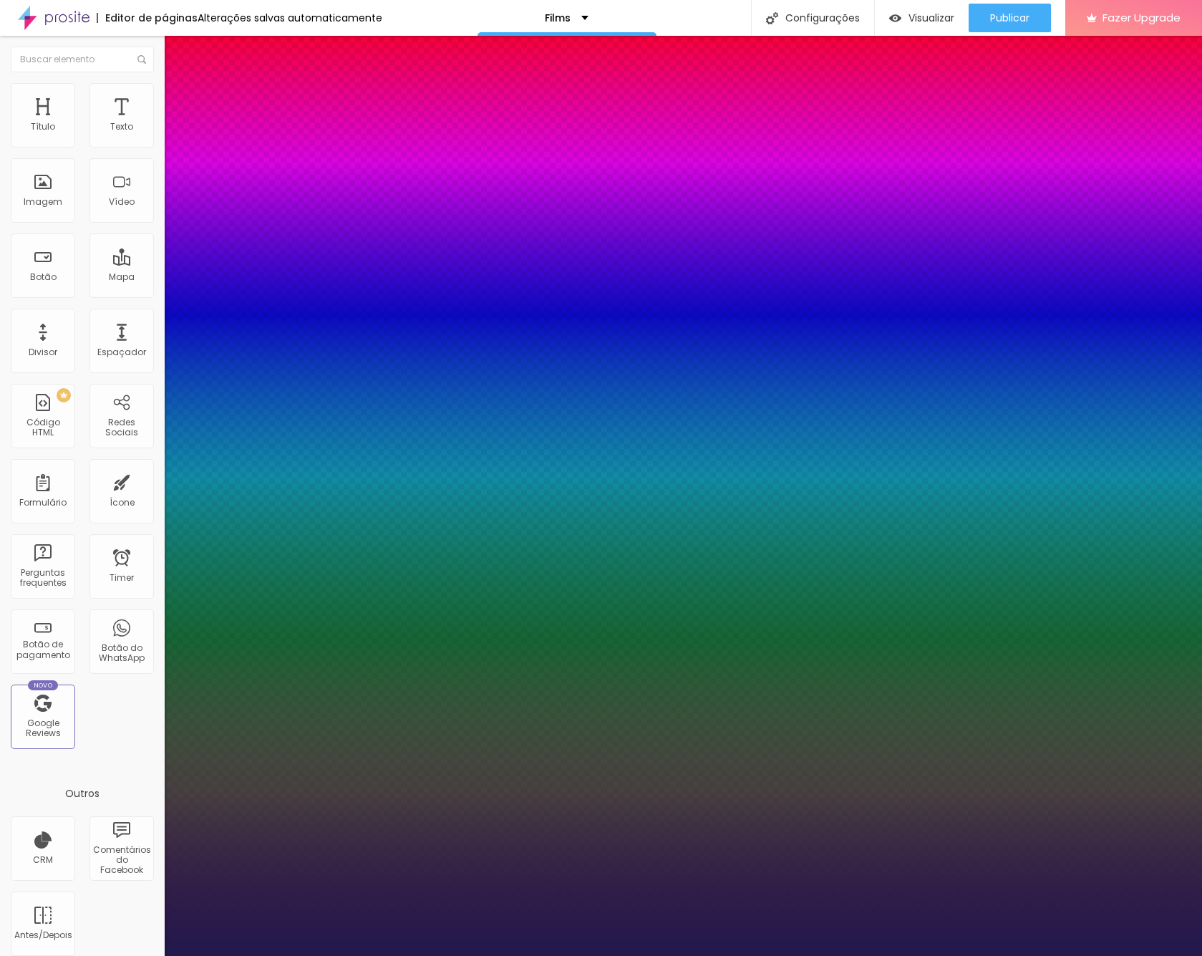
type input "6.6"
type input "6.8"
type input "6.9"
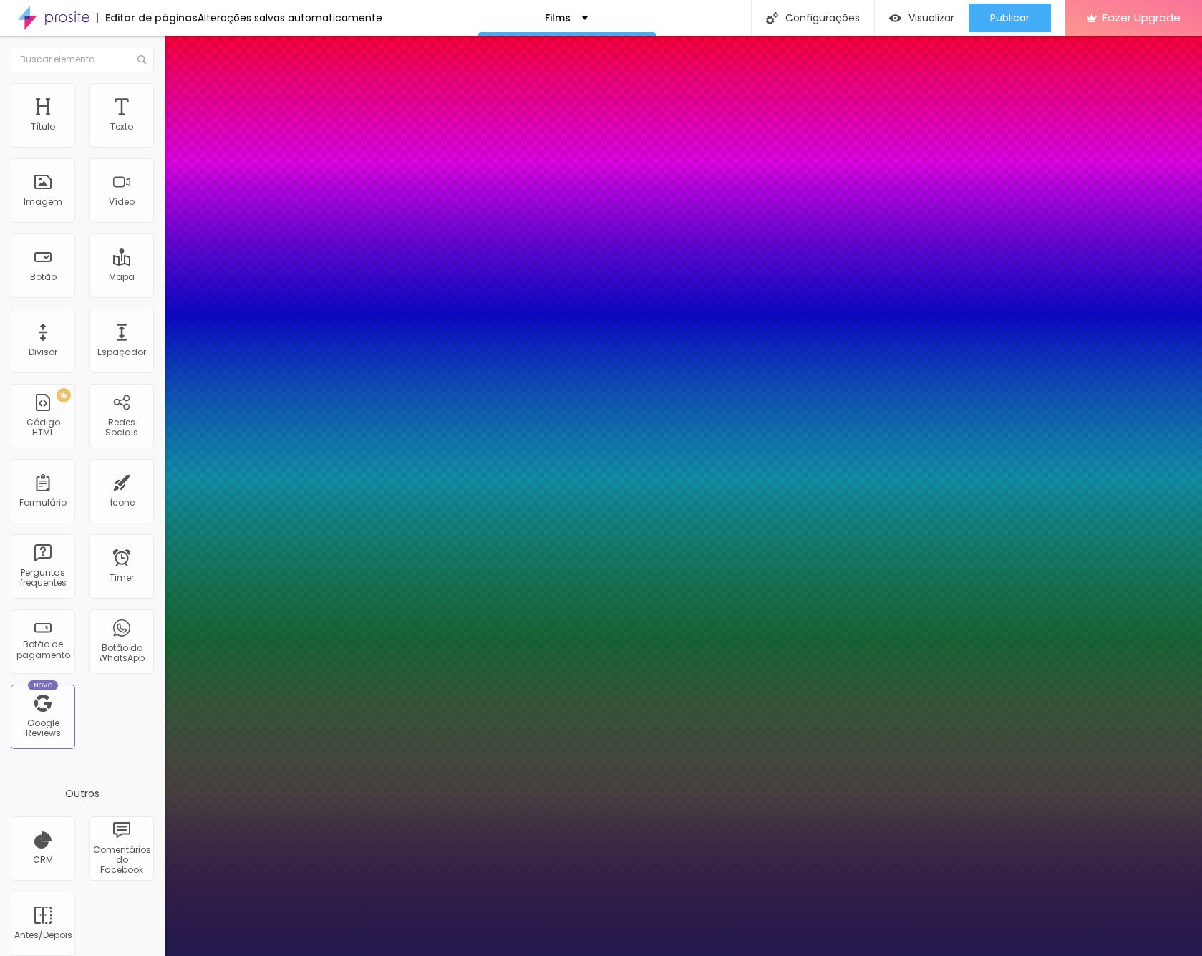
type input "6.9"
type input "6.8"
type input "6.7"
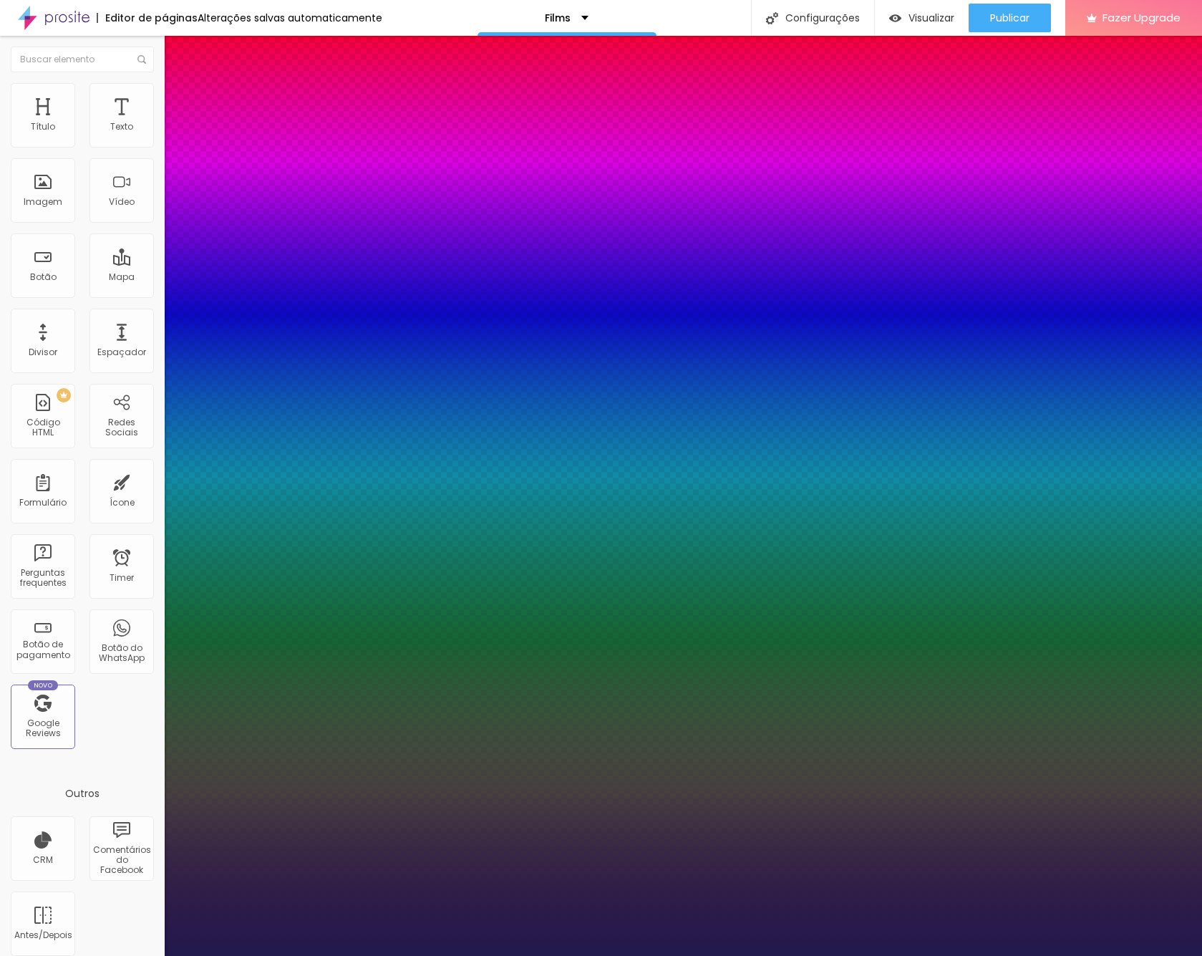
type input "6.6"
type input "6.5"
type input "6.4"
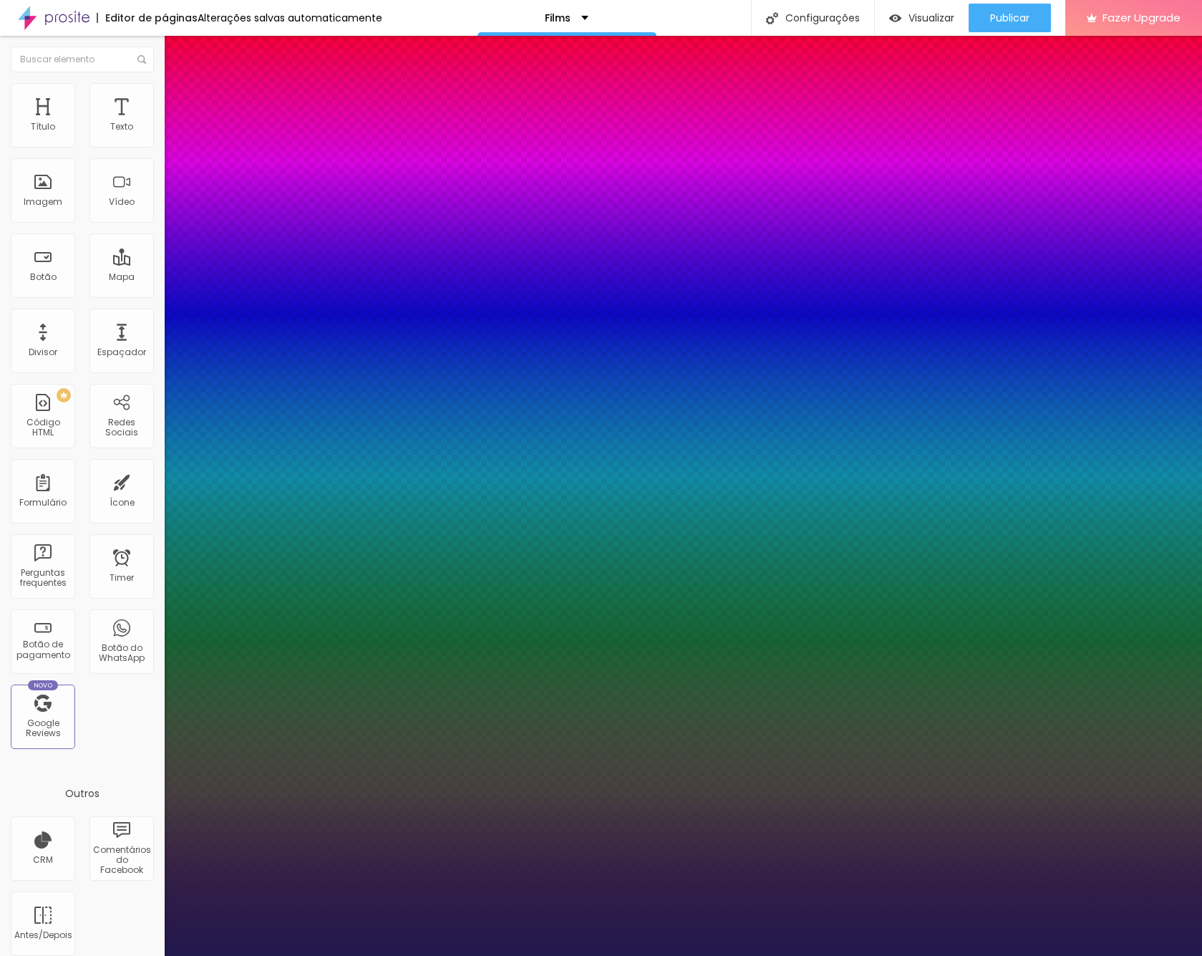
type input "6.4"
type input "6.3"
type input "6.4"
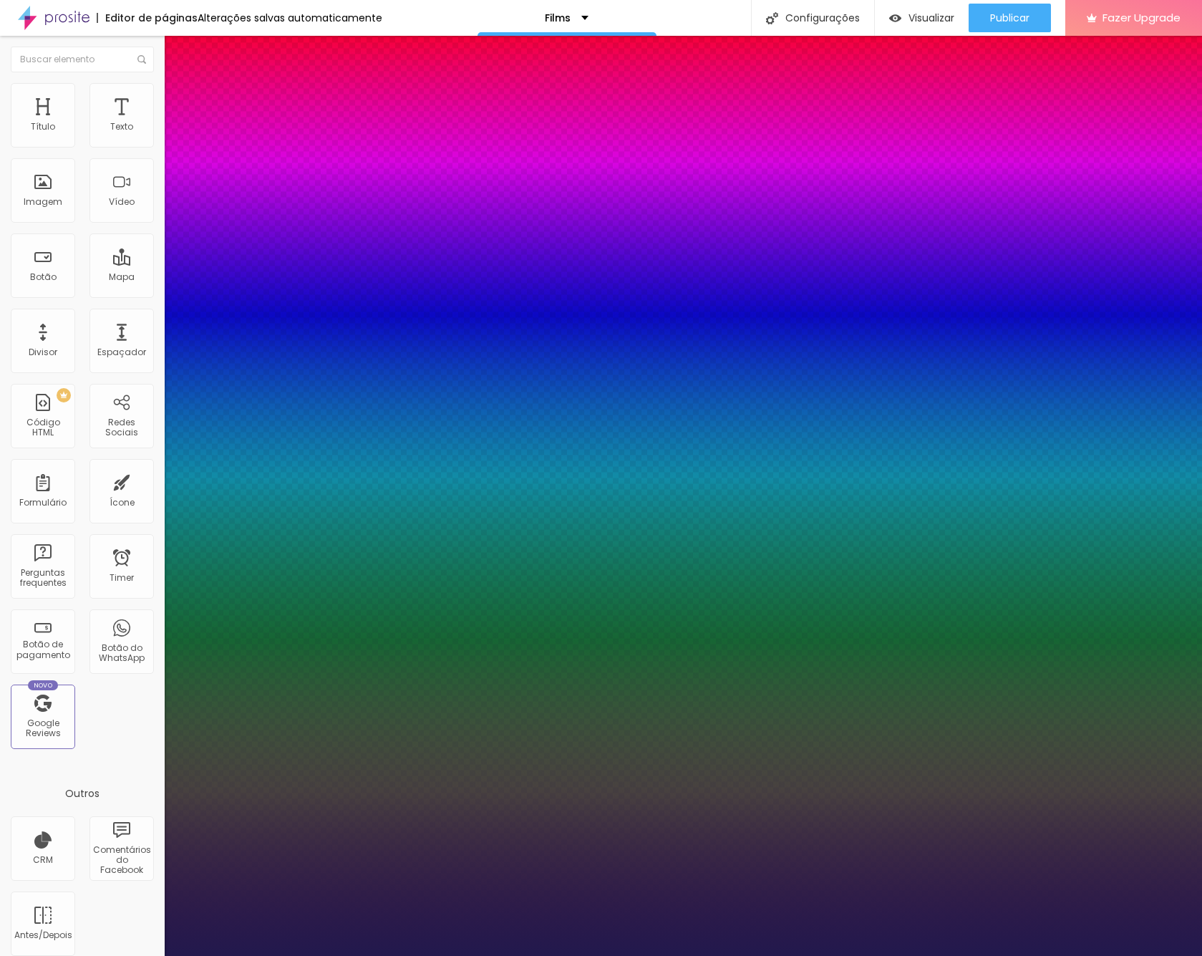
type input "6.6"
type input "7"
type input "7.8"
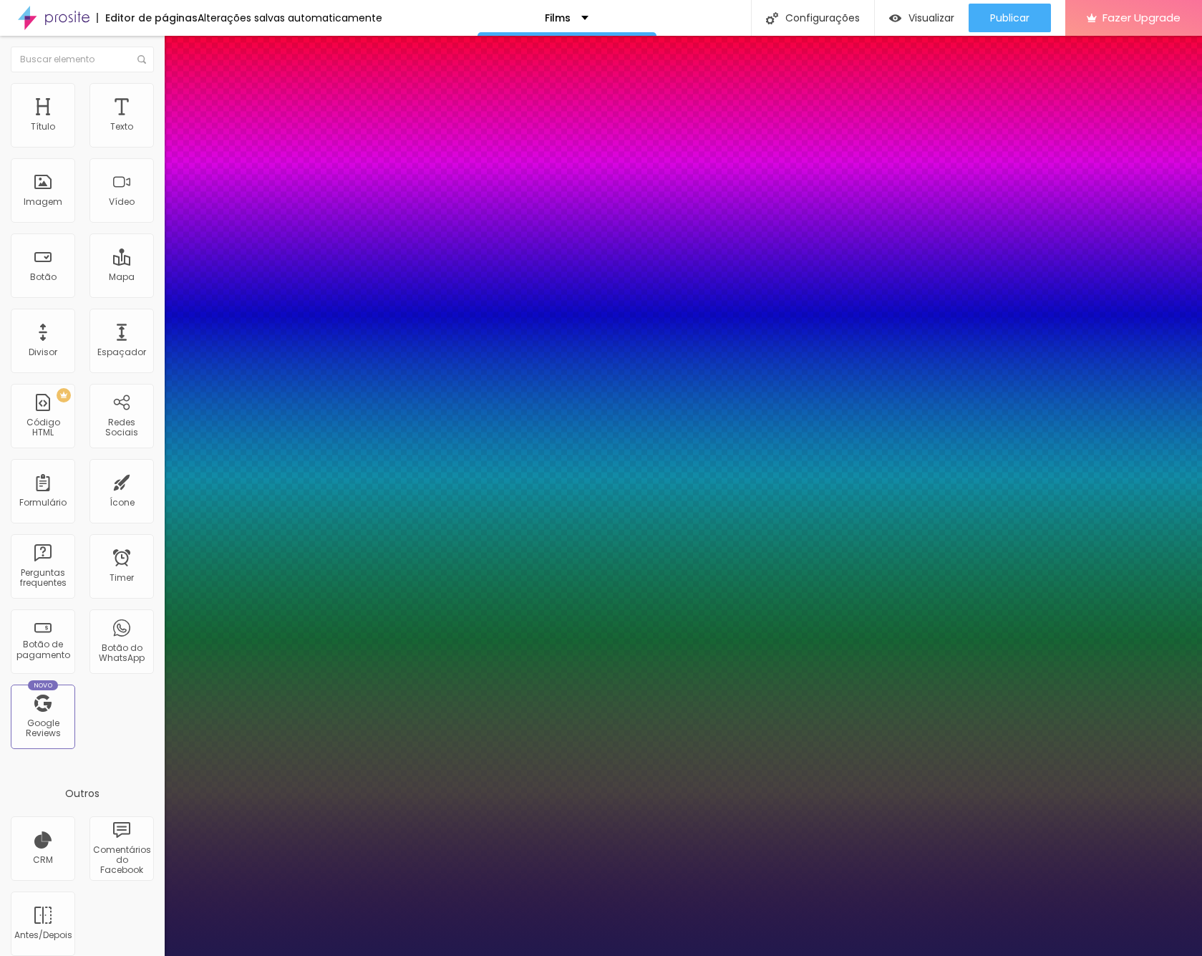
type input "7.8"
type input "8.1"
type input "8.5"
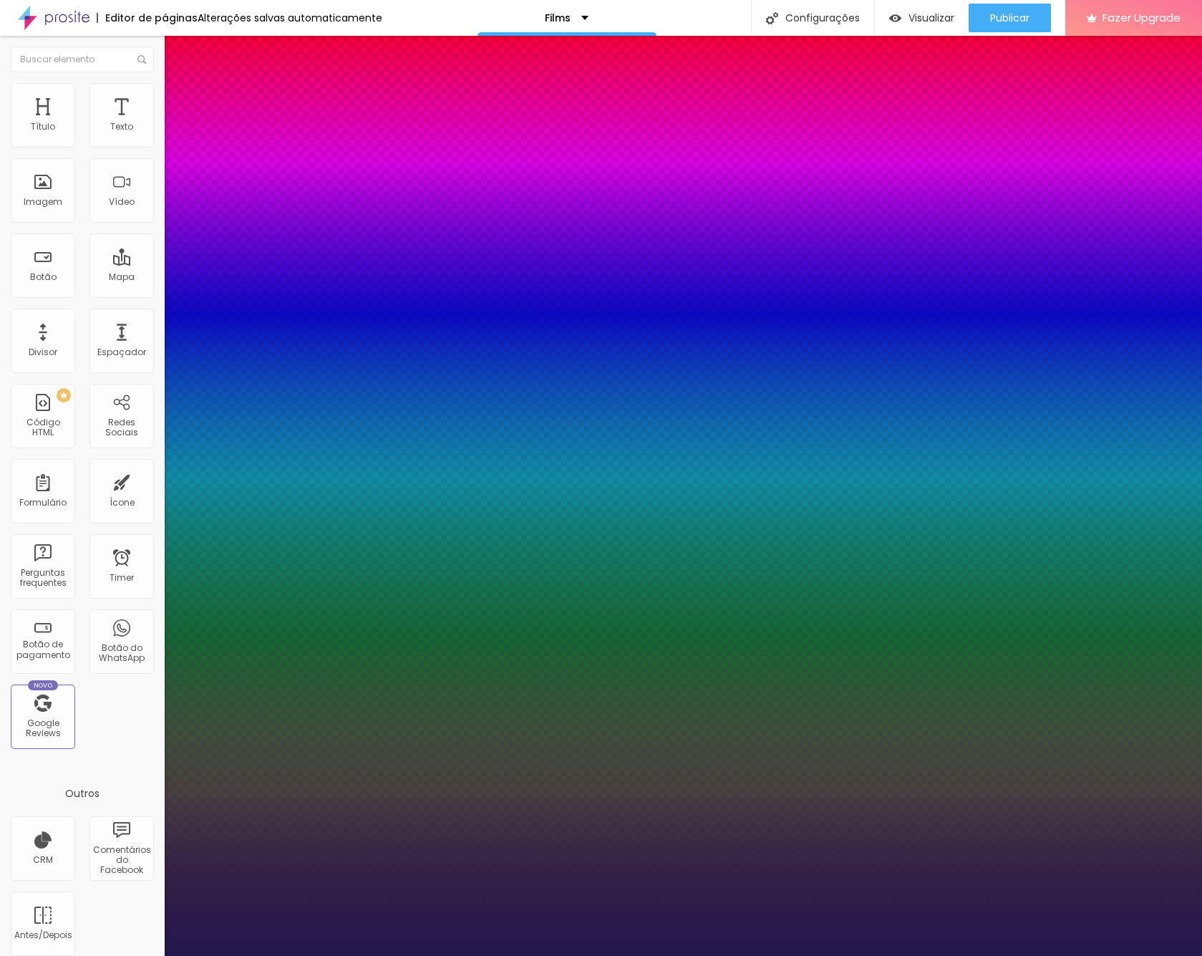
type input "8.6"
type input "8.8"
type input "8.9"
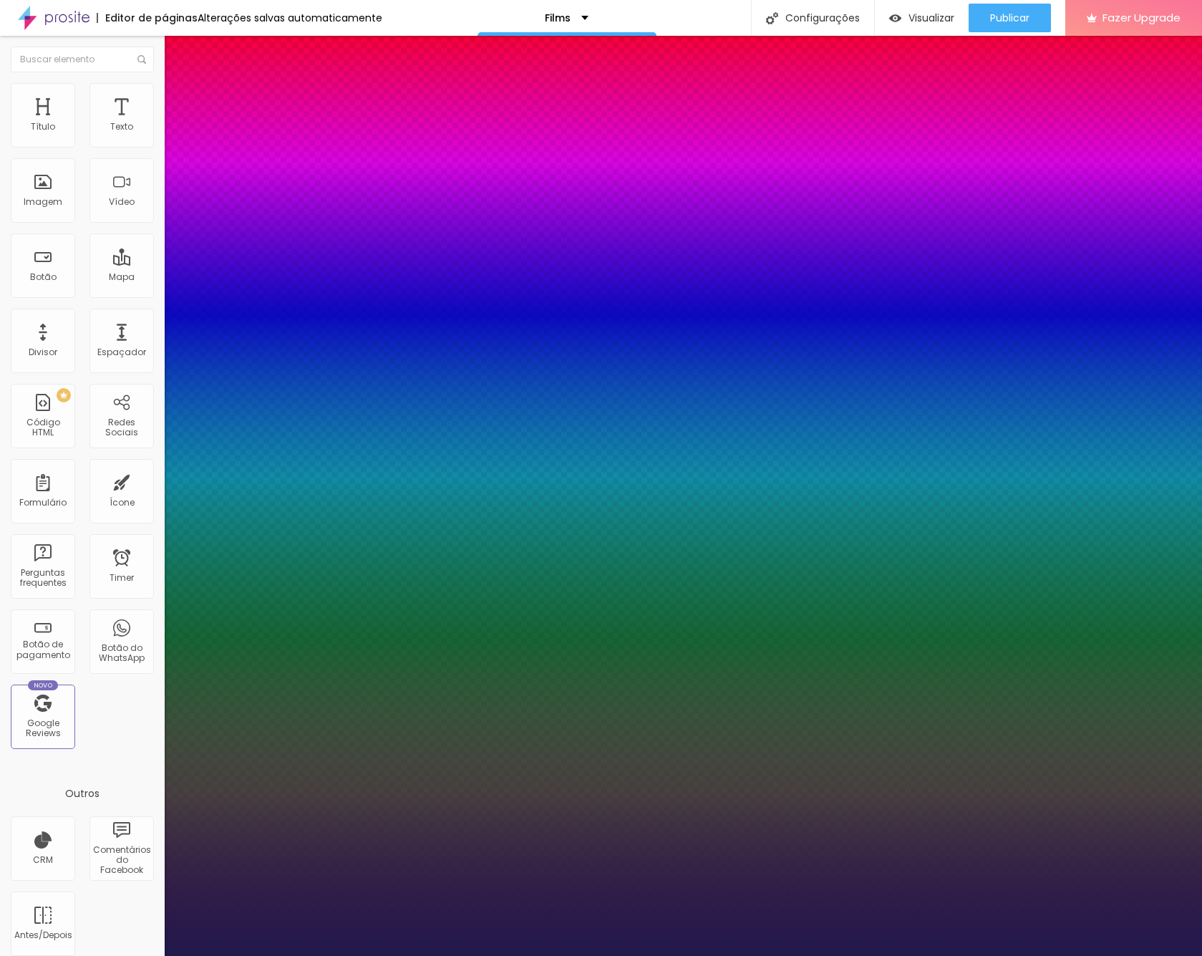
type input "8.9"
type input "8.8"
type input "8.6"
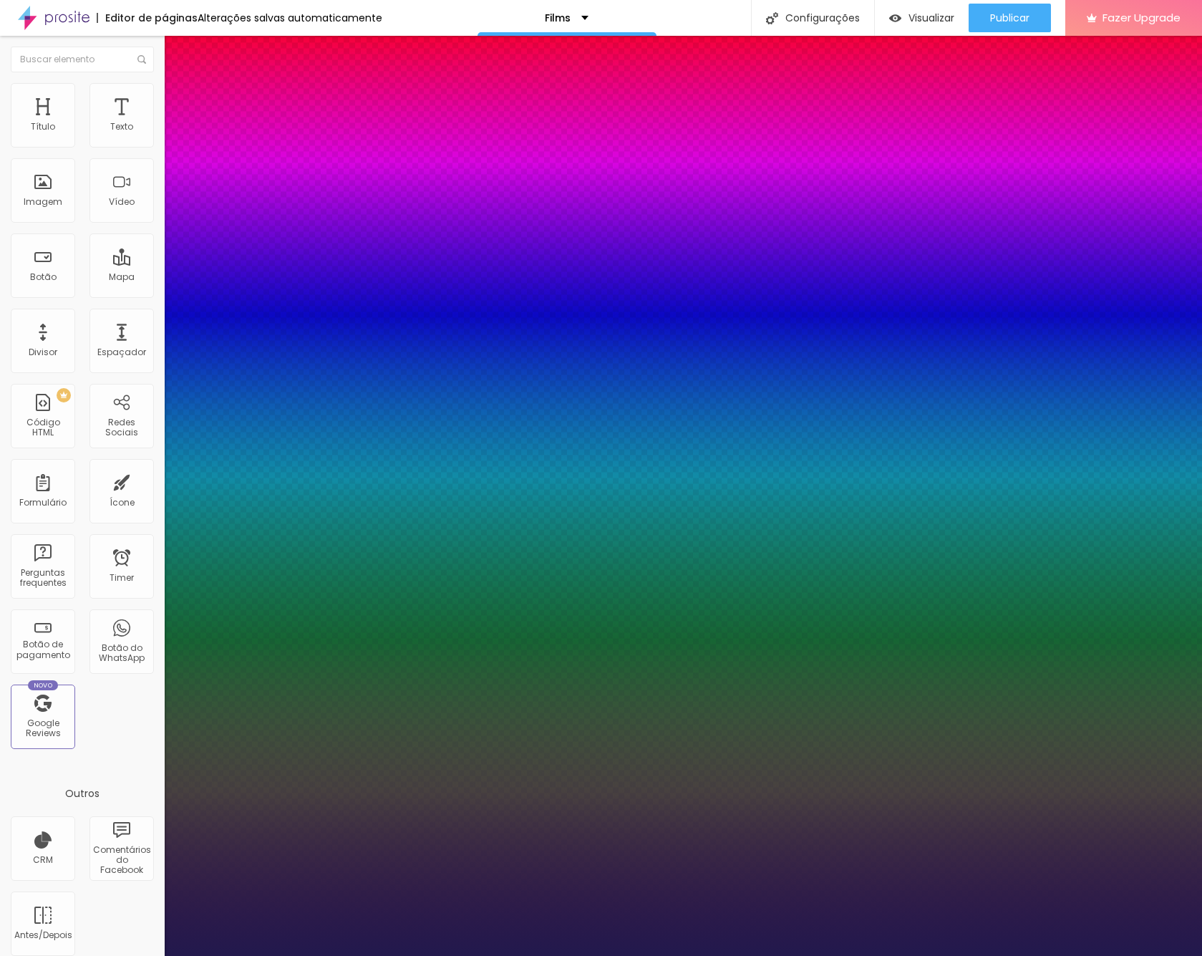
type input "8.5"
type input "8.4"
type input "8.3"
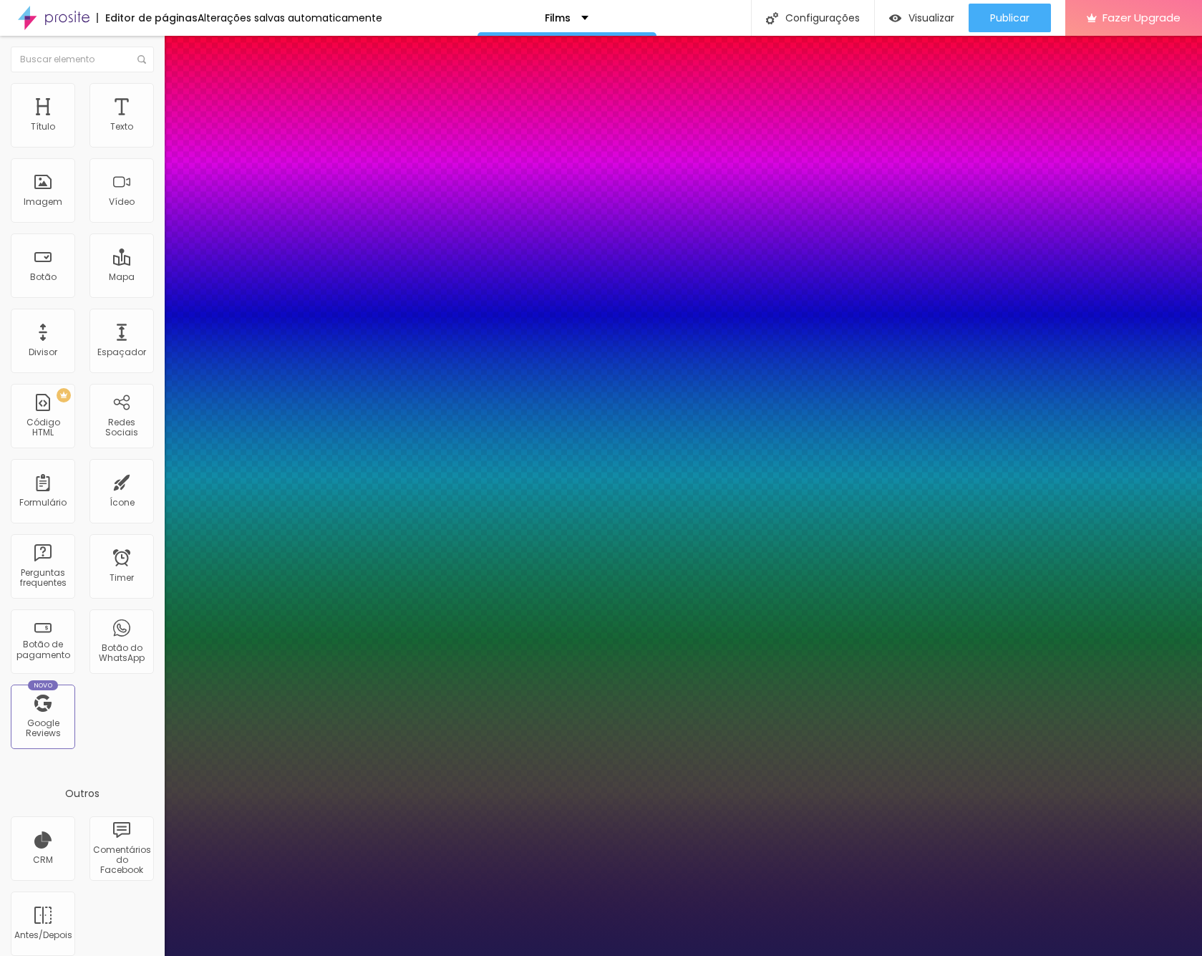
type input "8.3"
type input "8.4"
type input "8.6"
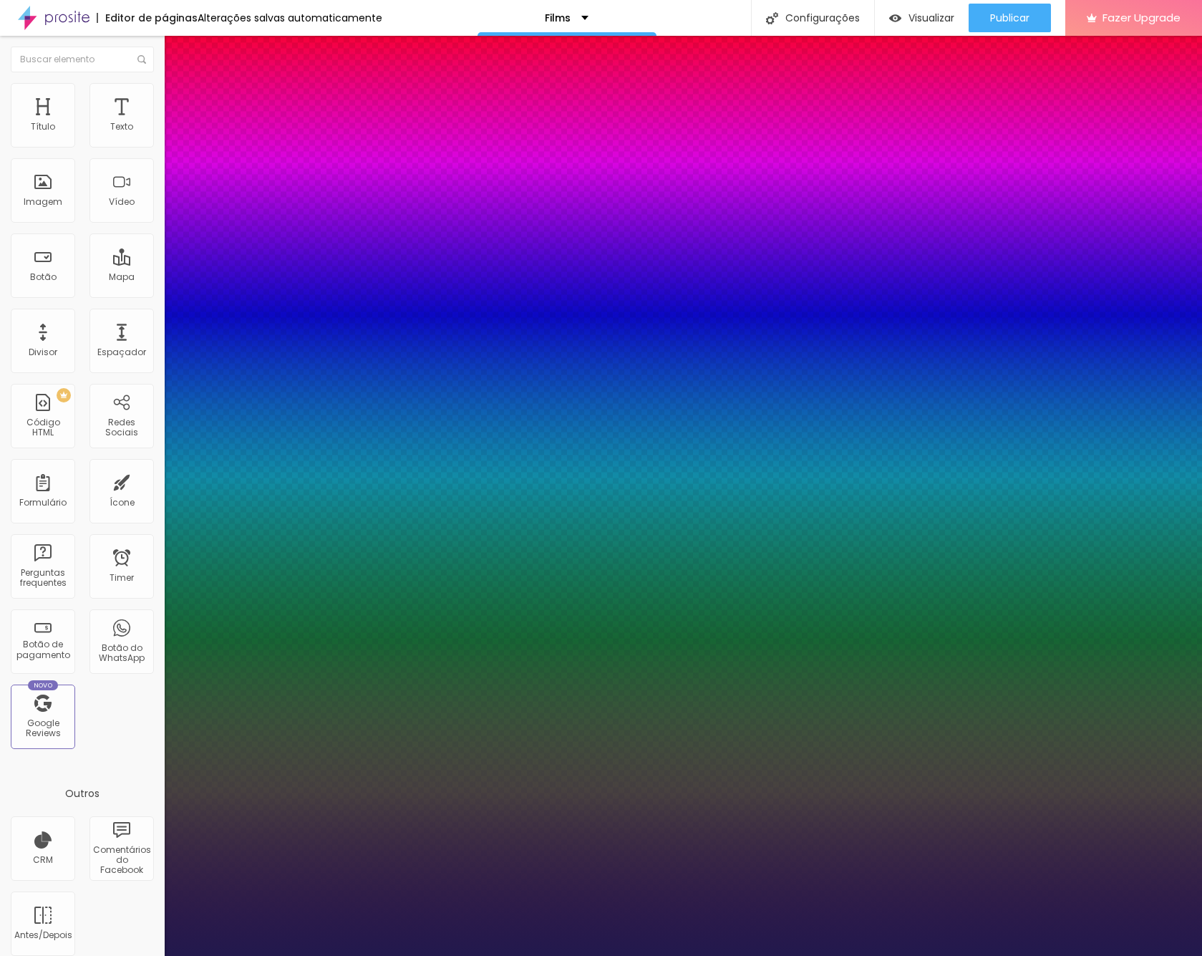
type input "8.9"
type input "9.3"
type input "9.9"
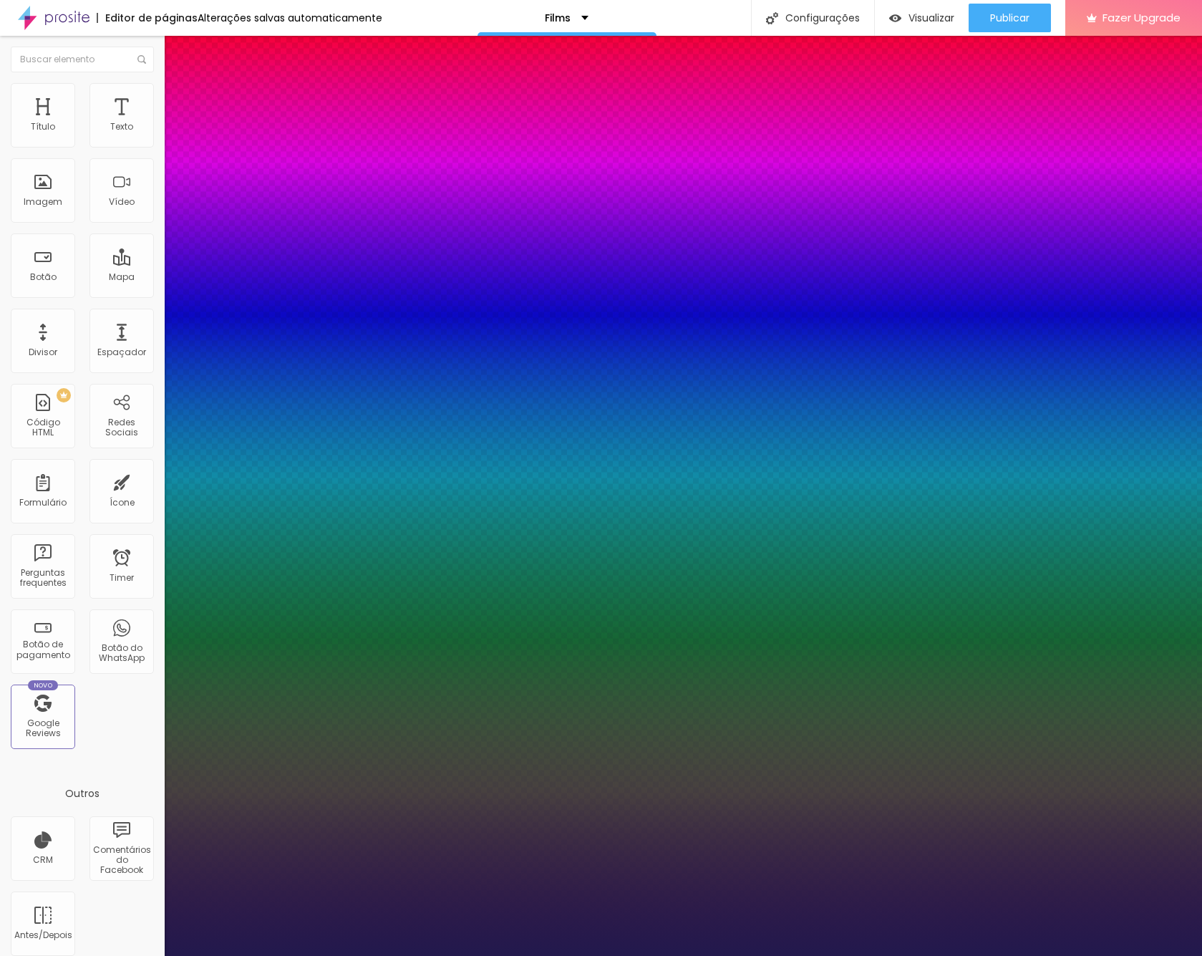
type input "9.9"
type input "10"
type input "9.9"
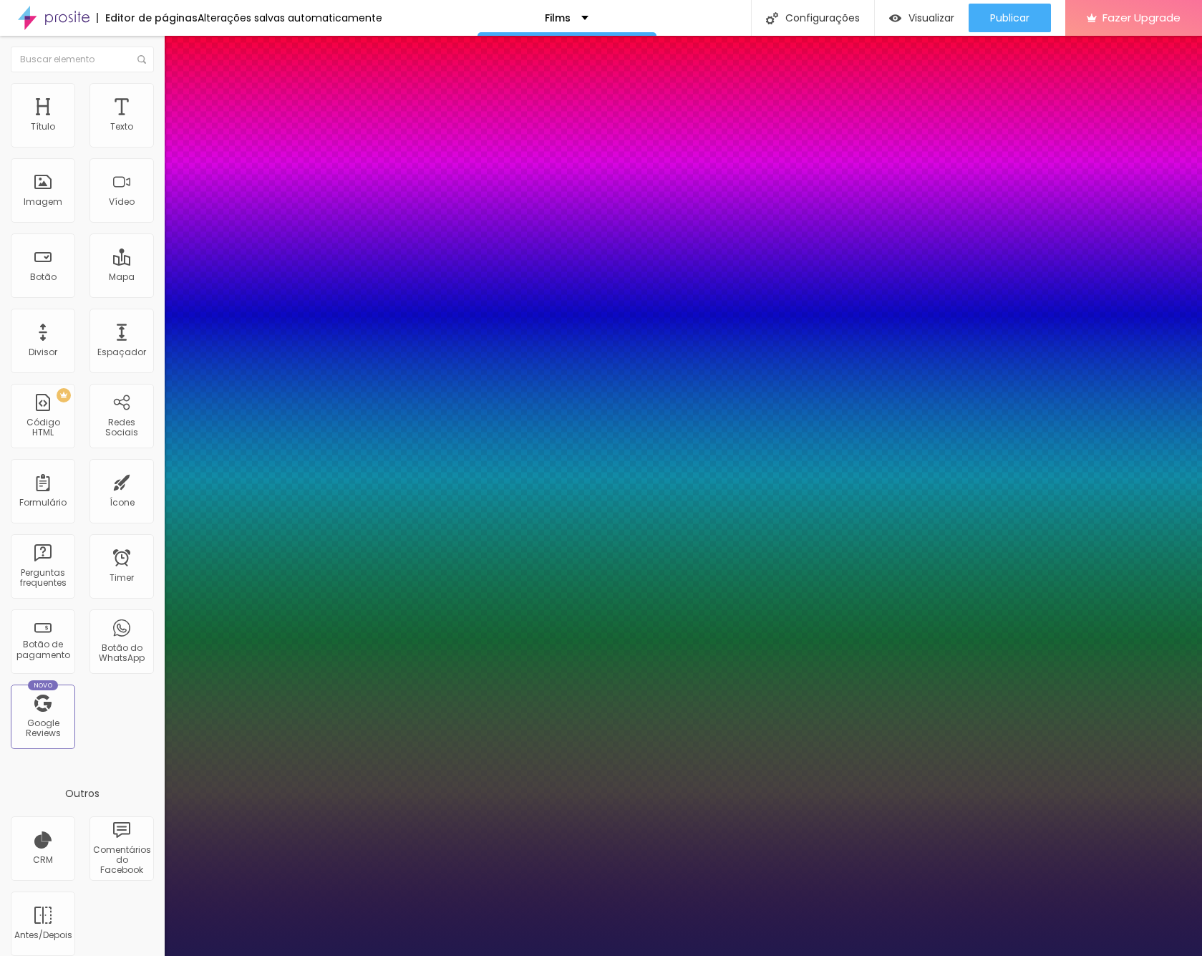
type input "9.8"
drag, startPoint x: 185, startPoint y: 273, endPoint x: 257, endPoint y: 277, distance: 72.4
click at [550, 955] on div at bounding box center [601, 956] width 1202 height 0
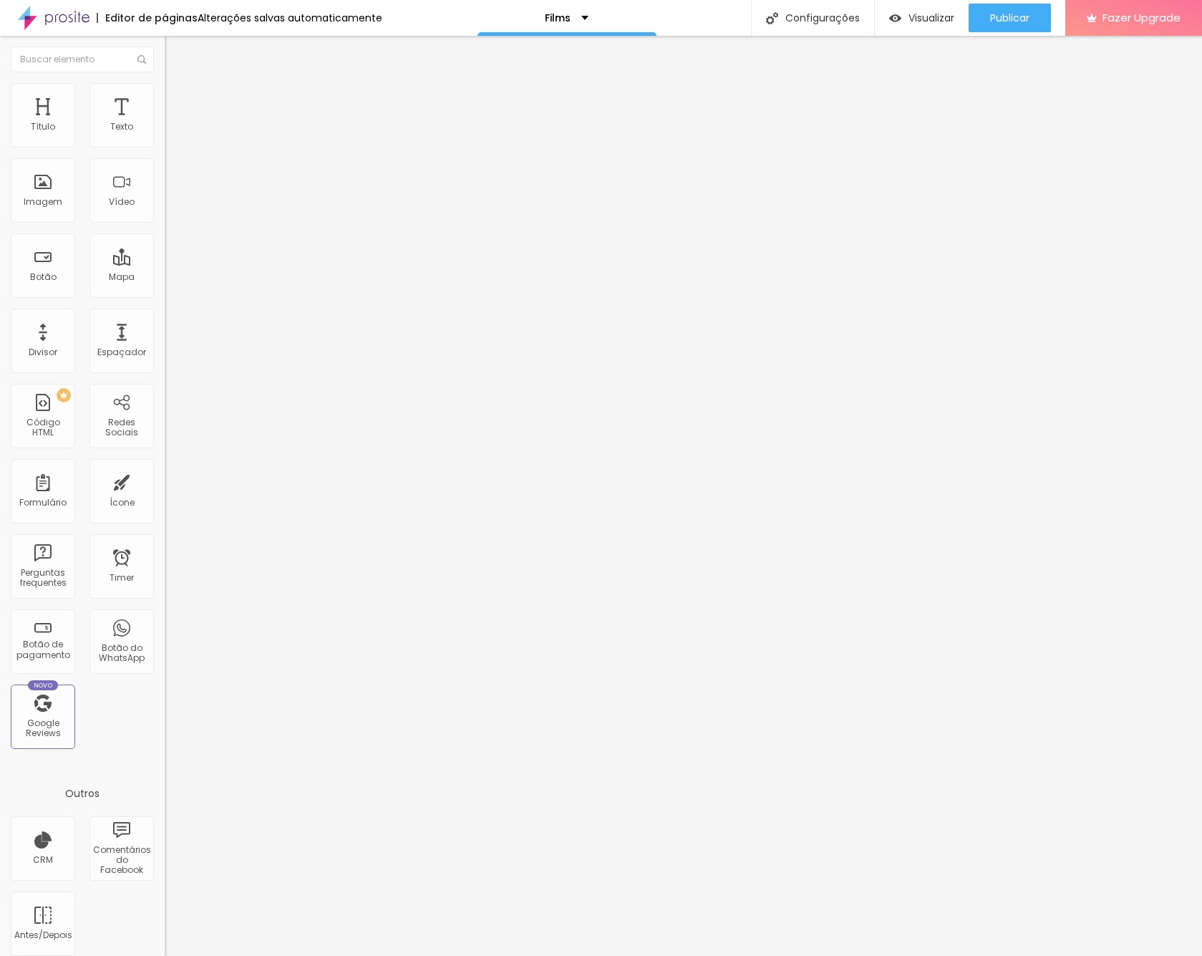
click at [175, 52] on img "button" at bounding box center [180, 52] width 11 height 11
click at [170, 133] on icon "button" at bounding box center [174, 129] width 9 height 9
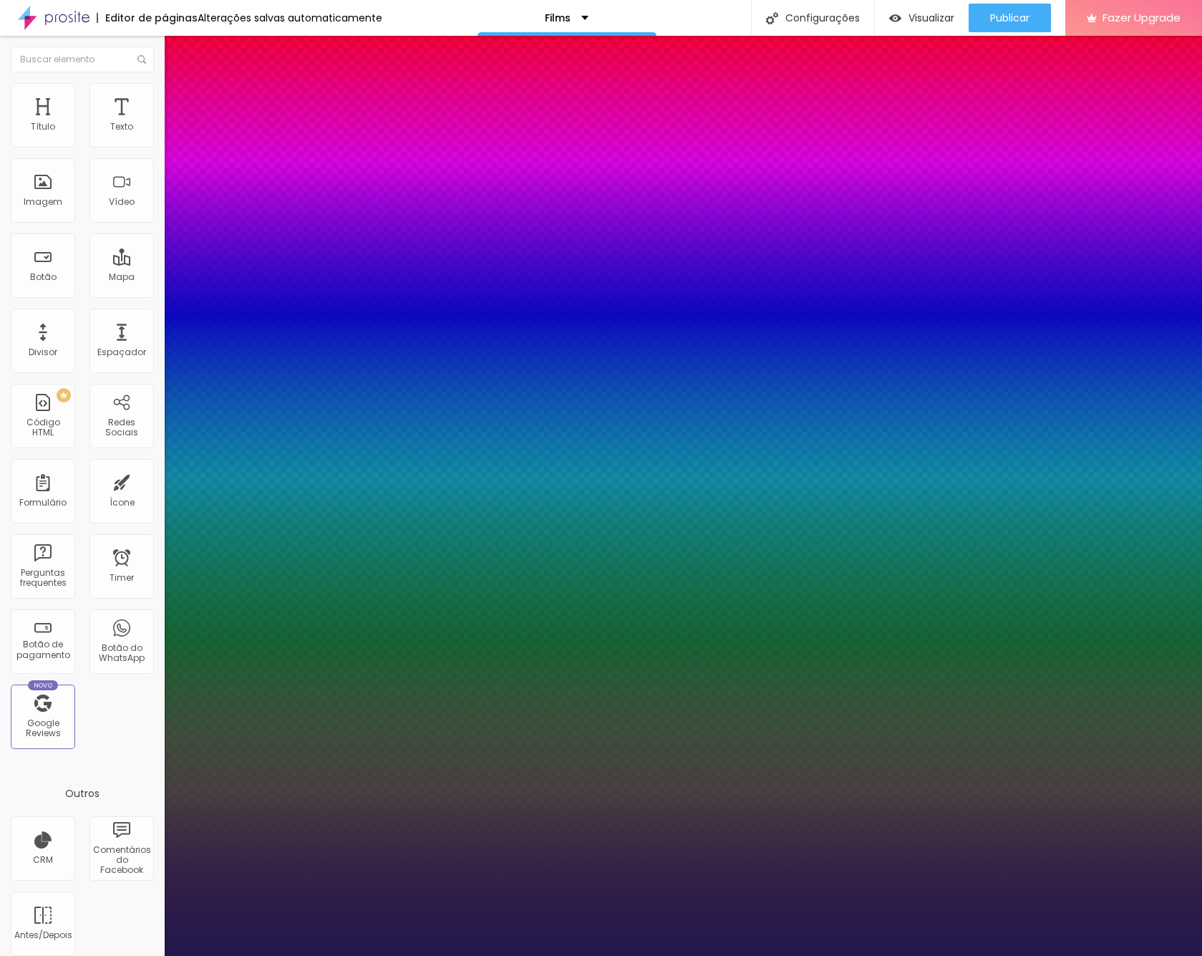
click at [384, 955] on div at bounding box center [601, 956] width 1202 height 0
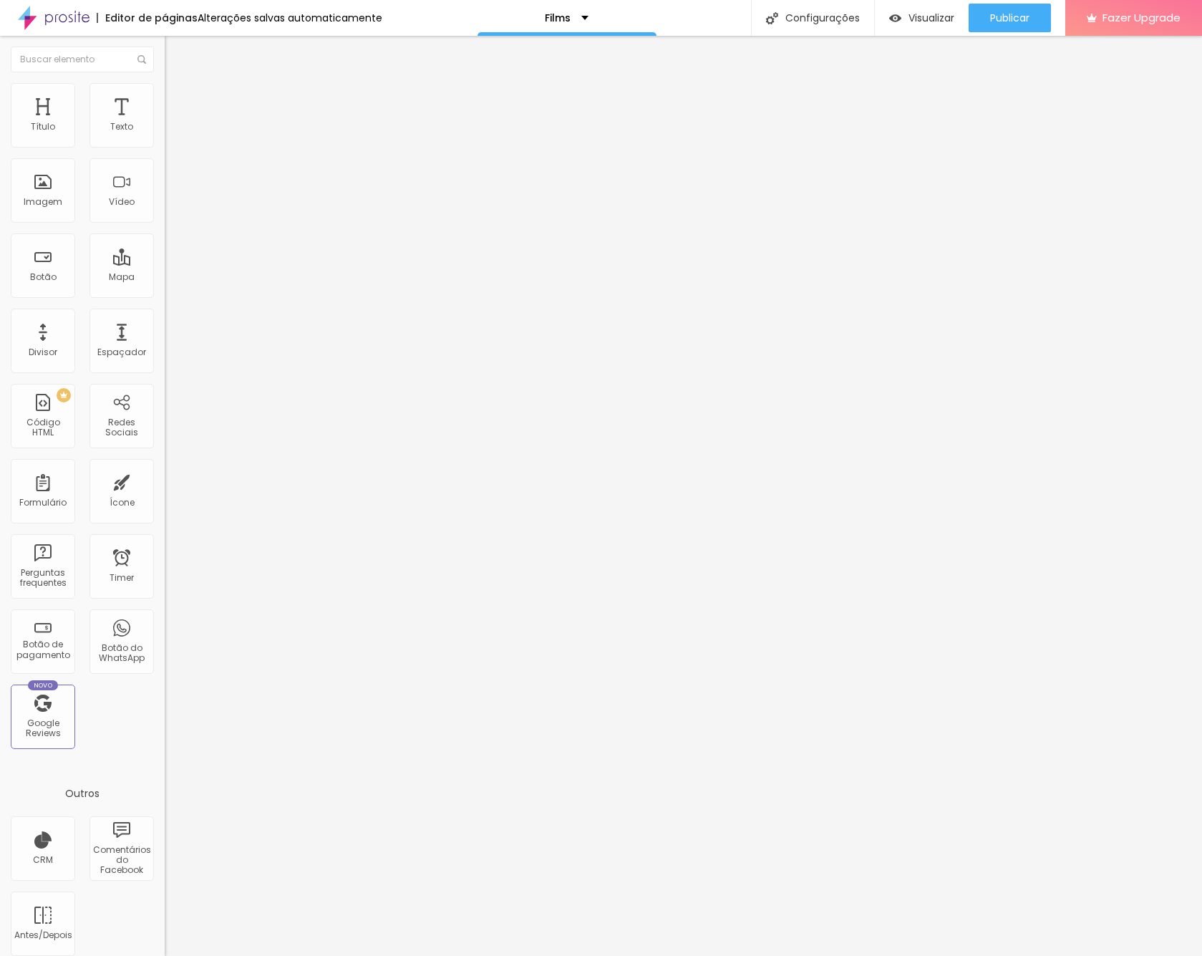
click at [165, 137] on button "button" at bounding box center [175, 129] width 20 height 15
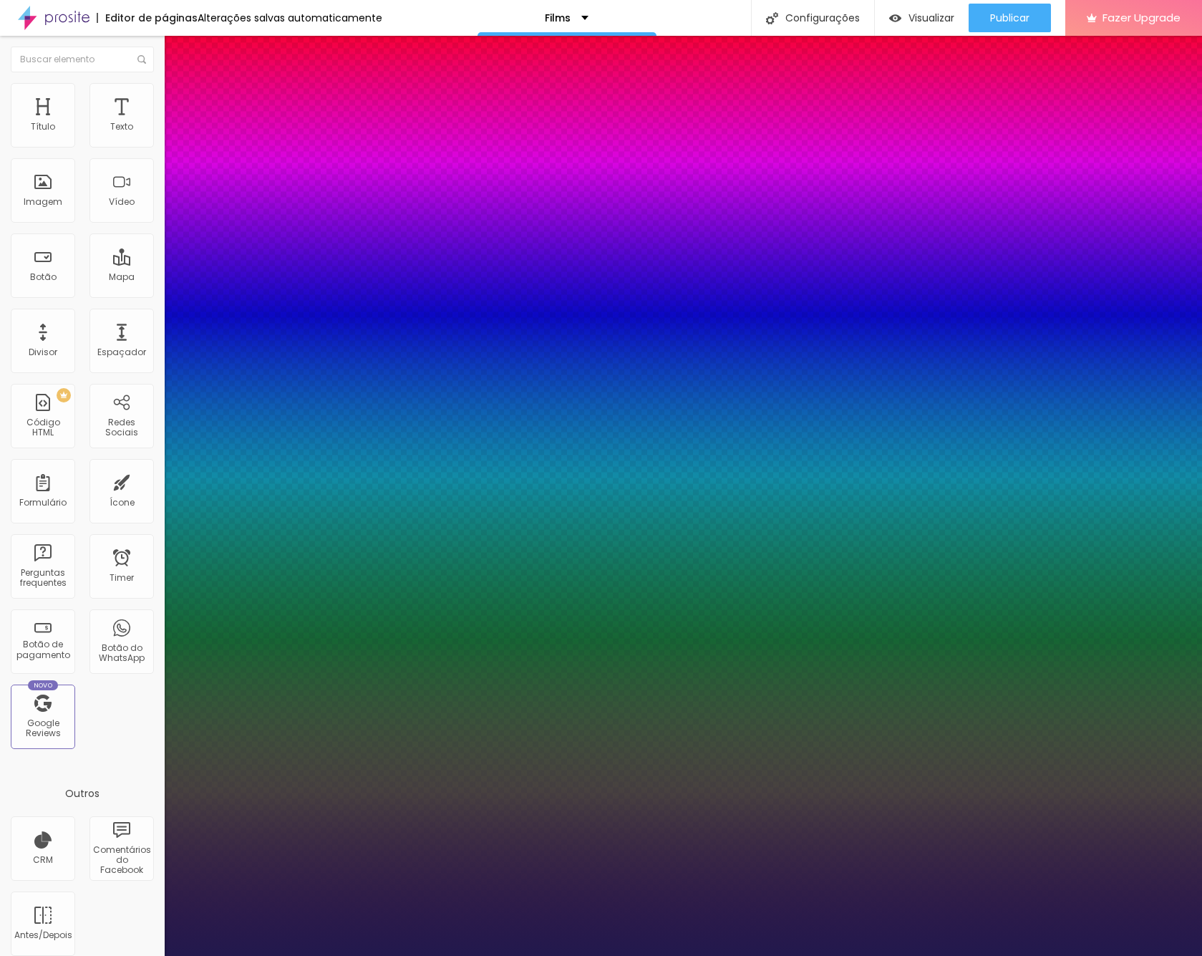
click at [268, 955] on div at bounding box center [601, 956] width 1202 height 0
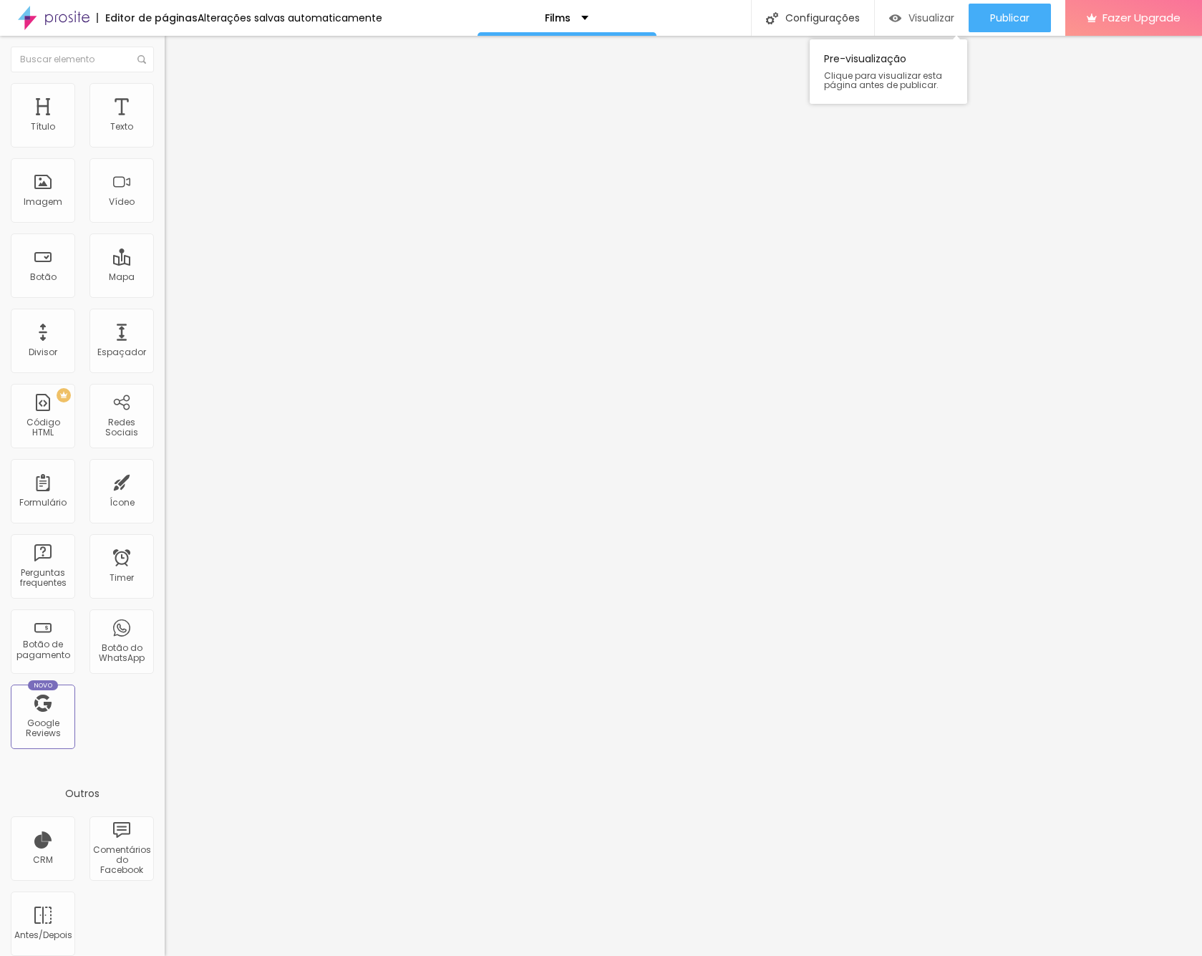
click at [931, 19] on span "Visualizar" at bounding box center [931, 17] width 46 height 11
click at [1008, 26] on div "Publicar" at bounding box center [1009, 18] width 39 height 29
click at [924, 16] on span "Visualizar" at bounding box center [918, 17] width 46 height 11
click at [1004, 6] on div "Publicar" at bounding box center [1009, 18] width 39 height 29
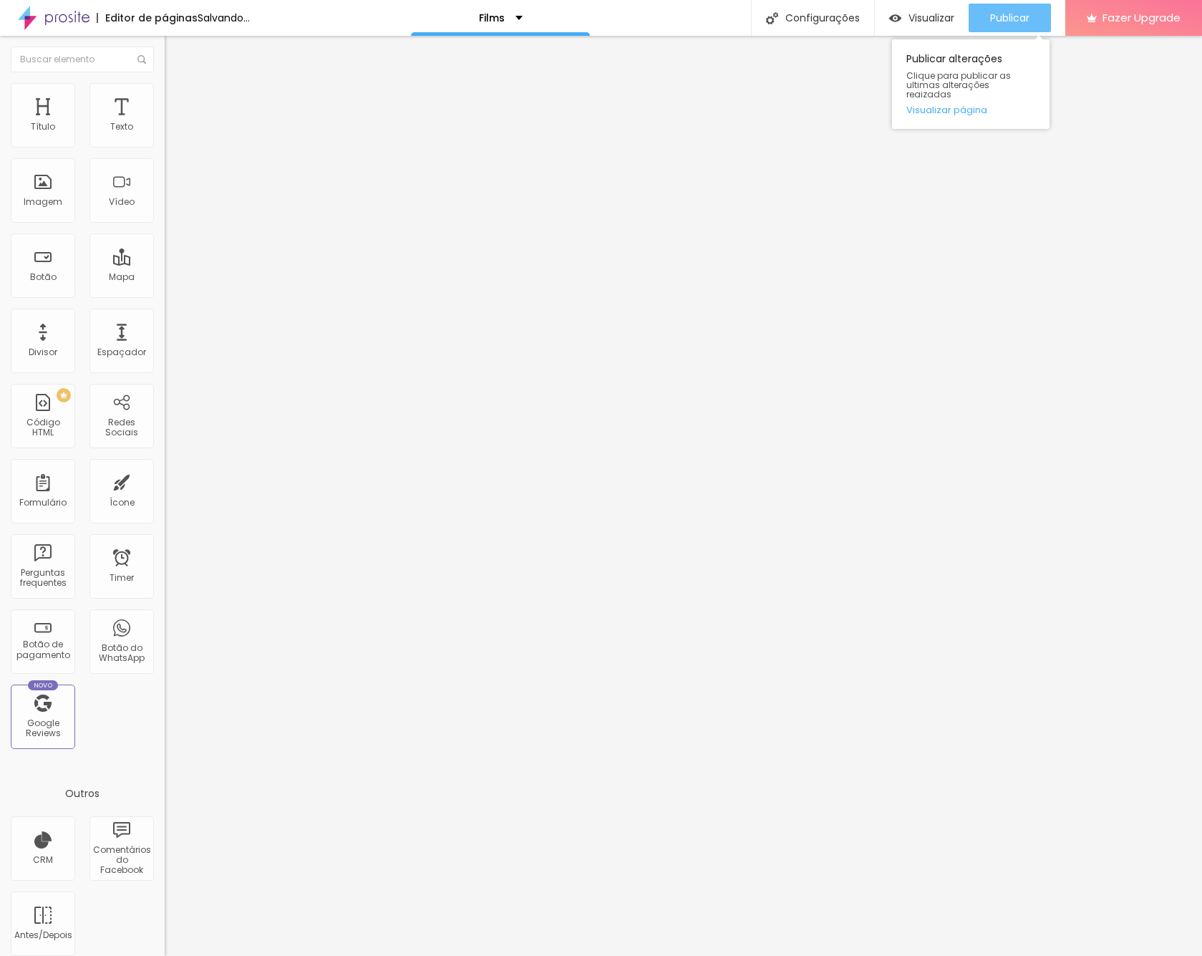
click at [1006, 14] on span "Publicar" at bounding box center [1009, 17] width 39 height 11
click at [165, 123] on img at bounding box center [169, 119] width 9 height 9
click at [868, 955] on div at bounding box center [601, 970] width 1202 height 13
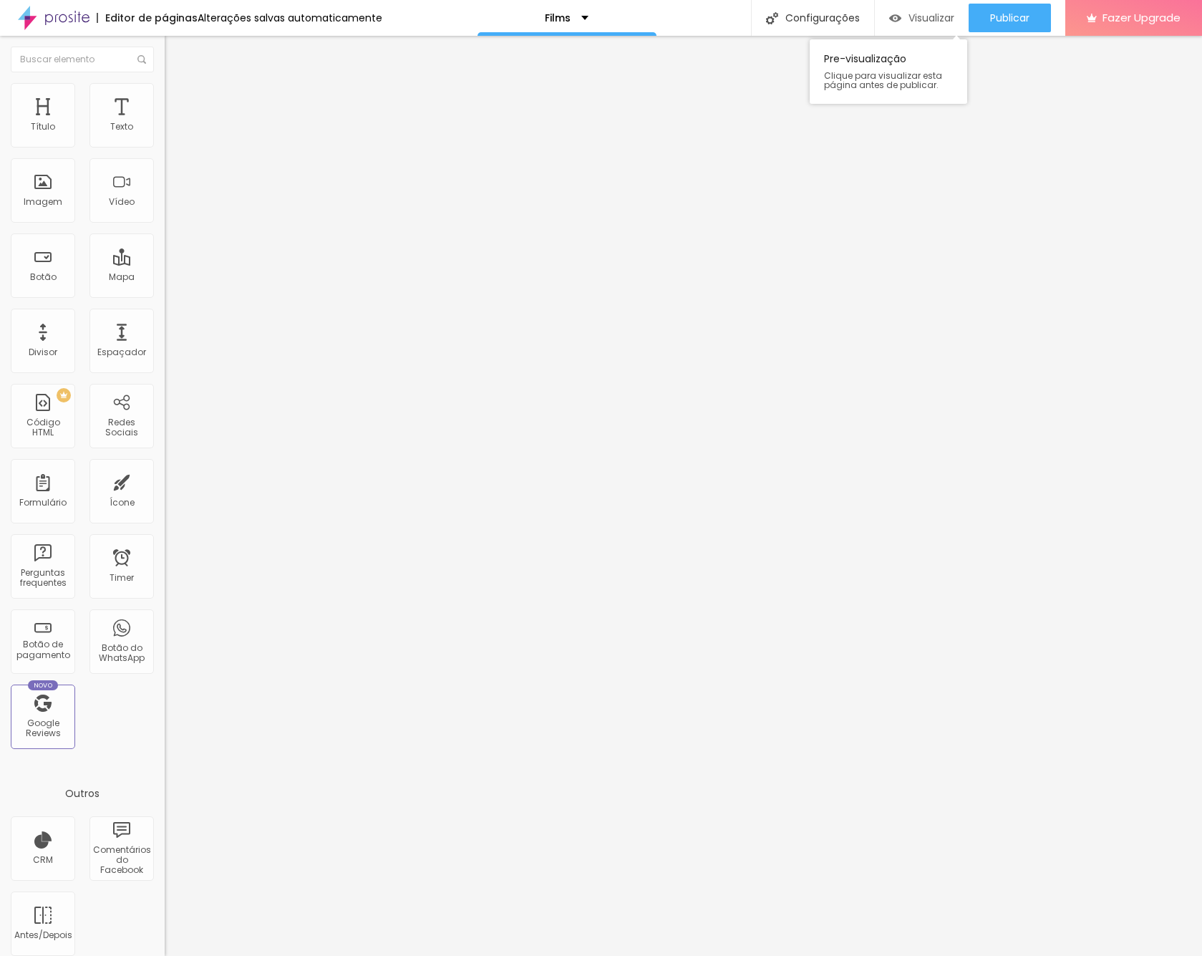
click at [934, 21] on span "Visualizar" at bounding box center [931, 17] width 46 height 11
click at [1014, 21] on span "Publicar" at bounding box center [1009, 17] width 39 height 11
click at [918, 16] on span "Visualizar" at bounding box center [931, 17] width 46 height 11
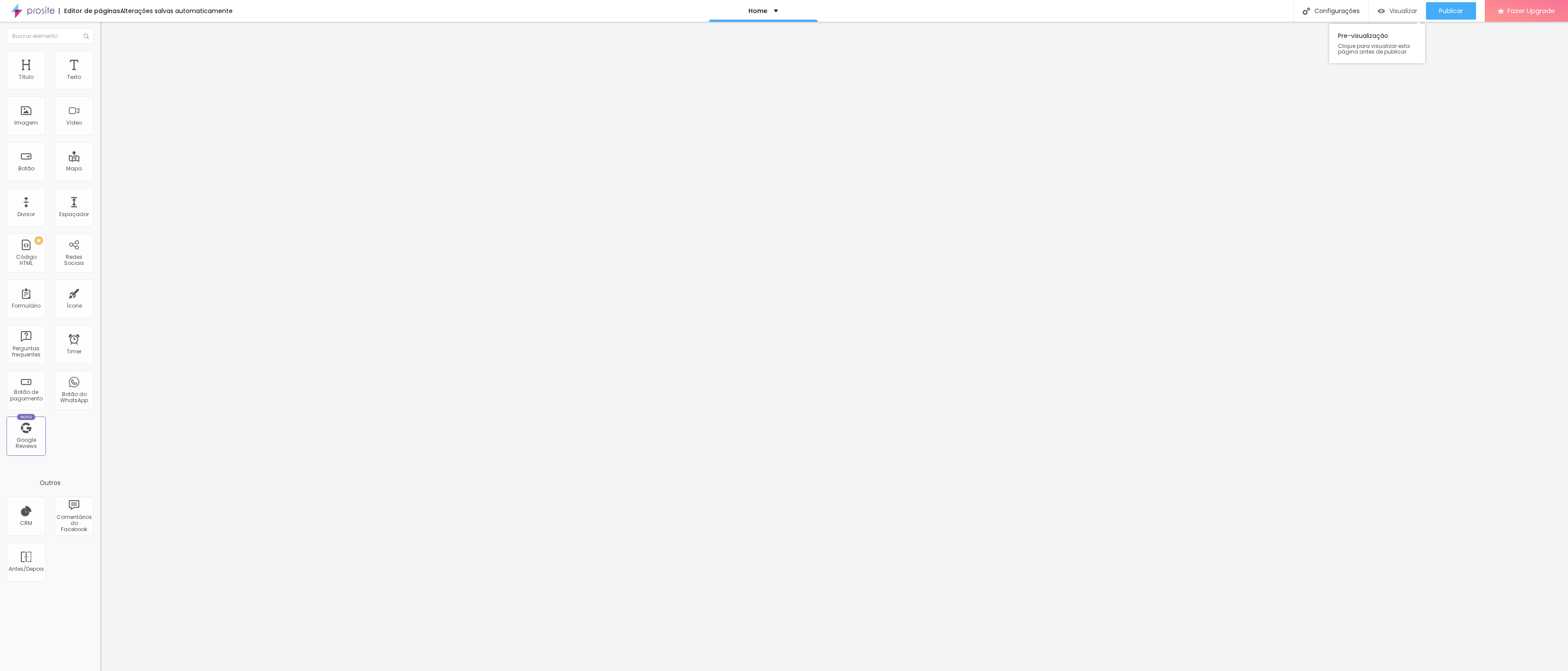
click at [1398, 13] on span "Visualizar" at bounding box center [1404, 10] width 28 height 7
click at [773, 17] on div "Home" at bounding box center [763, 11] width 109 height 22
click at [772, 6] on div "Home" at bounding box center [763, 3] width 18 height 6
click at [41, 12] on img at bounding box center [33, 11] width 44 height 22
click at [100, 79] on span "Completo" at bounding box center [114, 76] width 27 height 7
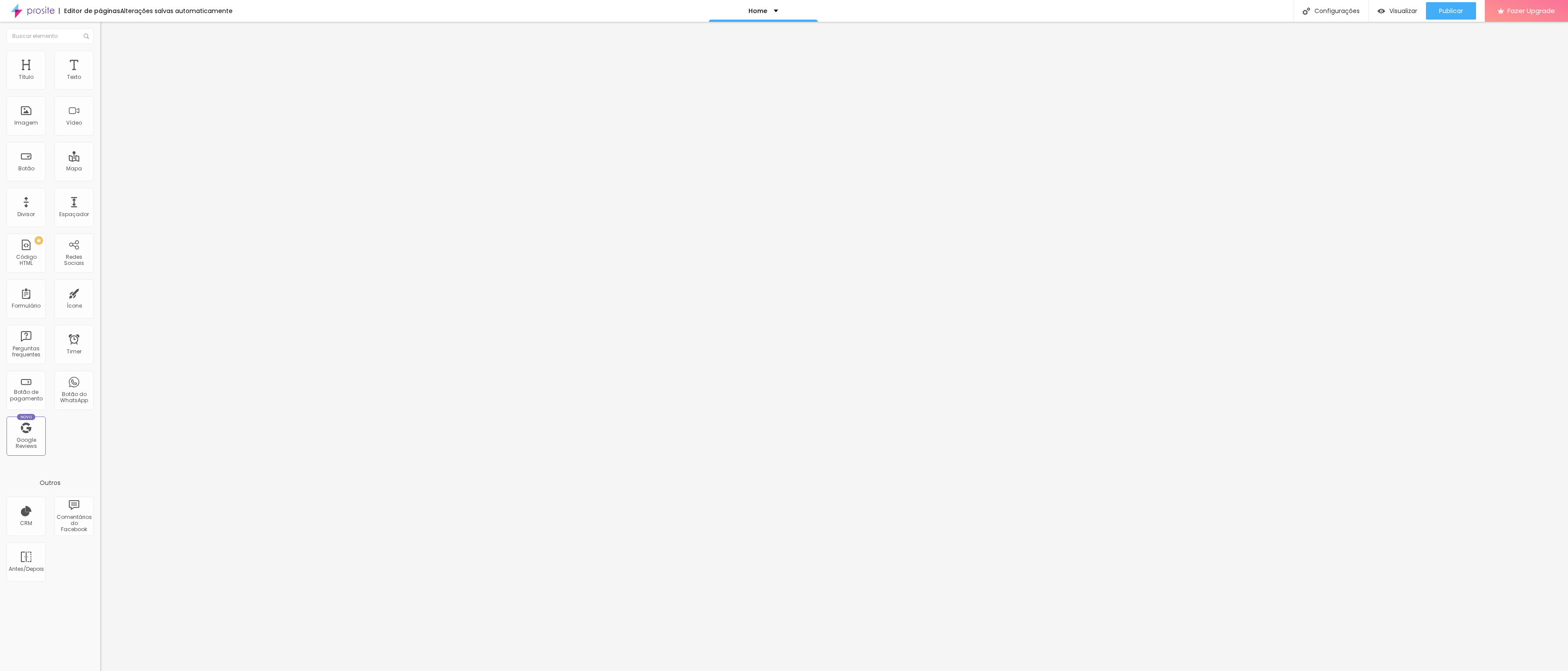
click at [100, 85] on span "Encaixotado" at bounding box center [117, 81] width 34 height 7
click at [100, 93] on span "Completo" at bounding box center [114, 89] width 27 height 7
click at [100, 85] on span "Encaixotado" at bounding box center [117, 81] width 34 height 7
click at [100, 60] on ul "Conteúdo Estilo Avançado" at bounding box center [150, 55] width 100 height 26
click at [100, 58] on li "Estilo" at bounding box center [150, 55] width 100 height 9
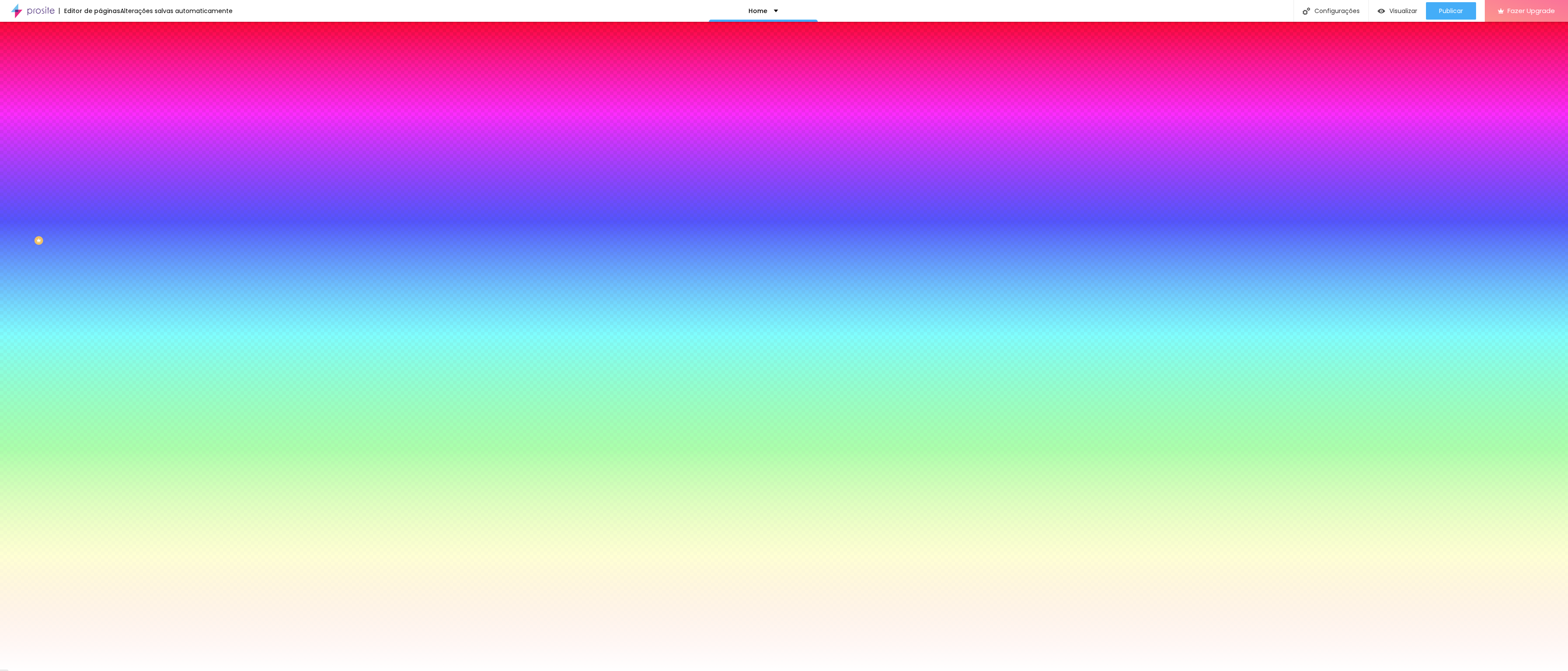
click at [100, 59] on img at bounding box center [104, 63] width 8 height 8
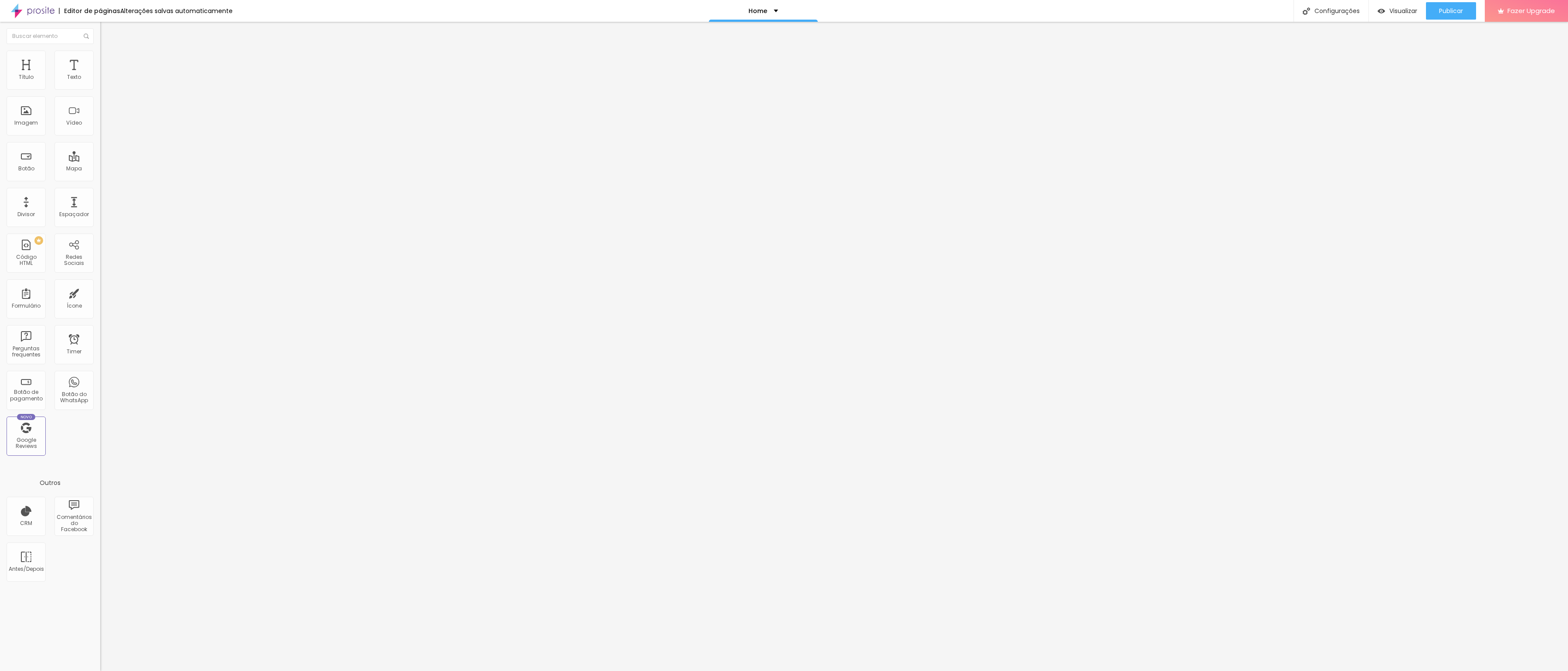
type input "25"
type input "20"
type input "15"
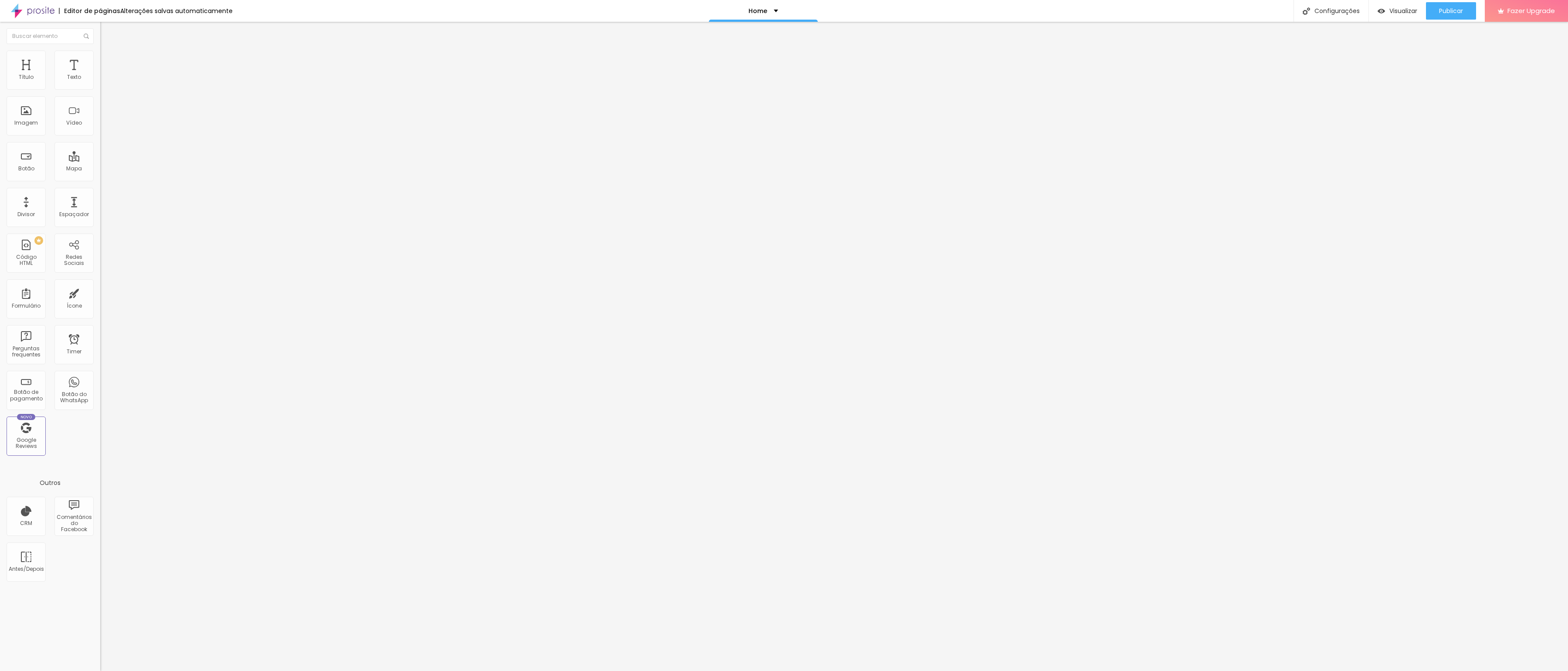
type input "15"
type input "10"
type input "5"
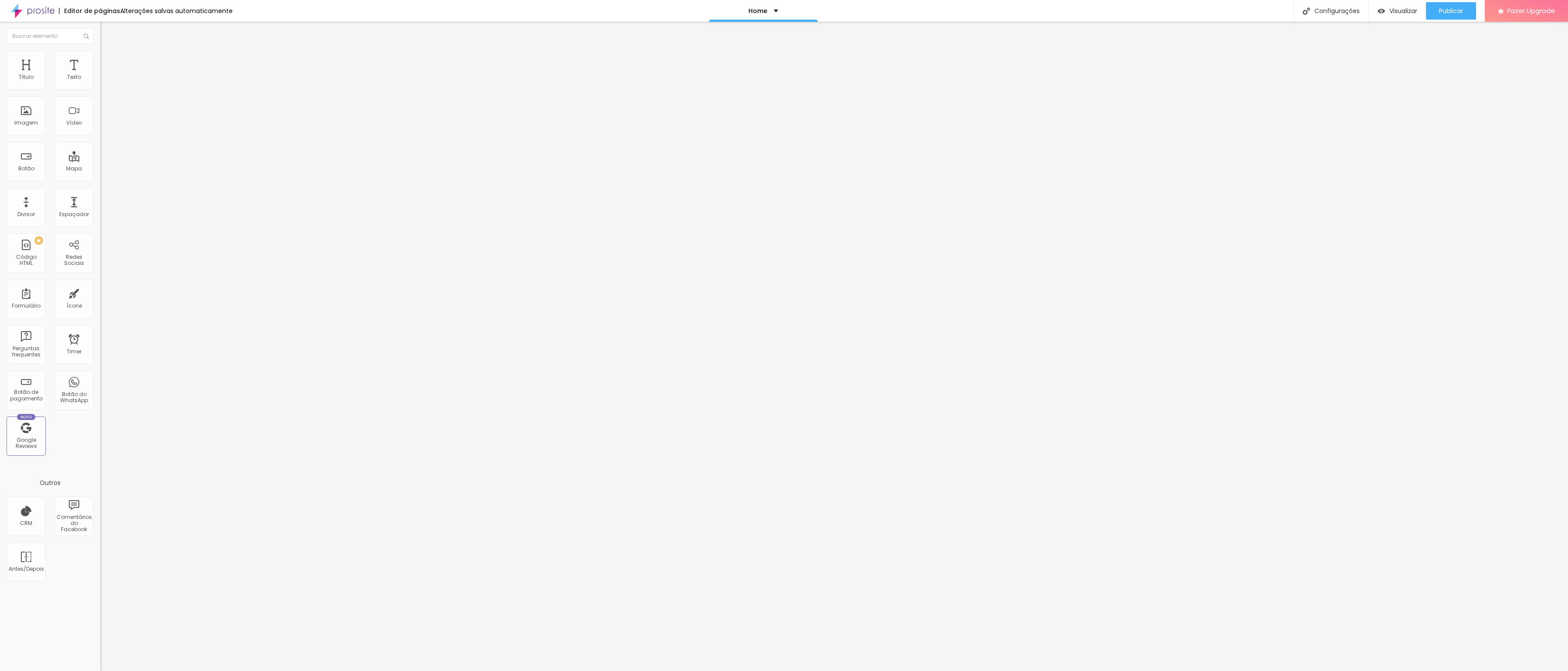
type input "0"
type input "5"
type input "10"
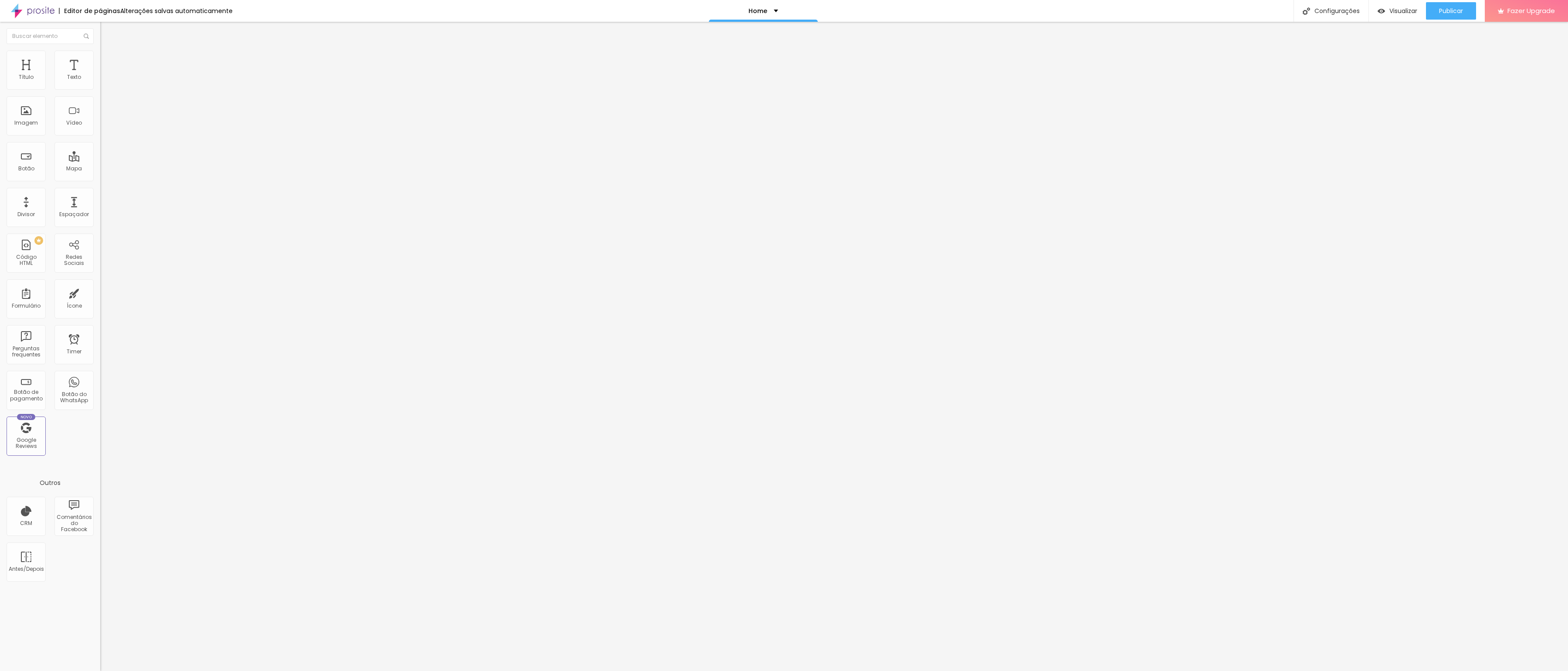
type input "10"
type input "15"
type input "25"
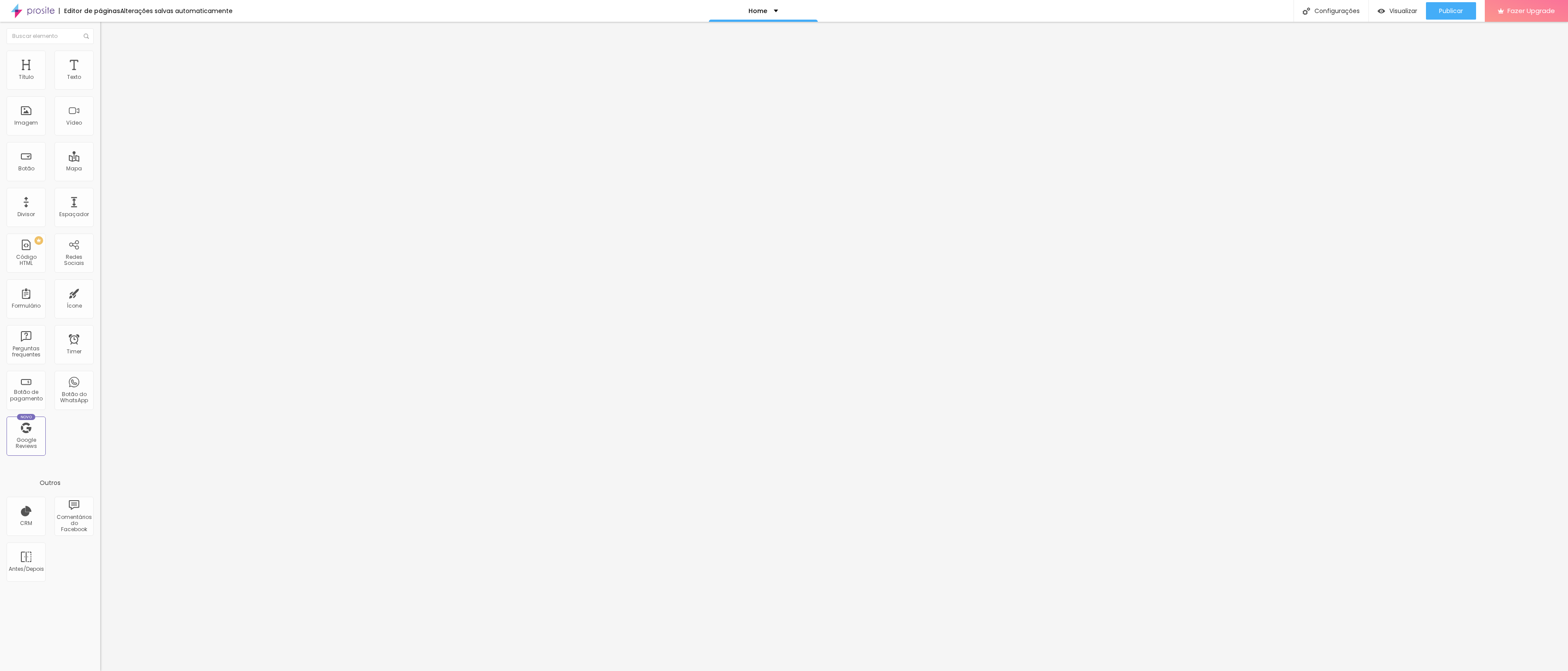
type input "30"
type input "25"
type input "20"
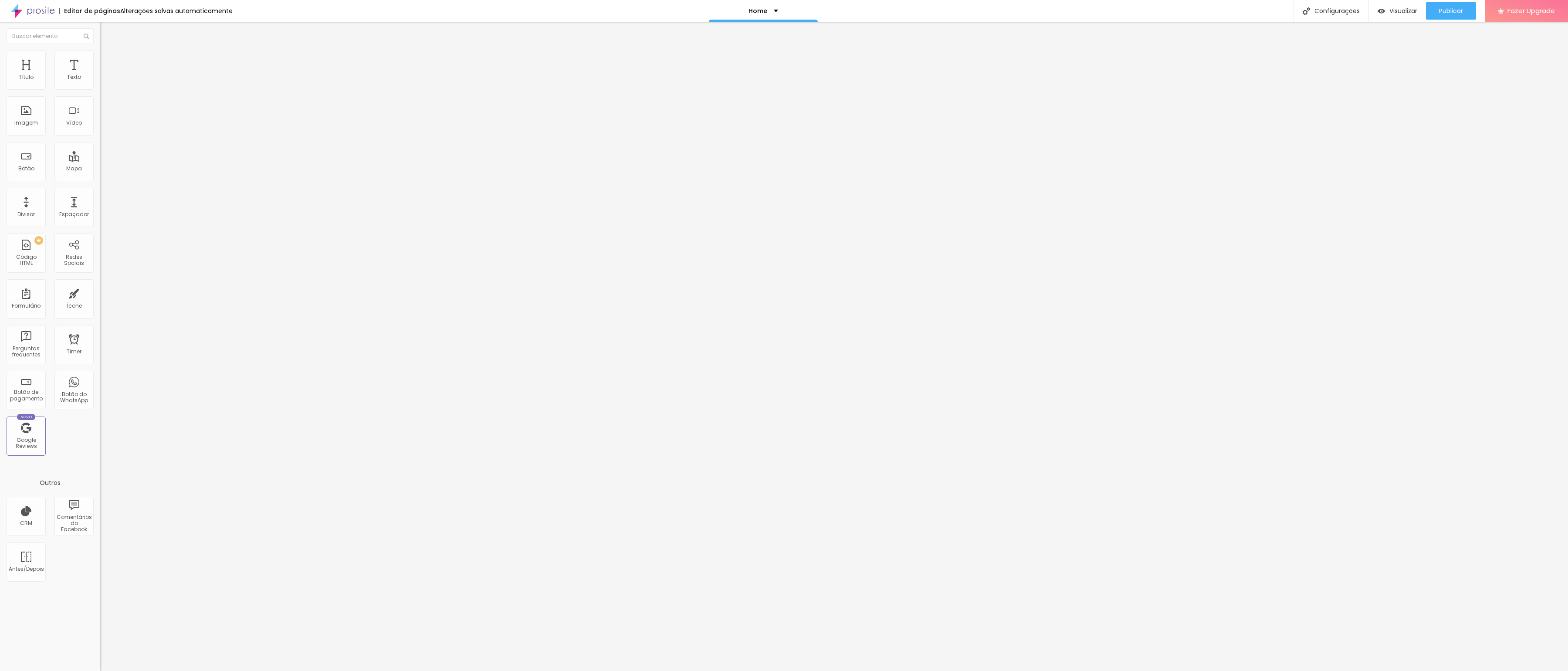
type input "20"
type input "15"
type input "10"
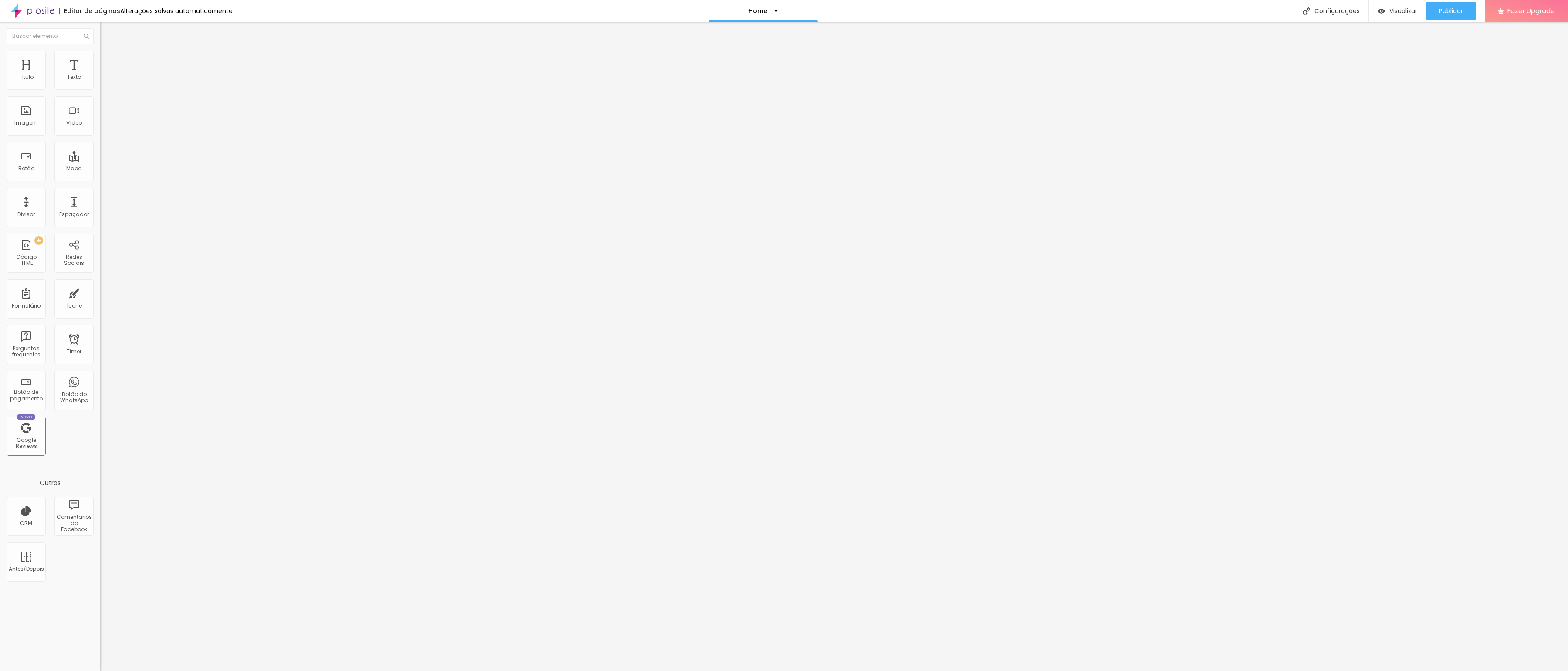
type input "5"
type input "0"
drag, startPoint x: 74, startPoint y: 86, endPoint x: -13, endPoint y: 90, distance: 87.1
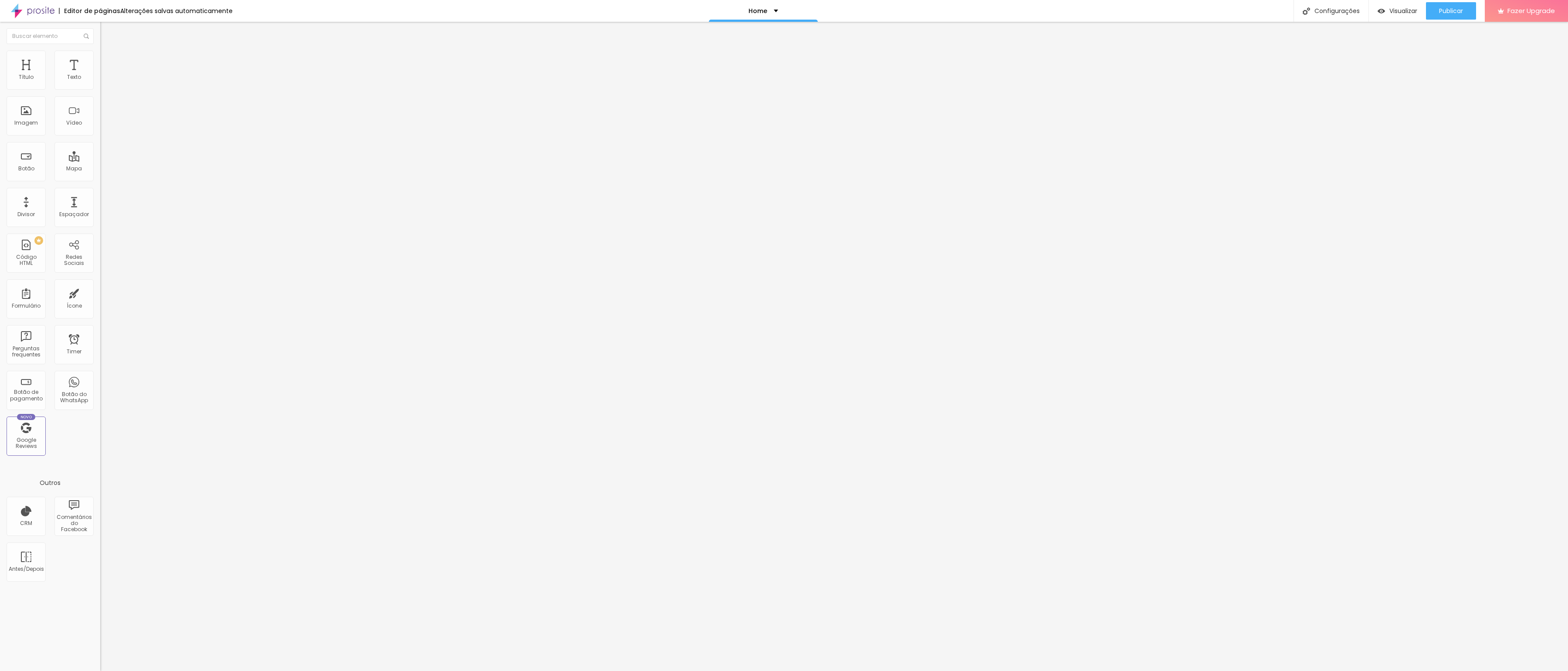
type input "0"
click at [0, 90] on html "Editor de páginas Alterações salvas automaticamente Home Configurações Configur…" at bounding box center [784, 336] width 1568 height 671
click at [1452, 13] on span "Publicar" at bounding box center [1451, 10] width 24 height 7
click at [1398, 9] on span "Visualizar" at bounding box center [1396, 10] width 28 height 7
click at [107, 32] on div "Editar Seção" at bounding box center [132, 32] width 51 height 7
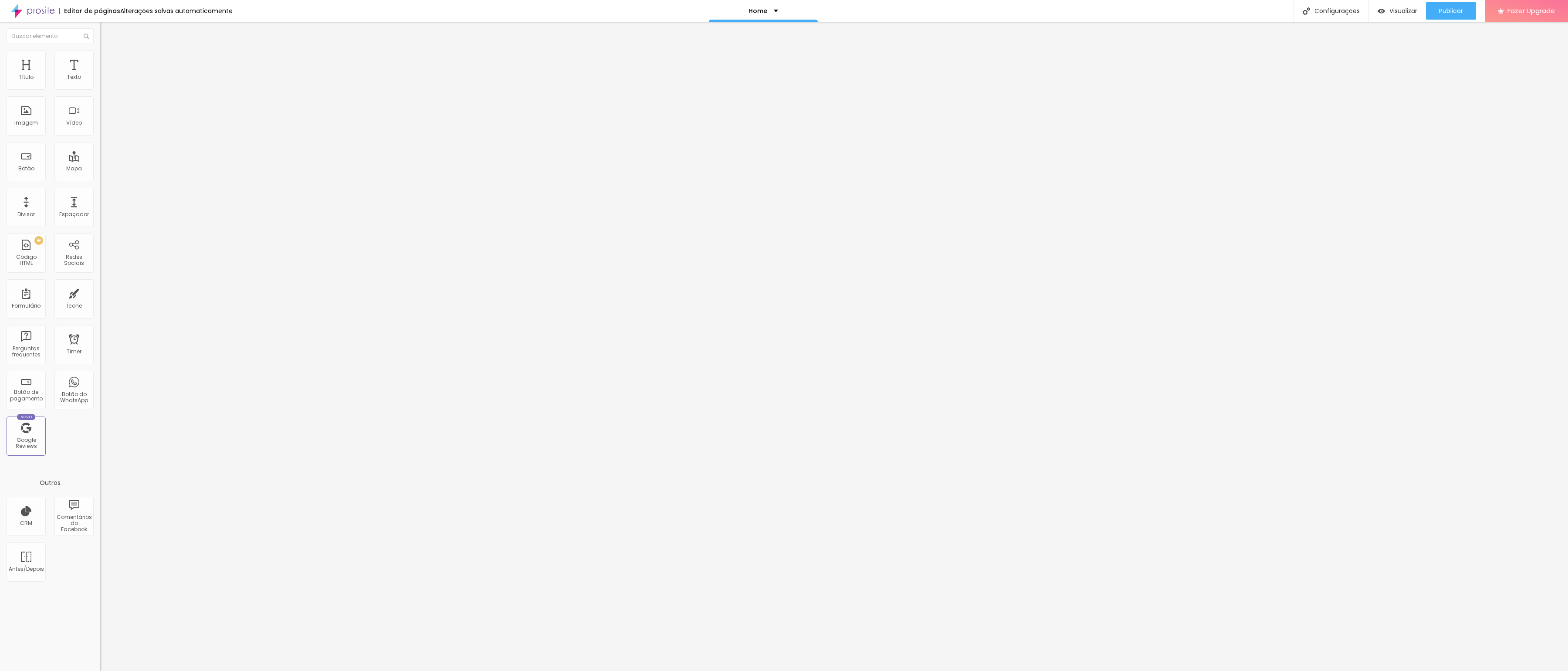
click at [49, 13] on img at bounding box center [33, 11] width 44 height 22
click at [100, 53] on img at bounding box center [104, 54] width 8 height 8
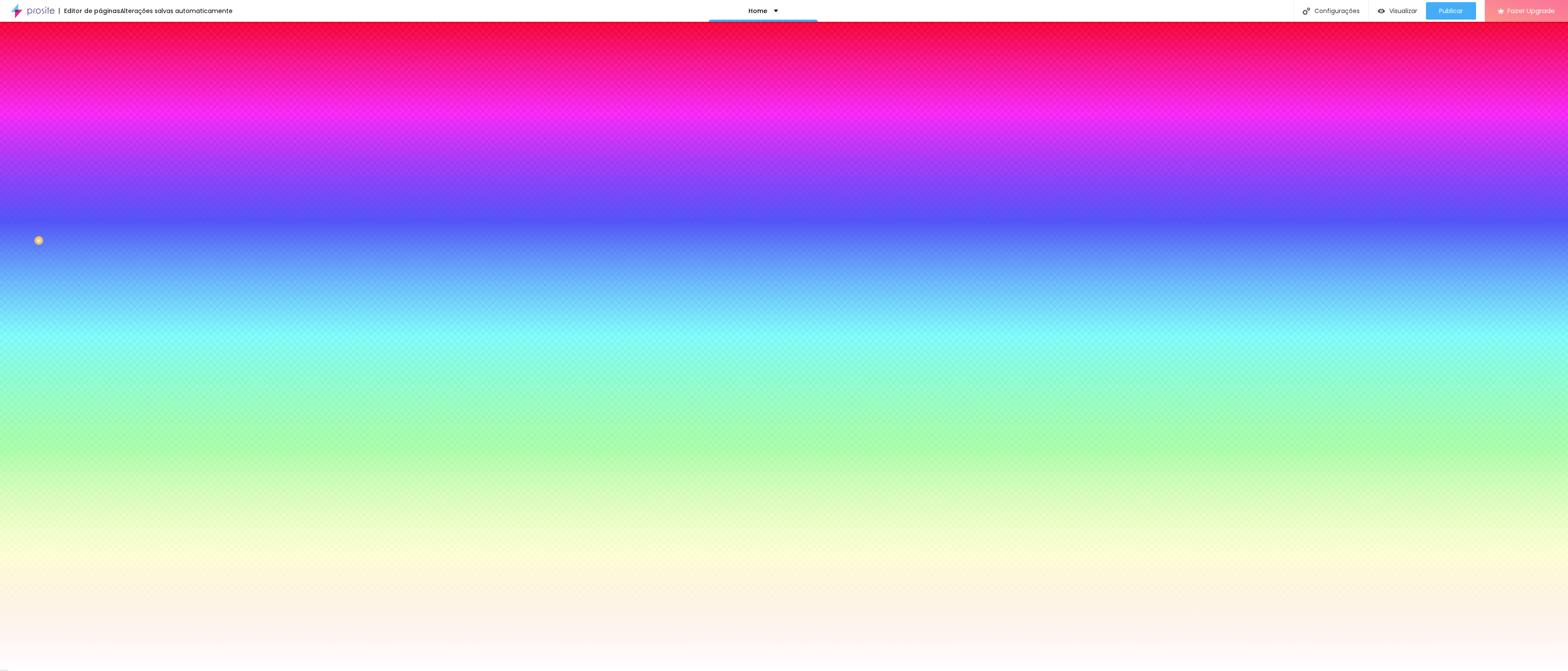
click at [108, 61] on span "Avançado" at bounding box center [122, 65] width 29 height 7
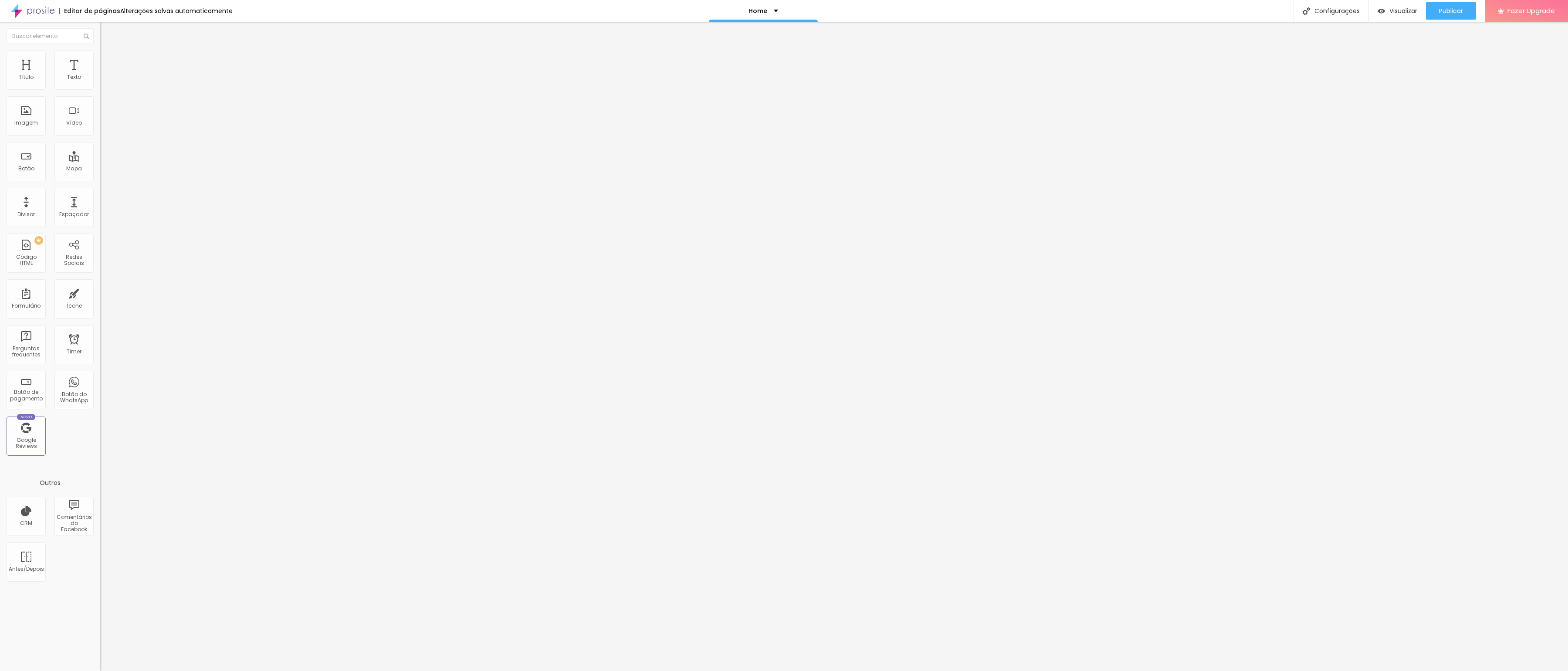
type input "20"
type input "10"
type input "0"
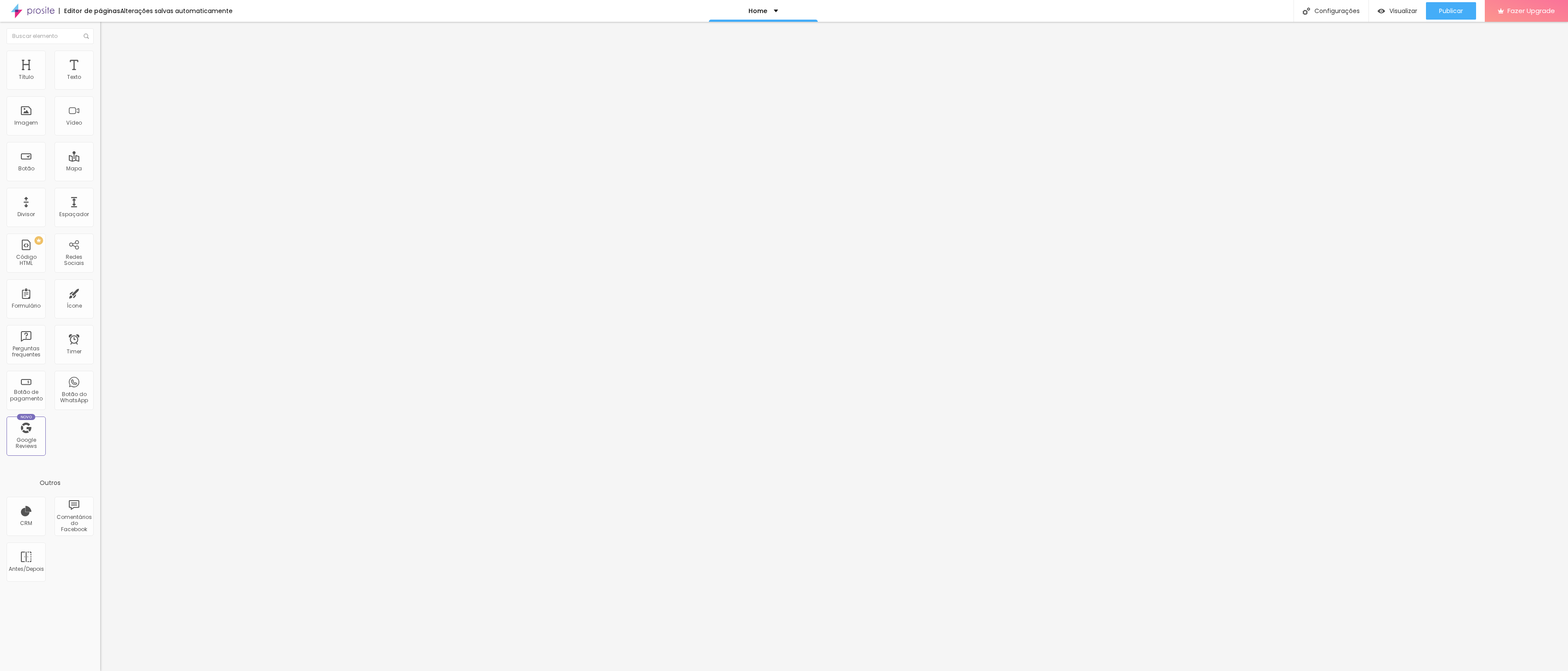
type input "0"
type input "10"
type input "20"
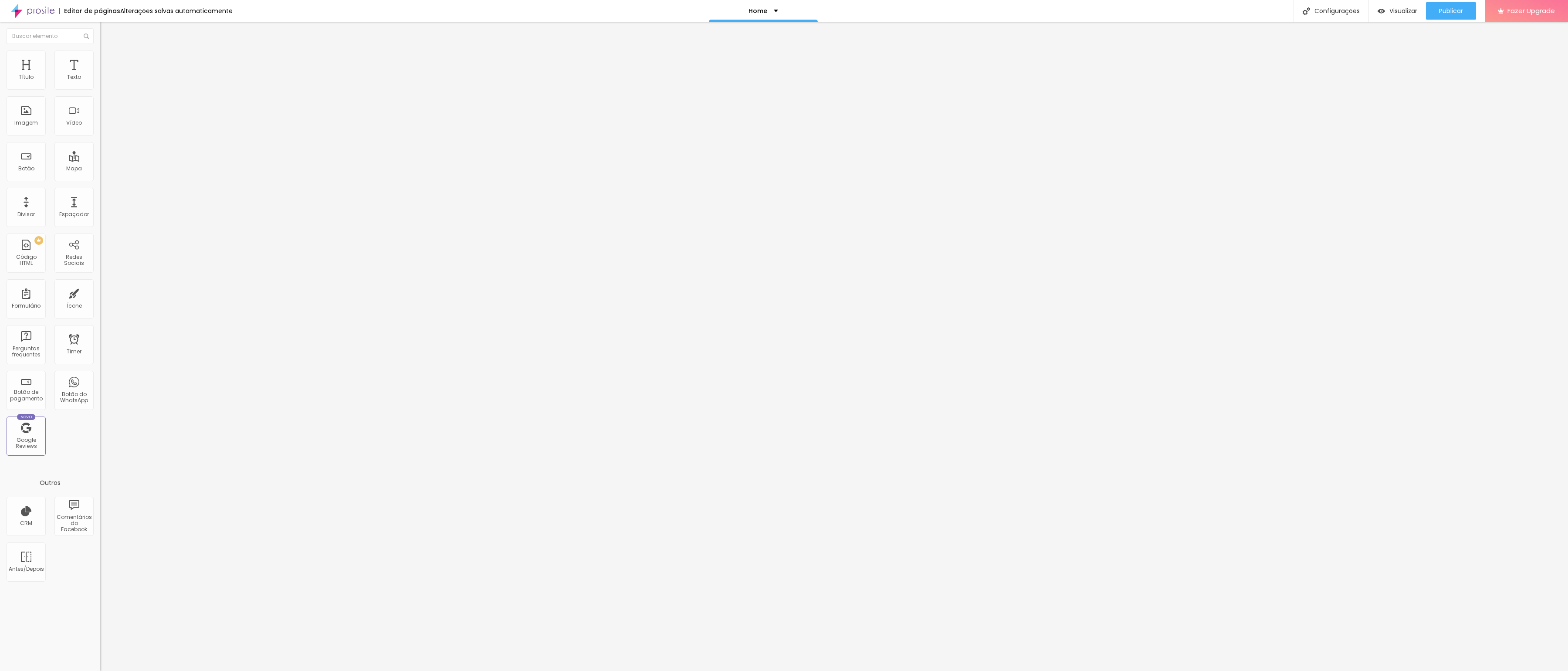
type input "40"
type input "50"
type input "45"
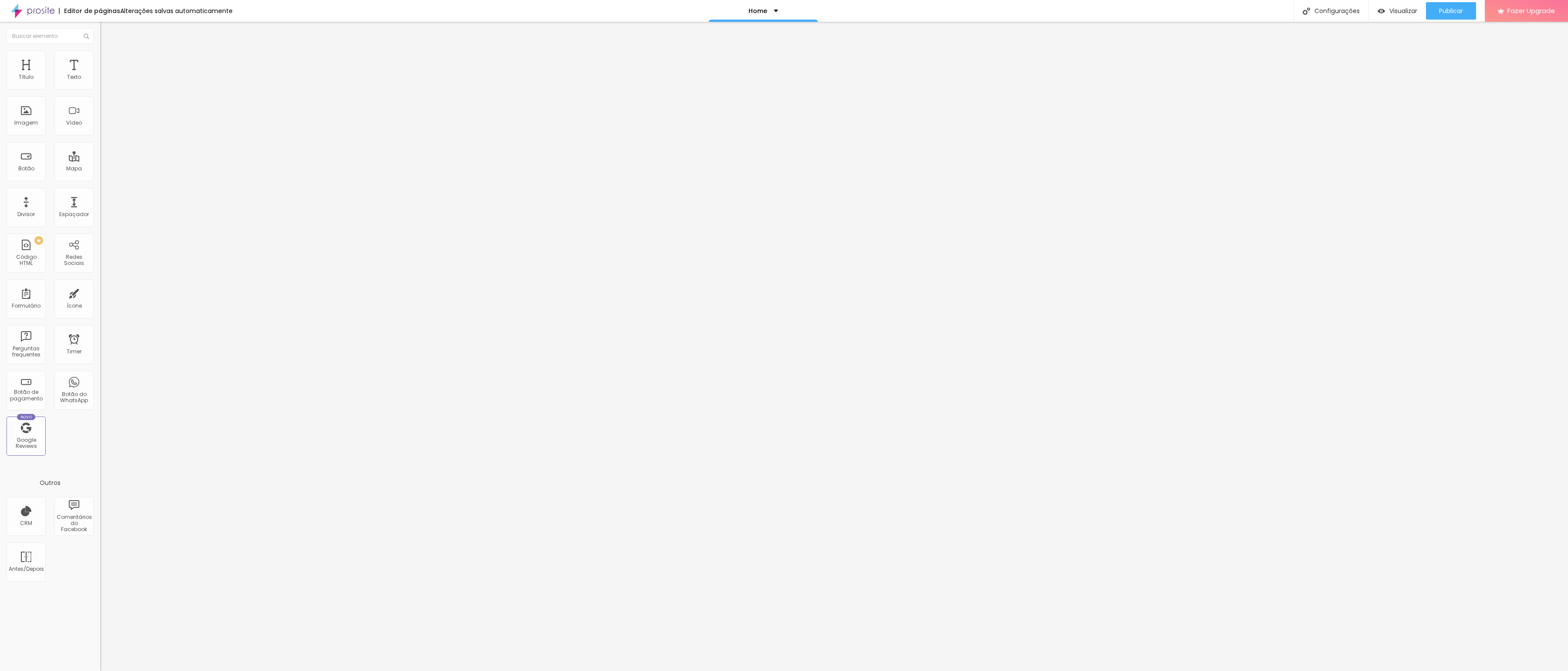
type input "45"
type input "40"
type input "30"
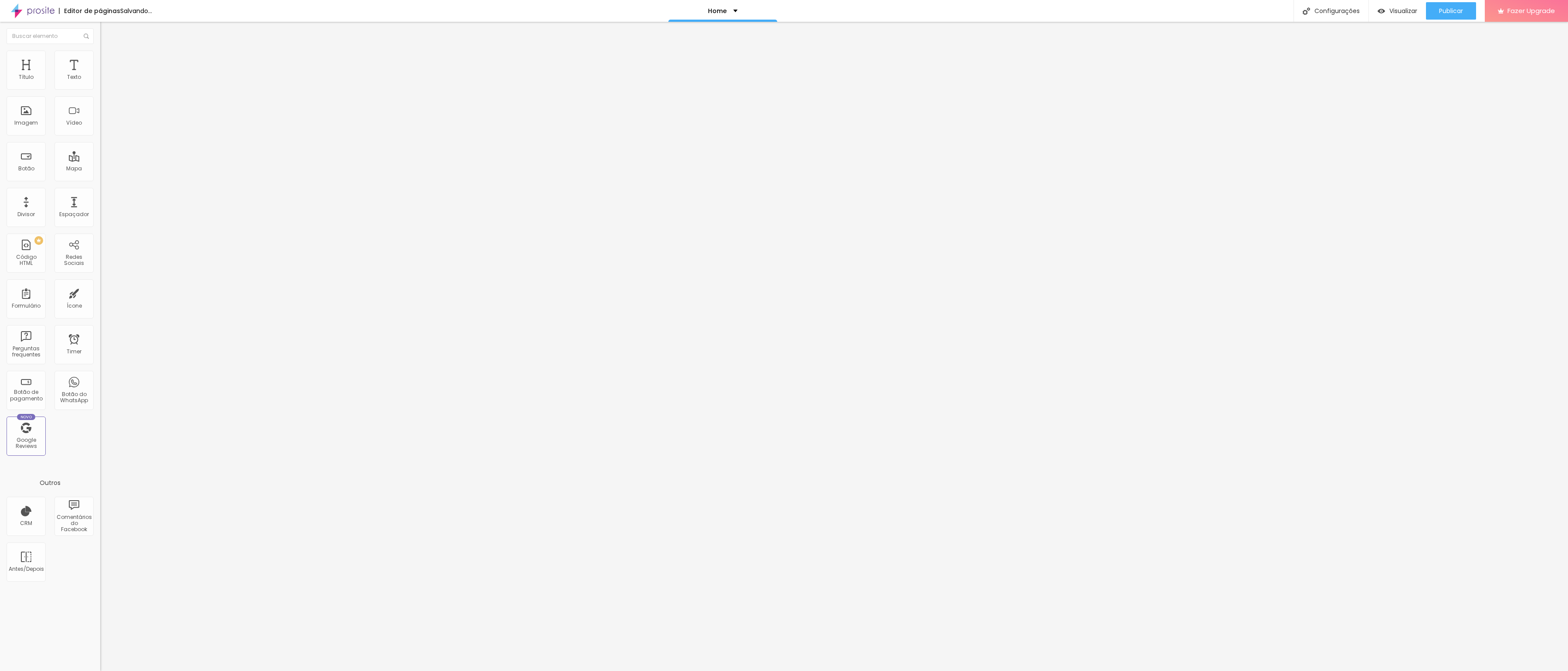
type input "15"
type input "10"
type input "0"
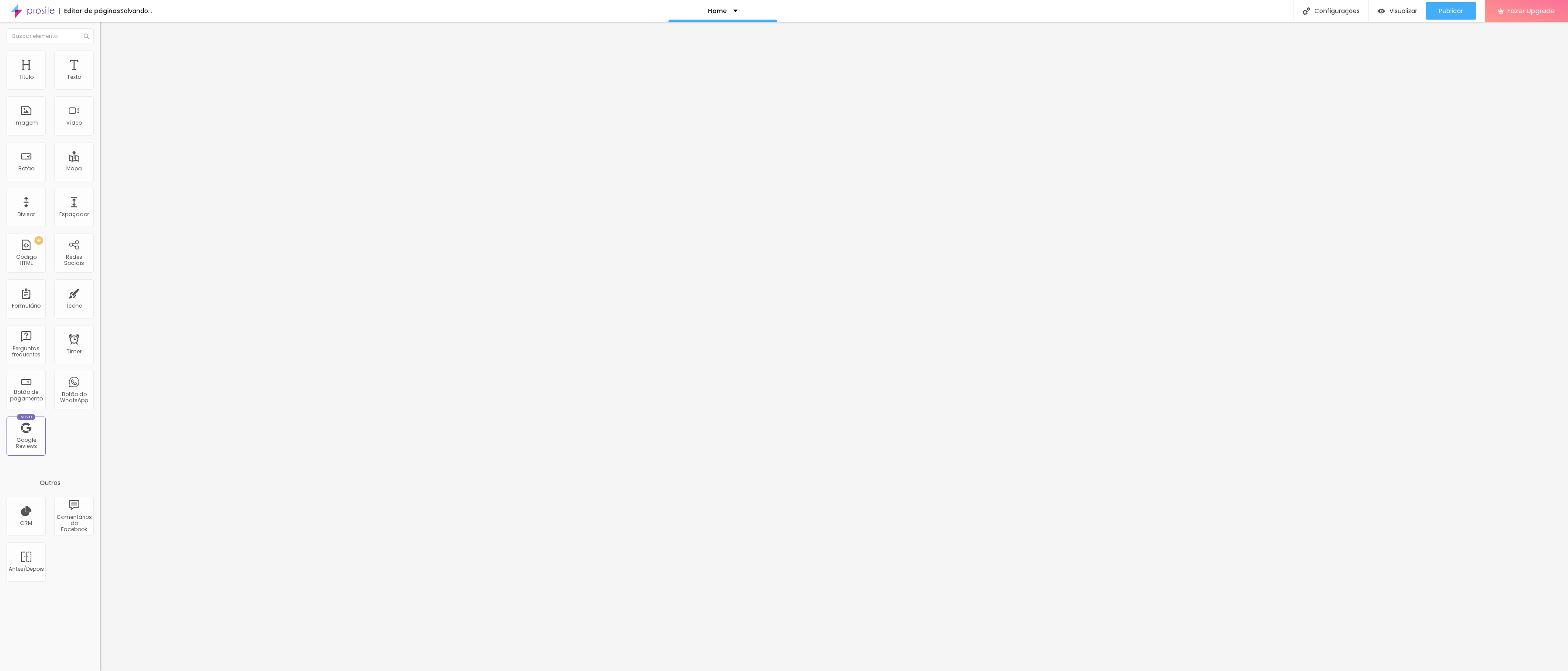
type input "0"
drag, startPoint x: 39, startPoint y: 85, endPoint x: 9, endPoint y: 86, distance: 30.0
type input "0"
click at [100, 86] on div "0 px Espaçamento Interno" at bounding box center [150, 130] width 100 height 124
click at [1447, 12] on span "Publicar" at bounding box center [1451, 10] width 24 height 7
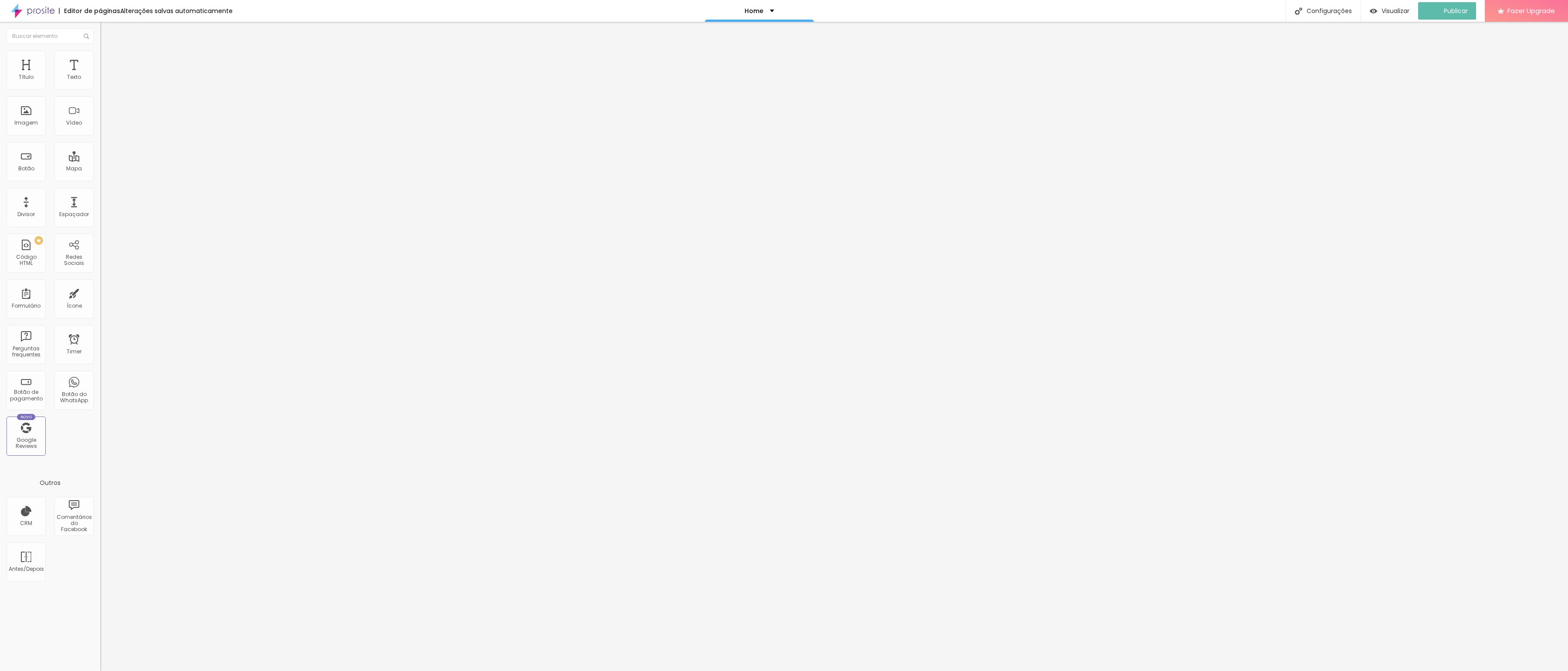
click at [107, 33] on div "Editar Coluna" at bounding box center [133, 32] width 54 height 7
click at [38, 12] on img at bounding box center [33, 11] width 44 height 22
click at [100, 79] on span "Completo" at bounding box center [114, 76] width 27 height 7
click at [100, 85] on span "Encaixotado" at bounding box center [117, 81] width 34 height 7
drag, startPoint x: 46, startPoint y: 54, endPoint x: 53, endPoint y: 65, distance: 13.0
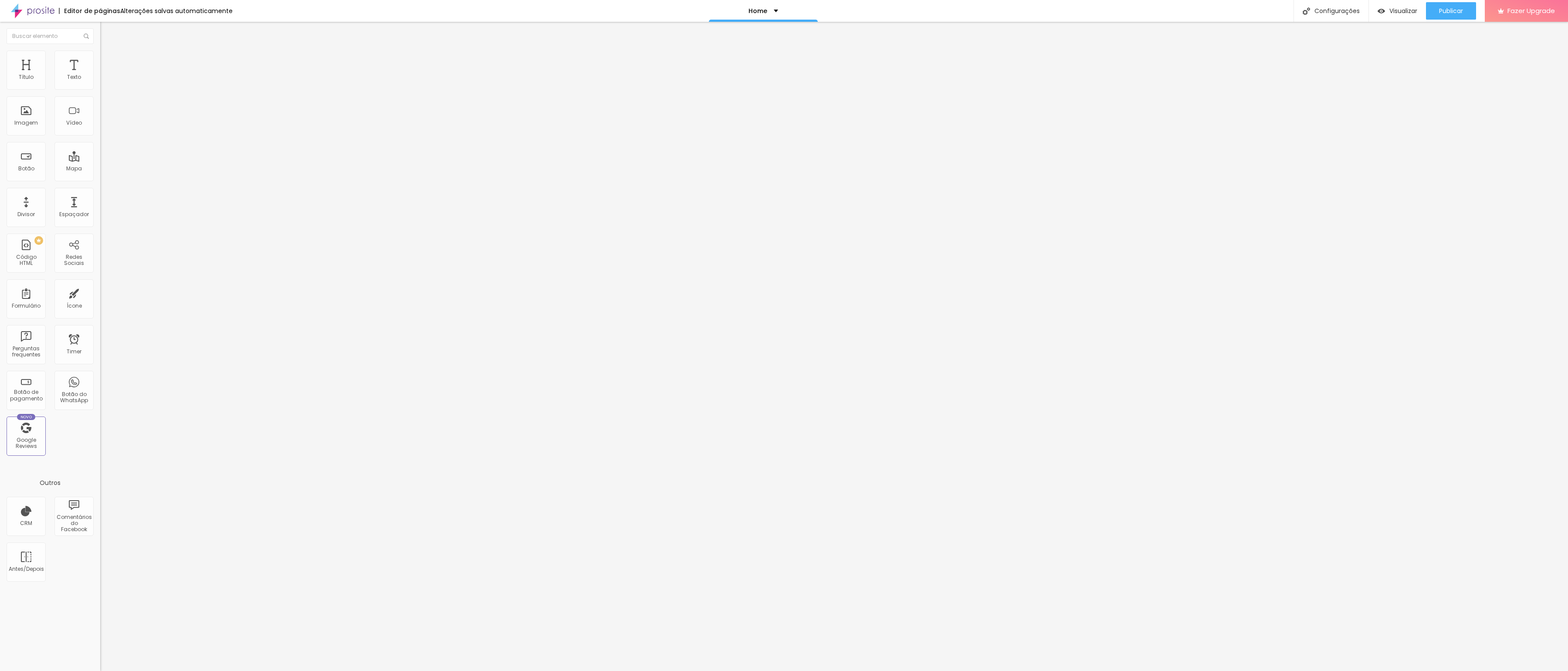
click at [100, 55] on img at bounding box center [104, 54] width 8 height 8
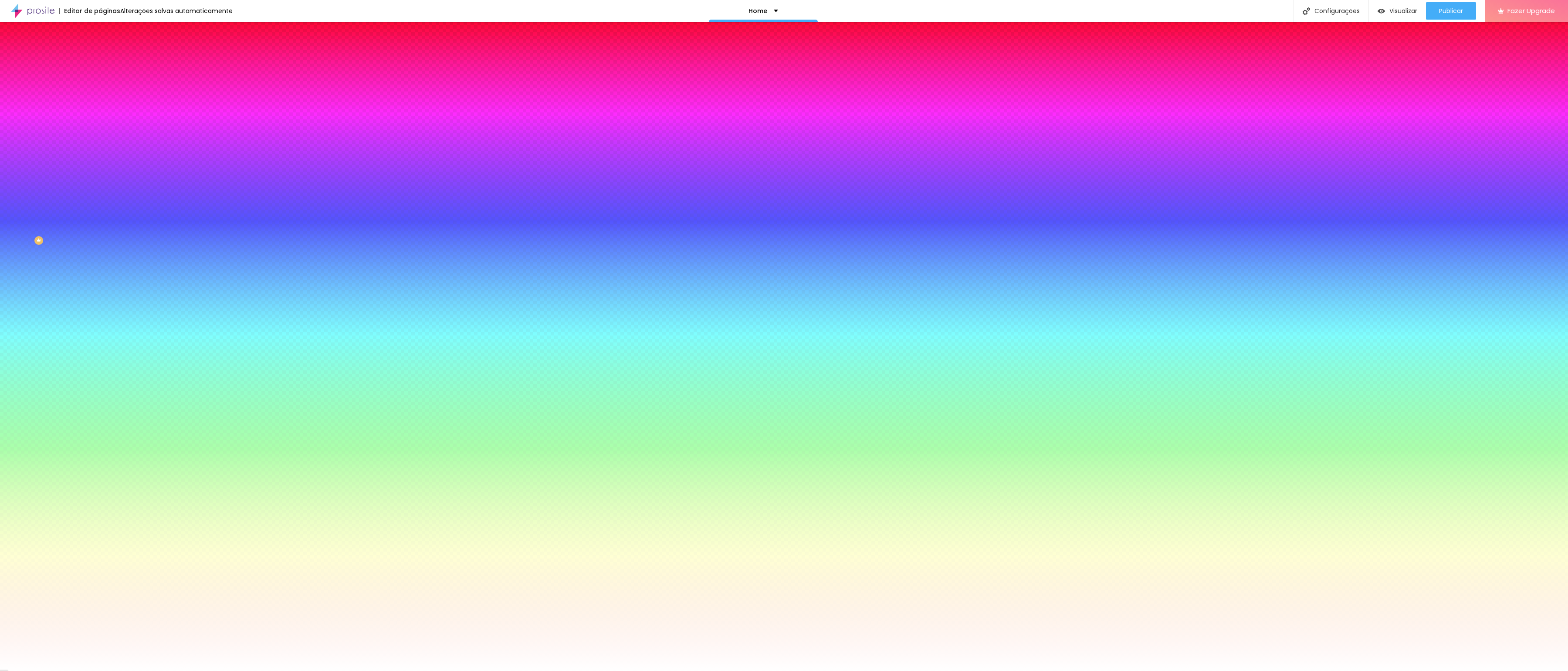
click at [100, 119] on div at bounding box center [150, 119] width 100 height 0
type input "#FFFFFF"
click at [100, 127] on div at bounding box center [150, 127] width 100 height 0
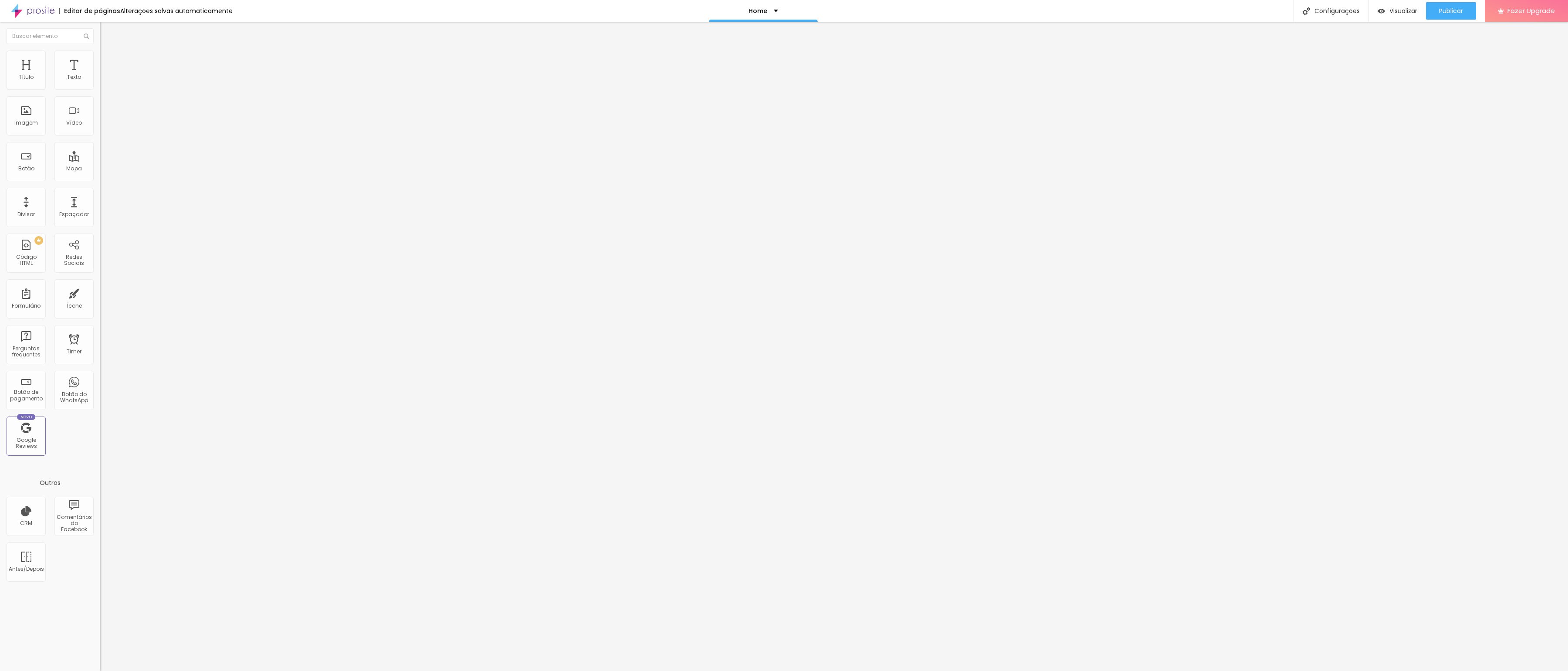
click at [108, 59] on span "Estilo" at bounding box center [115, 57] width 13 height 7
type input "95"
type input "90"
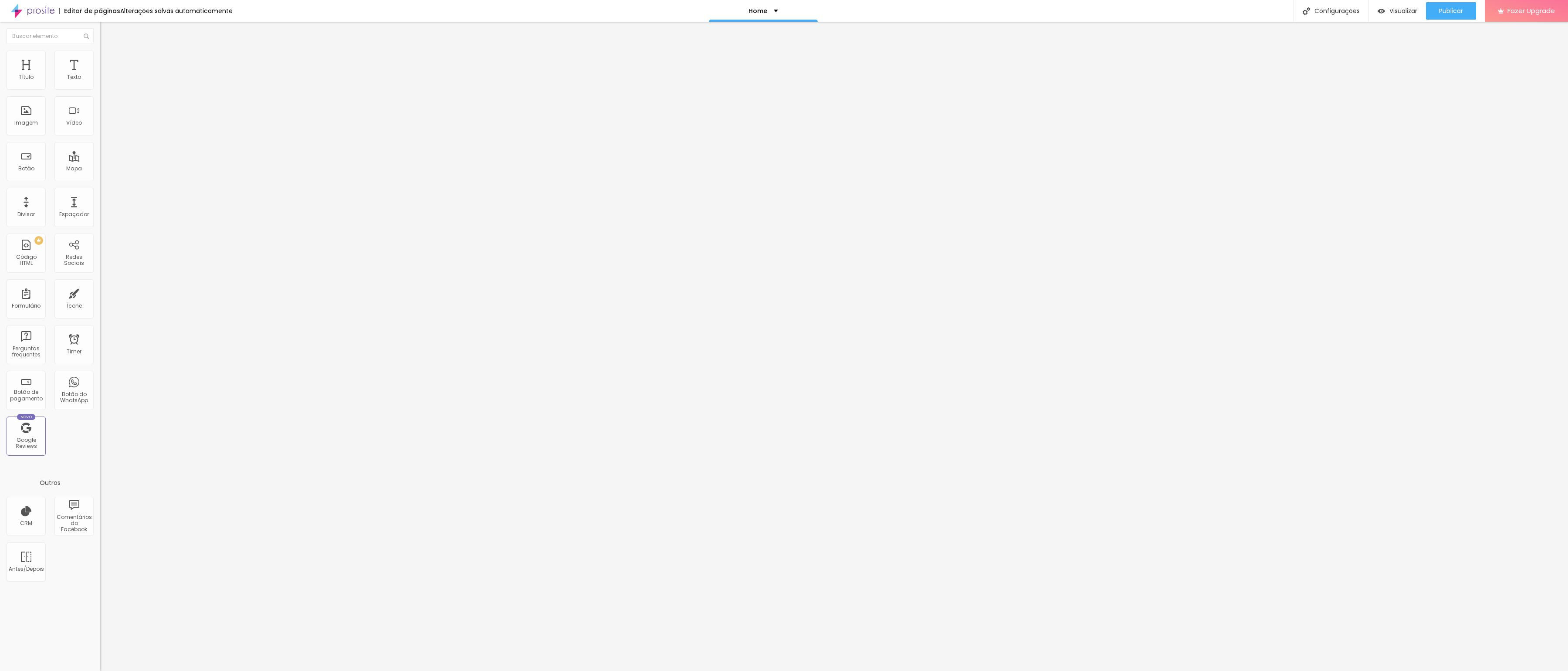
type input "75"
type input "65"
type input "60"
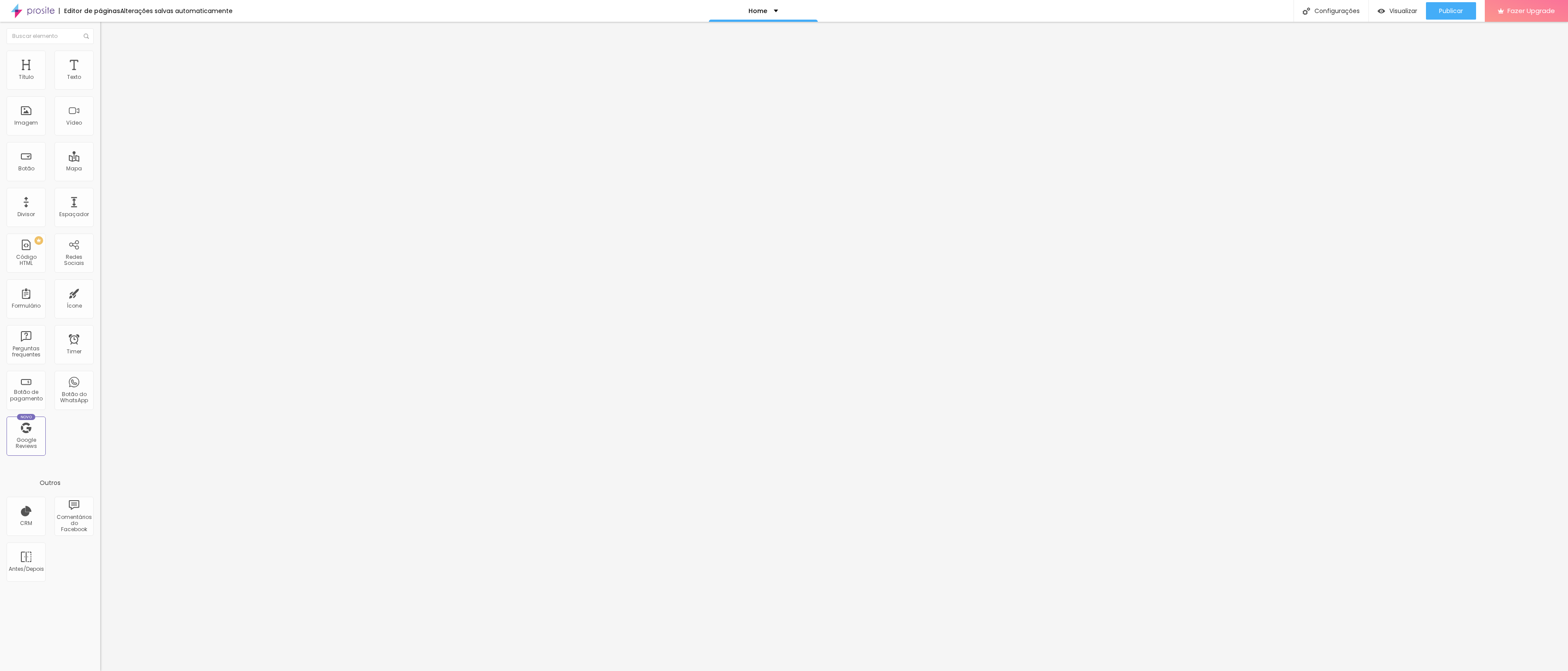
type input "60"
type input "55"
type input "50"
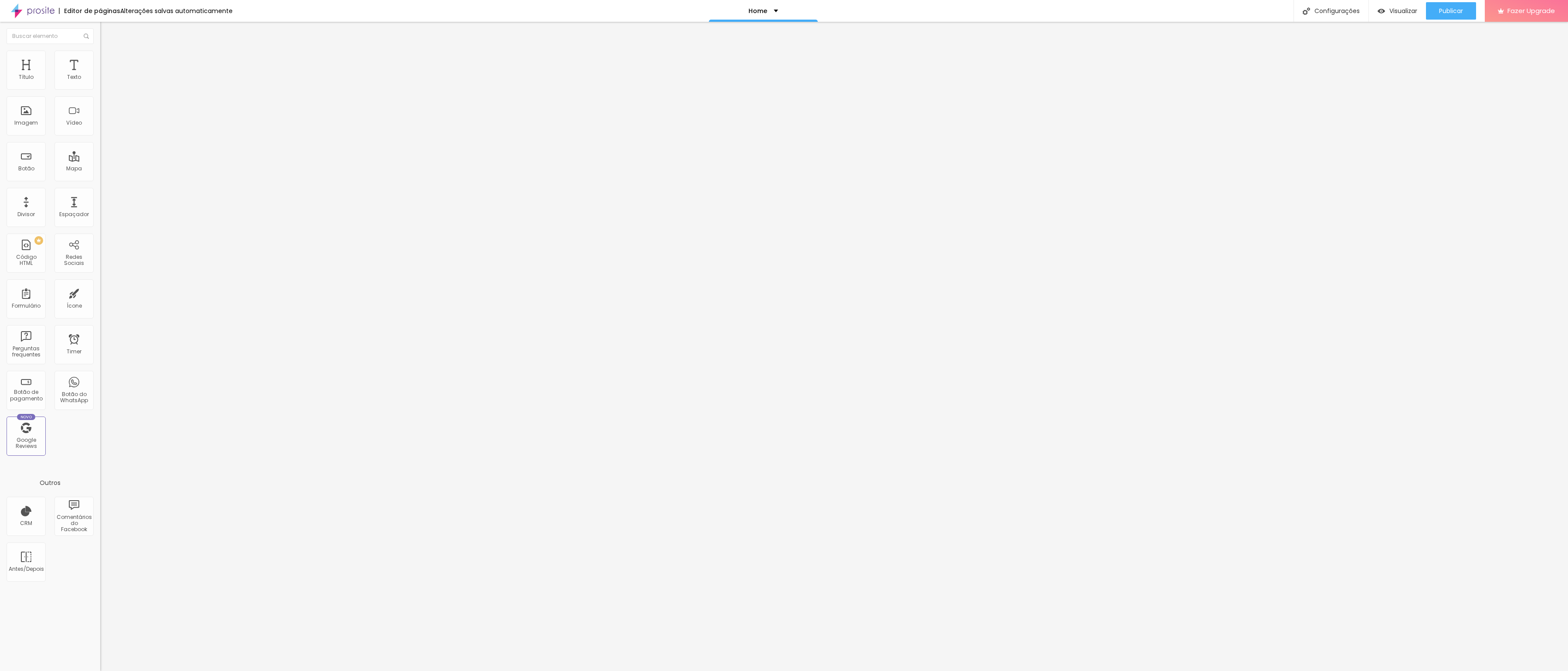
type input "45"
type input "40"
type input "35"
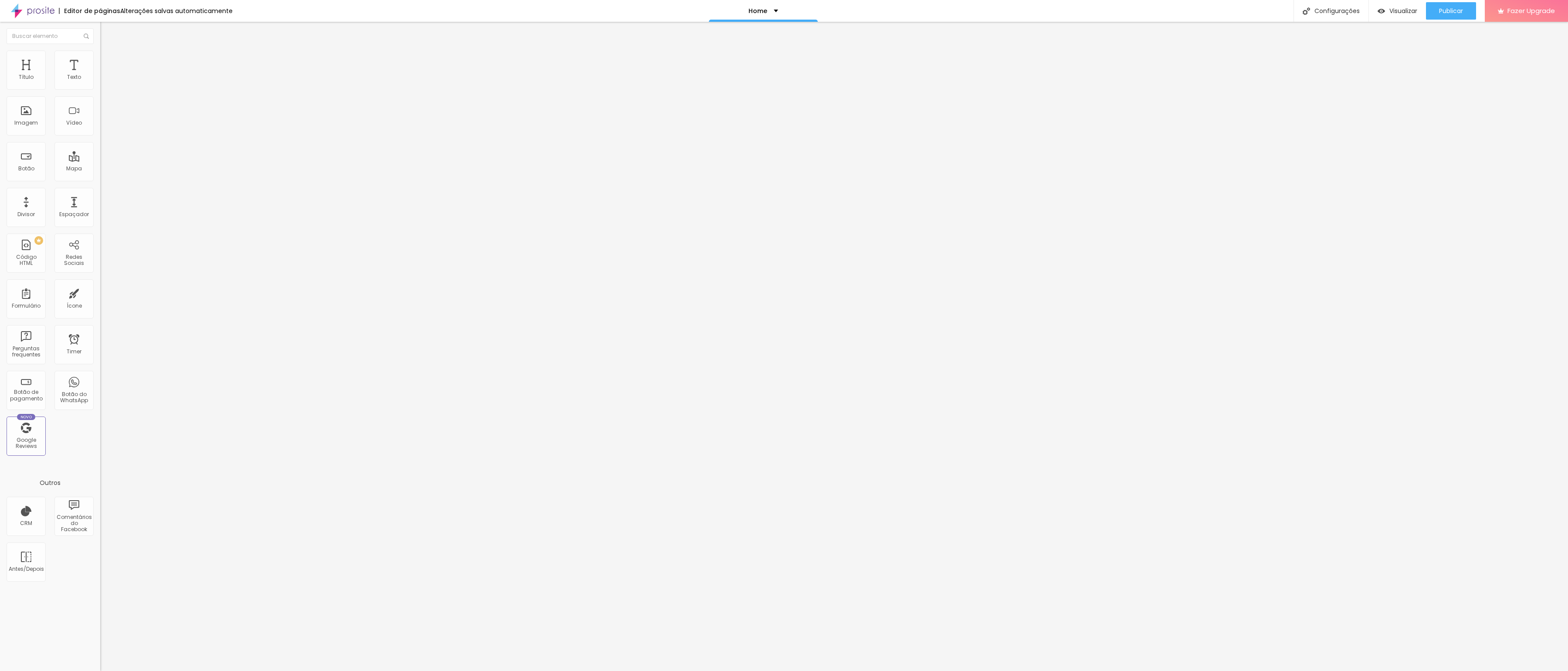
type input "35"
type input "30"
type input "25"
drag, startPoint x: 90, startPoint y: 96, endPoint x: 24, endPoint y: 104, distance: 66.5
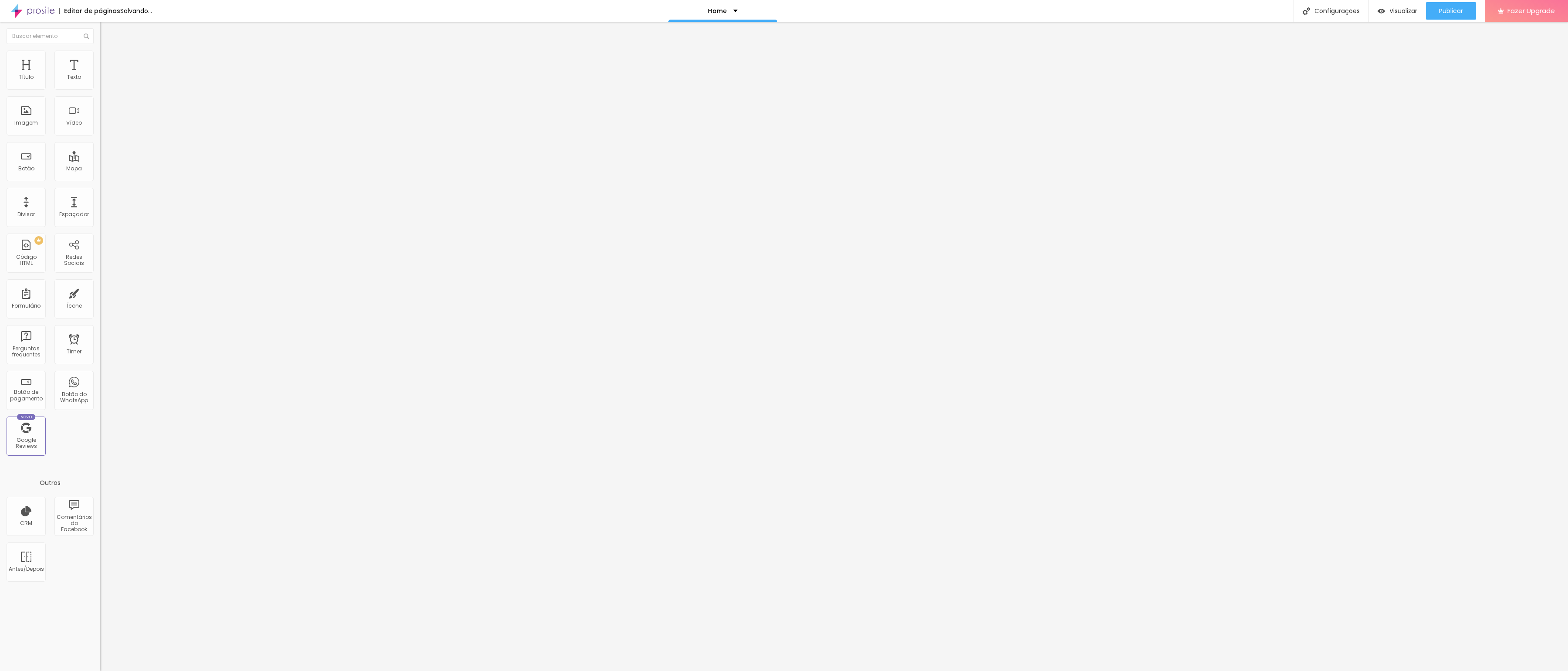
type input "25"
click at [100, 90] on div "Tamanho 25 px %" at bounding box center [150, 79] width 100 height 23
click at [100, 59] on img at bounding box center [104, 63] width 8 height 8
type input "1"
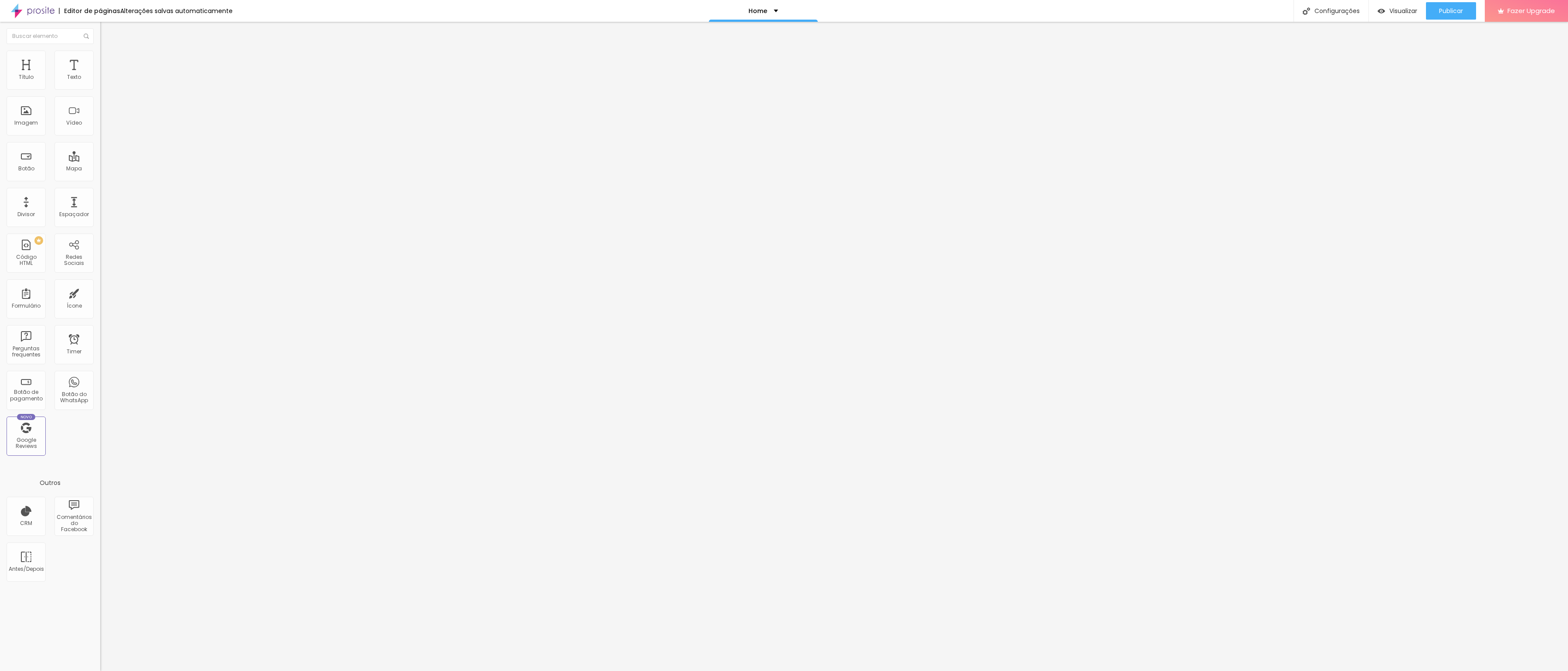
type input "2"
type input "7"
type input "11"
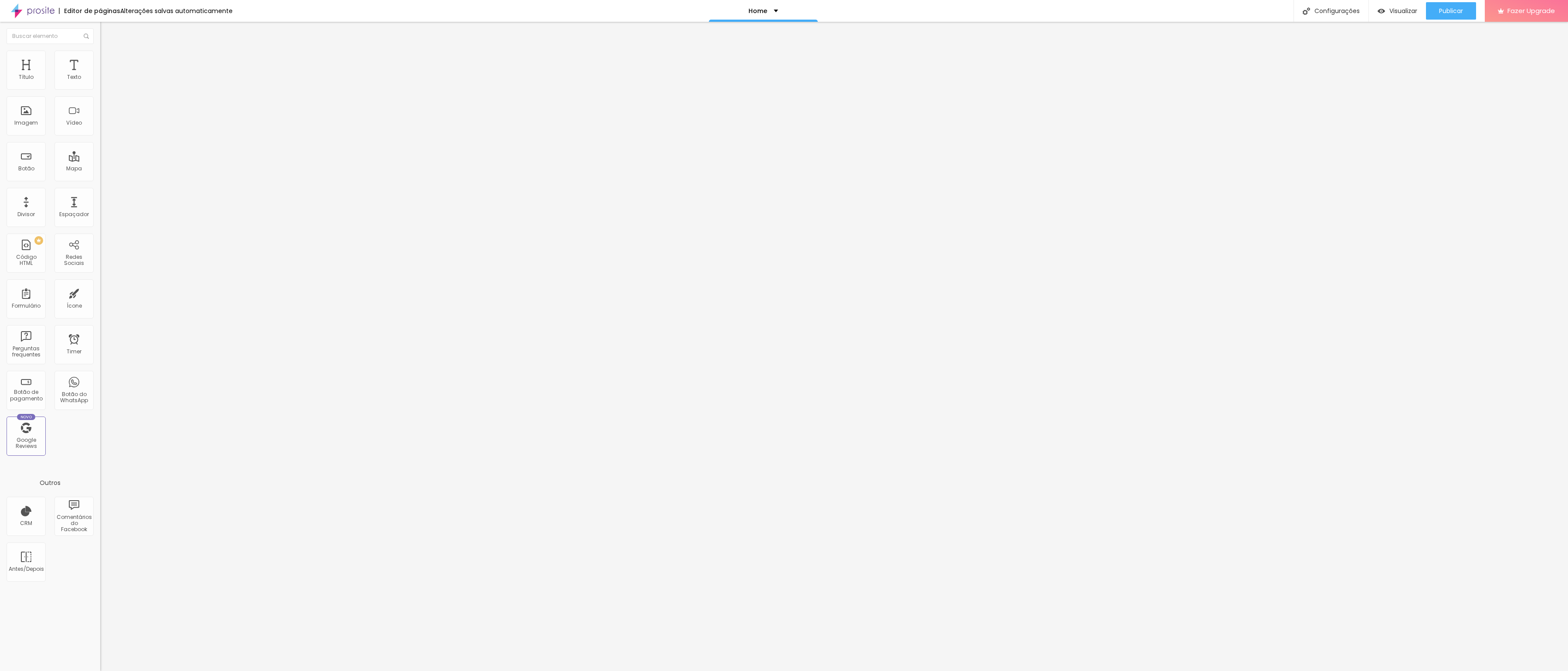
type input "11"
type input "15"
type input "21"
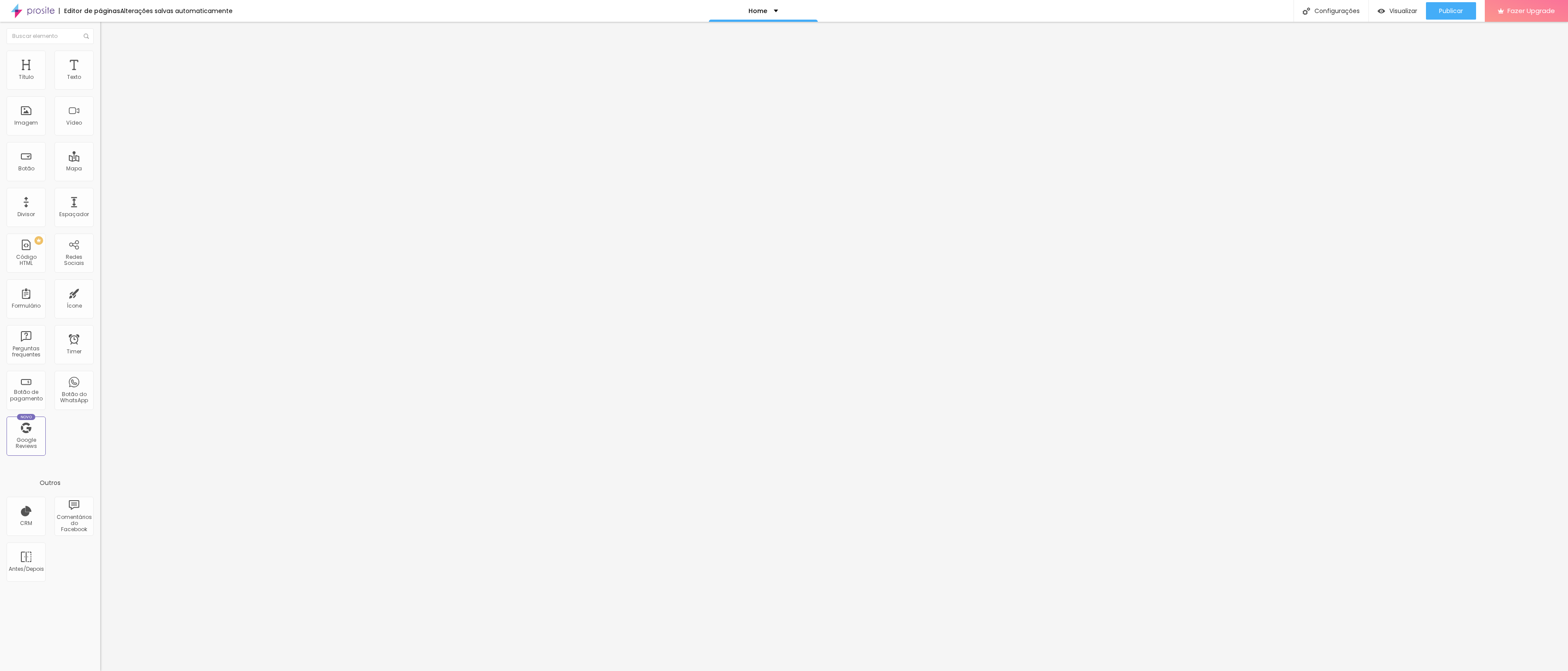
type input "30"
type input "39"
type input "43"
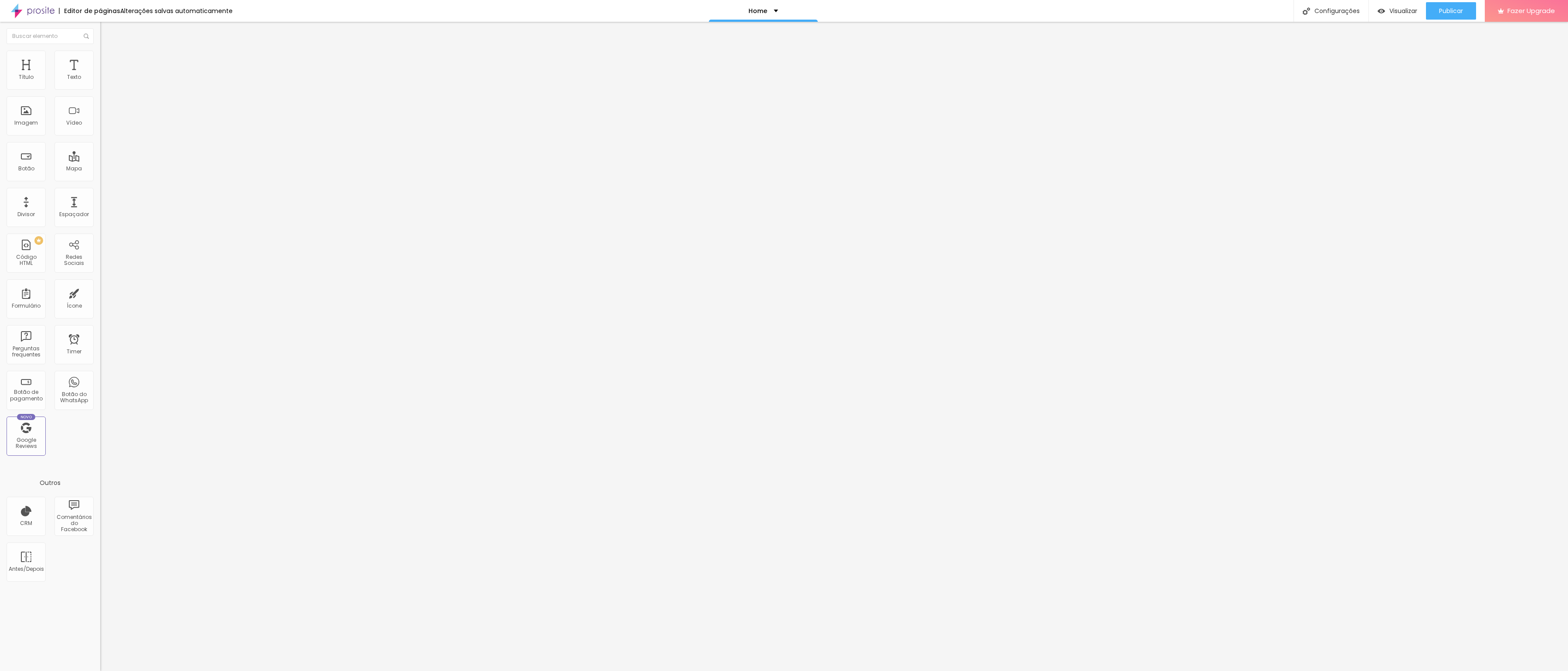
type input "43"
type input "47"
type input "48"
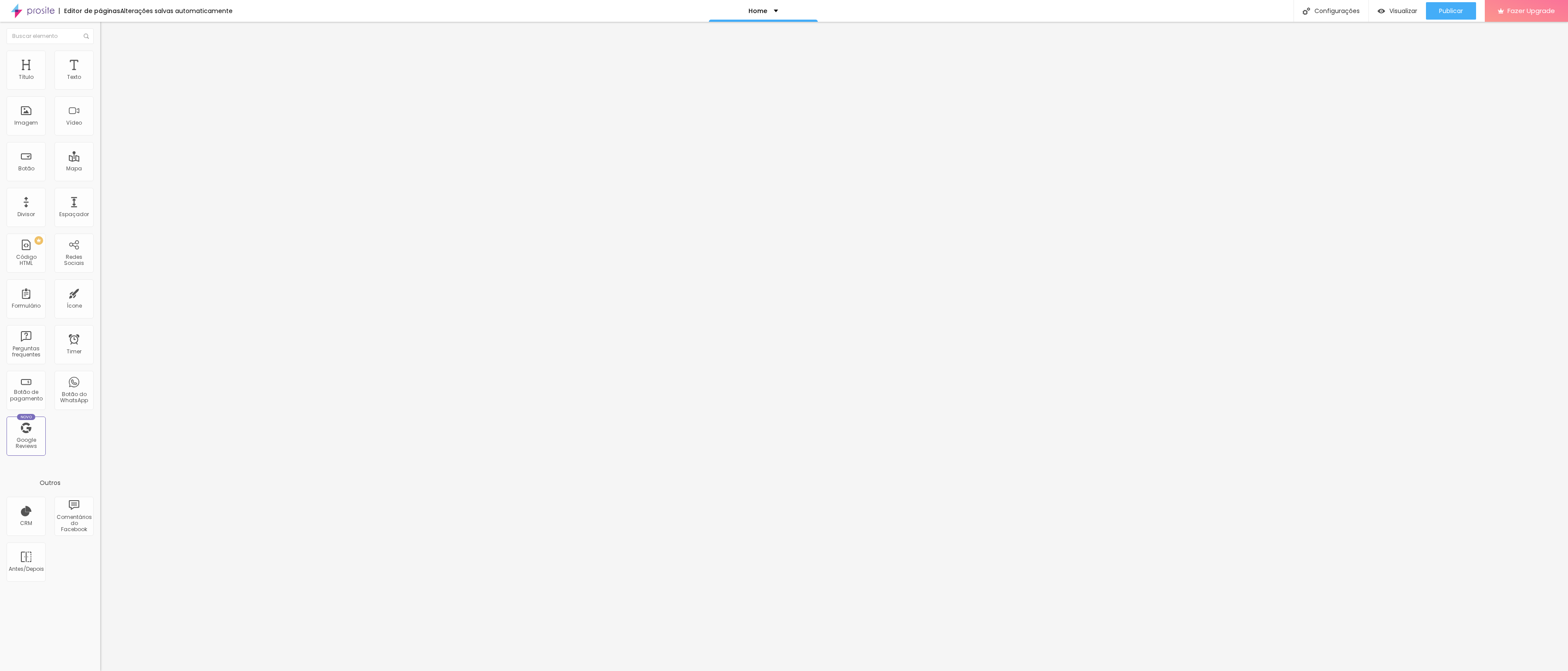
type input "49"
type input "50"
type input "51"
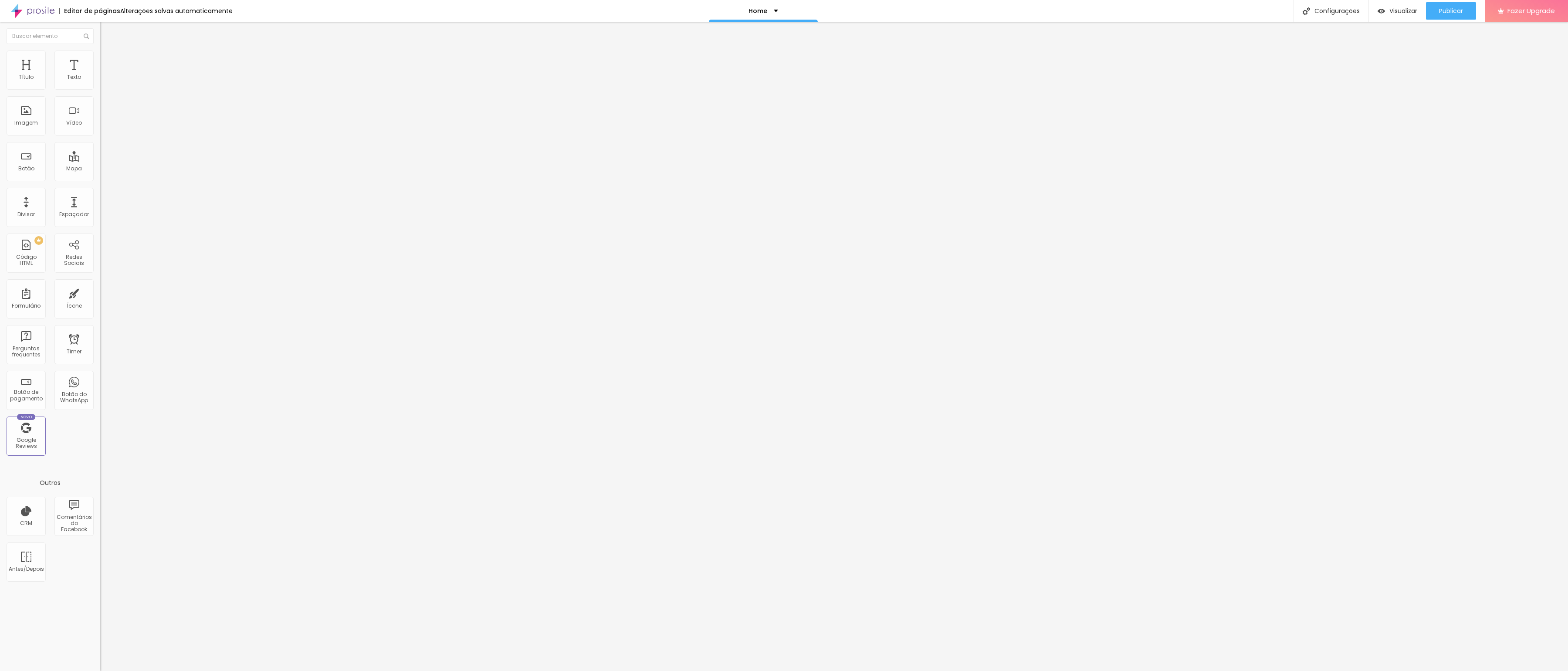
type input "51"
type input "49"
type input "46"
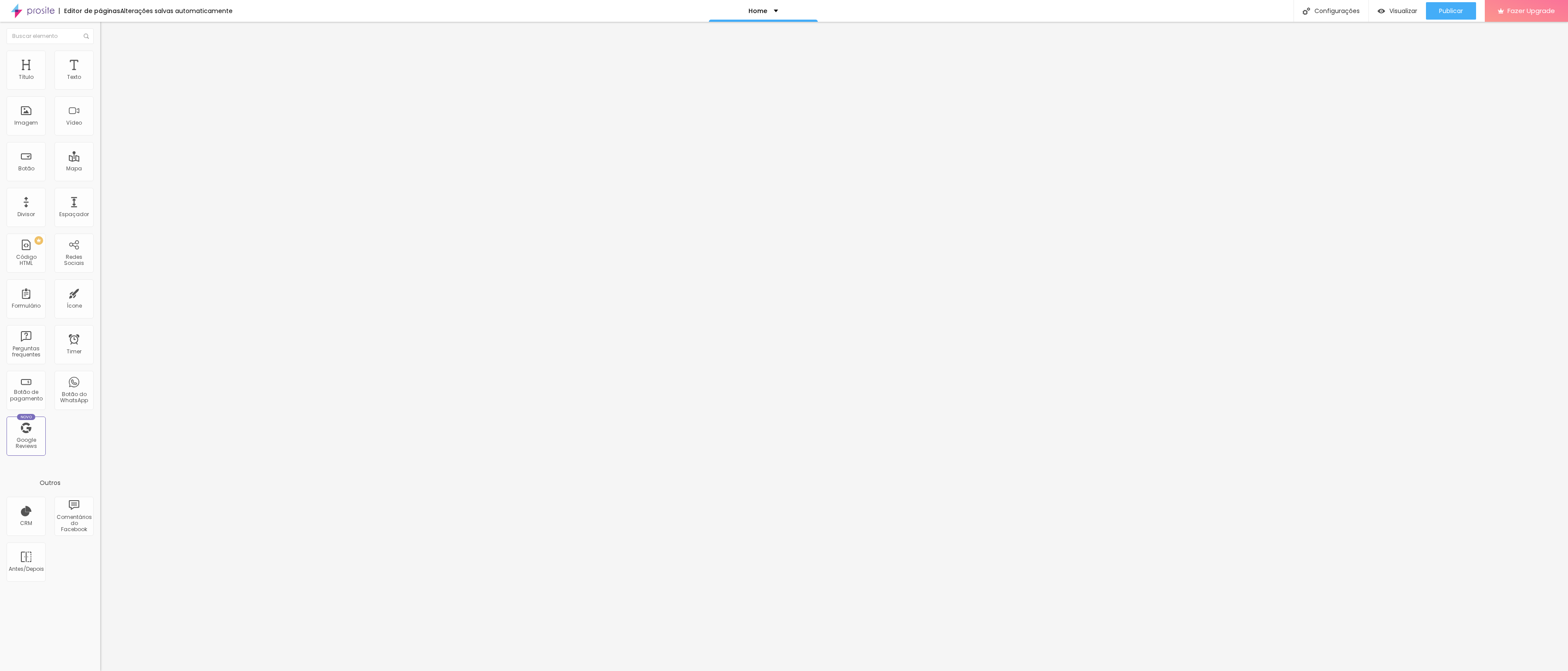
type input "42"
type input "37"
type input "29"
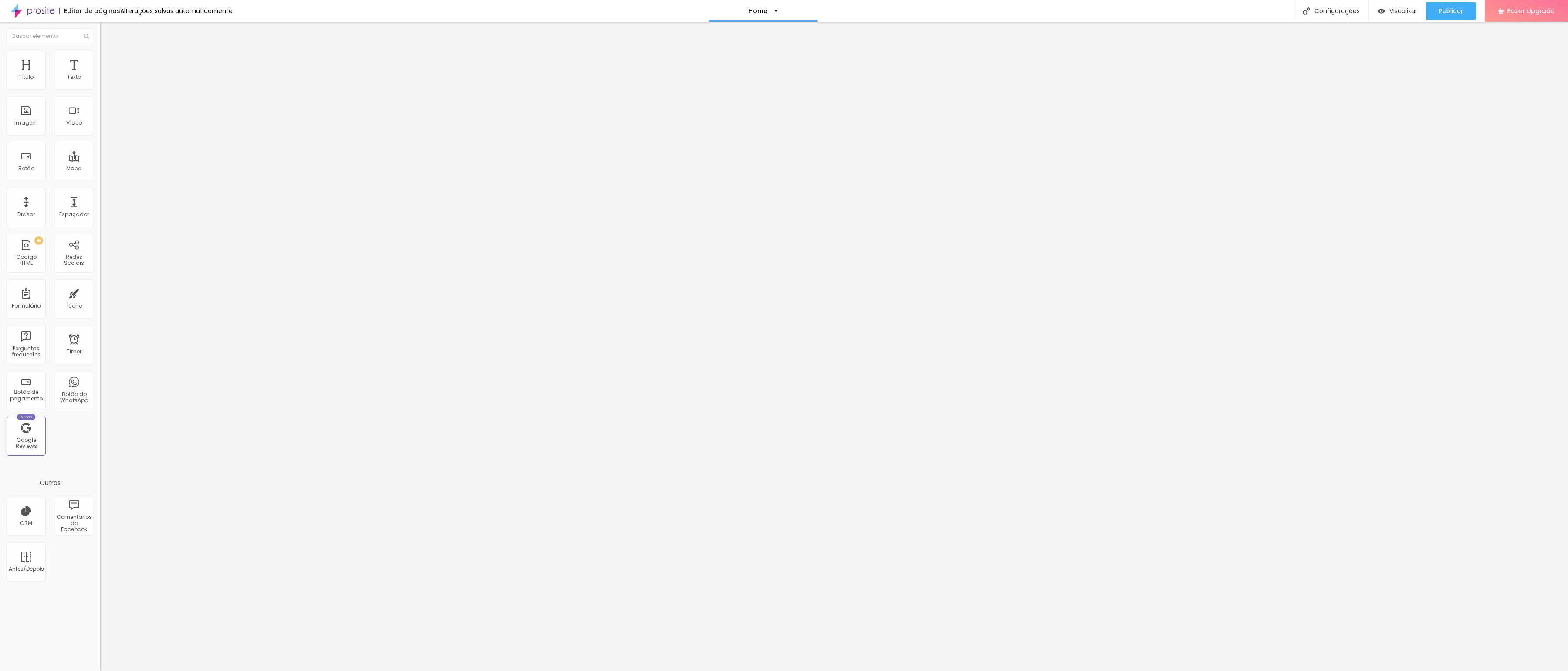
type input "29"
type input "20"
type input "11"
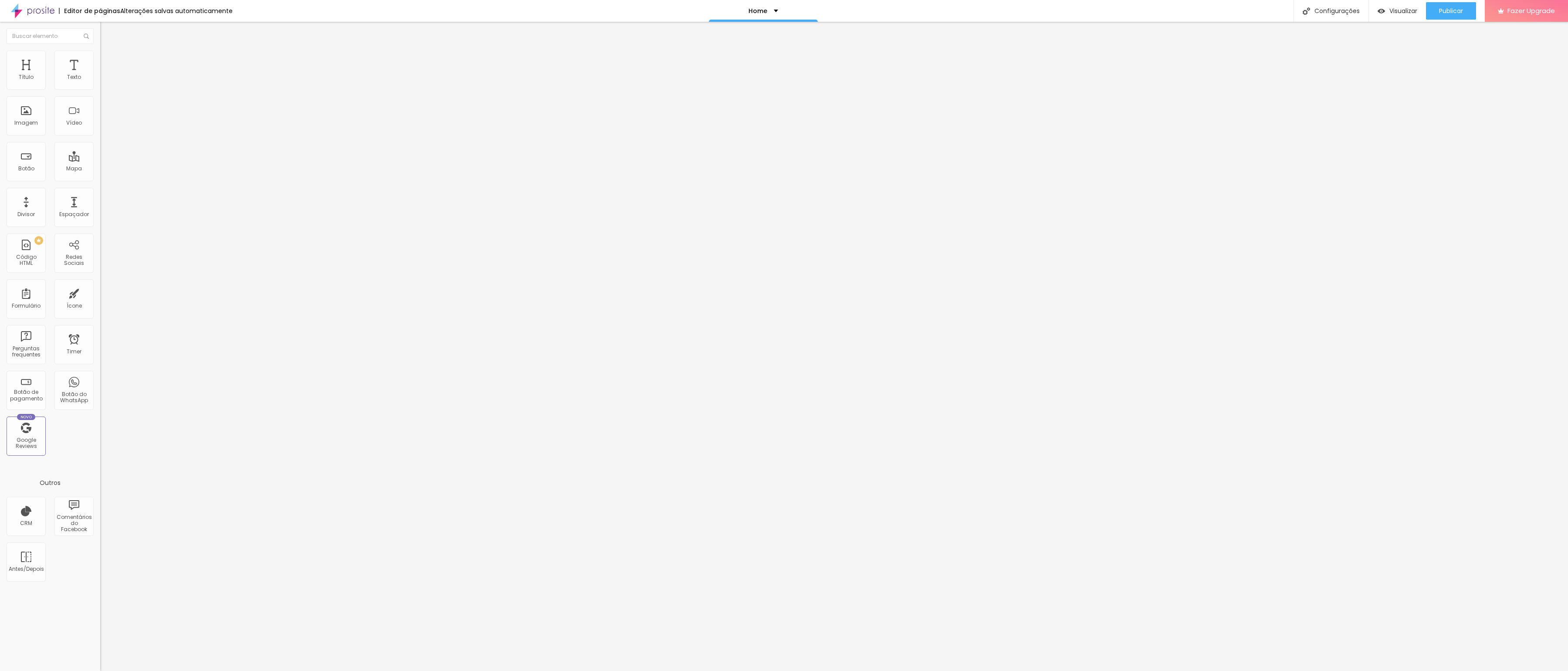
type input "5"
type input "0"
drag, startPoint x: 21, startPoint y: 88, endPoint x: 12, endPoint y: 90, distance: 9.2
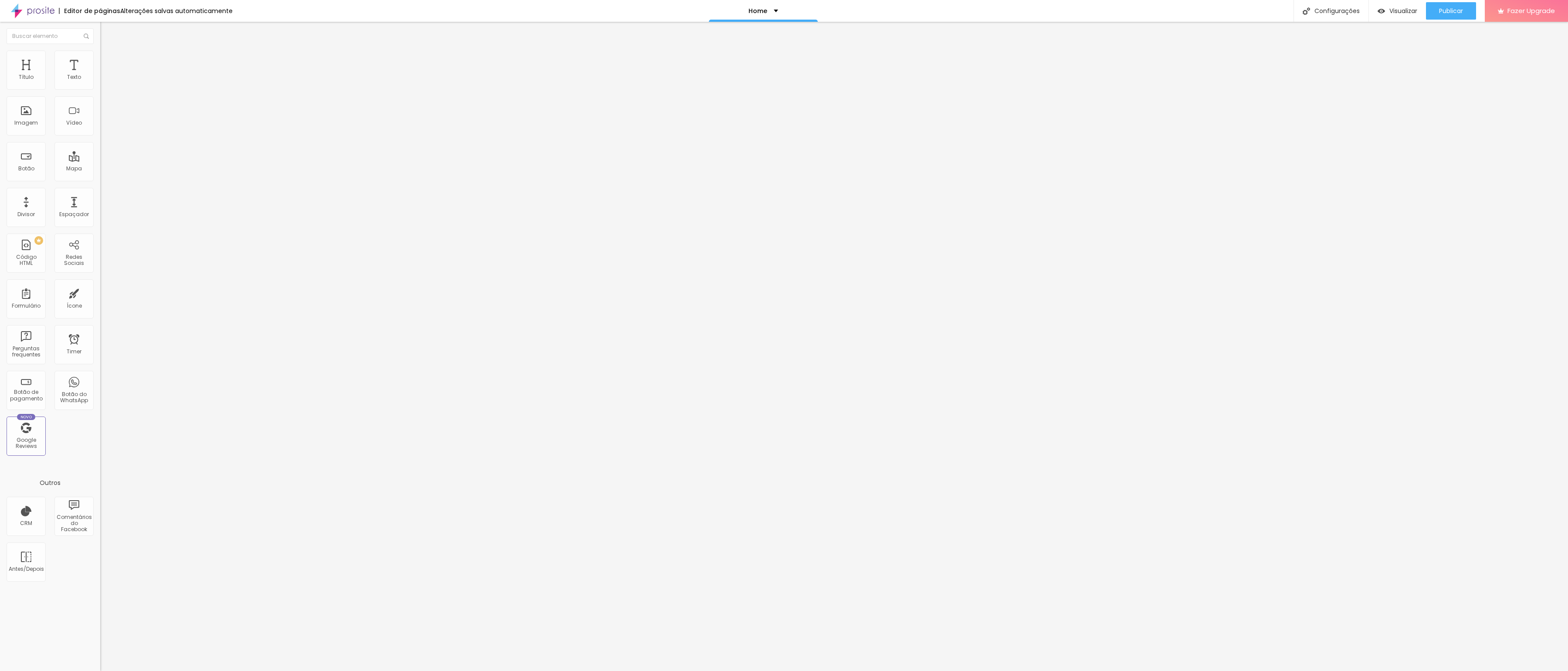
click at [100, 90] on div "0 Espaço de cima" at bounding box center [150, 130] width 100 height 124
click at [100, 50] on img at bounding box center [104, 46] width 8 height 8
click at [100, 110] on img at bounding box center [103, 107] width 6 height 6
drag, startPoint x: 75, startPoint y: 54, endPoint x: 74, endPoint y: 76, distance: 22.0
click at [100, 59] on li "Avançado" at bounding box center [150, 63] width 100 height 9
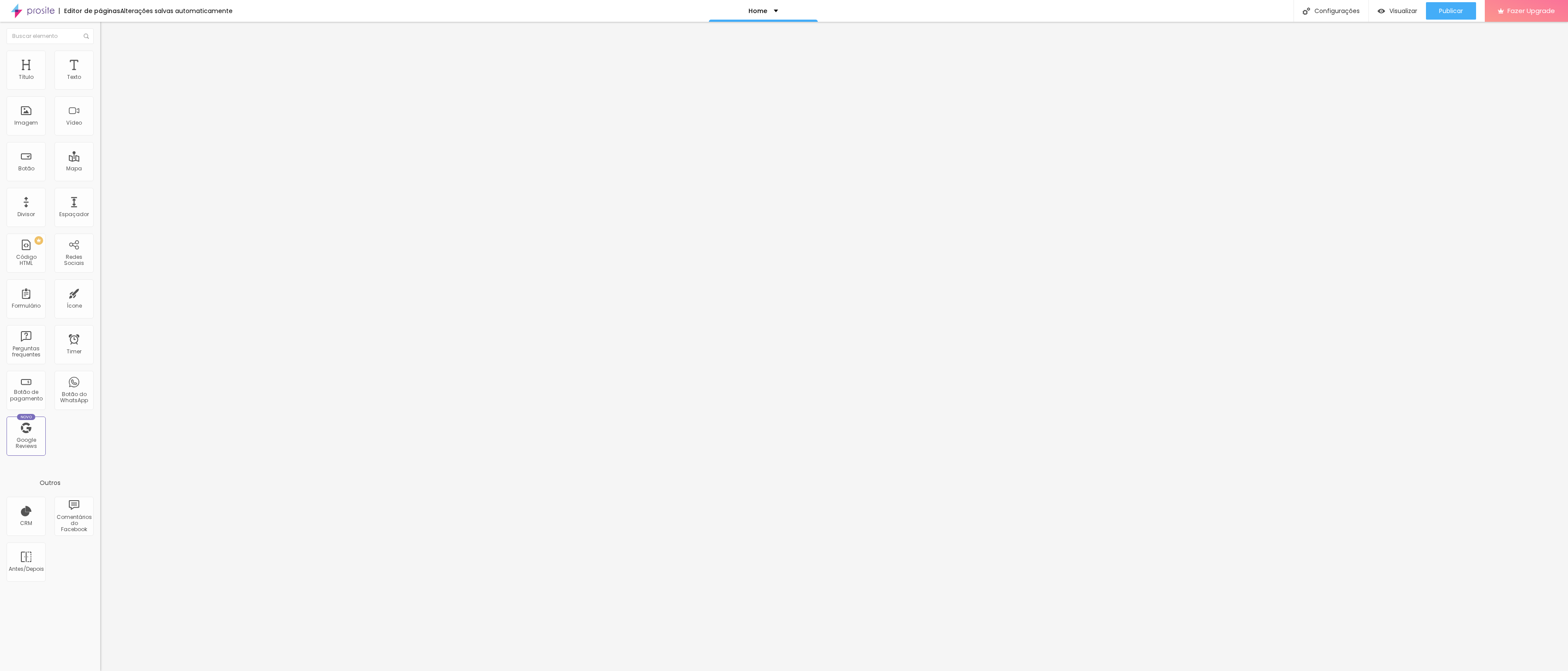
drag, startPoint x: 48, startPoint y: 51, endPoint x: 53, endPoint y: 76, distance: 25.5
click at [100, 52] on img at bounding box center [104, 54] width 8 height 8
drag, startPoint x: 60, startPoint y: 86, endPoint x: 66, endPoint y: 88, distance: 6.3
click at [100, 82] on input "100" at bounding box center [119, 77] width 38 height 9
click at [100, 82] on div "100 px %" at bounding box center [150, 77] width 100 height 9
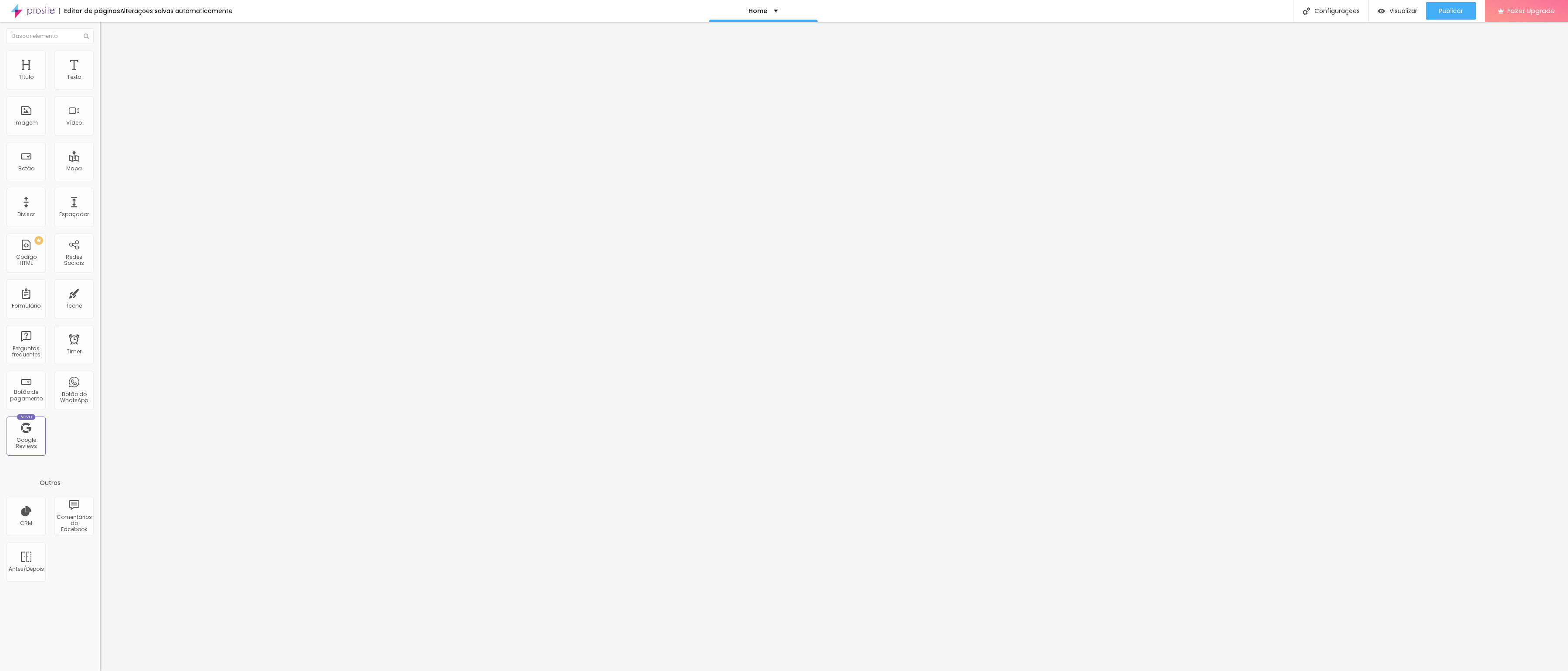
type input "2"
type input "10"
type input "25"
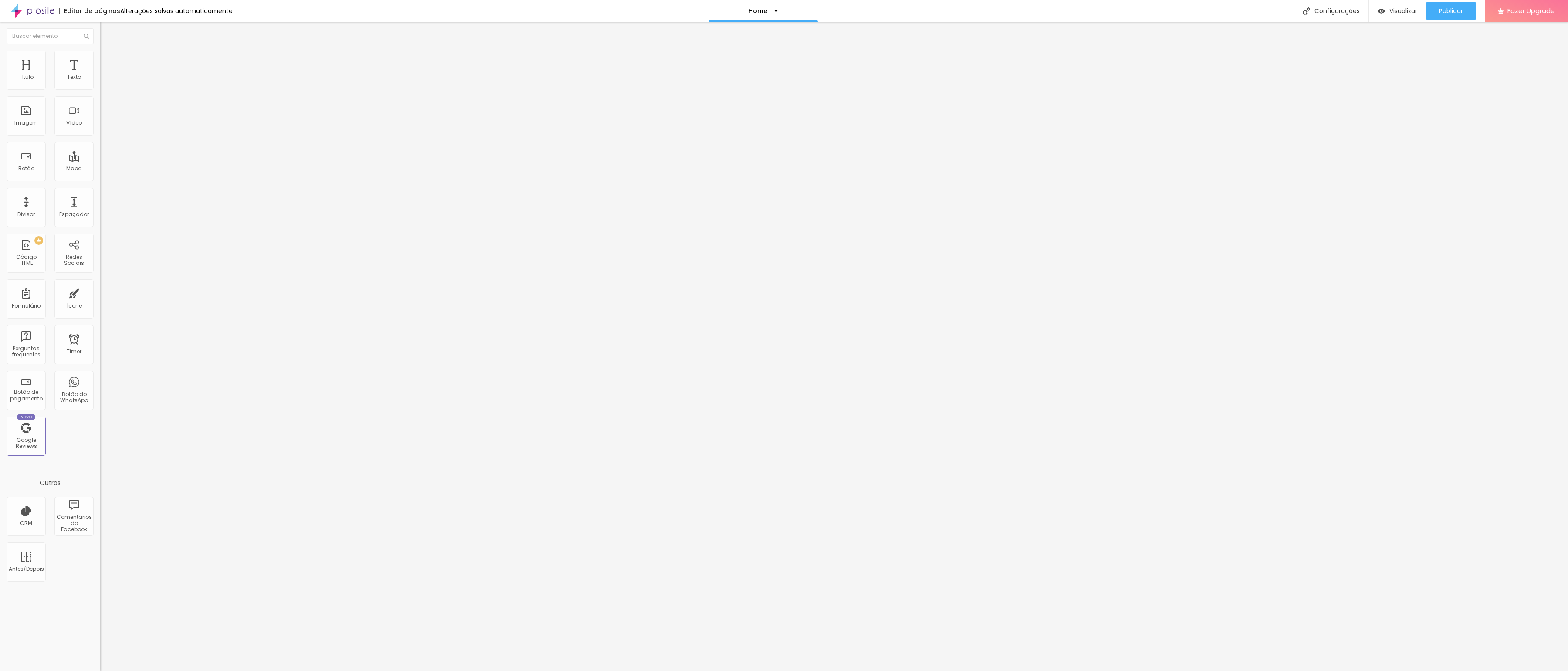
click at [100, 51] on li "Conteúdo" at bounding box center [150, 46] width 100 height 9
drag, startPoint x: 86, startPoint y: 52, endPoint x: 85, endPoint y: 76, distance: 24.0
click at [100, 59] on li "Avançado" at bounding box center [150, 63] width 100 height 9
click at [108, 51] on span "Conteúdo" at bounding box center [122, 47] width 27 height 7
click at [27, 9] on img at bounding box center [33, 11] width 44 height 22
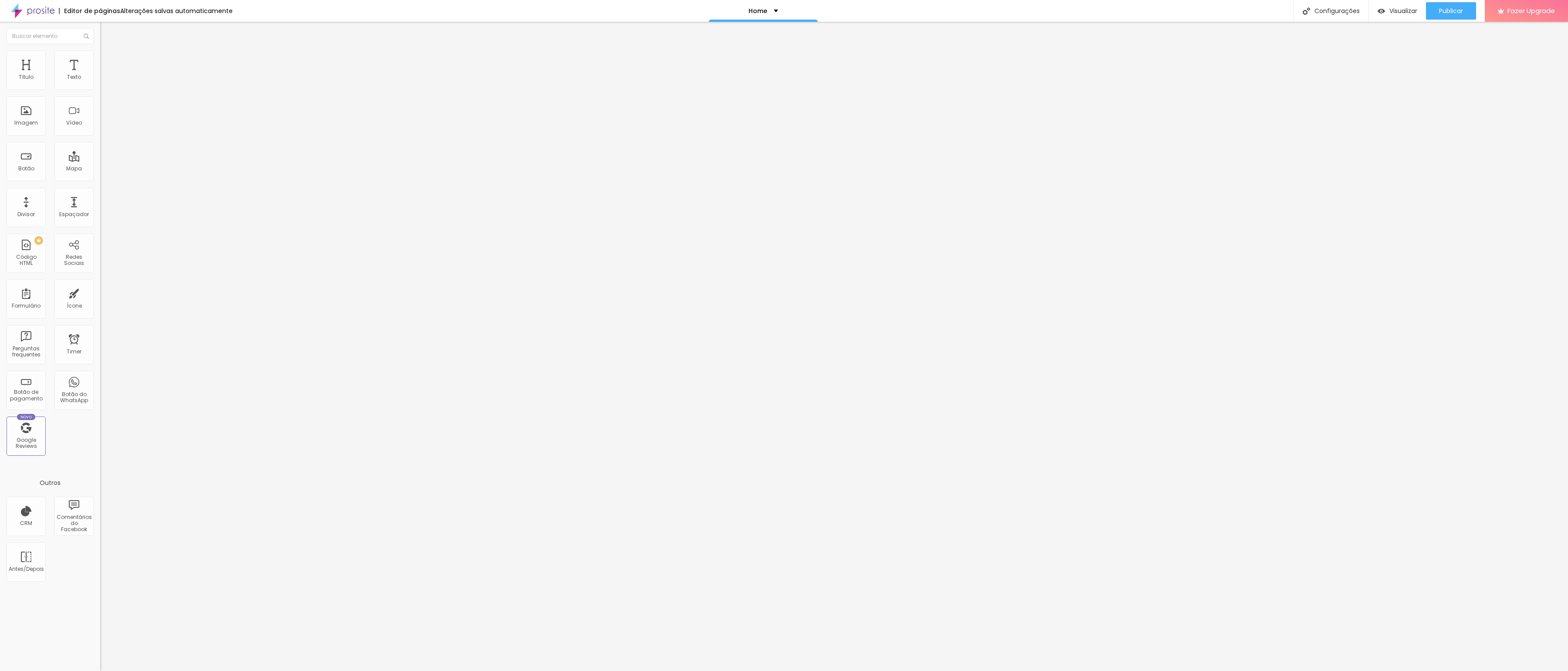
click at [100, 54] on img at bounding box center [104, 54] width 8 height 8
type input "50"
type input "100"
drag, startPoint x: 24, startPoint y: 95, endPoint x: 133, endPoint y: 97, distance: 109.0
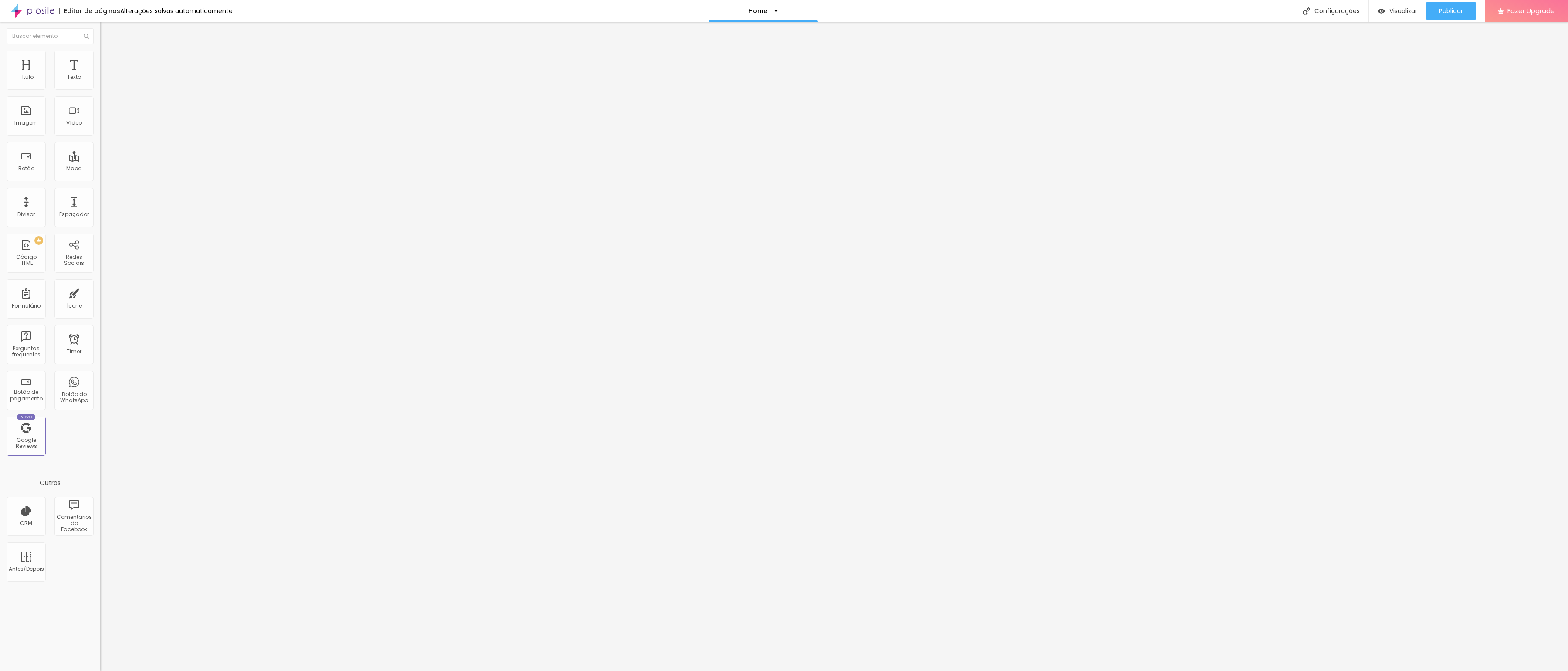
type input "100"
click at [133, 97] on div "Título Texto Imagem Vídeo Botão Mapa Divisor Espaçador PREMIUM Código HTML Rede…" at bounding box center [784, 346] width 1568 height 649
click at [100, 59] on li "Avançado" at bounding box center [150, 63] width 100 height 9
click at [100, 51] on li "Conteúdo" at bounding box center [150, 46] width 100 height 9
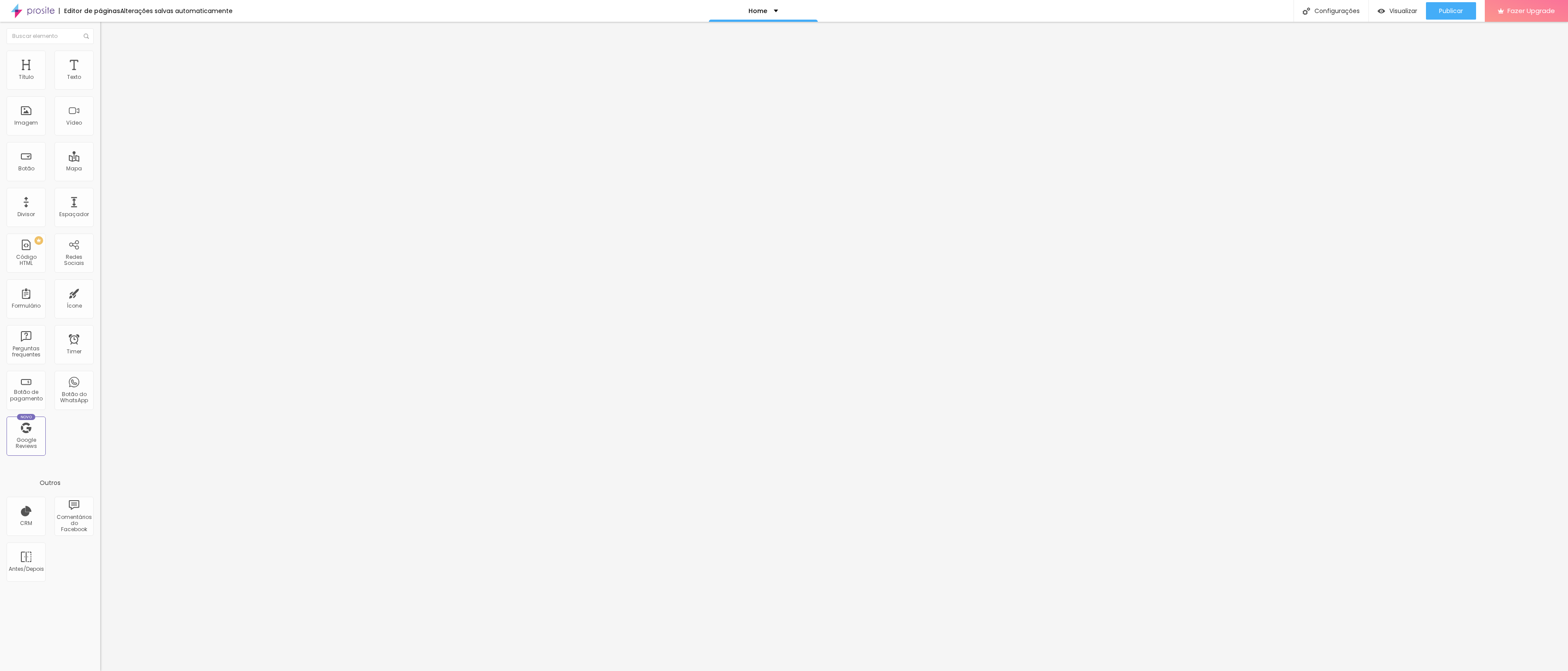
drag, startPoint x: 45, startPoint y: 57, endPoint x: 49, endPoint y: 77, distance: 20.4
click at [100, 57] on li "Estilo" at bounding box center [150, 55] width 100 height 9
type input "30"
type input "45"
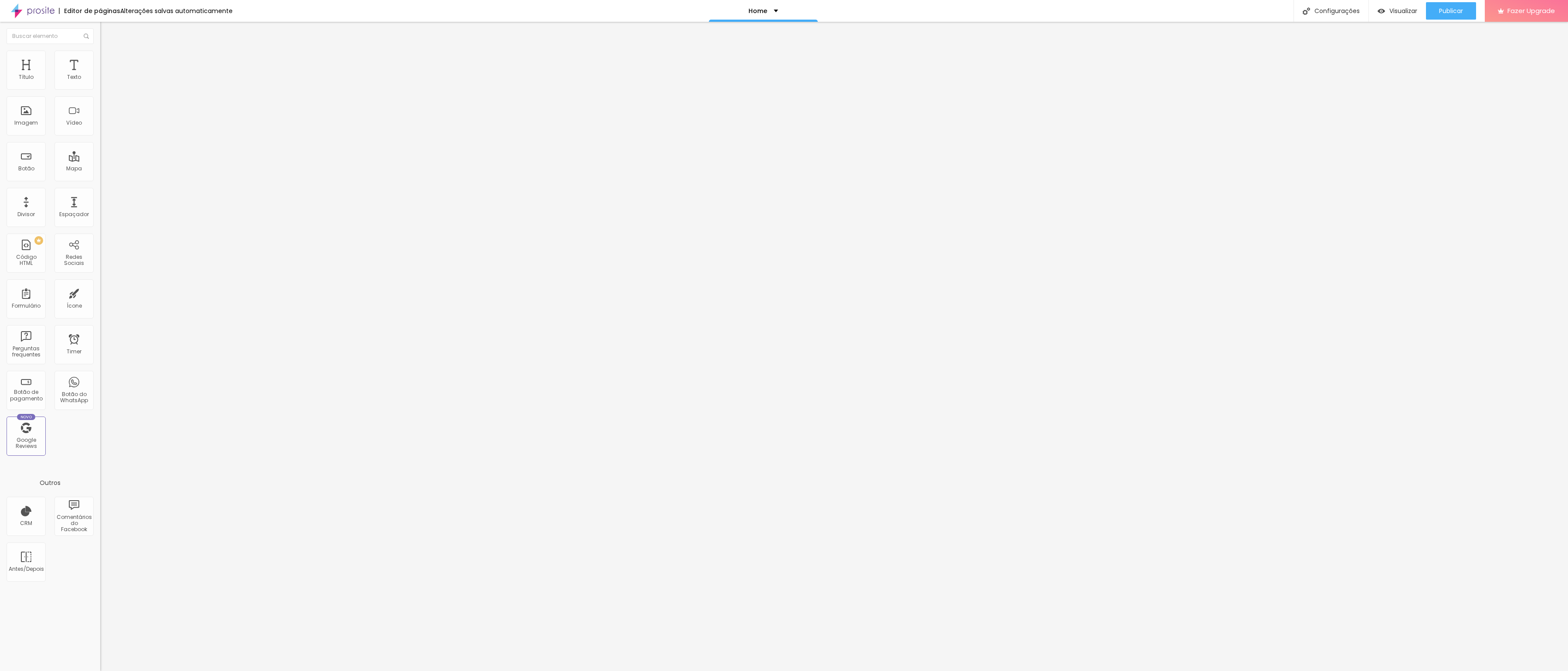
type input "45"
type input "100"
drag, startPoint x: 23, startPoint y: 96, endPoint x: 112, endPoint y: 95, distance: 89.0
type input "100"
click at [112, 95] on div "Título Texto Imagem Vídeo Botão Mapa Divisor Espaçador PREMIUM Código HTML Rede…" at bounding box center [784, 346] width 1568 height 649
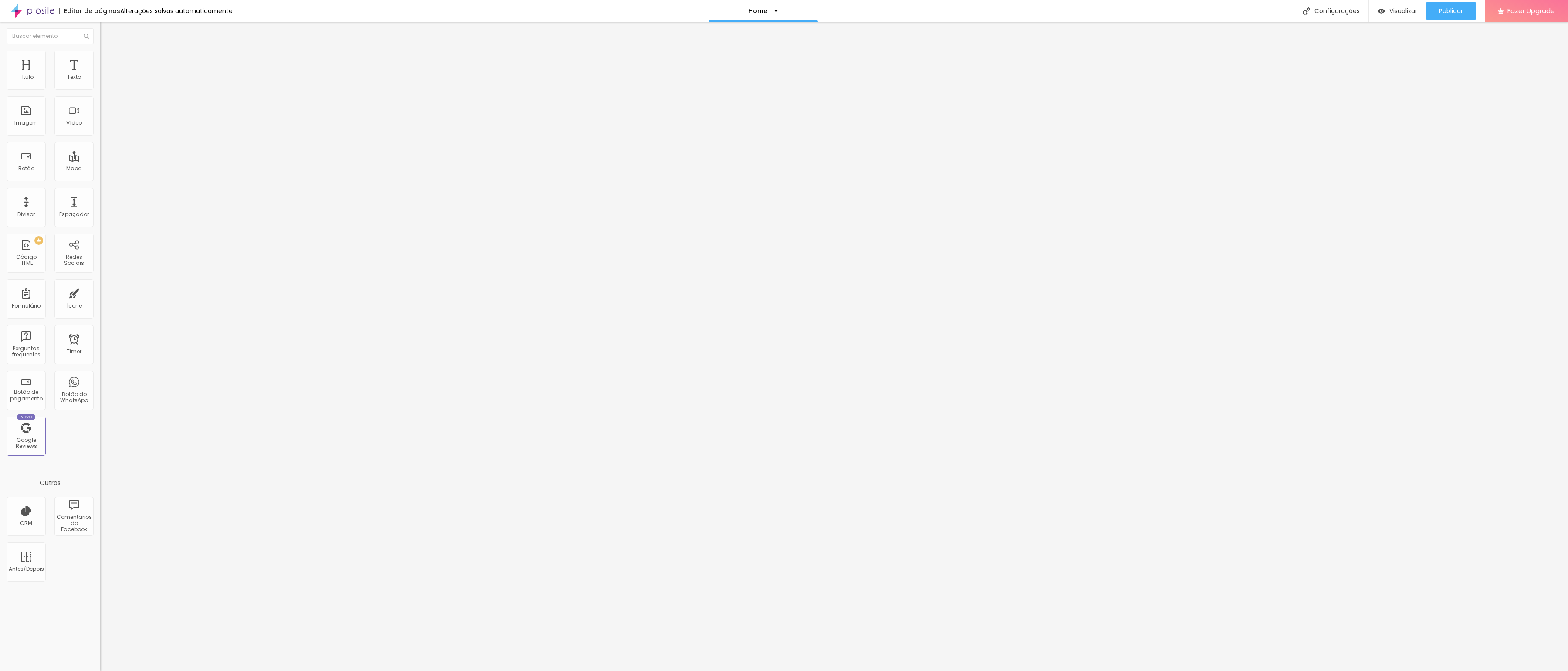
click at [100, 59] on img at bounding box center [104, 63] width 8 height 8
click at [100, 59] on li "Avançado" at bounding box center [150, 63] width 100 height 9
click at [100, 375] on div at bounding box center [150, 375] width 100 height 0
click at [100, 380] on div at bounding box center [150, 380] width 100 height 0
click at [1452, 15] on span "Publicar" at bounding box center [1451, 10] width 24 height 7
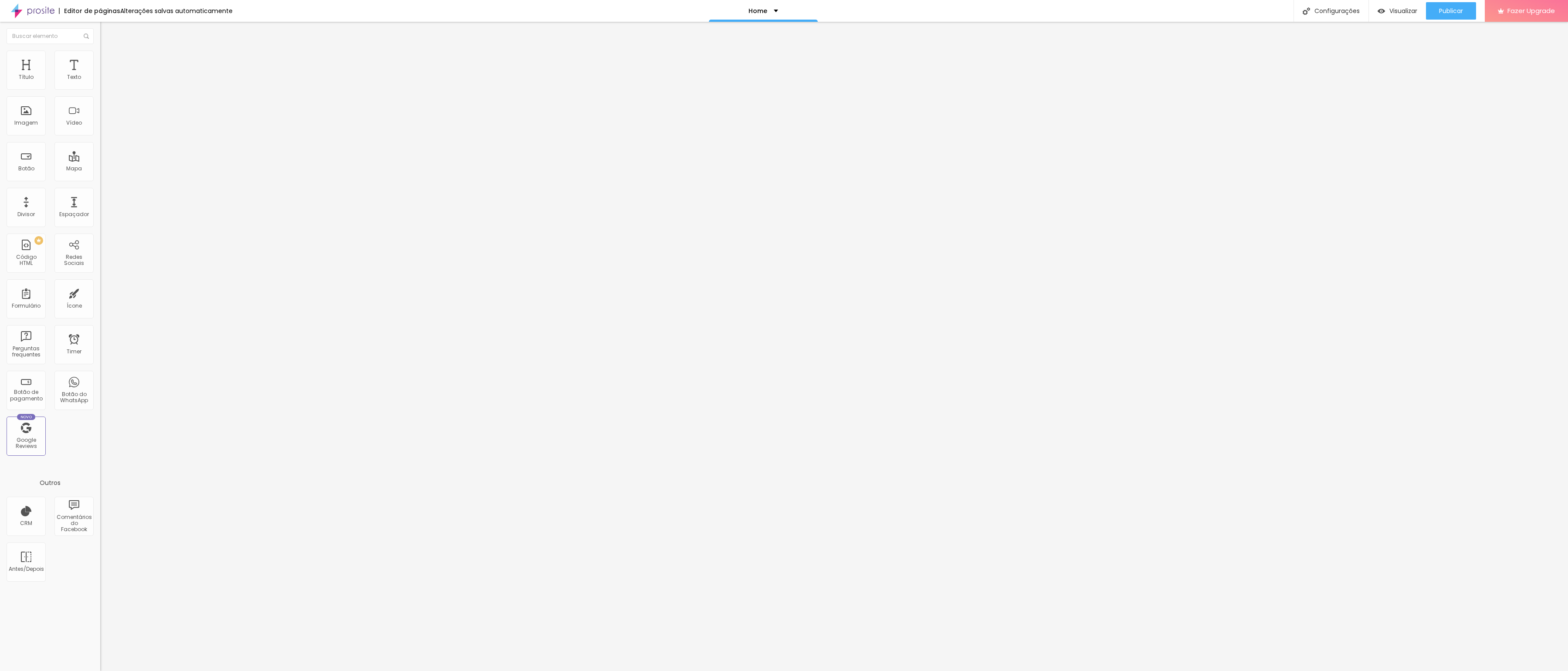
click at [108, 61] on span "Avançado" at bounding box center [122, 65] width 29 height 7
click at [100, 375] on div at bounding box center [150, 375] width 100 height 0
click at [100, 380] on div at bounding box center [150, 380] width 100 height 0
click at [1438, 8] on button "Publicar" at bounding box center [1451, 11] width 50 height 18
click at [0, 180] on html "Editor de páginas Alterações salvas automaticamente Home Configurações Configur…" at bounding box center [784, 336] width 1568 height 671
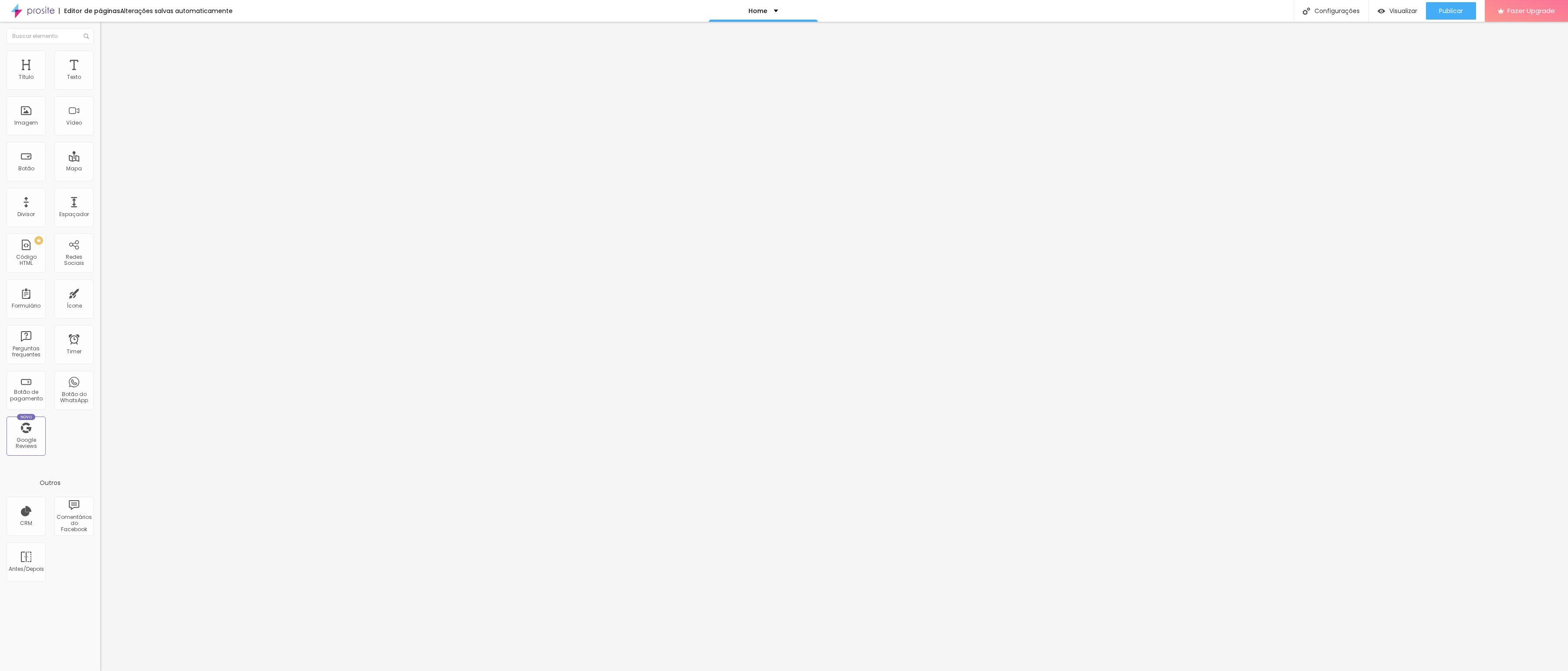
paste input "[DOMAIN_NAME][URL]"
type input "[DOMAIN_NAME][URL]"
click at [1449, 15] on div "Publicar" at bounding box center [1451, 11] width 24 height 18
drag, startPoint x: 25, startPoint y: 183, endPoint x: -22, endPoint y: 183, distance: 47.0
click at [0, 183] on html "Editor de páginas Alterações salvas automaticamente Home Configurações Configur…" at bounding box center [784, 336] width 1568 height 671
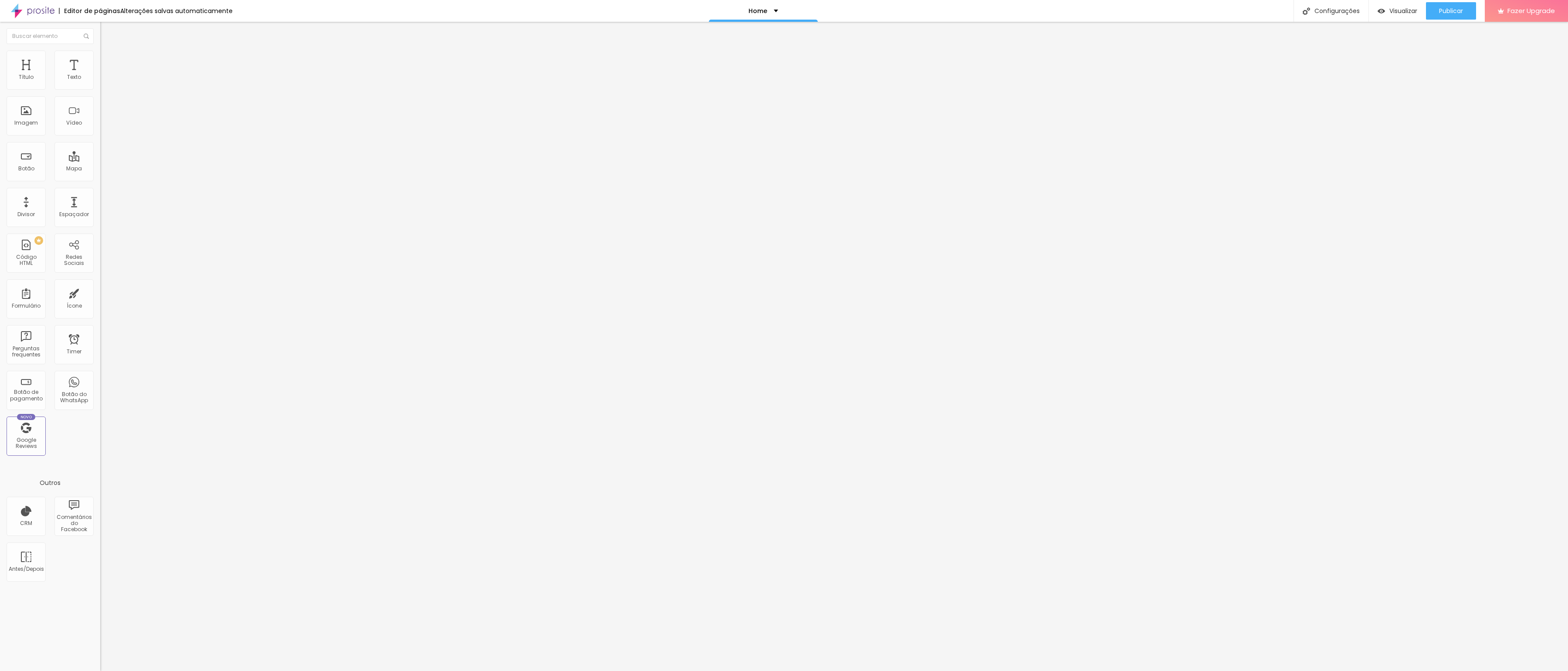
paste input "[DOMAIN_NAME][URL]"
type input "[DOMAIN_NAME][URL]"
click at [1452, 12] on span "Publicar" at bounding box center [1451, 10] width 24 height 7
click at [1390, 13] on span "Visualizar" at bounding box center [1404, 10] width 28 height 7
click at [35, 12] on img at bounding box center [33, 11] width 44 height 22
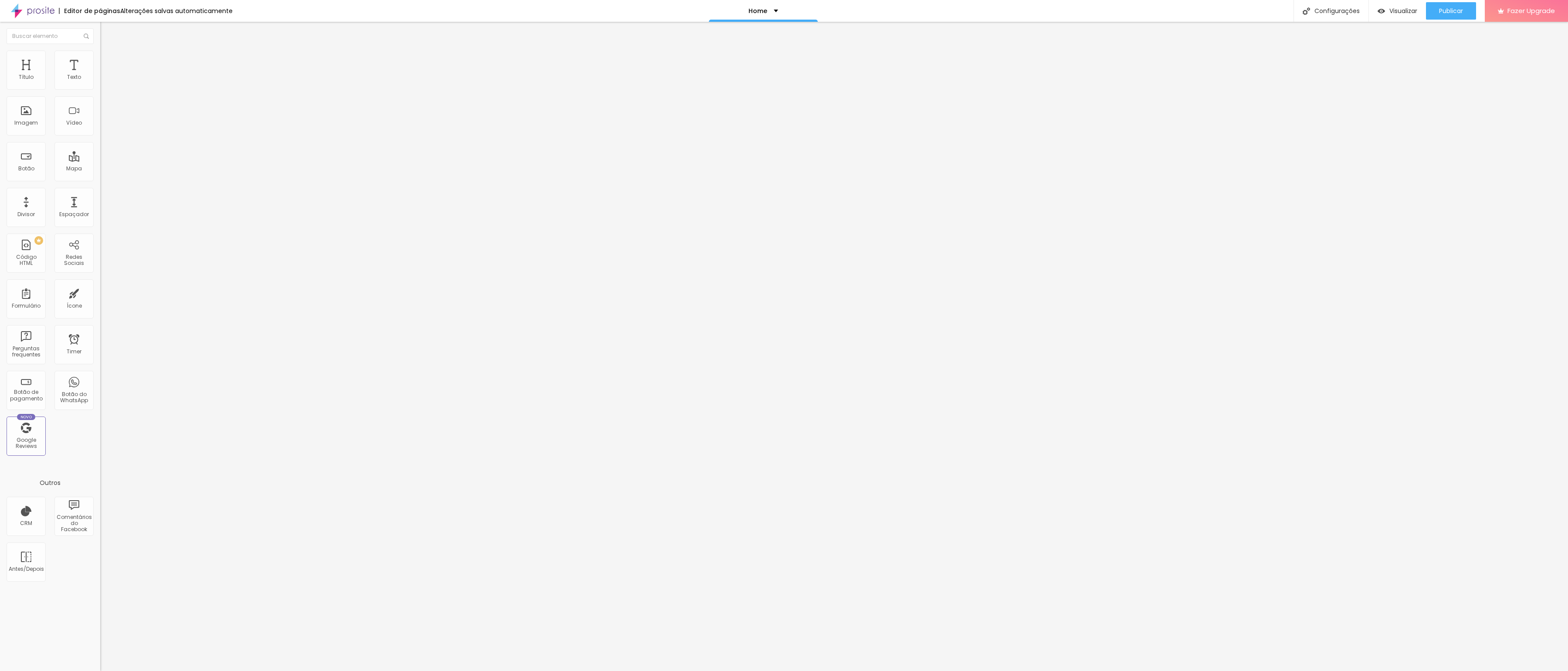
drag, startPoint x: 88, startPoint y: 185, endPoint x: -15, endPoint y: 186, distance: 103.0
click at [0, 186] on html "Editor de páginas Alterações salvas automaticamente Home Configurações Configur…" at bounding box center [784, 336] width 1568 height 671
click at [100, 180] on input "www.rcphotolab.com/films" at bounding box center [153, 175] width 105 height 9
drag, startPoint x: 85, startPoint y: 184, endPoint x: -8, endPoint y: 185, distance: 93.0
click at [0, 185] on html "Editor de páginas Alterações salvas automaticamente Home Configurações Configur…" at bounding box center [784, 336] width 1568 height 671
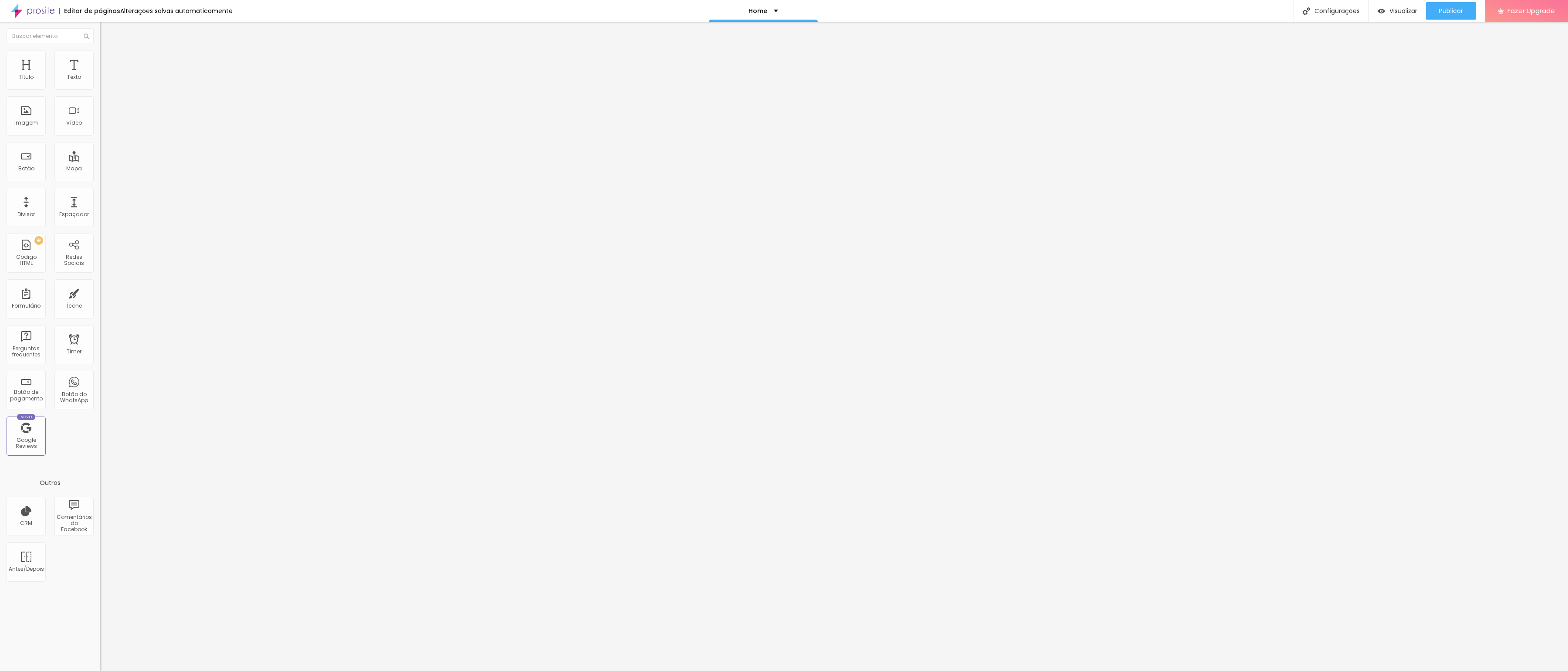
paste input "https://"
drag, startPoint x: 44, startPoint y: 183, endPoint x: -15, endPoint y: 187, distance: 59.1
click at [0, 187] on html "Editor de páginas Alterações salvas automaticamente Home Configurações Configur…" at bounding box center [784, 336] width 1568 height 671
type input "https://www.rcphotolab.com/films"
click at [1457, 7] on span "Publicar" at bounding box center [1451, 10] width 24 height 7
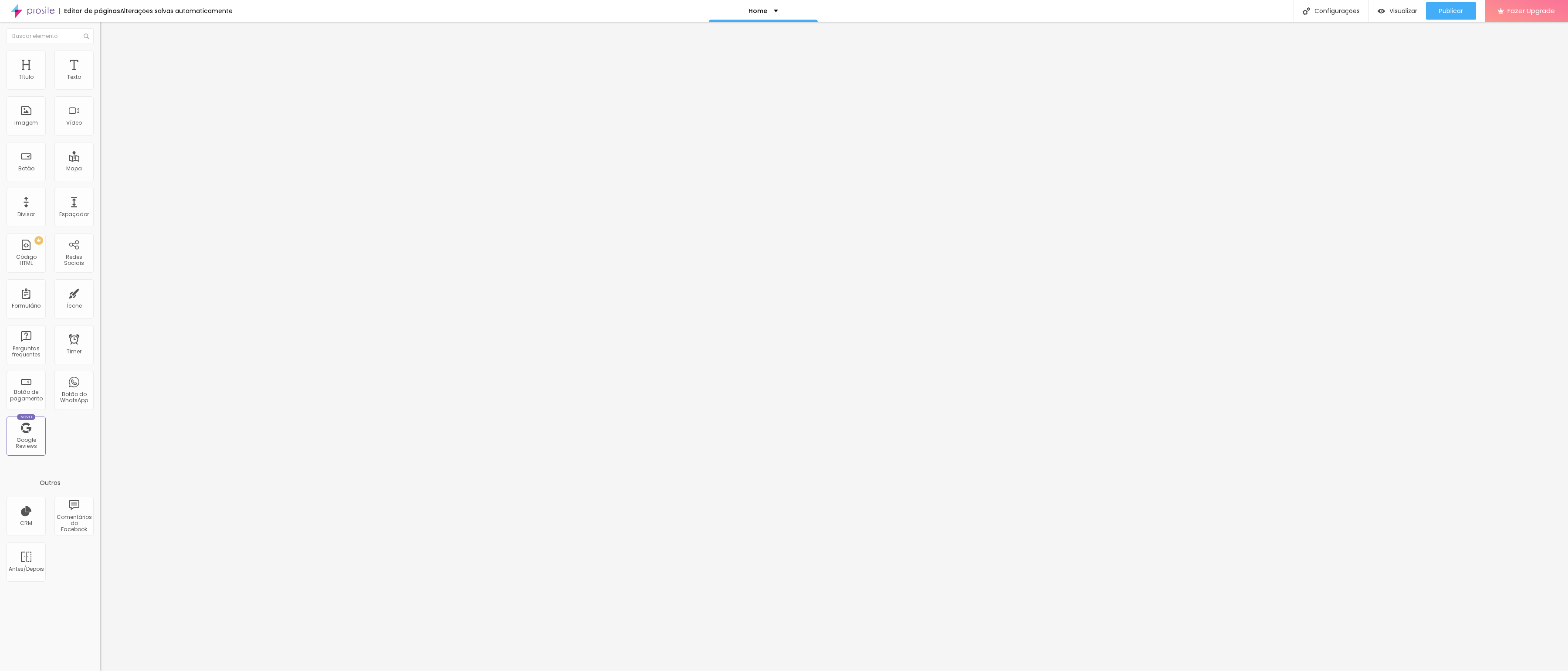
paste input "https://"
type input "https://www.rcphotolab.com/contato"
click at [100, 224] on div "Editar Botão Conteúdo Estilo Avançado Texto conta-nos a vossa história Alinhame…" at bounding box center [150, 346] width 100 height 649
click at [1454, 13] on span "Publicar" at bounding box center [1451, 10] width 24 height 7
click at [1397, 12] on span "Visualizar" at bounding box center [1396, 10] width 28 height 7
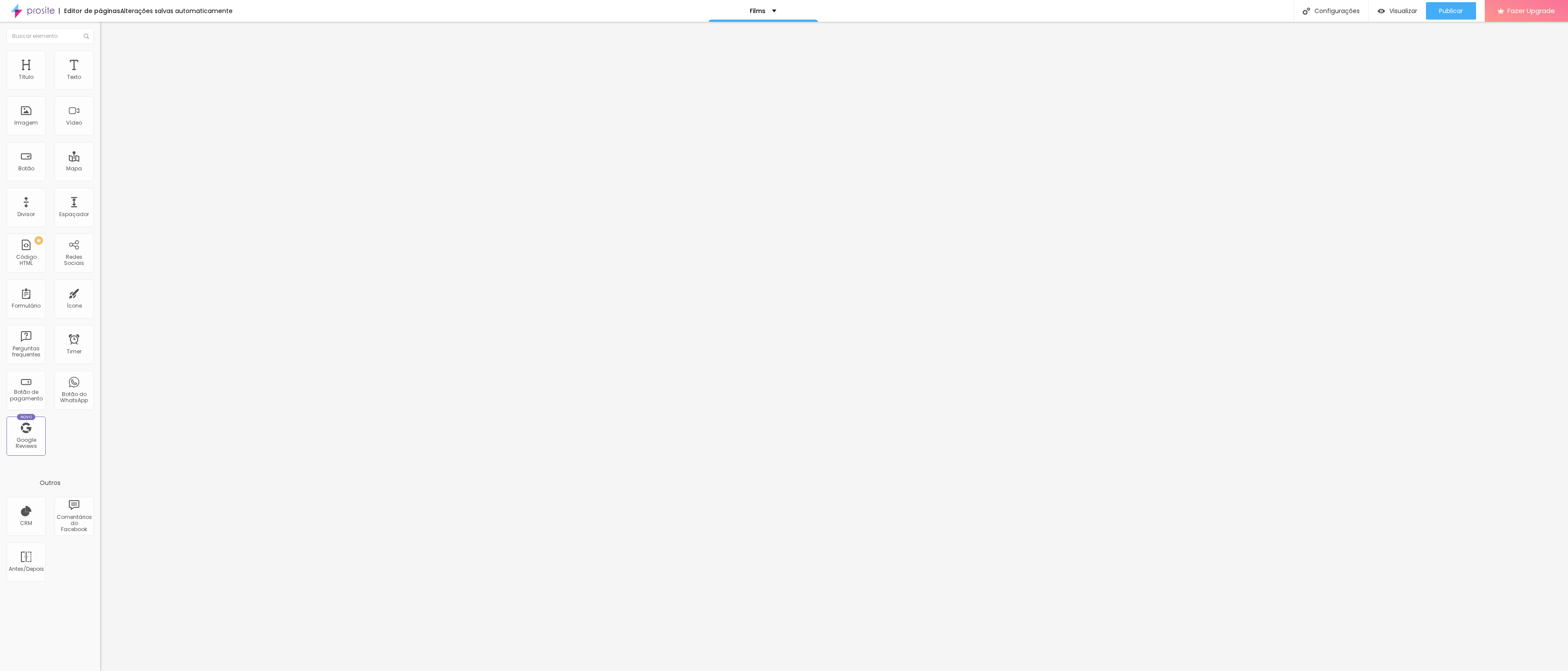
click at [100, 79] on span "Completo" at bounding box center [114, 76] width 27 height 7
click at [100, 85] on span "Encaixotado" at bounding box center [117, 81] width 34 height 7
click at [100, 79] on span "Completo" at bounding box center [114, 76] width 27 height 7
click at [100, 85] on span "Encaixotado" at bounding box center [117, 81] width 34 height 7
click at [1449, 14] on span "Publicar" at bounding box center [1451, 10] width 24 height 7
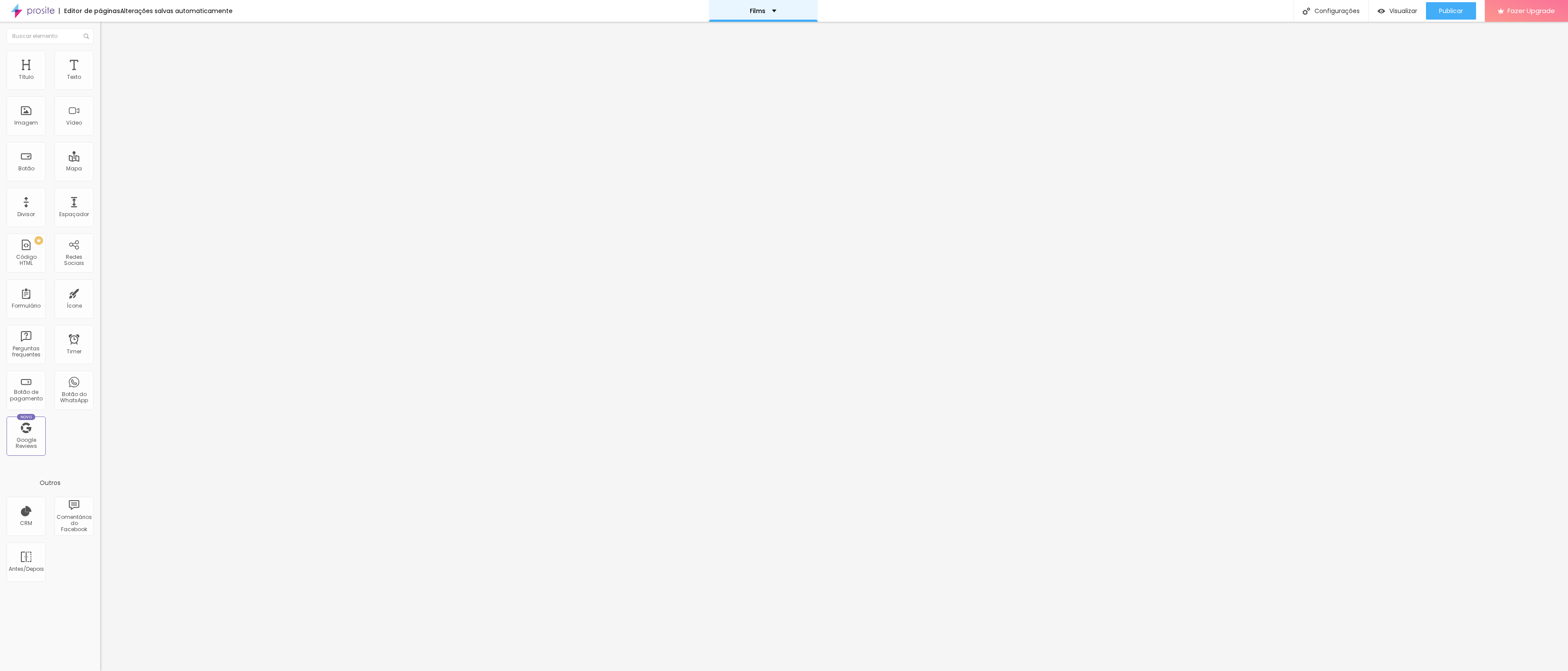
click at [773, 15] on div "Films" at bounding box center [763, 11] width 109 height 22
click at [720, 32] on link "Home" at bounding box center [710, 27] width 19 height 9
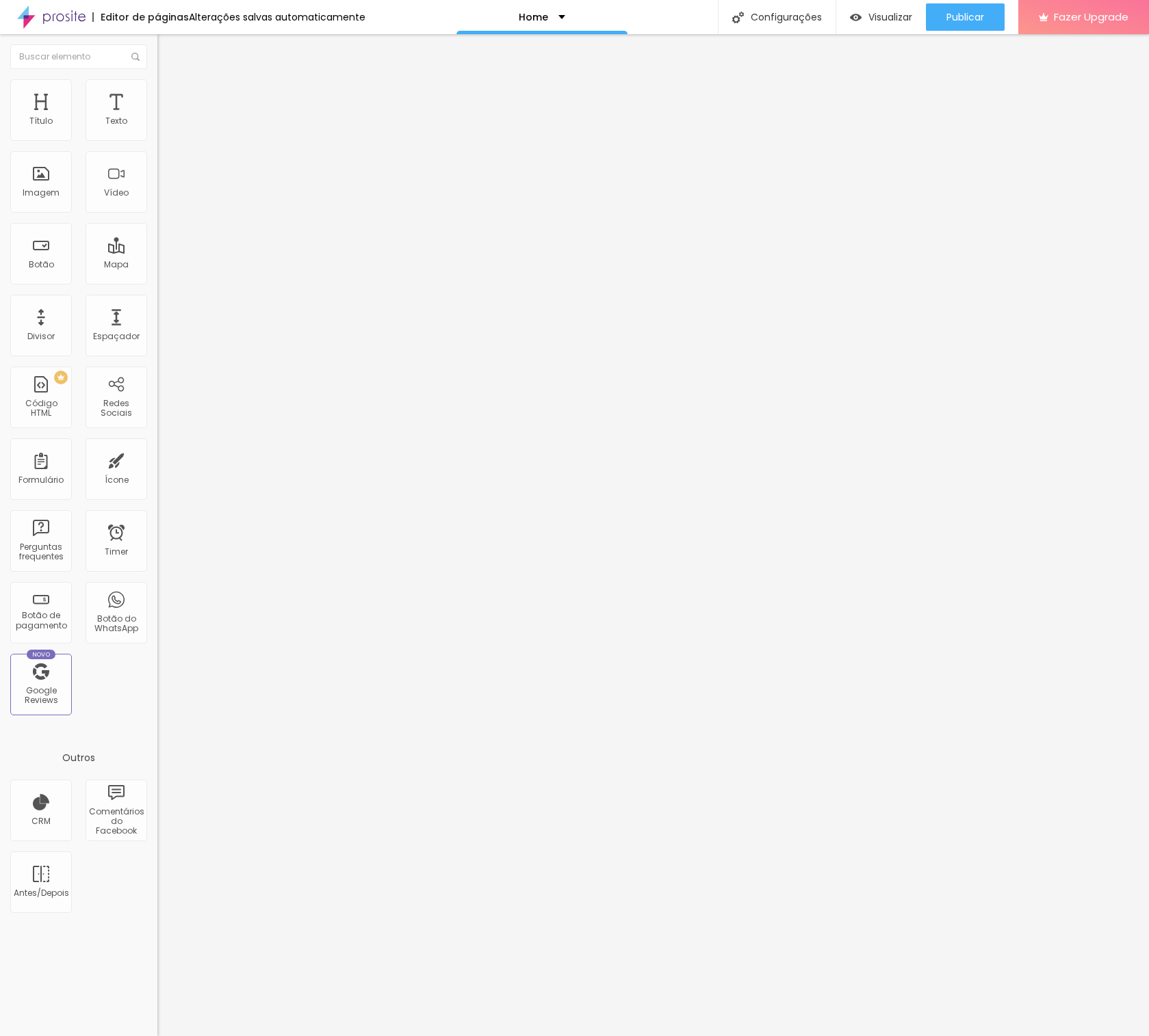
click at [158, 118] on span "Trocar imagem" at bounding box center [195, 112] width 75 height 11
click at [158, 214] on span "16:9 Cinema" at bounding box center [184, 208] width 52 height 11
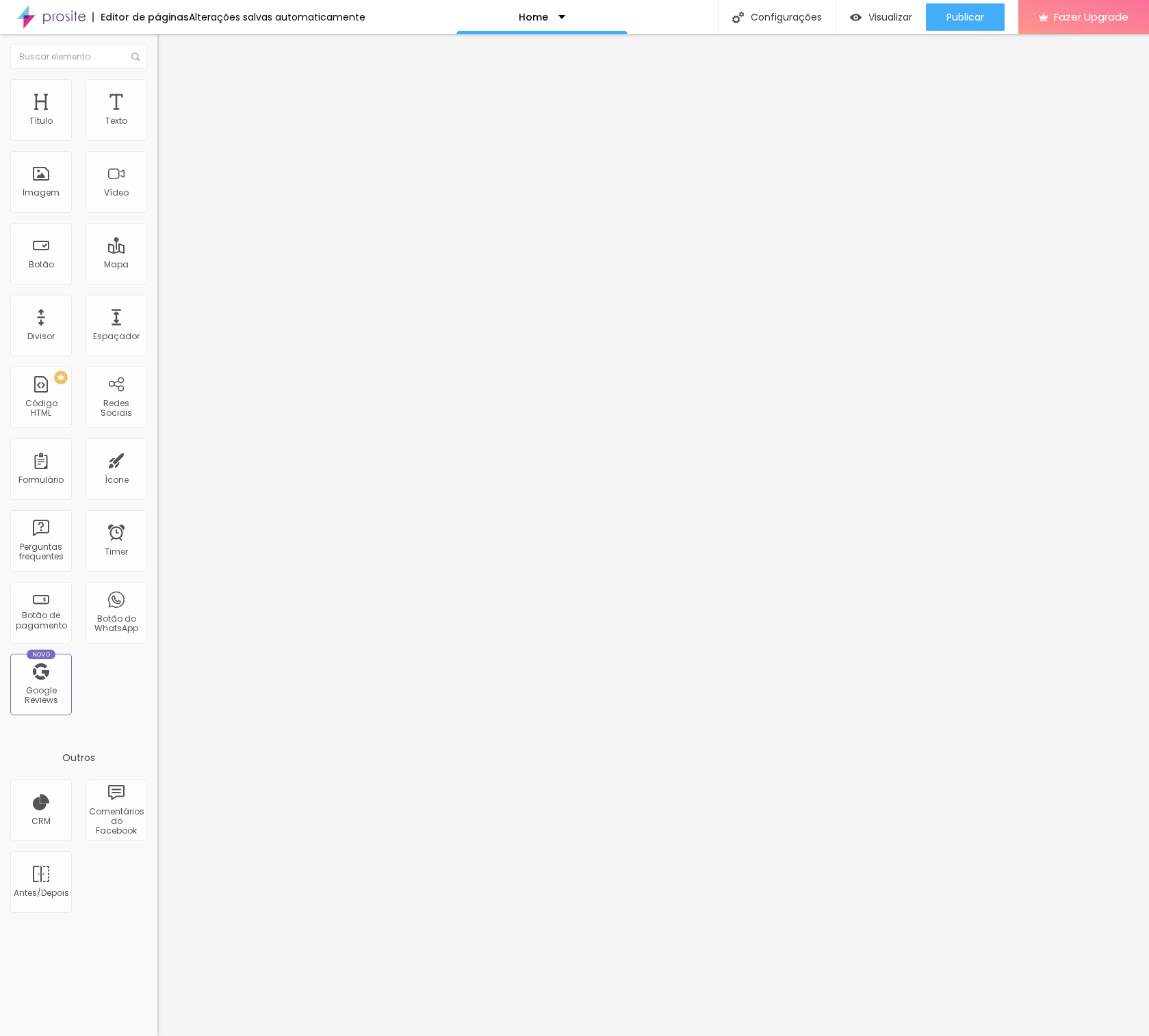
click at [158, 214] on span "16:9 Cinema" at bounding box center [184, 208] width 52 height 11
click at [158, 235] on span "Padrão" at bounding box center [173, 229] width 31 height 11
click at [158, 223] on span "Cinema" at bounding box center [175, 216] width 34 height 11
click at [961, 18] on span "Publicar" at bounding box center [965, 16] width 37 height 11
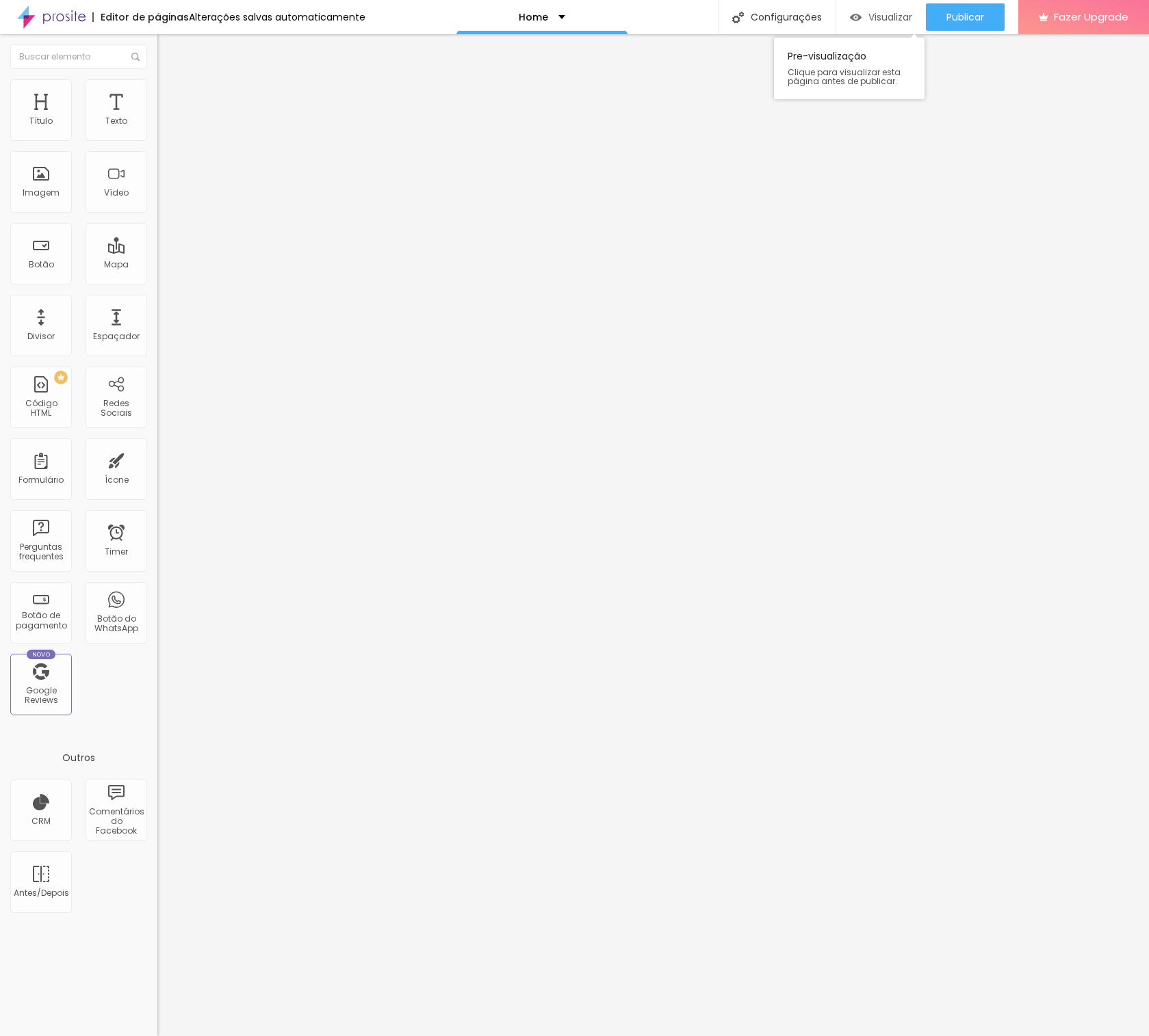
click at [897, 16] on span "Visualizar" at bounding box center [890, 16] width 44 height 11
click at [878, 18] on span "Visualizar" at bounding box center [890, 16] width 44 height 11
click at [954, 20] on span "Publicar" at bounding box center [965, 16] width 37 height 11
